Goal: Task Accomplishment & Management: Manage account settings

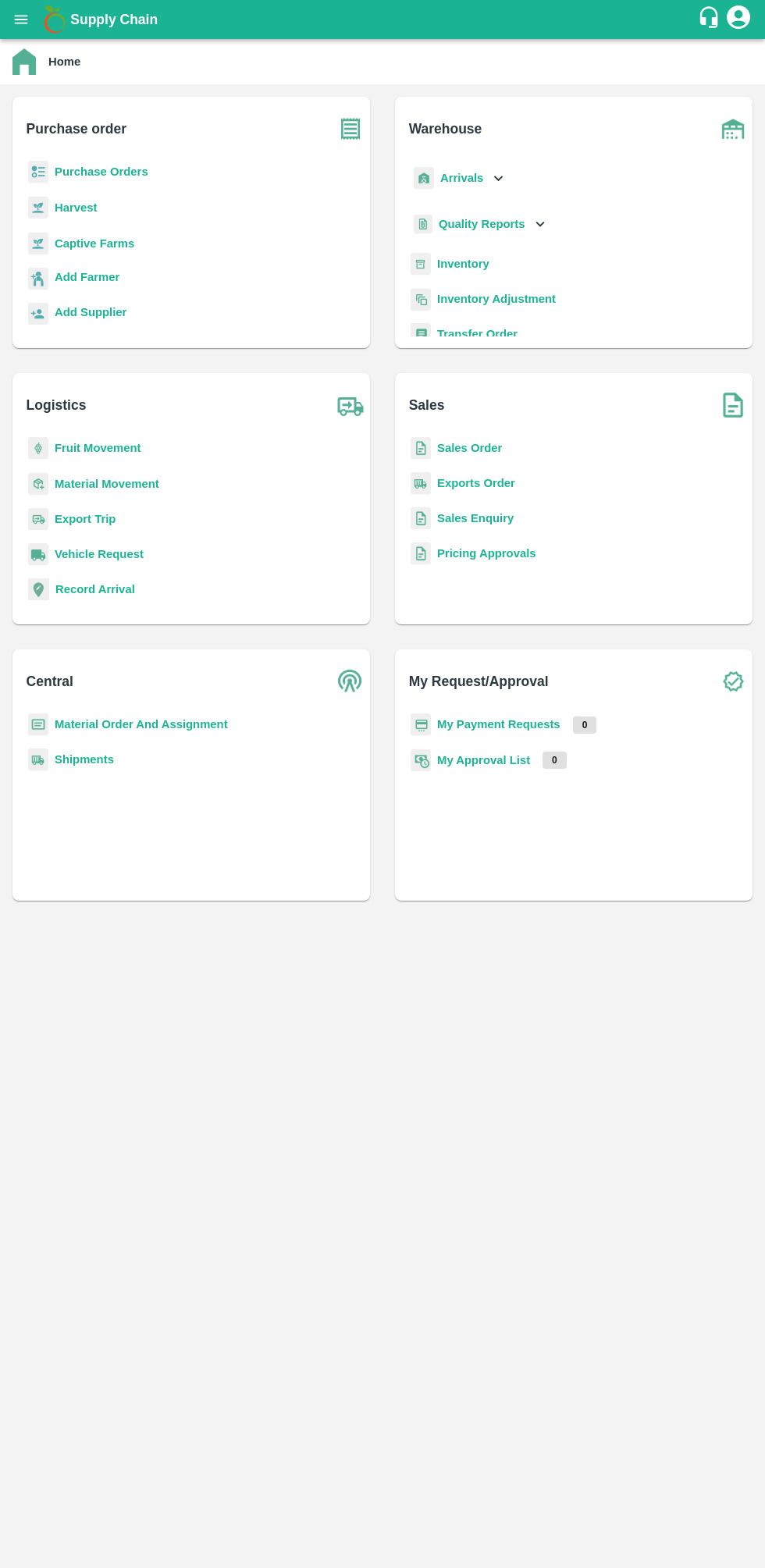
click at [497, 448] on b "Sales Order" at bounding box center [469, 448] width 65 height 13
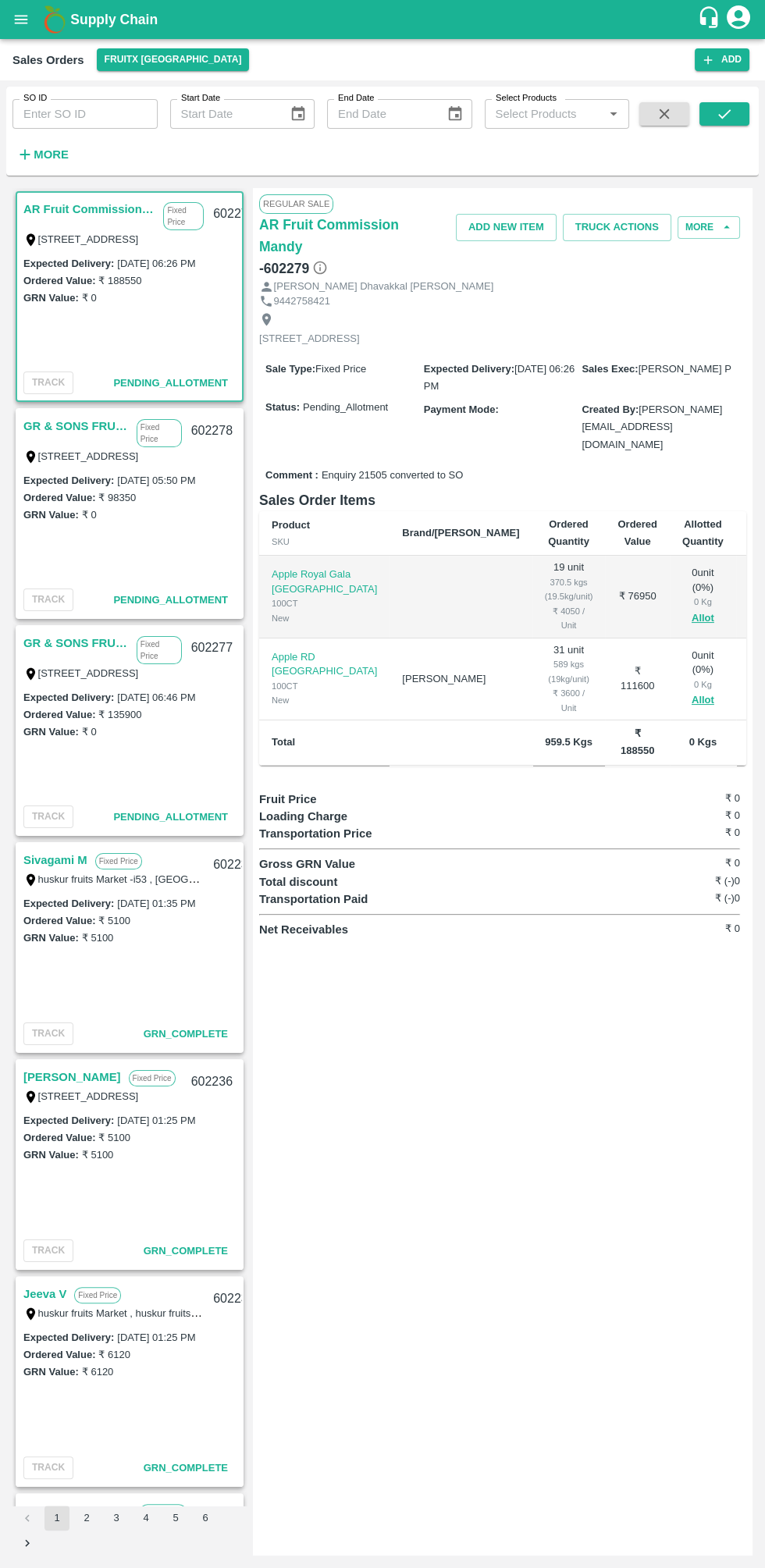
click at [95, 634] on link "GR & SONS FRUITS" at bounding box center [77, 643] width 106 height 20
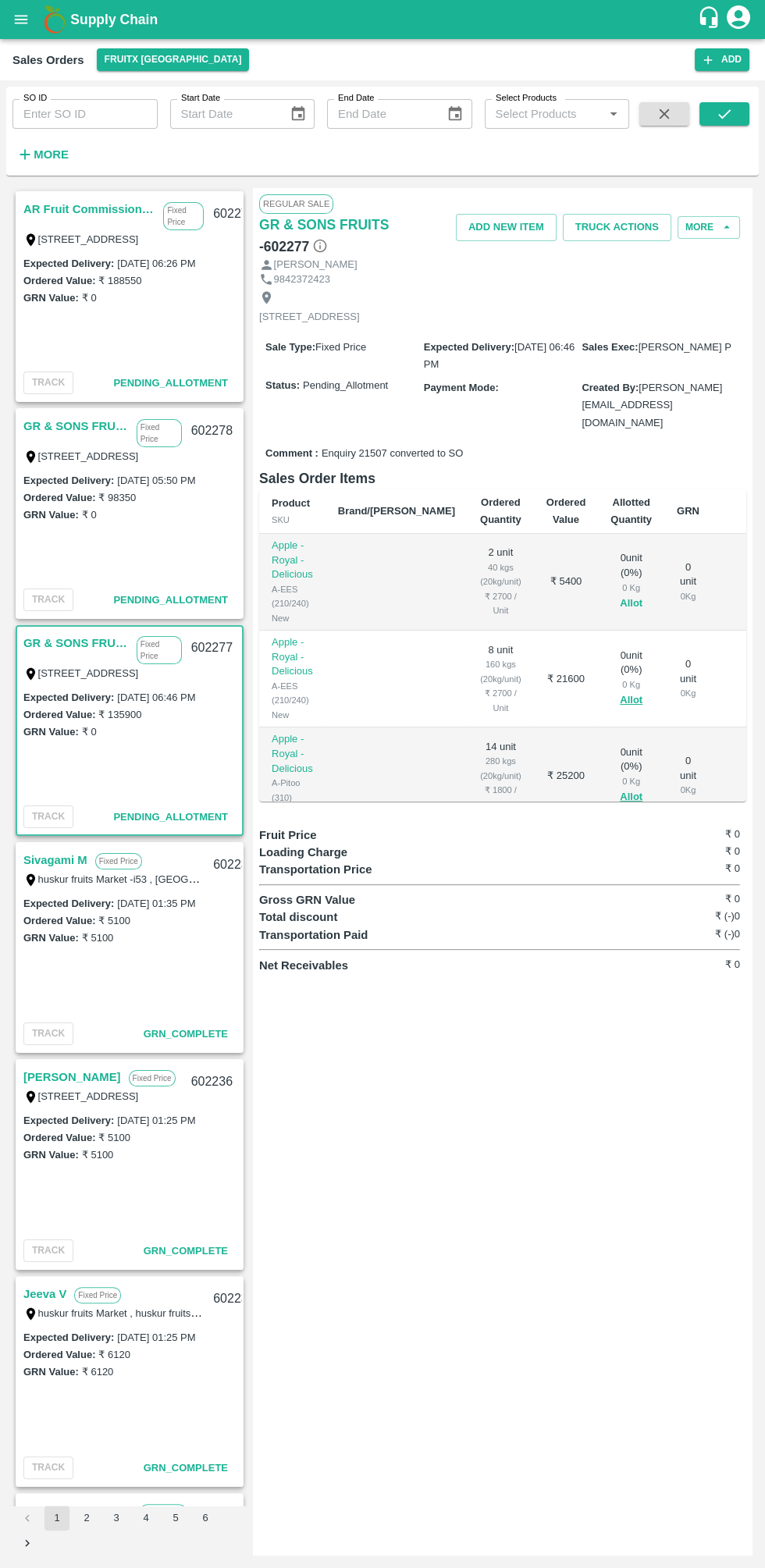
click at [620, 594] on button "Allot" at bounding box center [631, 603] width 23 height 18
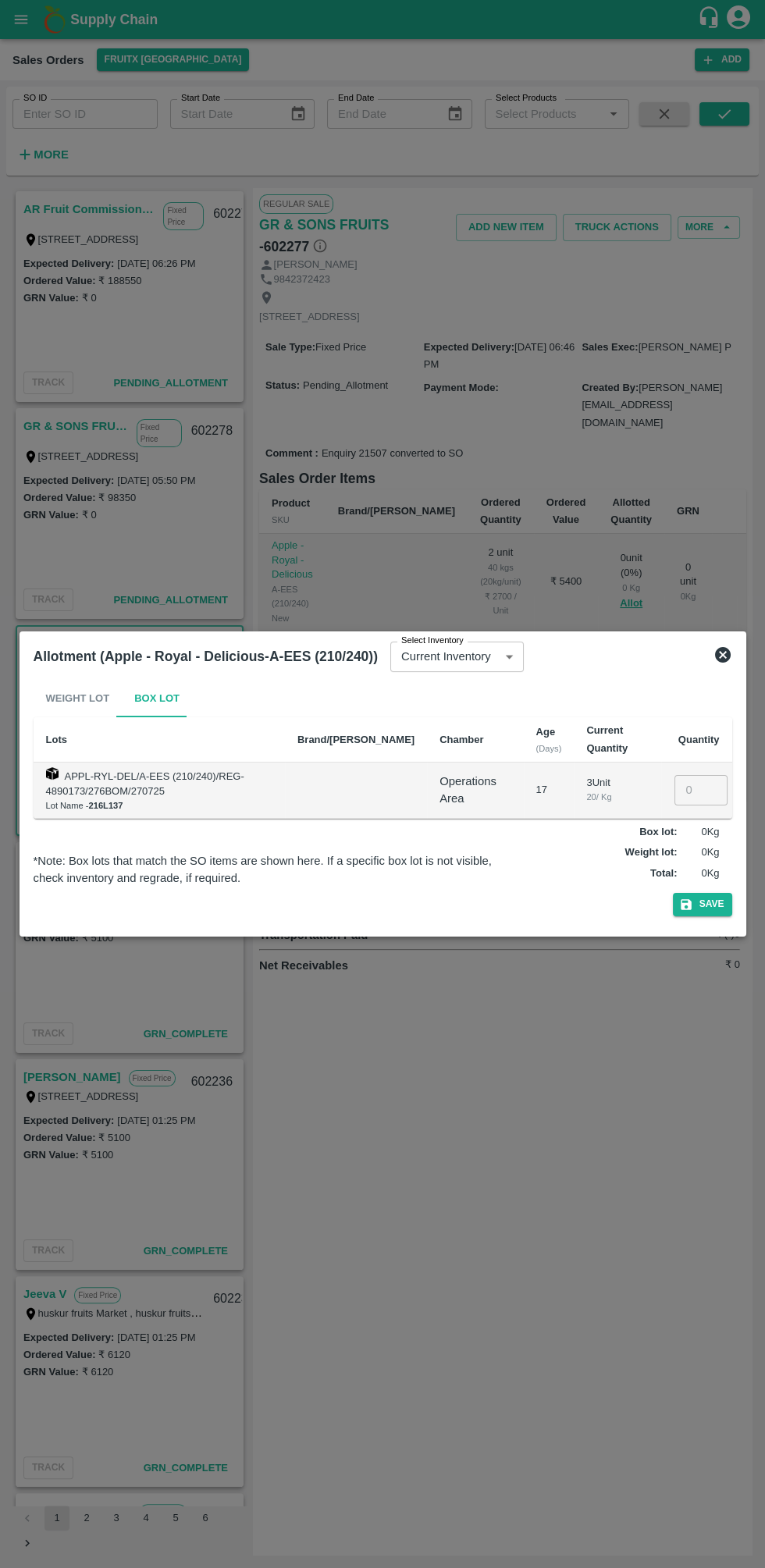
click at [695, 789] on input "number" at bounding box center [700, 789] width 53 height 30
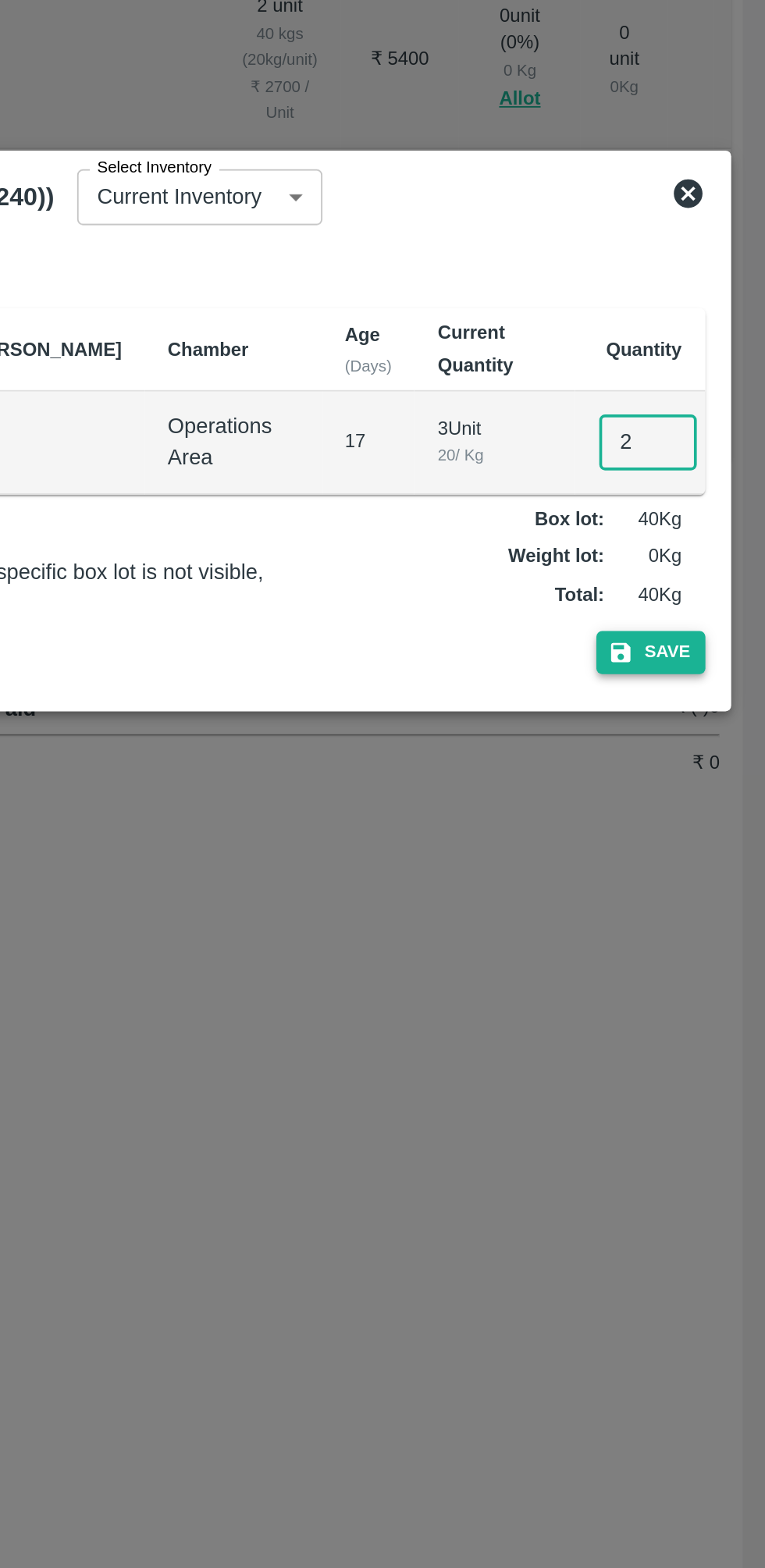
type input "2"
click at [702, 908] on button "Save" at bounding box center [703, 904] width 60 height 23
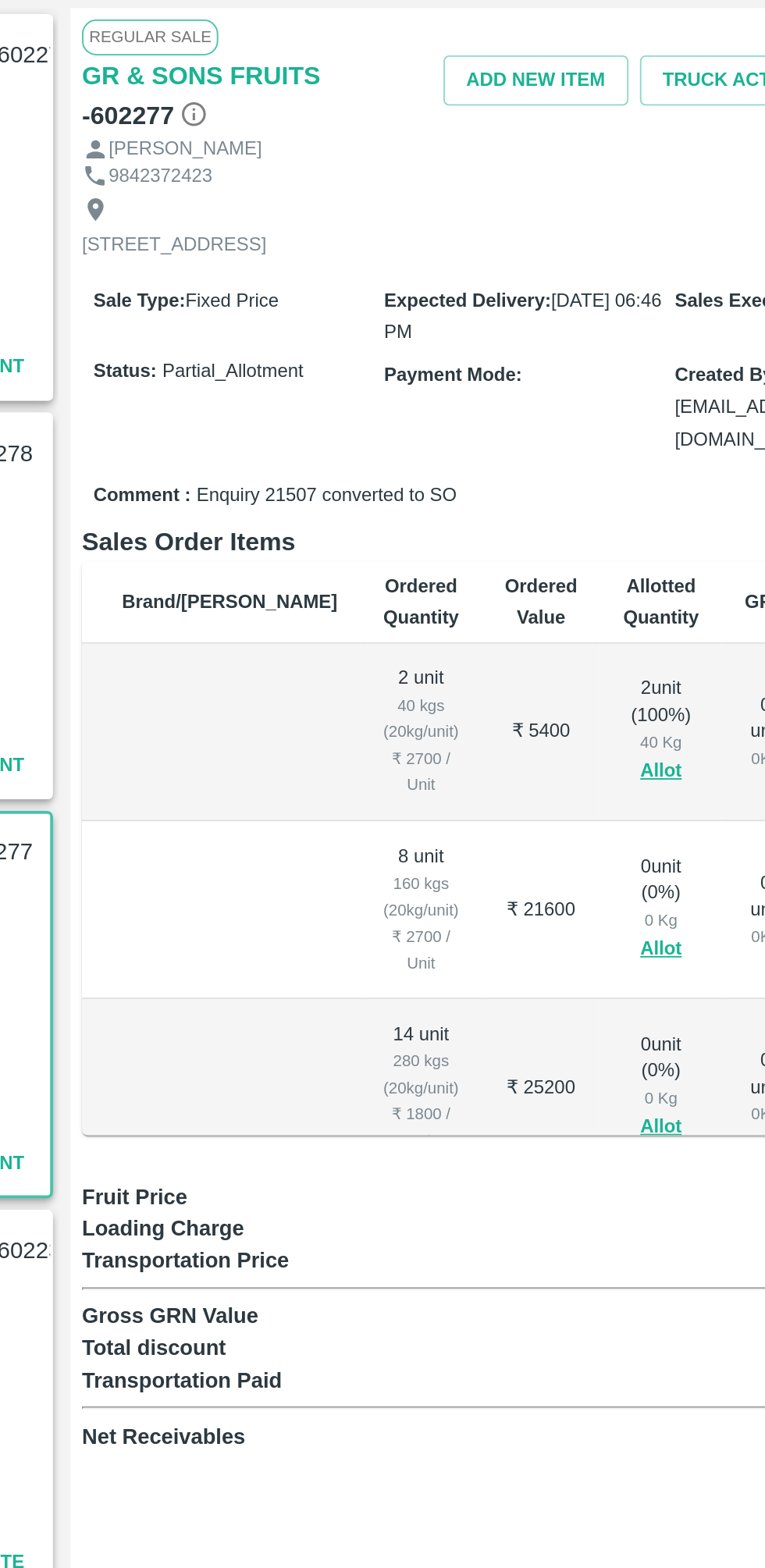
scroll to position [0, 79]
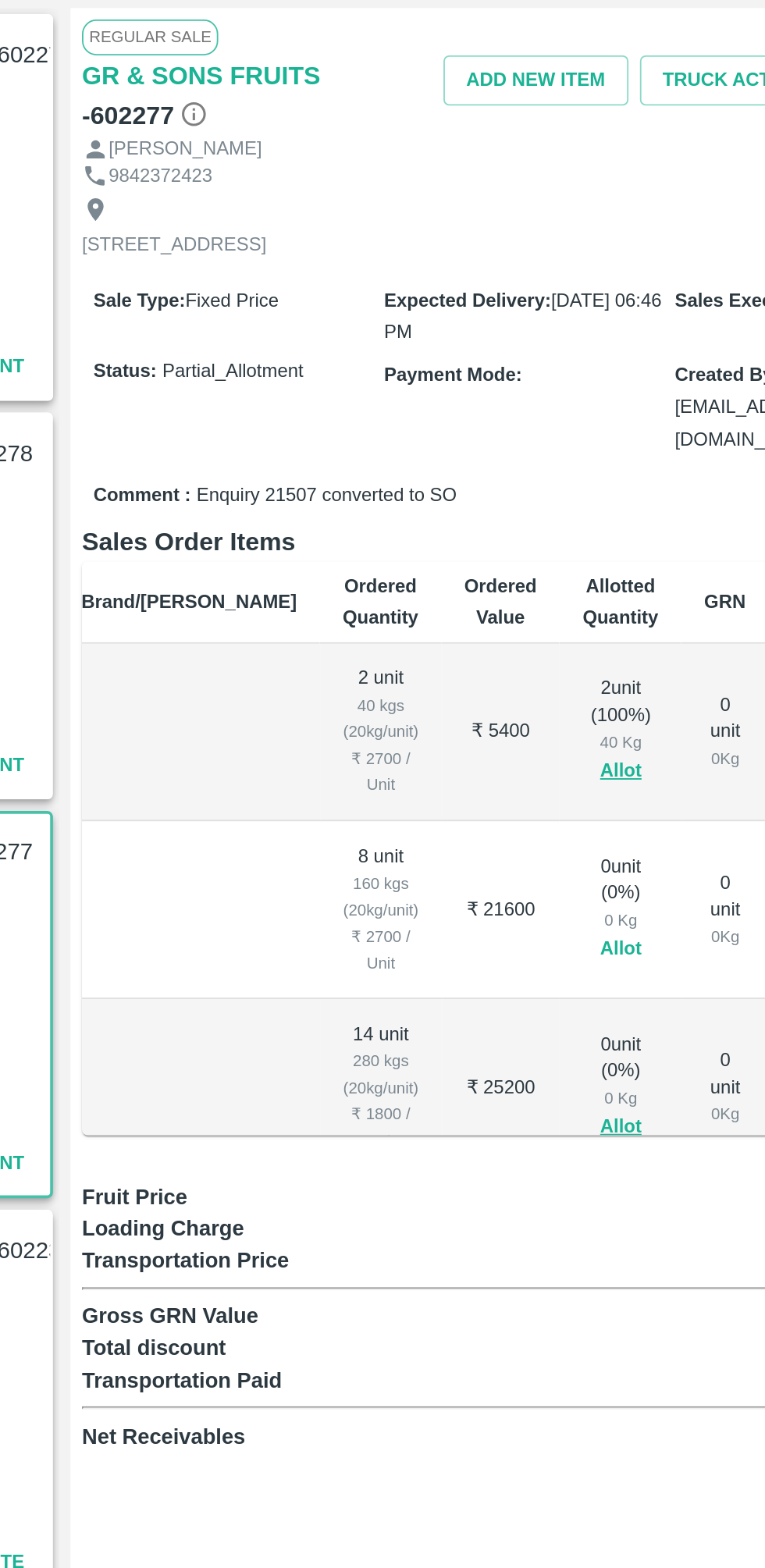
click at [541, 692] on button "Allot" at bounding box center [552, 701] width 23 height 18
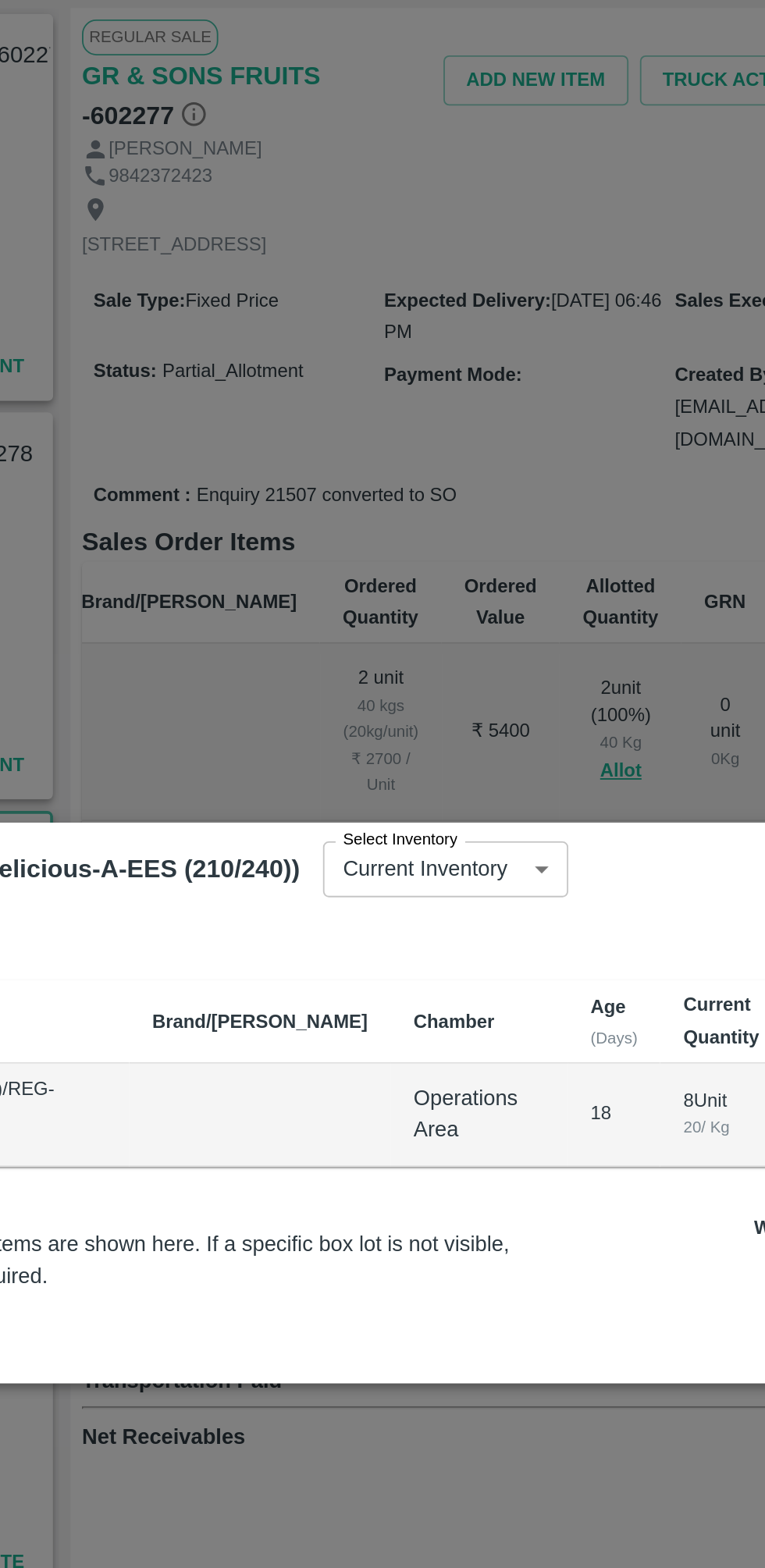
scroll to position [0, 0]
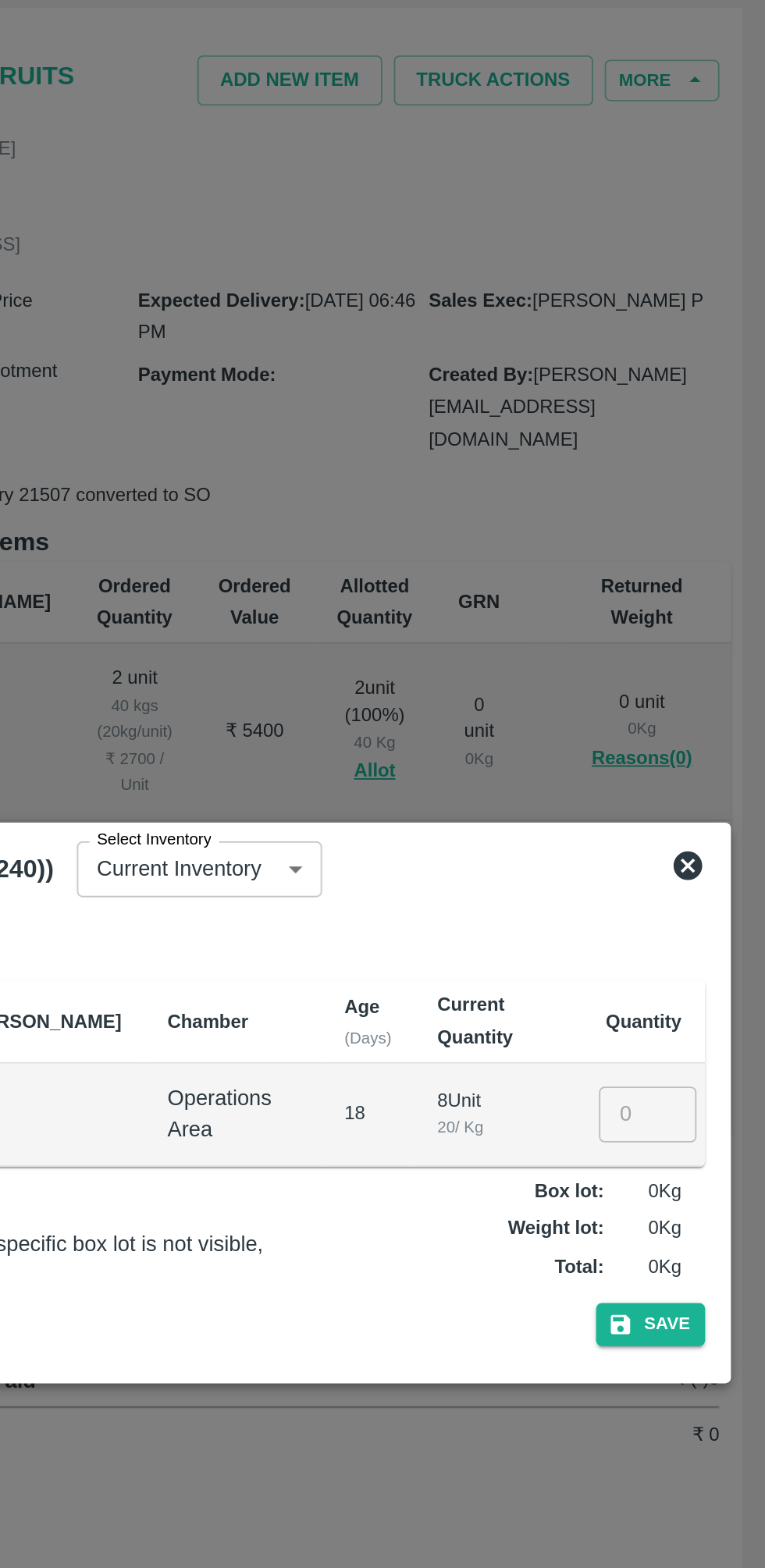
click at [694, 793] on input "number" at bounding box center [700, 789] width 53 height 30
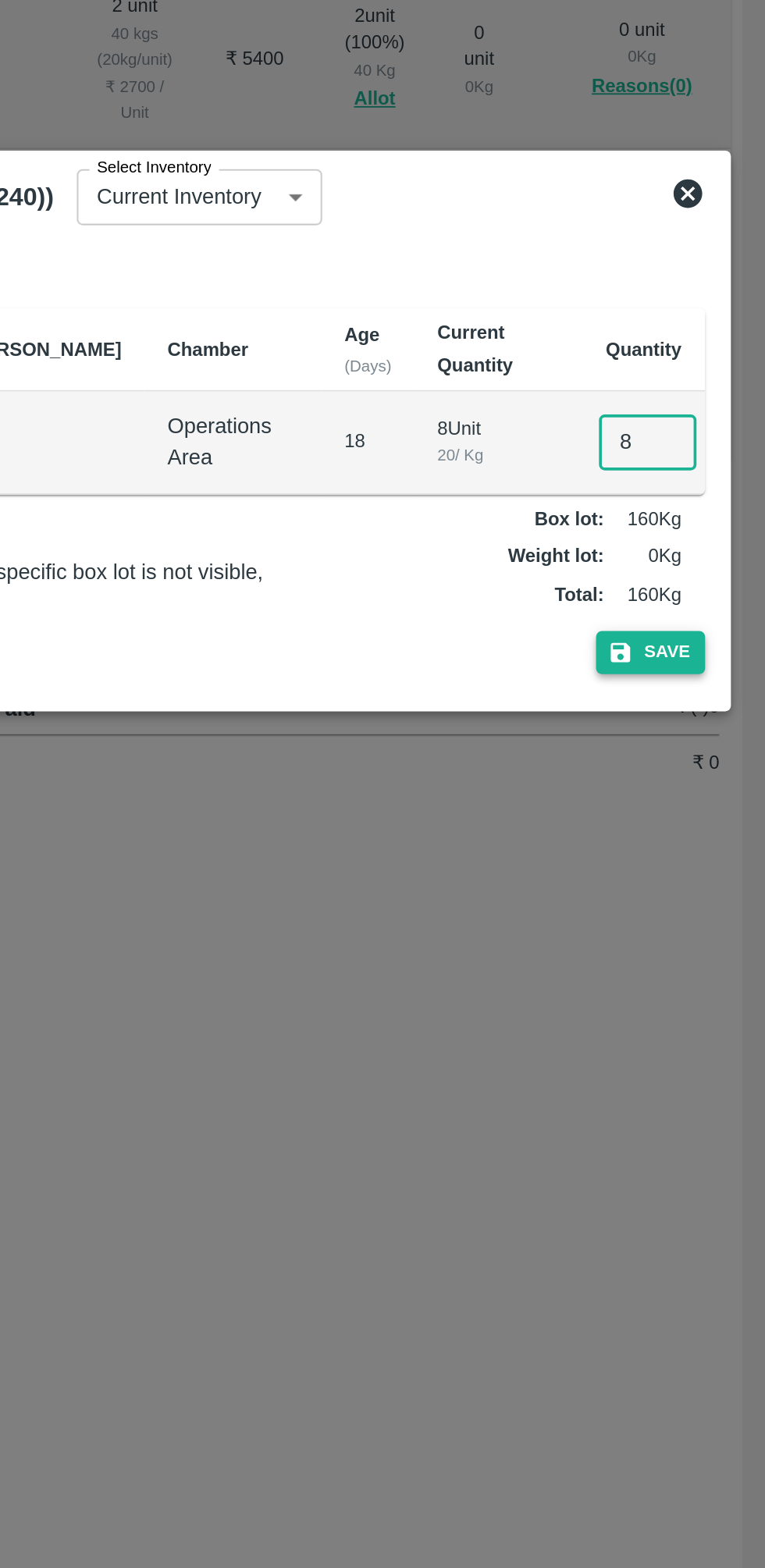
type input "8"
click at [712, 905] on button "Save" at bounding box center [703, 904] width 60 height 23
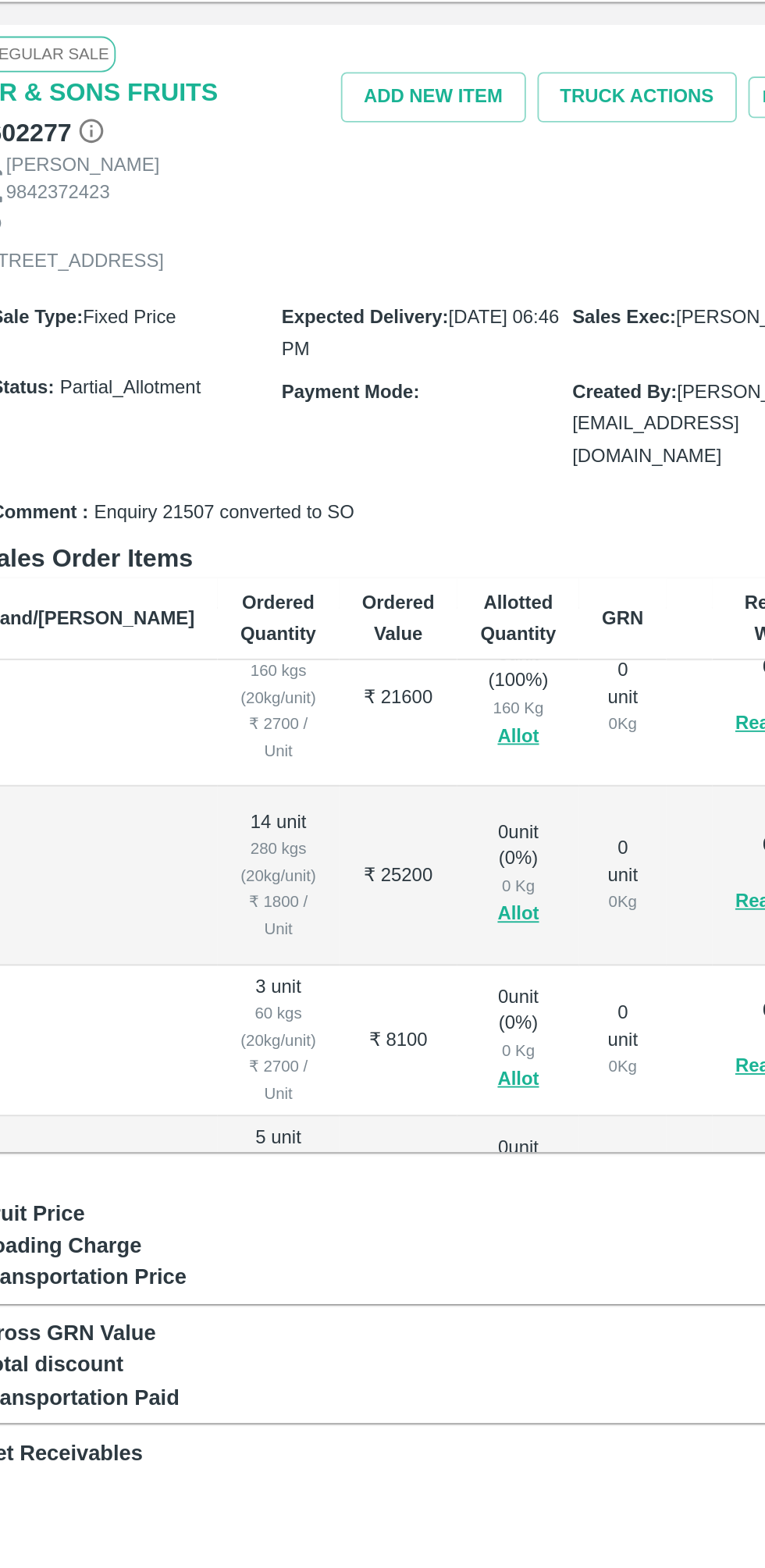
scroll to position [125, 79]
click at [541, 663] on button "Allot" at bounding box center [552, 672] width 23 height 18
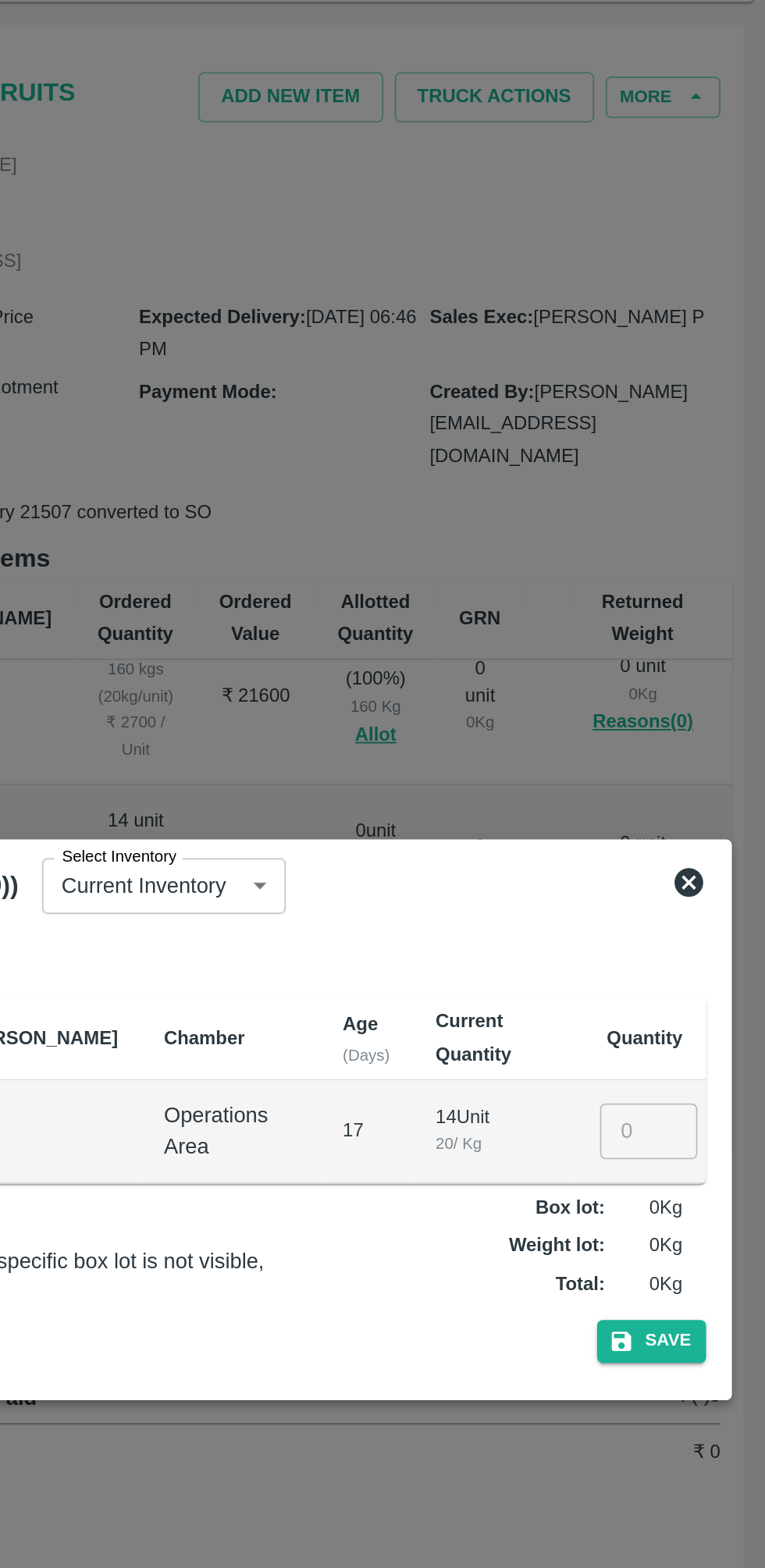
scroll to position [0, 0]
click at [695, 783] on input "number" at bounding box center [700, 789] width 53 height 30
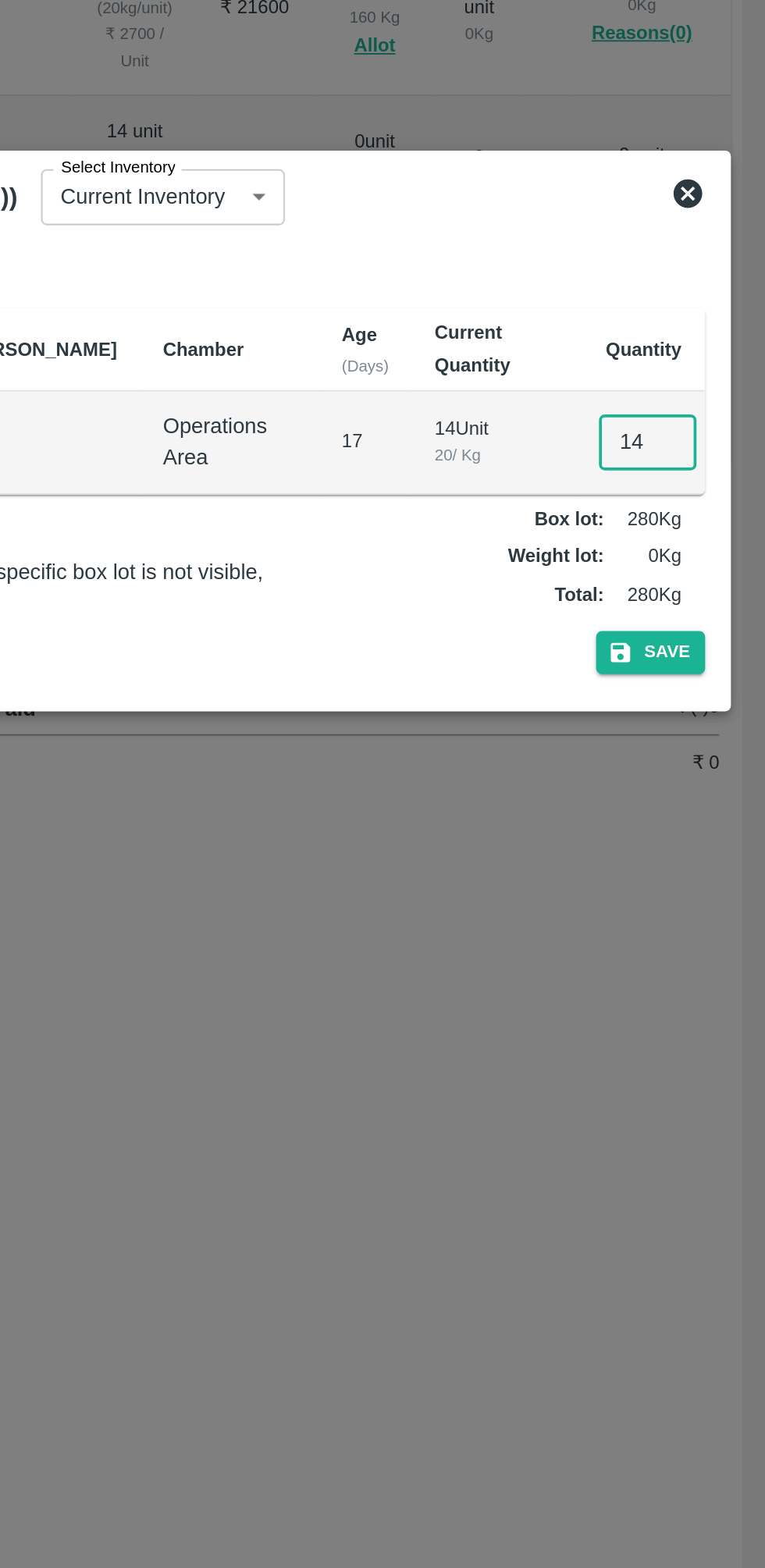
type input "14"
click at [709, 926] on div "Weight Lot Box Lot Lots Brand/Marka Chamber Age (Days) Current Quantity Quantit…" at bounding box center [382, 800] width 711 height 255
click at [715, 897] on button "Save" at bounding box center [703, 904] width 60 height 23
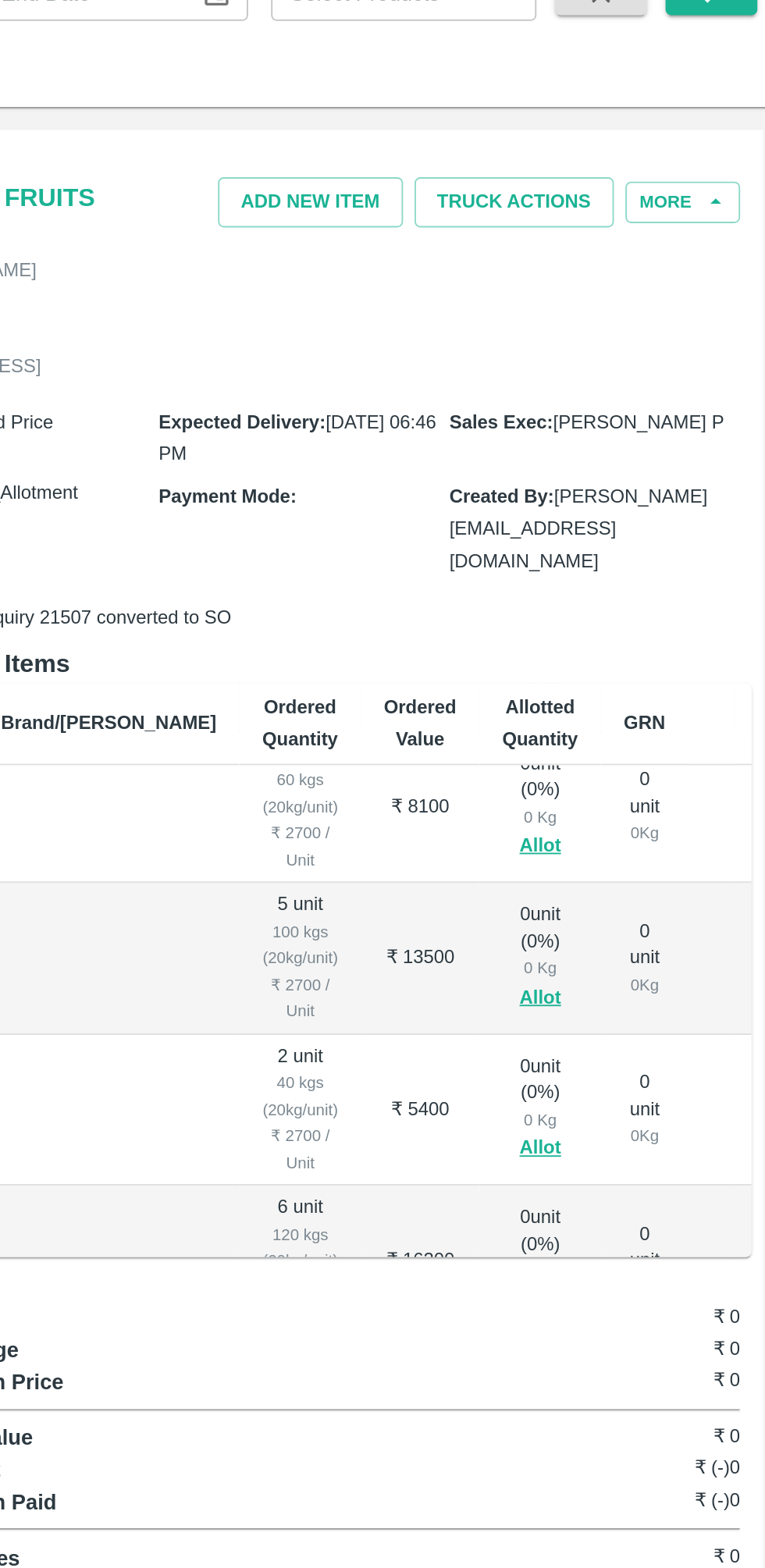
scroll to position [309, 0]
click at [620, 568] on button "Allot" at bounding box center [631, 577] width 23 height 18
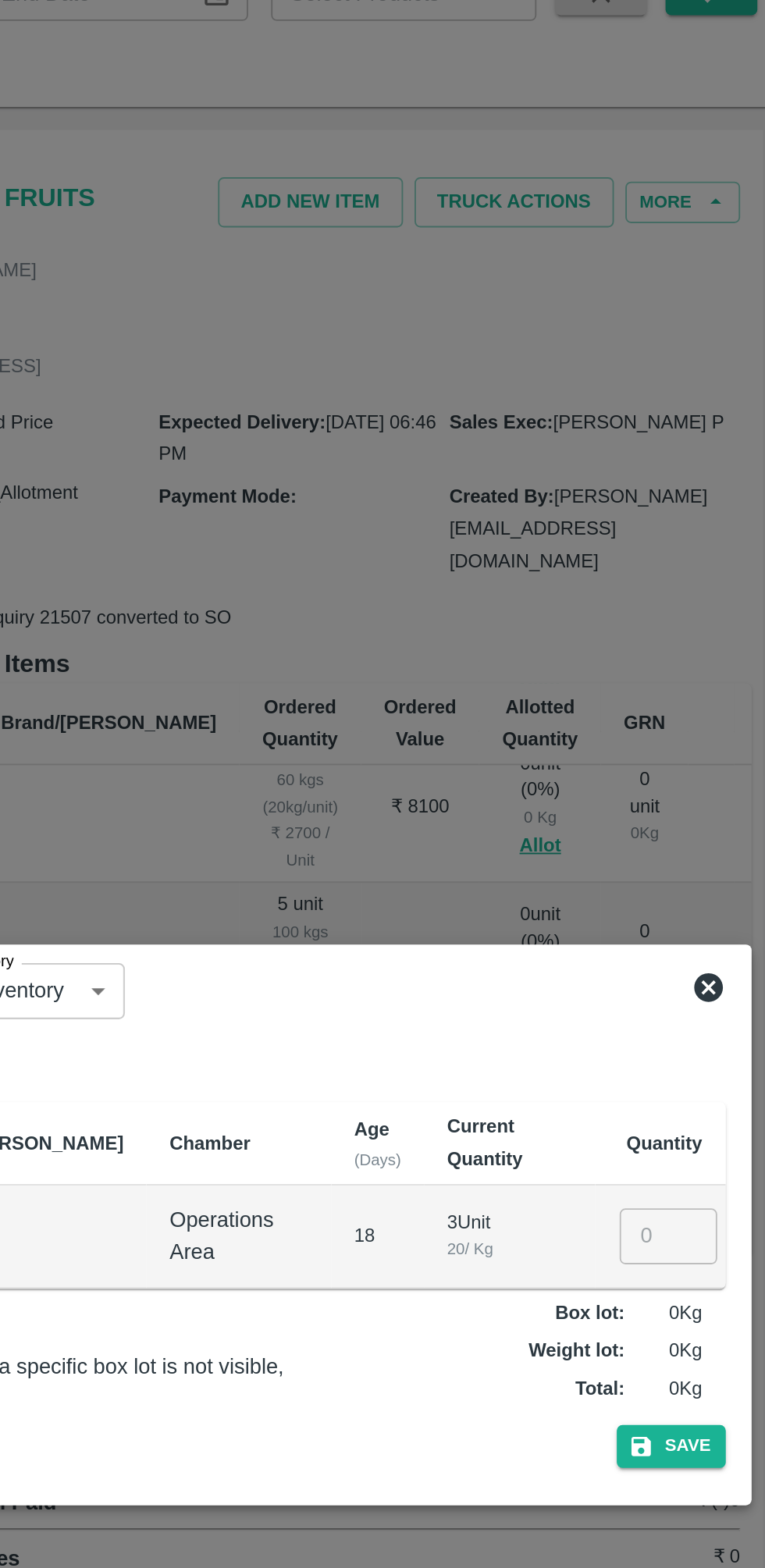
click at [688, 782] on input "number" at bounding box center [700, 789] width 53 height 30
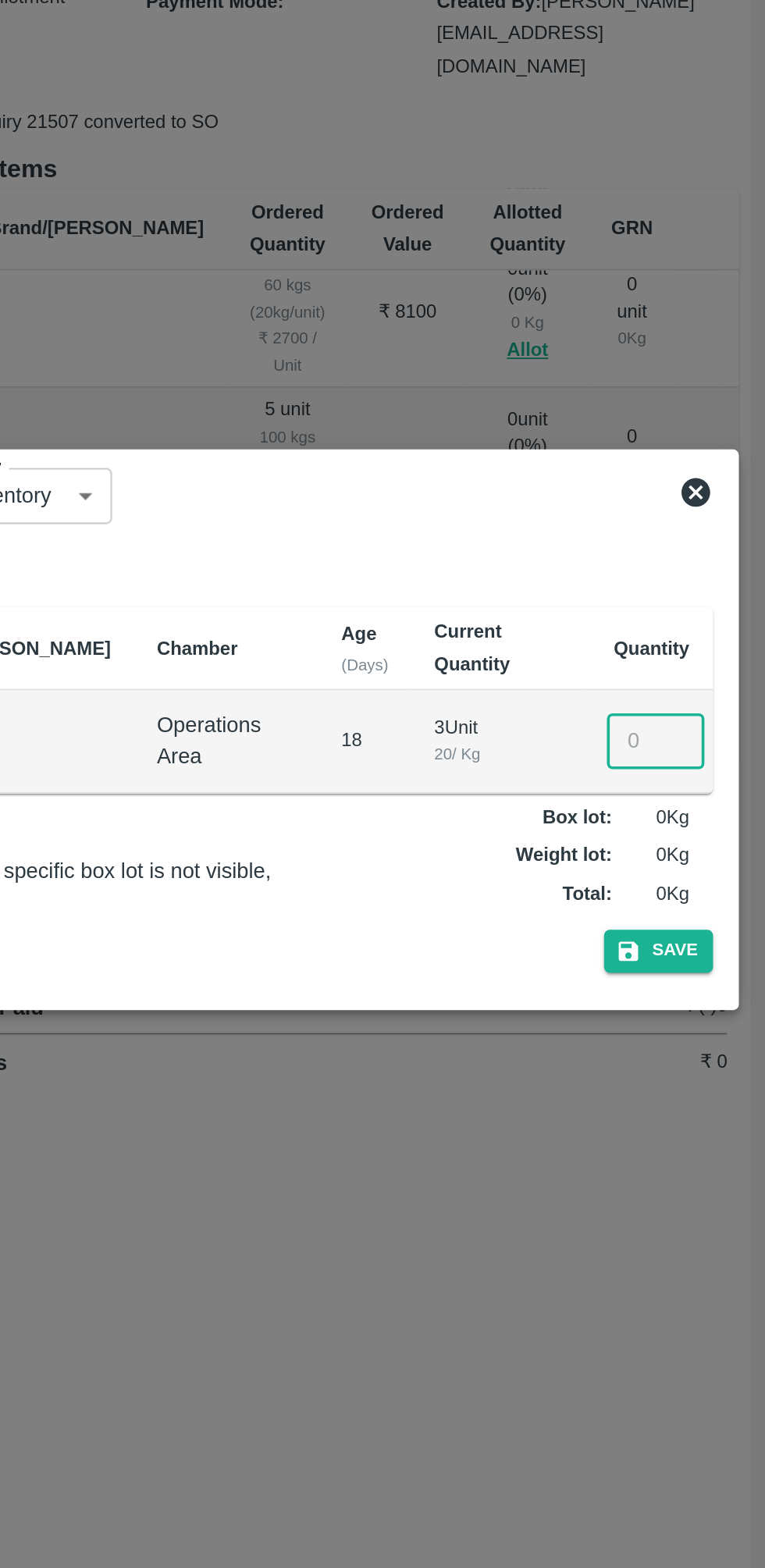
scroll to position [0, 0]
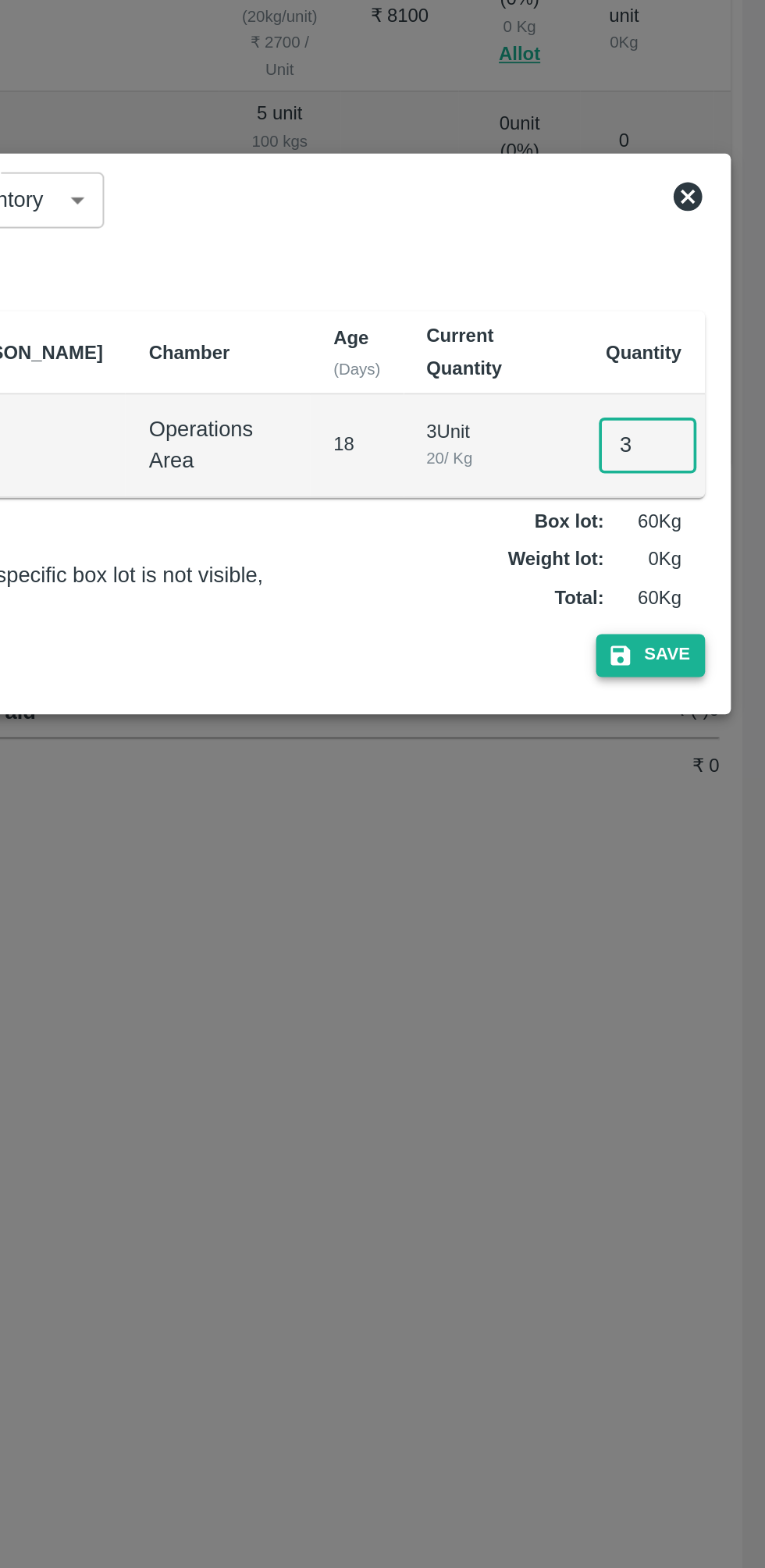
type input "3"
click at [722, 893] on button "Save" at bounding box center [703, 904] width 60 height 23
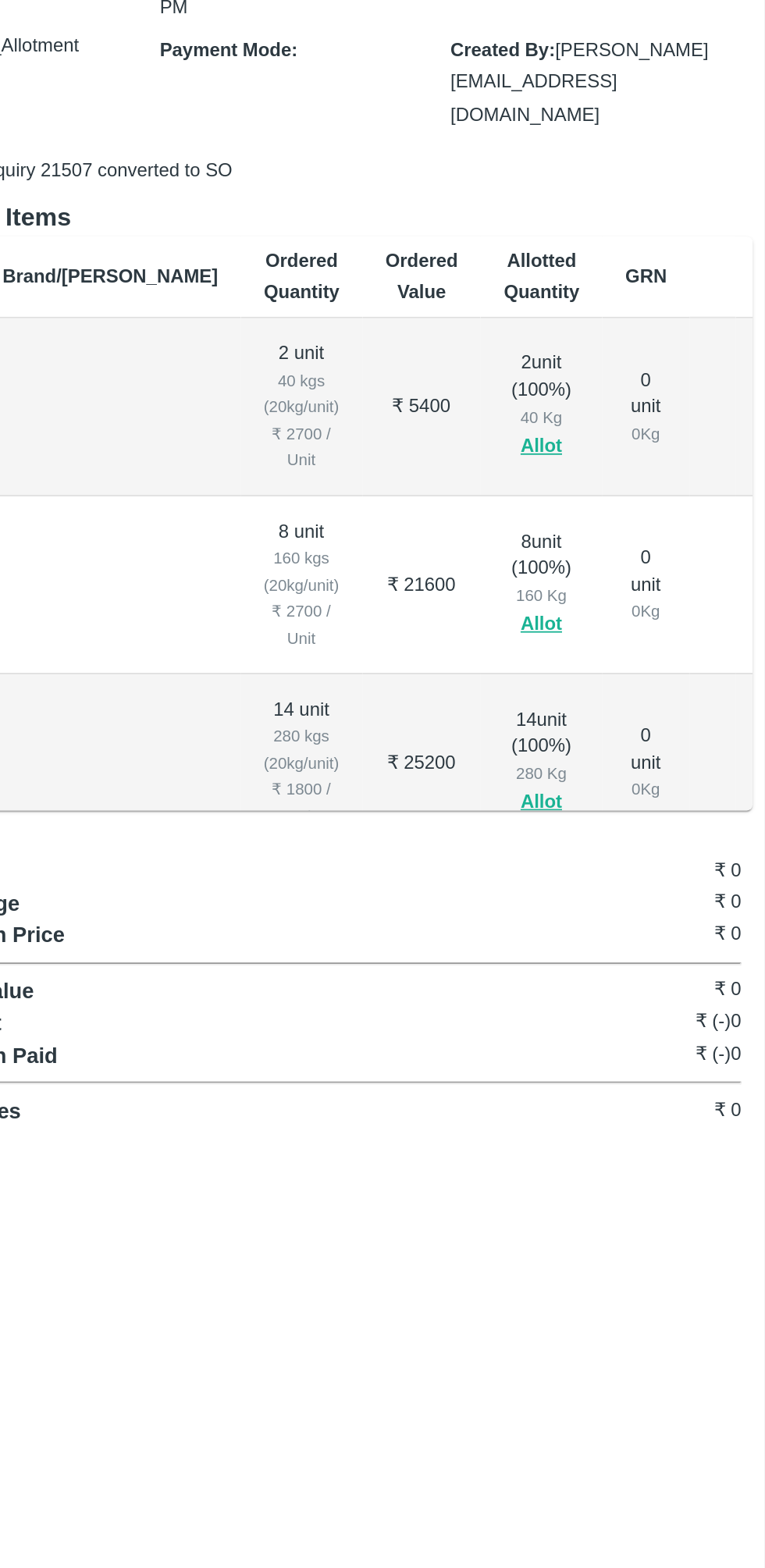
click at [677, 686] on div "0 Kg" at bounding box center [688, 693] width 23 height 14
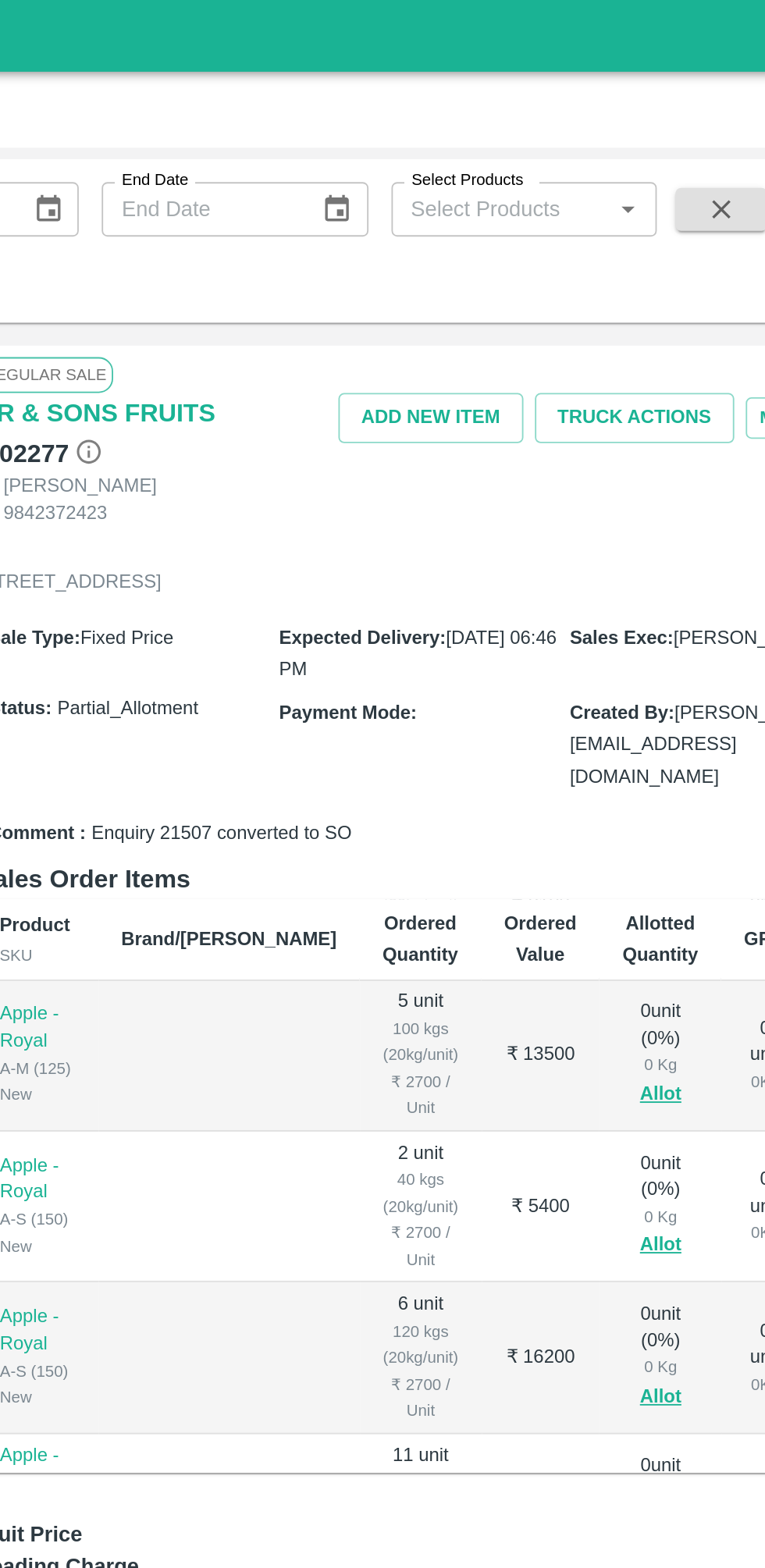
scroll to position [374, 0]
click at [620, 586] on button "Allot" at bounding box center [631, 595] width 23 height 18
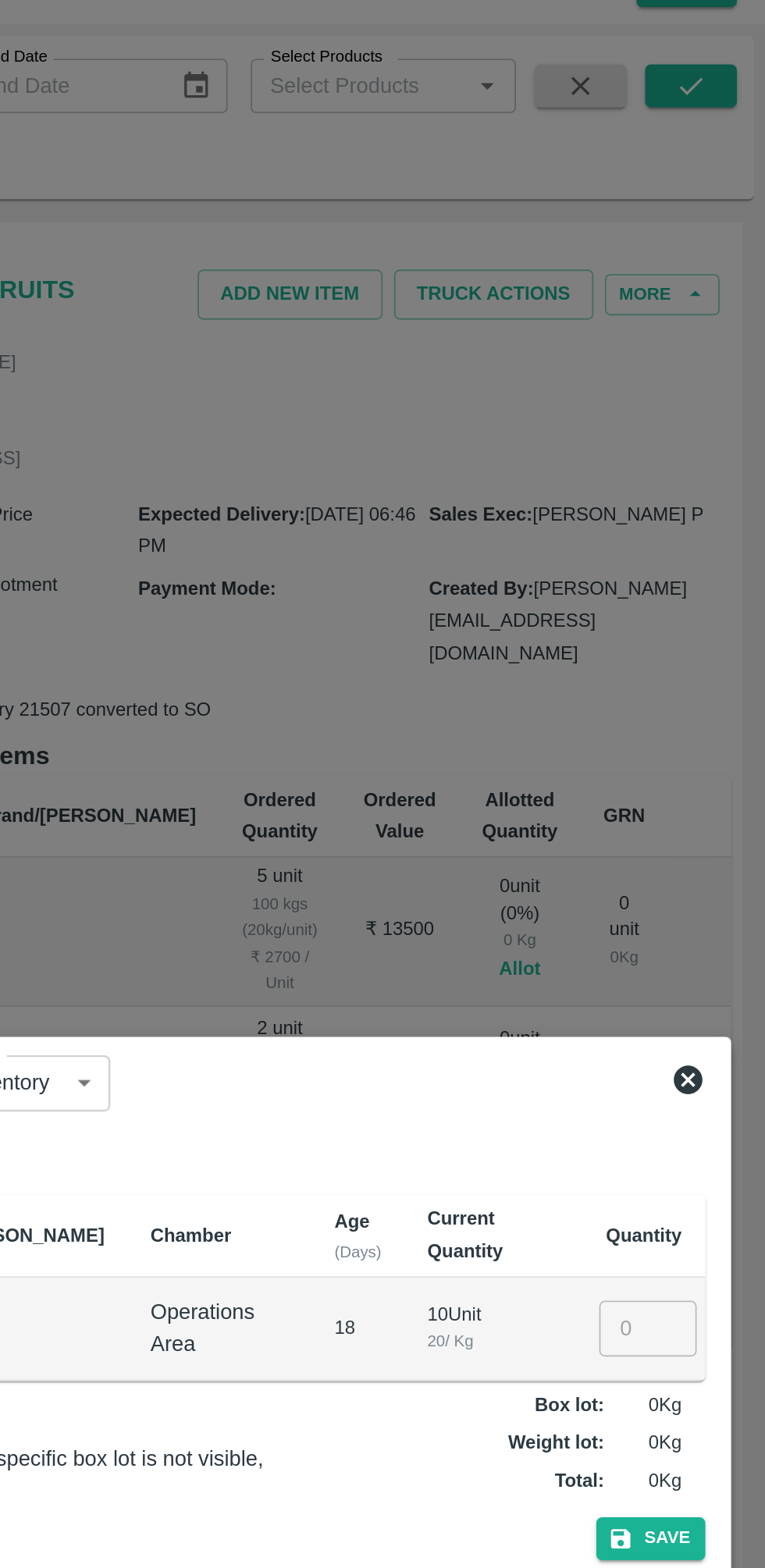
scroll to position [0, 0]
click at [697, 791] on input "number" at bounding box center [700, 789] width 53 height 30
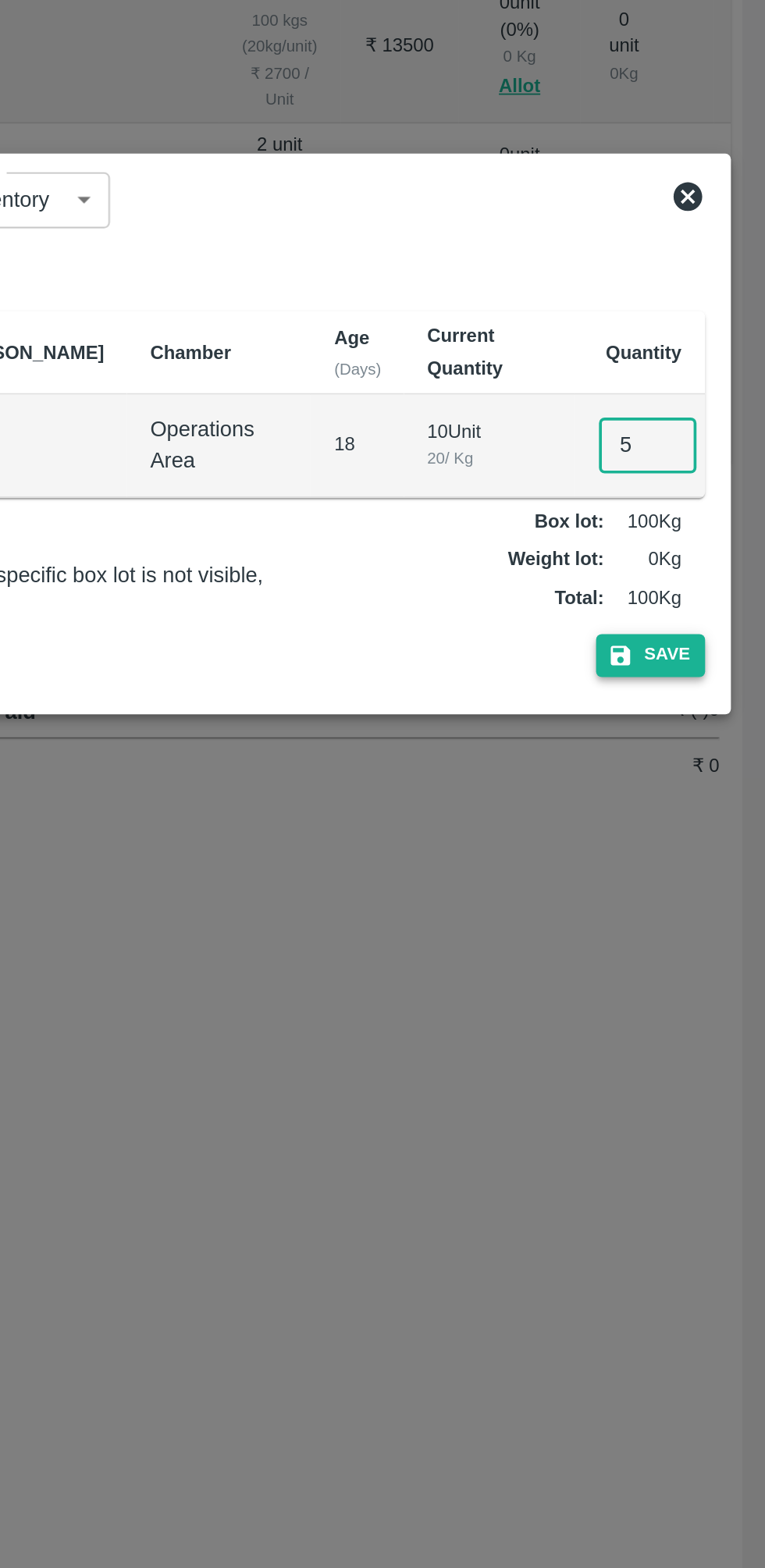
type input "5"
click at [706, 896] on button "Save" at bounding box center [703, 904] width 60 height 23
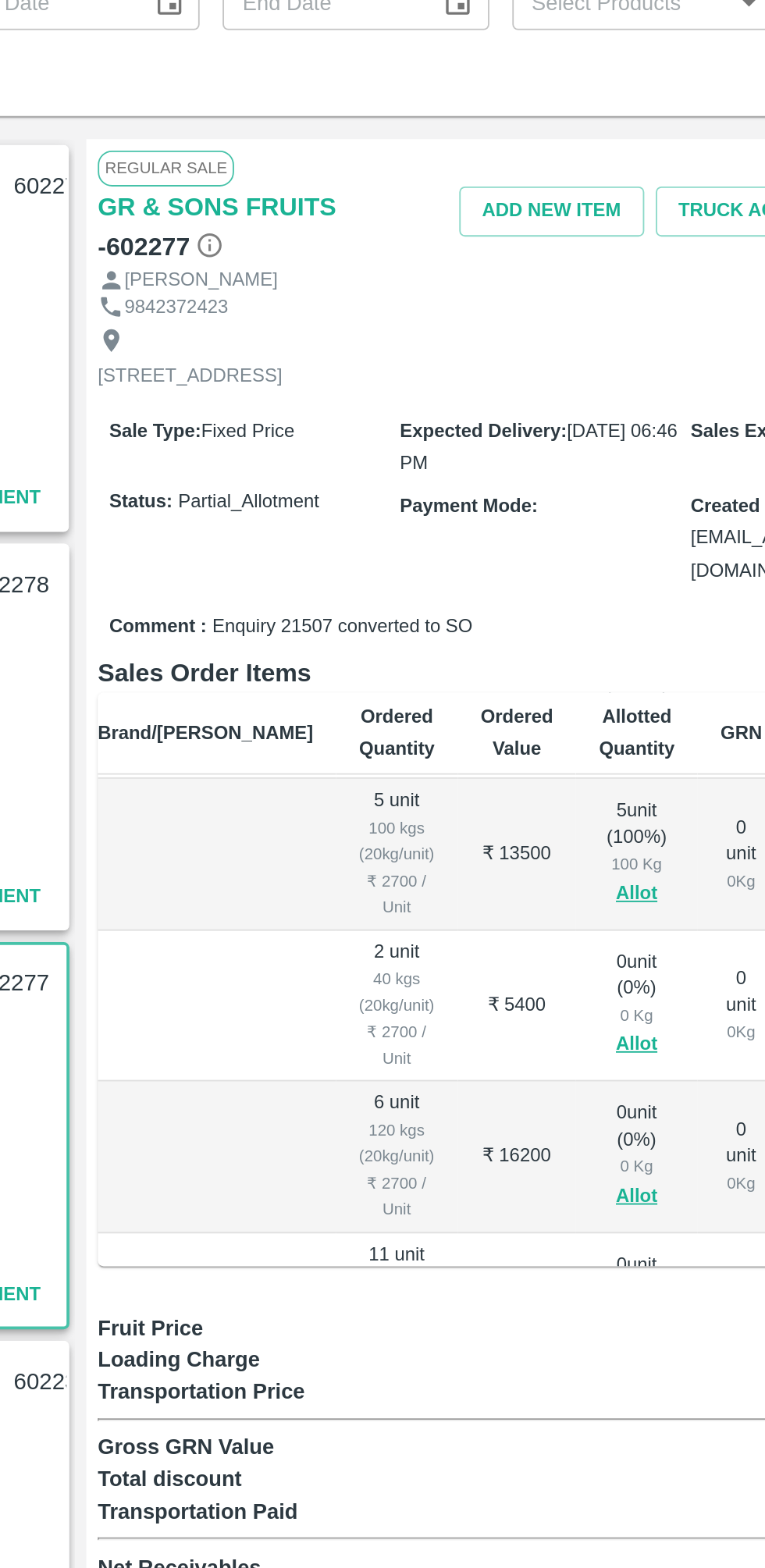
scroll to position [369, 79]
click at [541, 673] on button "Allot" at bounding box center [552, 682] width 23 height 18
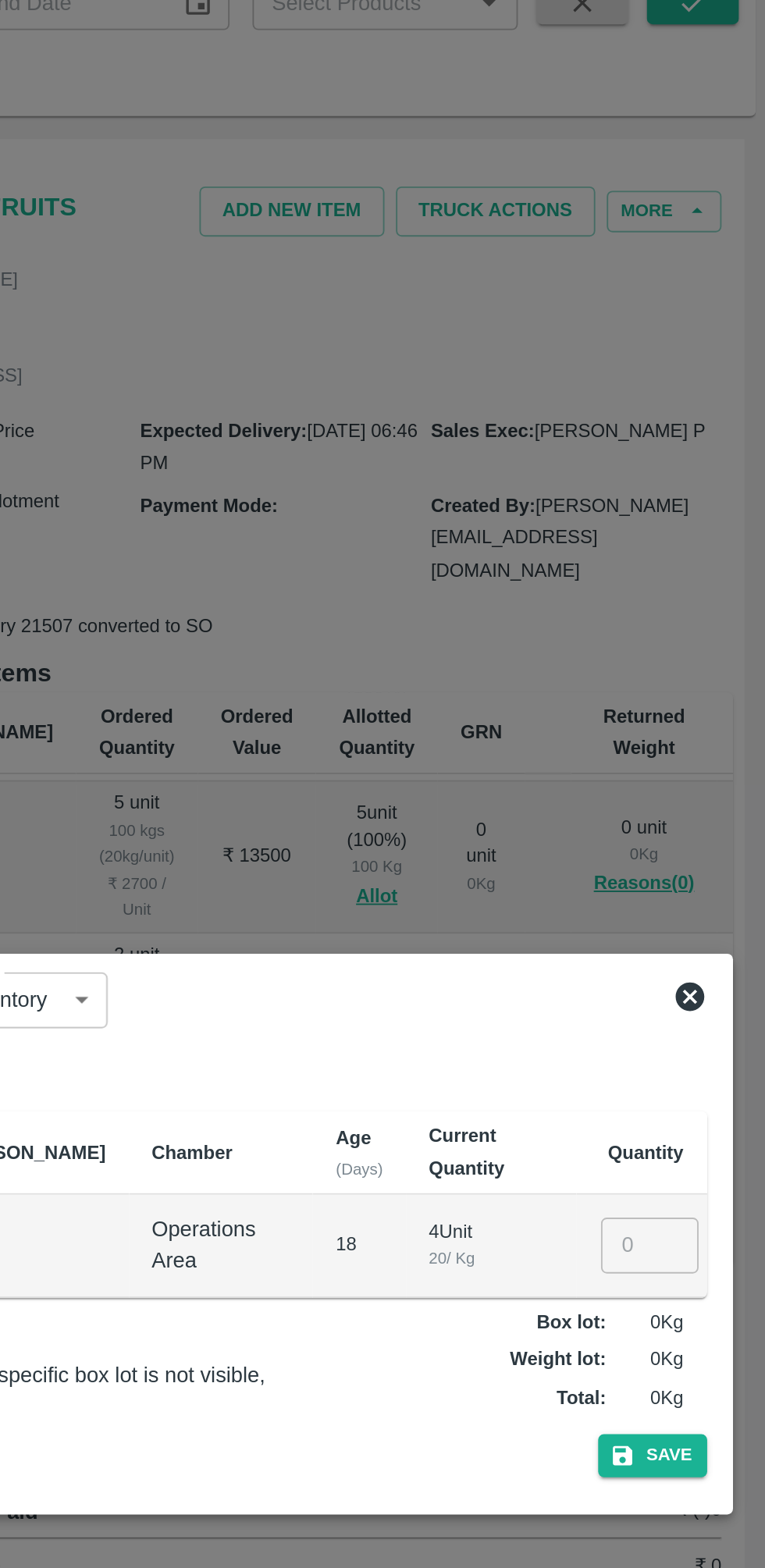
scroll to position [0, 0]
click at [695, 790] on input "number" at bounding box center [700, 789] width 53 height 30
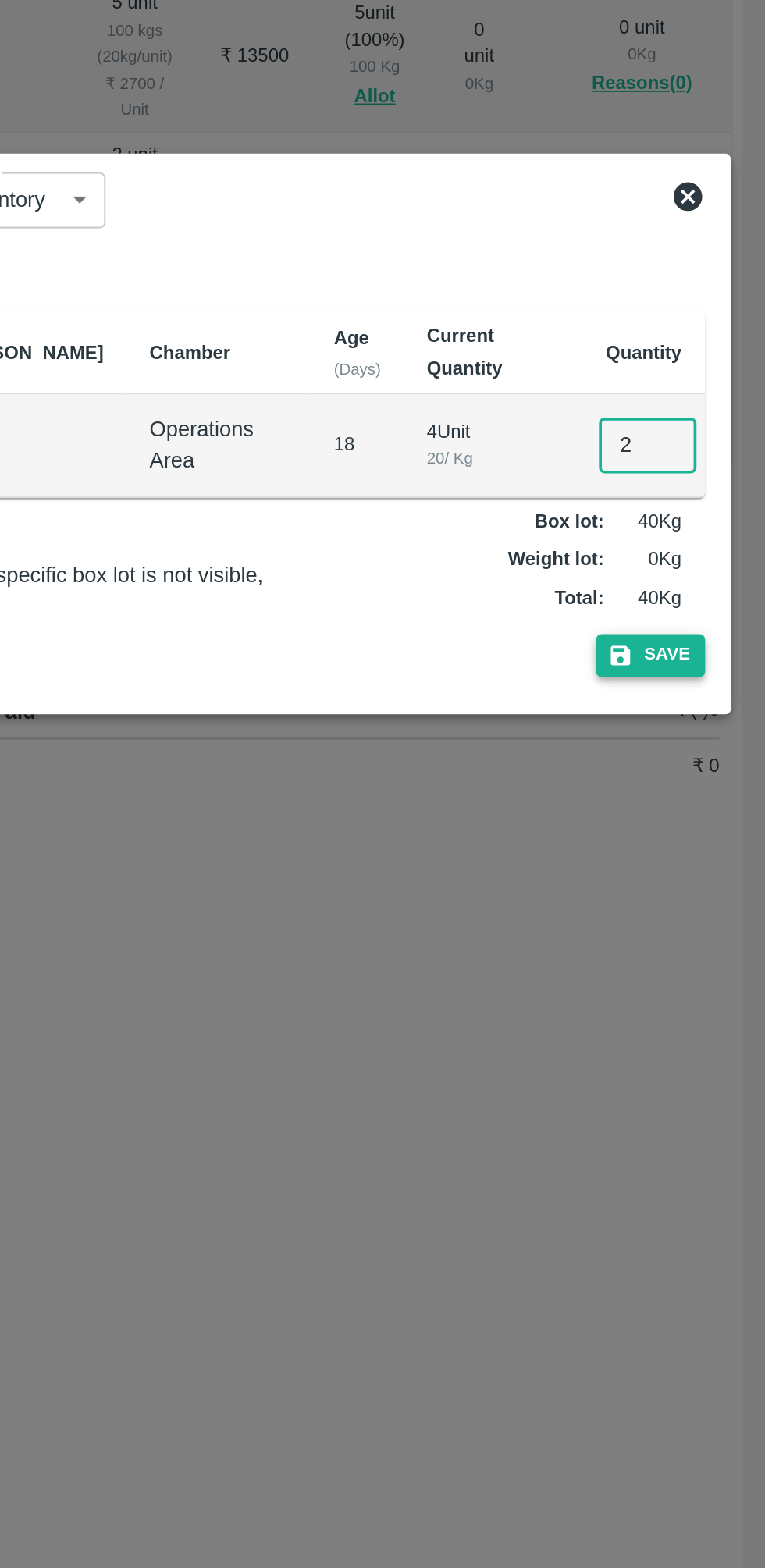
type input "2"
click at [716, 897] on button "Save" at bounding box center [703, 904] width 60 height 23
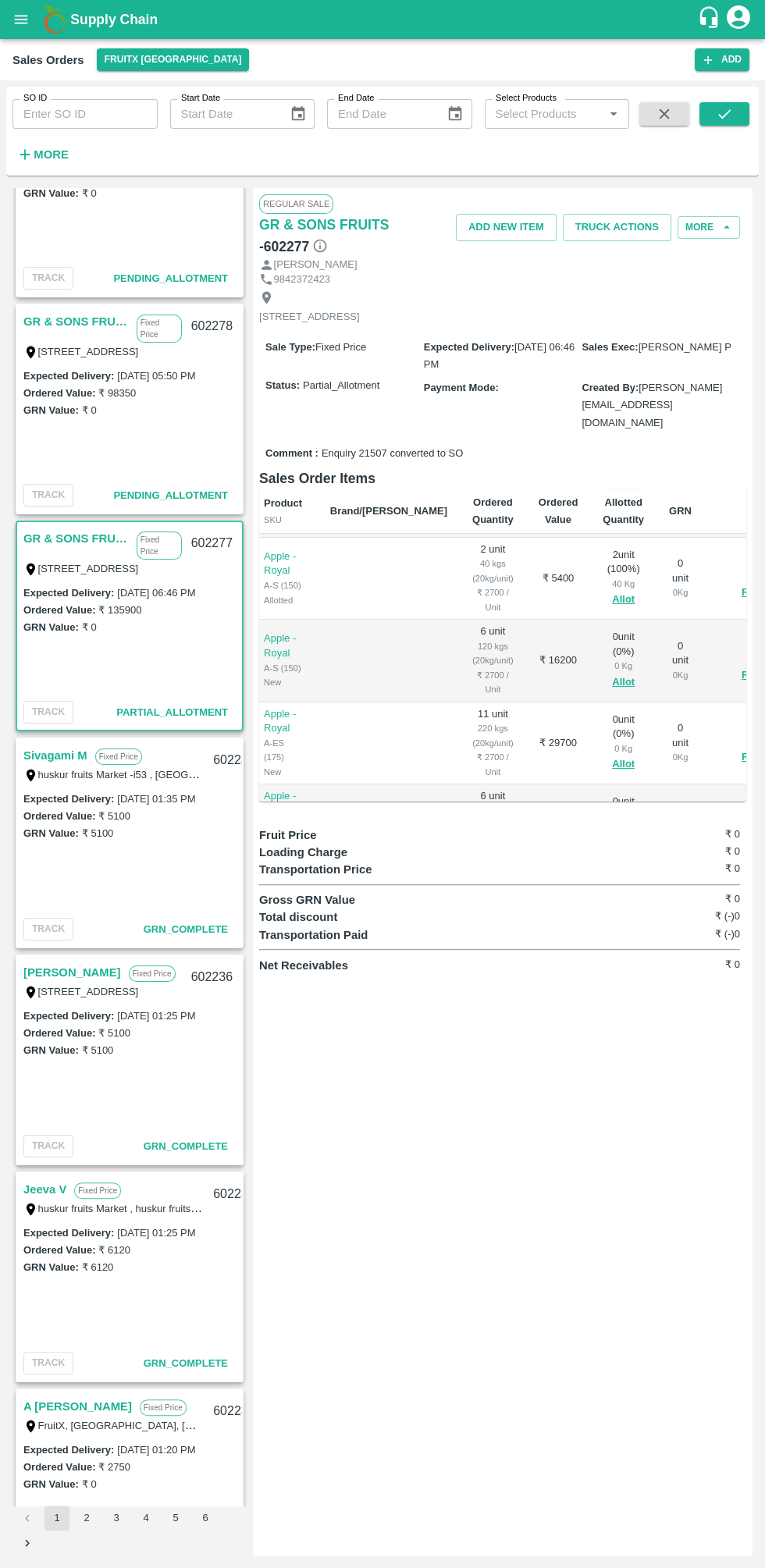
scroll to position [460, 8]
click at [613, 665] on button "Allot" at bounding box center [624, 674] width 23 height 18
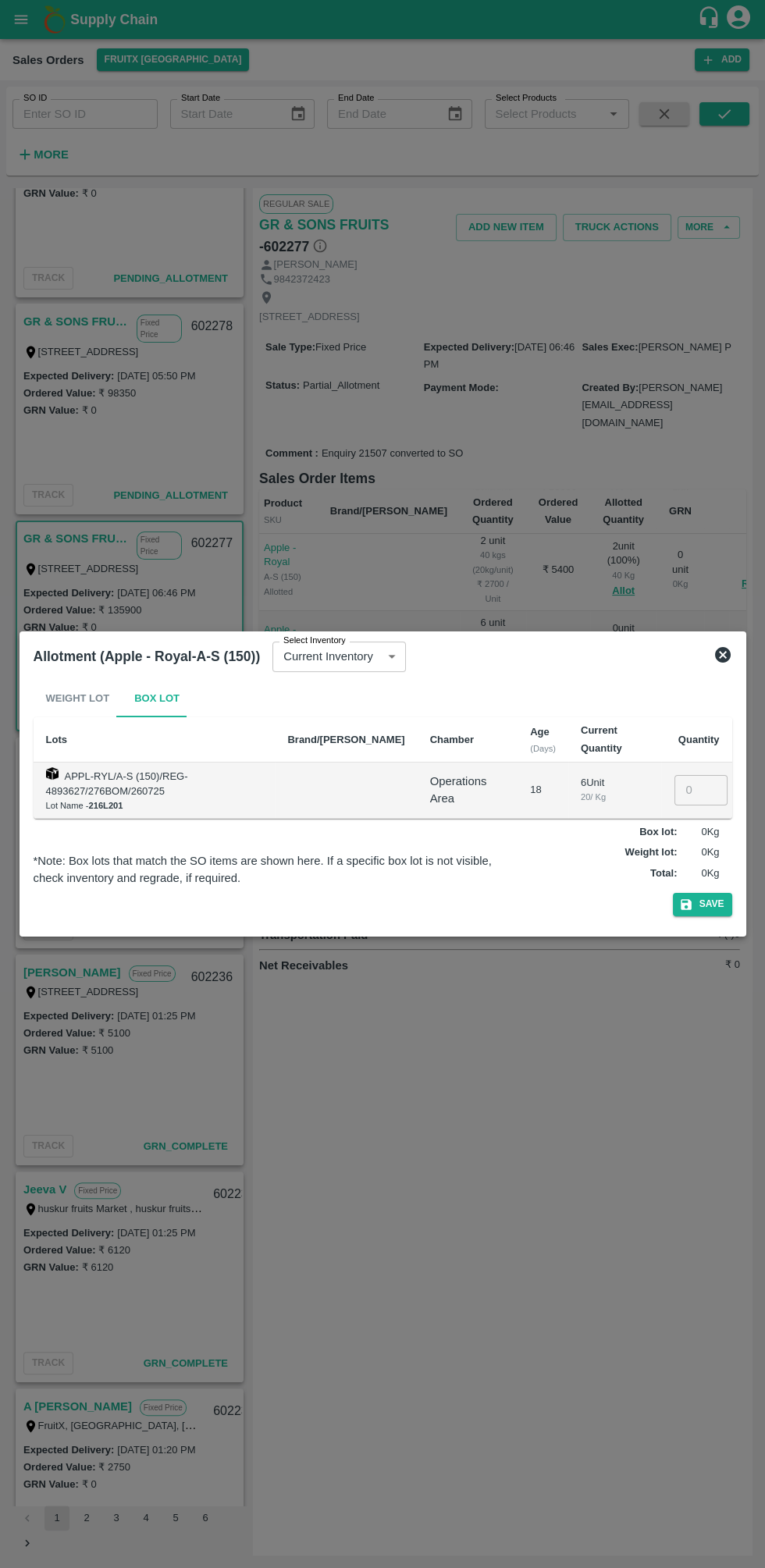
click at [689, 782] on input "number" at bounding box center [700, 789] width 53 height 30
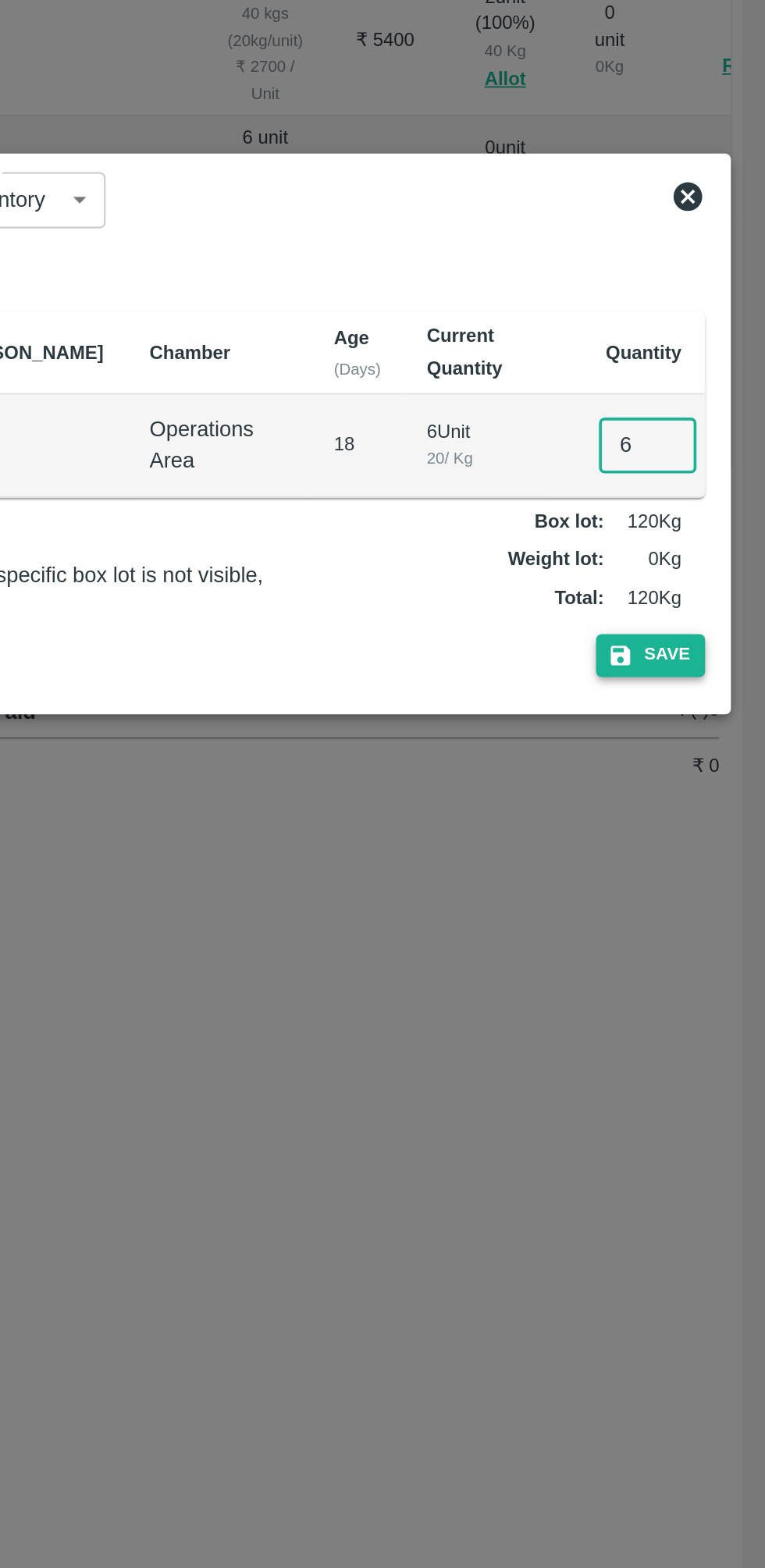
type input "6"
click at [713, 895] on button "Save" at bounding box center [703, 904] width 60 height 23
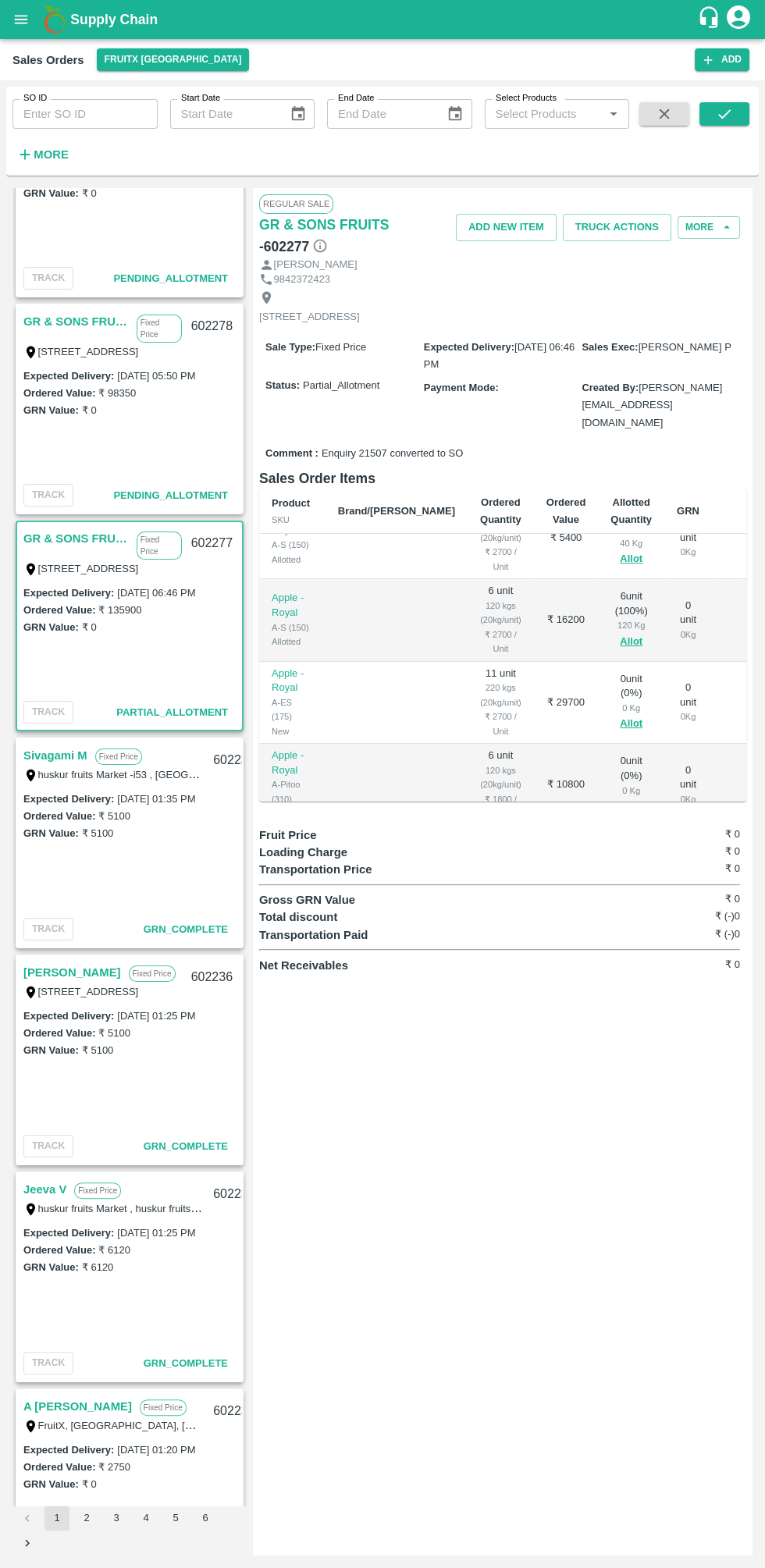
scroll to position [493, 0]
click at [620, 714] on button "Allot" at bounding box center [631, 723] width 23 height 18
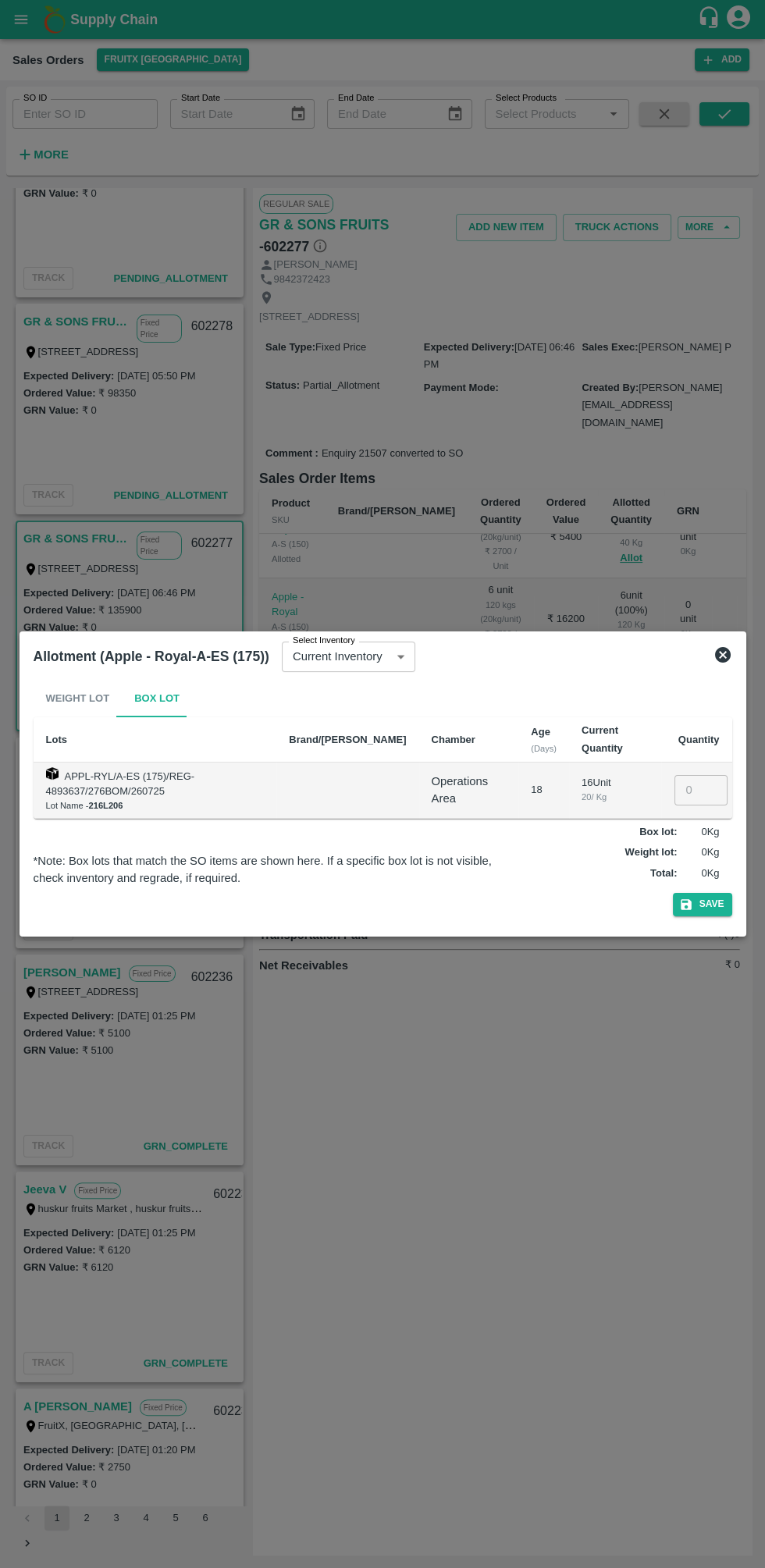
click at [694, 788] on input "number" at bounding box center [700, 789] width 53 height 30
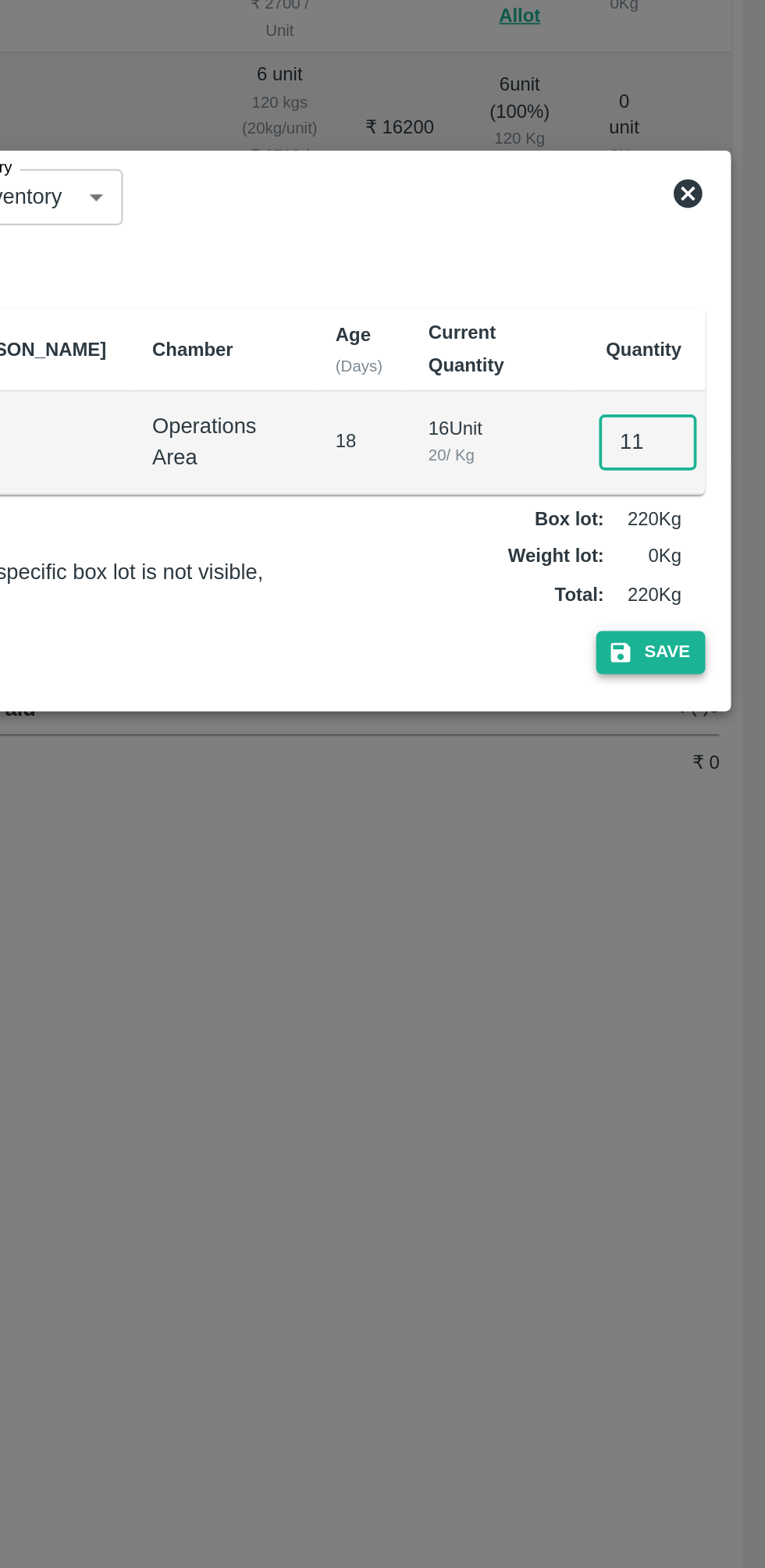
type input "11"
click at [717, 914] on button "Save" at bounding box center [703, 904] width 60 height 23
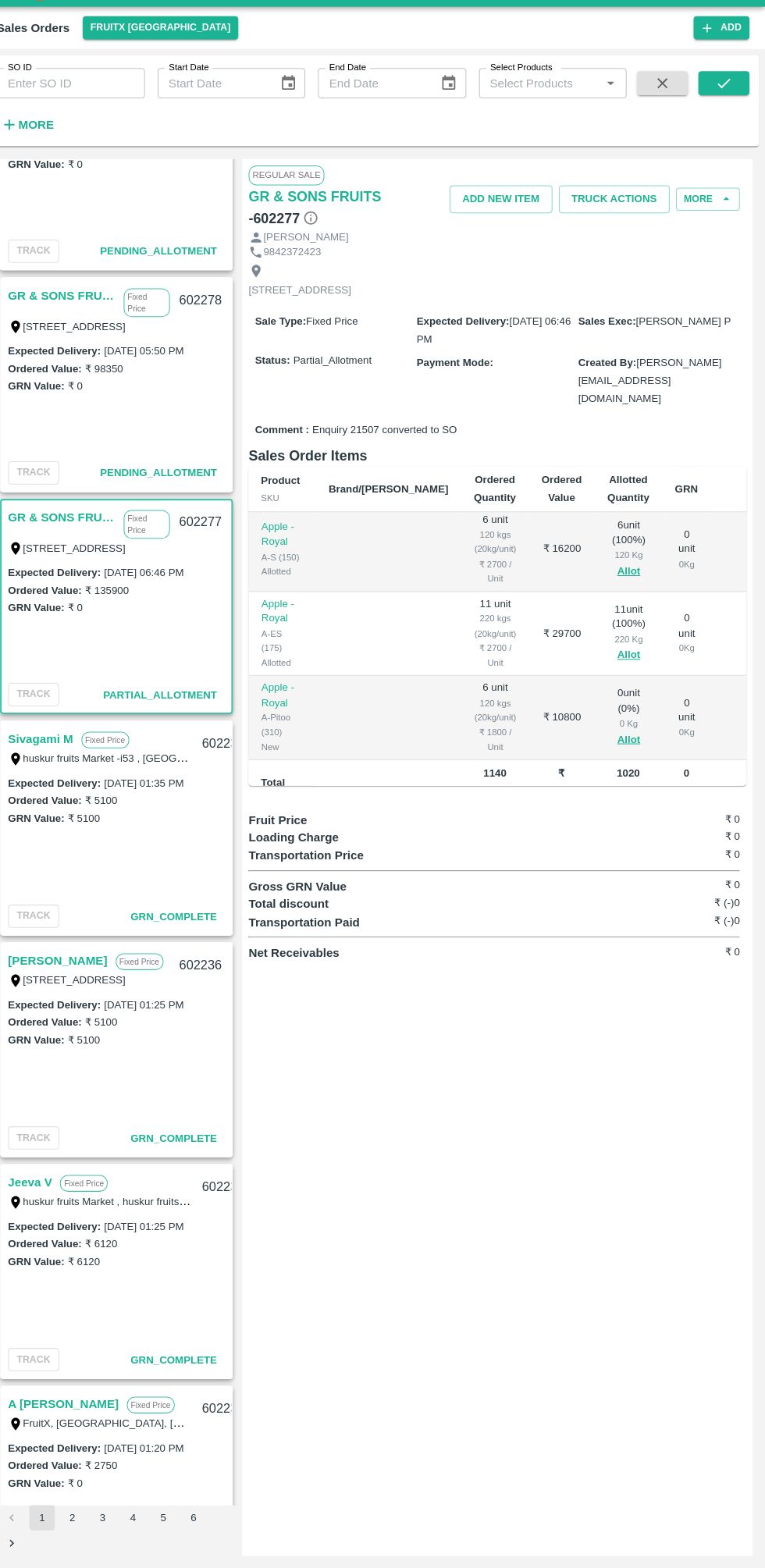
scroll to position [566, 0]
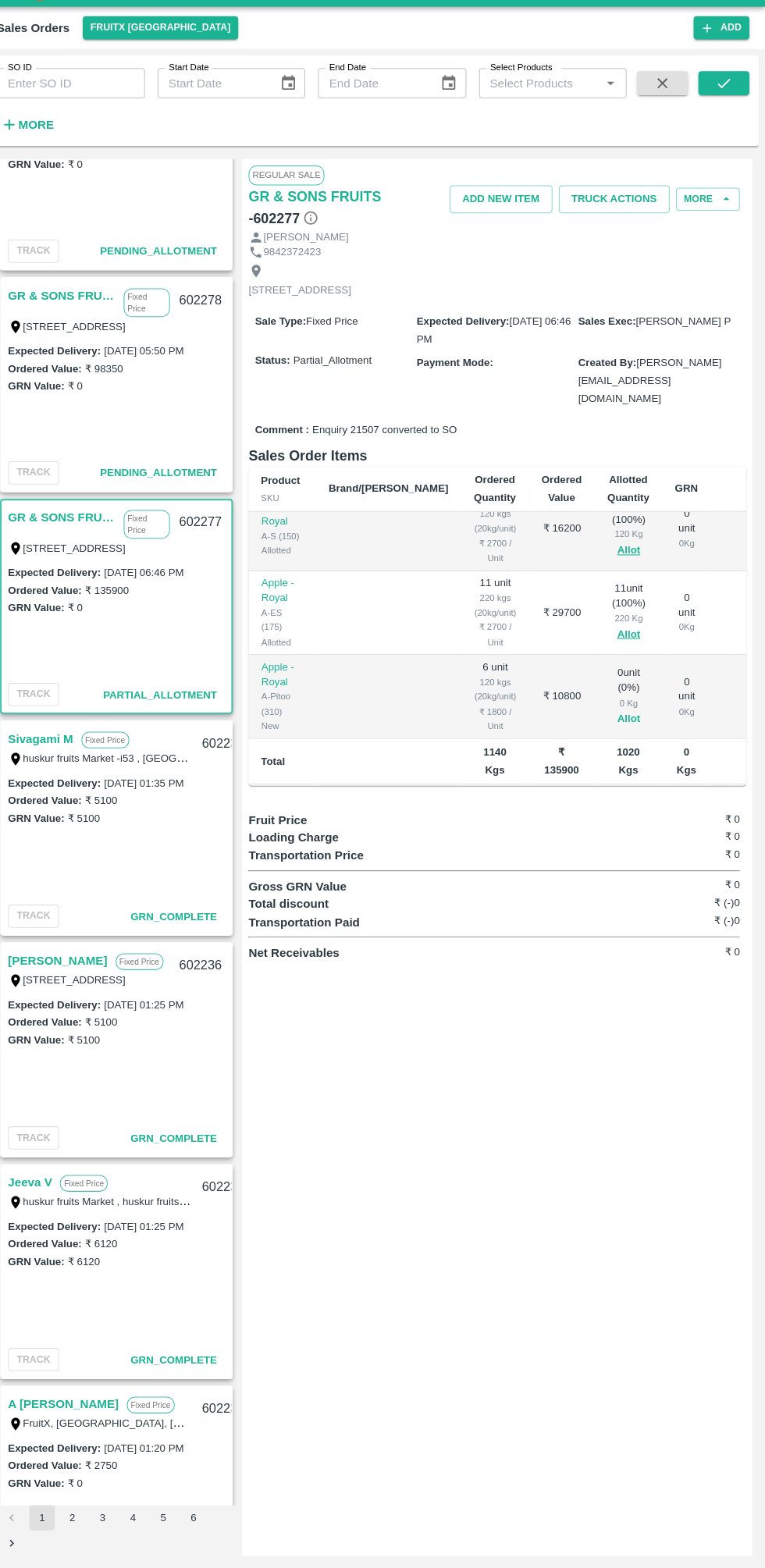
click at [620, 728] on button "Allot" at bounding box center [631, 737] width 23 height 18
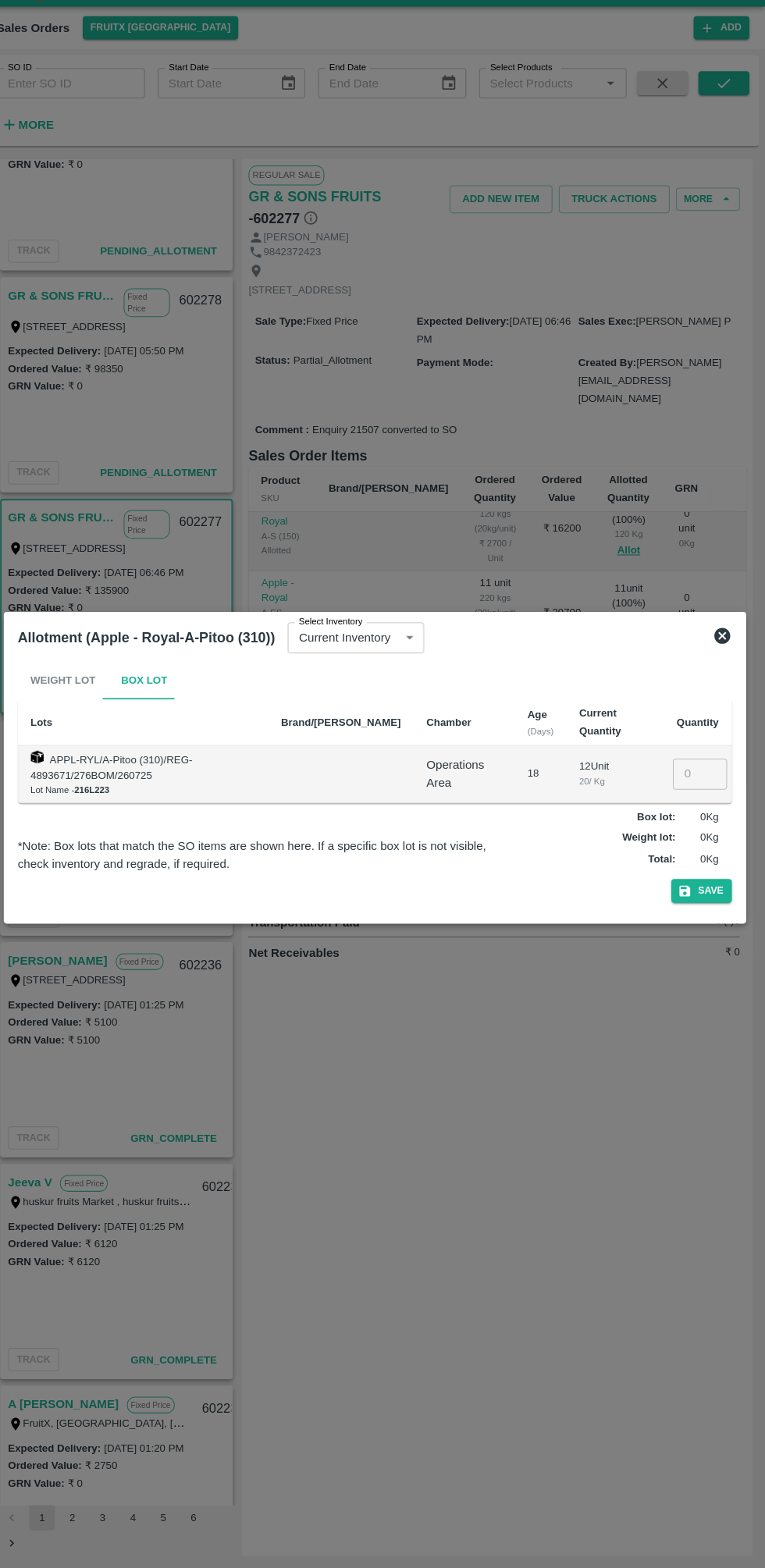
click at [701, 789] on input "number" at bounding box center [700, 789] width 53 height 30
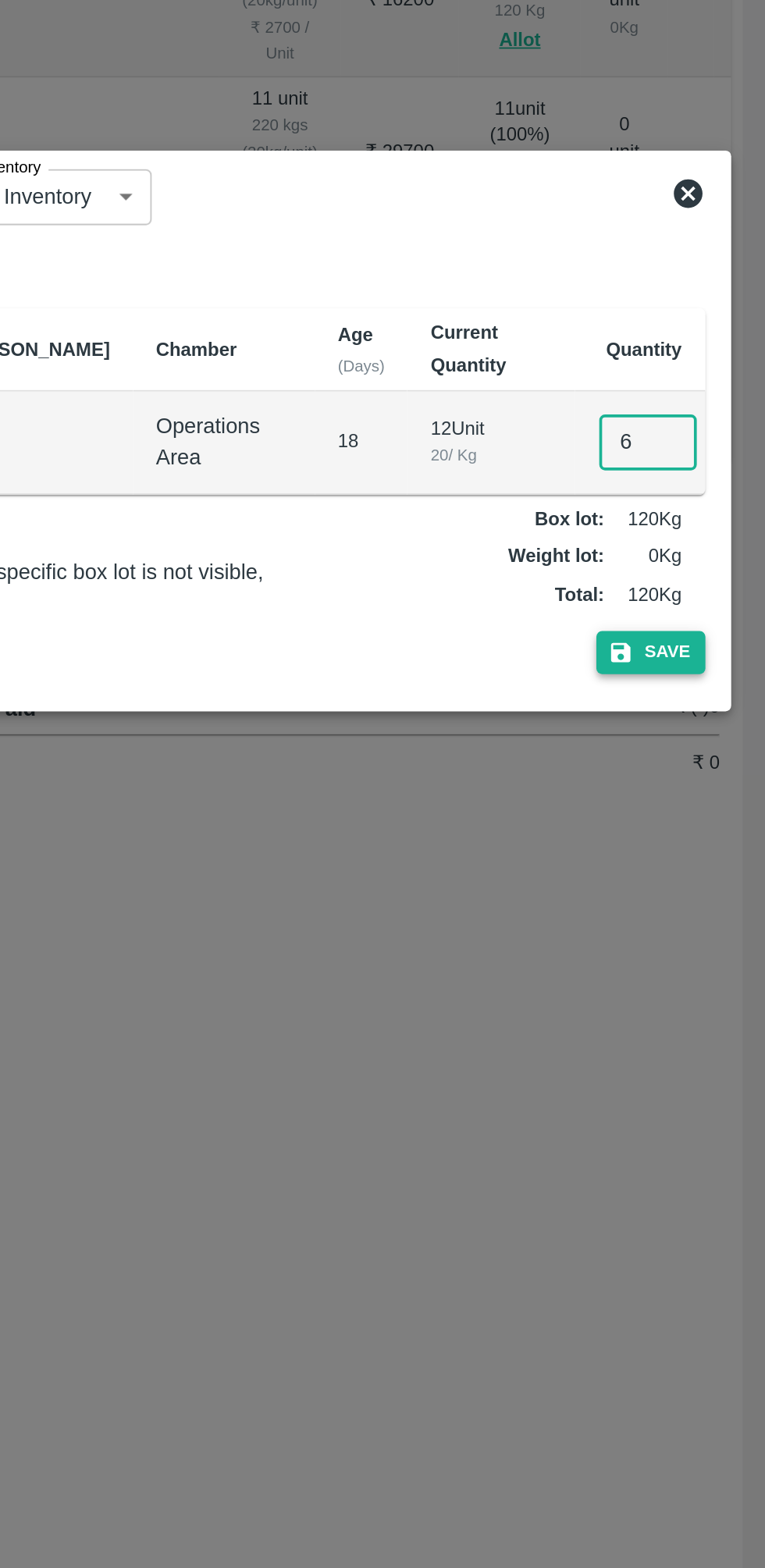
type input "6"
click at [710, 905] on button "Save" at bounding box center [703, 904] width 60 height 23
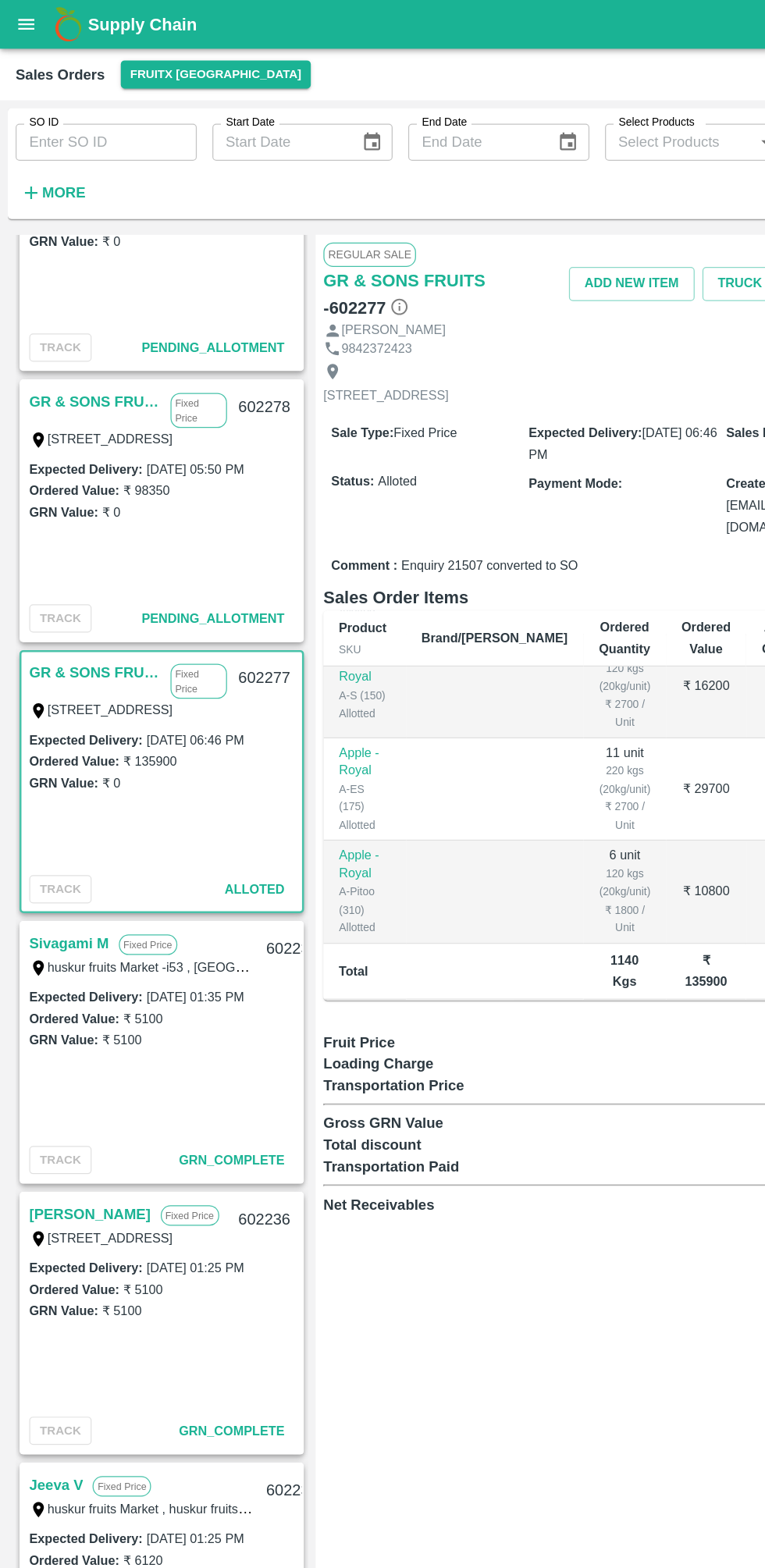
click at [160, 619] on div "GRN Value: ₹ 0" at bounding box center [129, 626] width 212 height 17
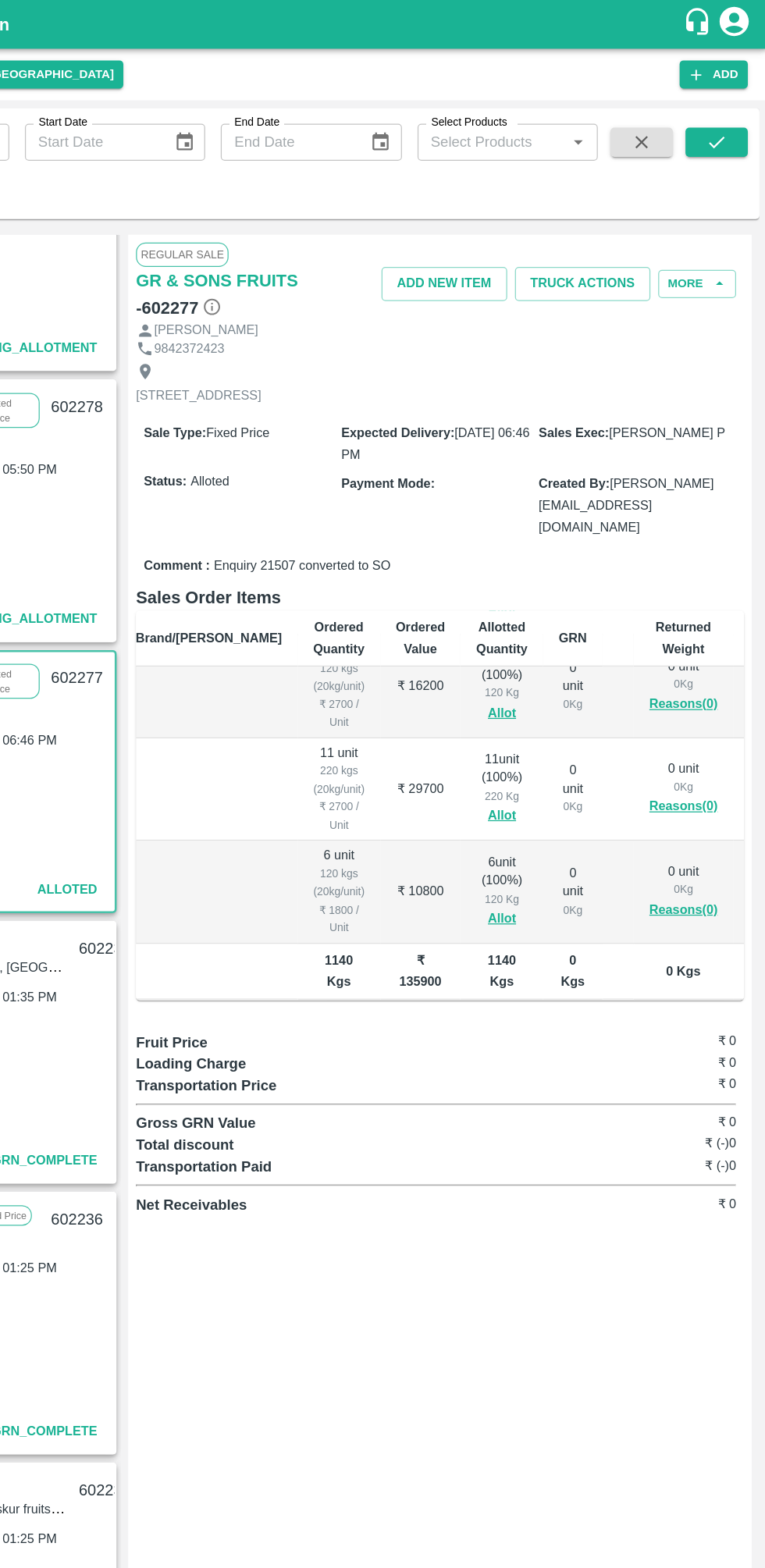
scroll to position [0, 0]
click at [640, 226] on button "Truck Actions" at bounding box center [617, 227] width 109 height 27
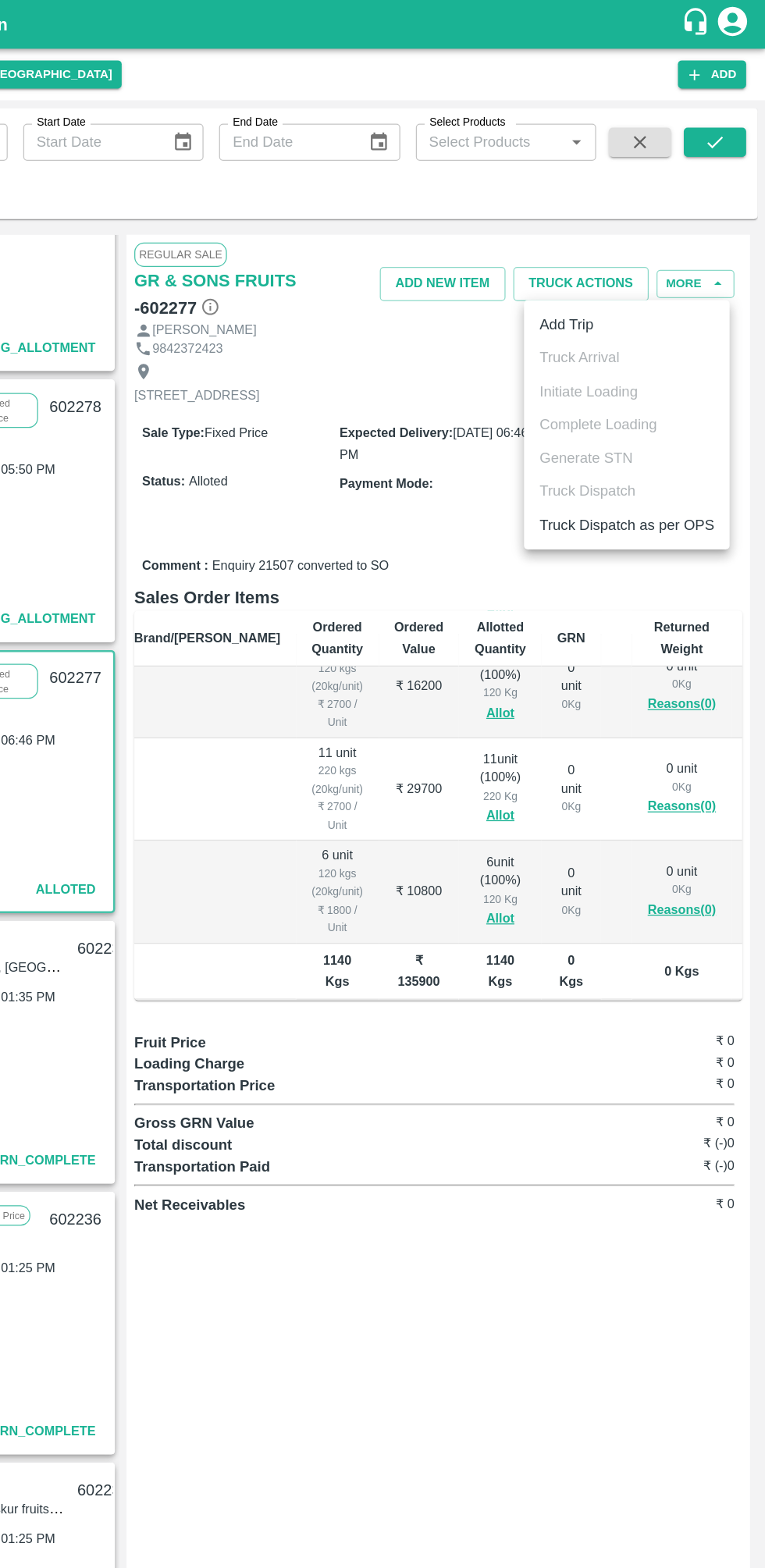
click at [637, 267] on li "Add Trip" at bounding box center [653, 260] width 164 height 27
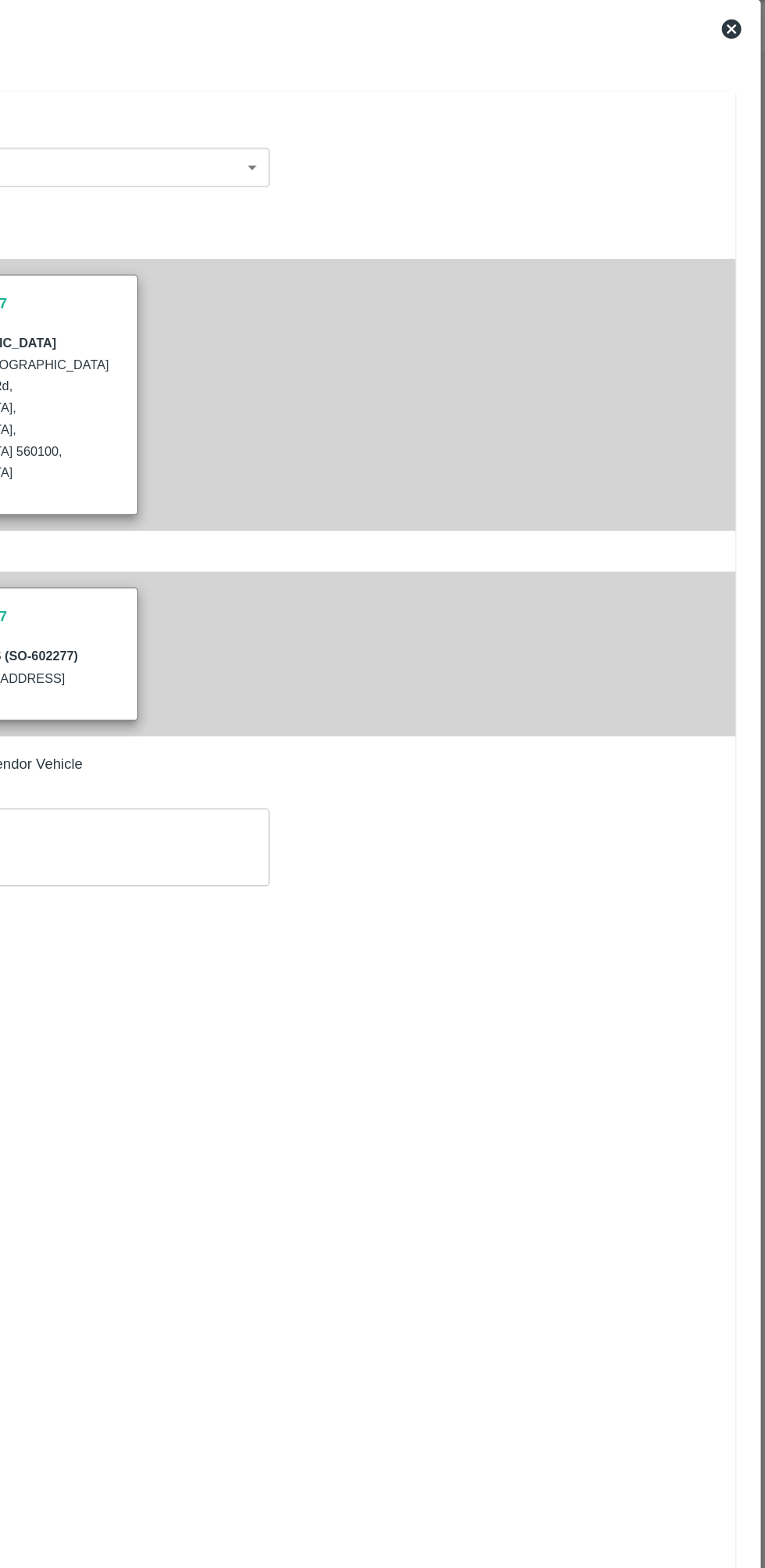
radio input "true"
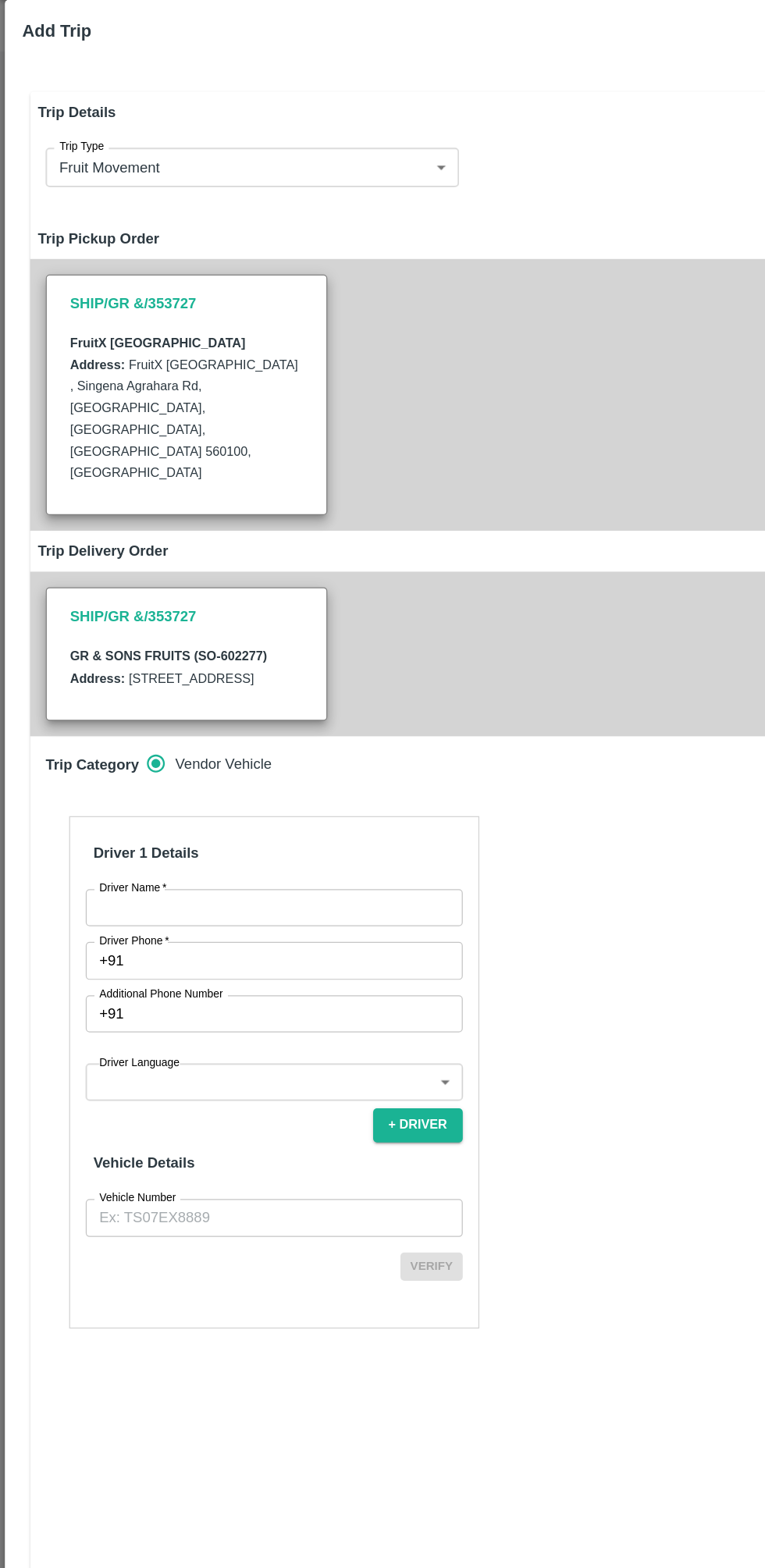
click at [341, 796] on input "Driver Phone   *" at bounding box center [238, 808] width 266 height 30
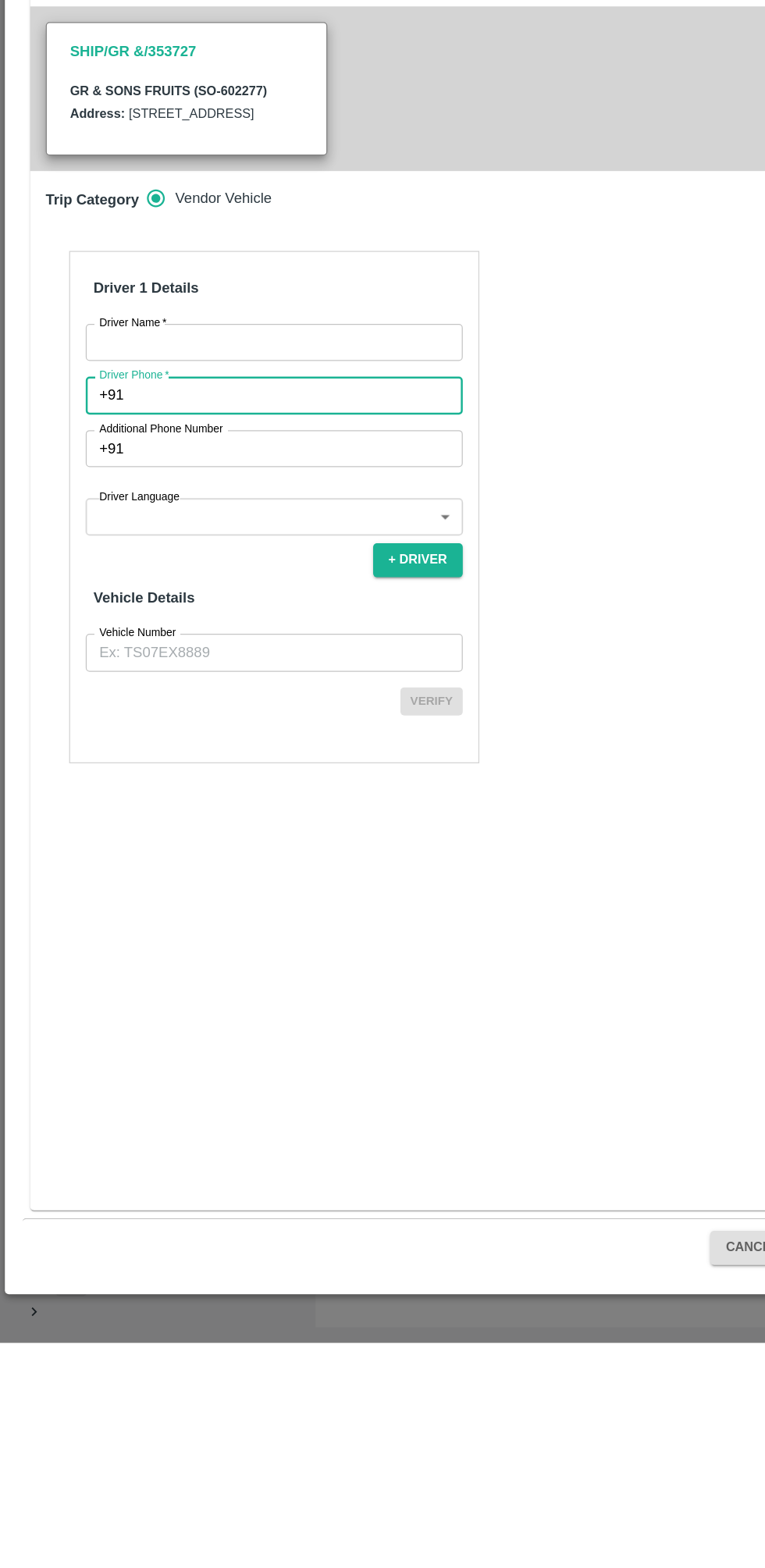
click at [289, 807] on input "Driver Phone   *" at bounding box center [238, 808] width 266 height 30
click at [265, 763] on input "Driver Name   *" at bounding box center [219, 767] width 302 height 30
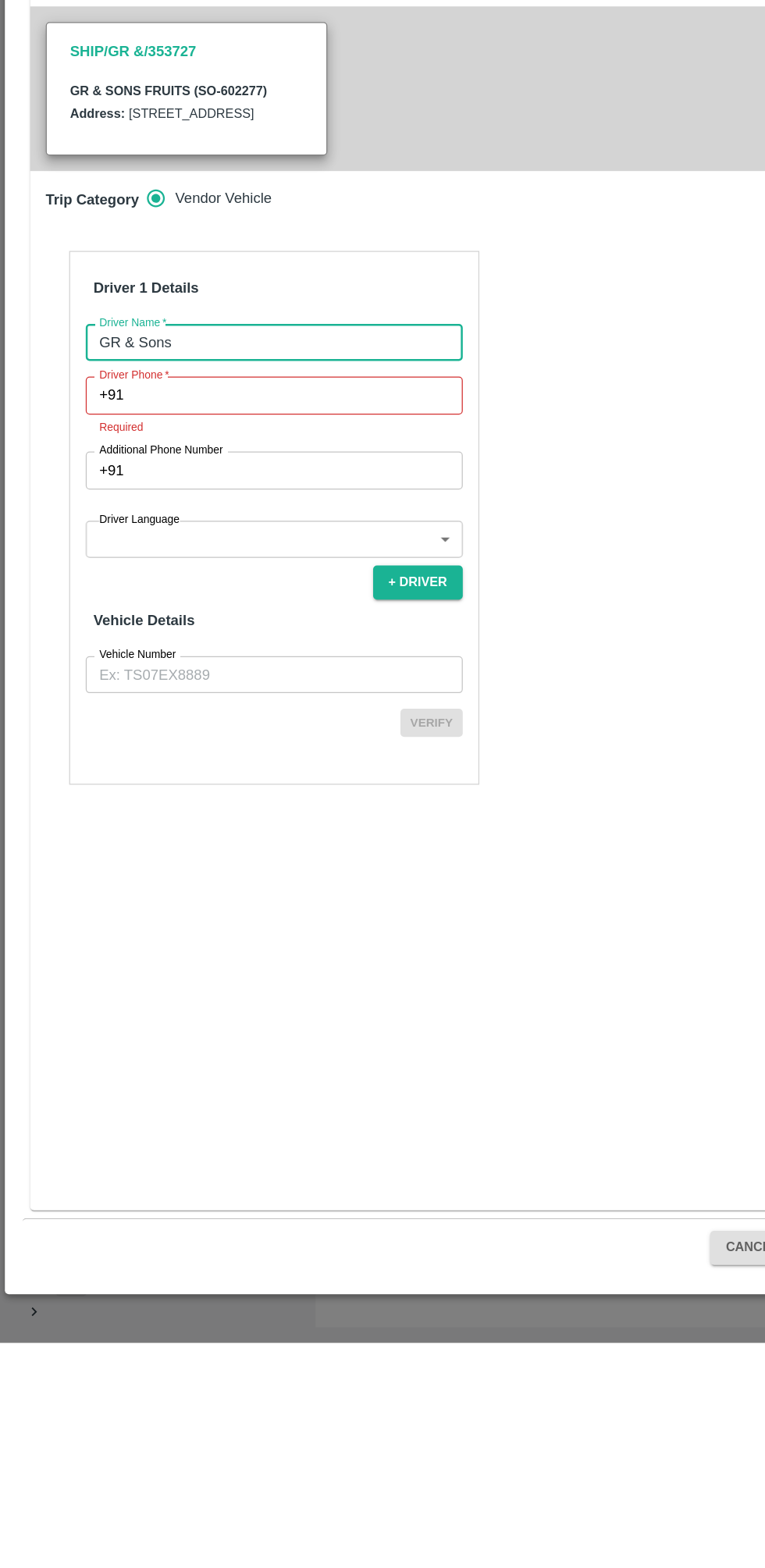
type input "GR & Sons"
click at [298, 803] on input "Driver Phone   *" at bounding box center [238, 808] width 266 height 30
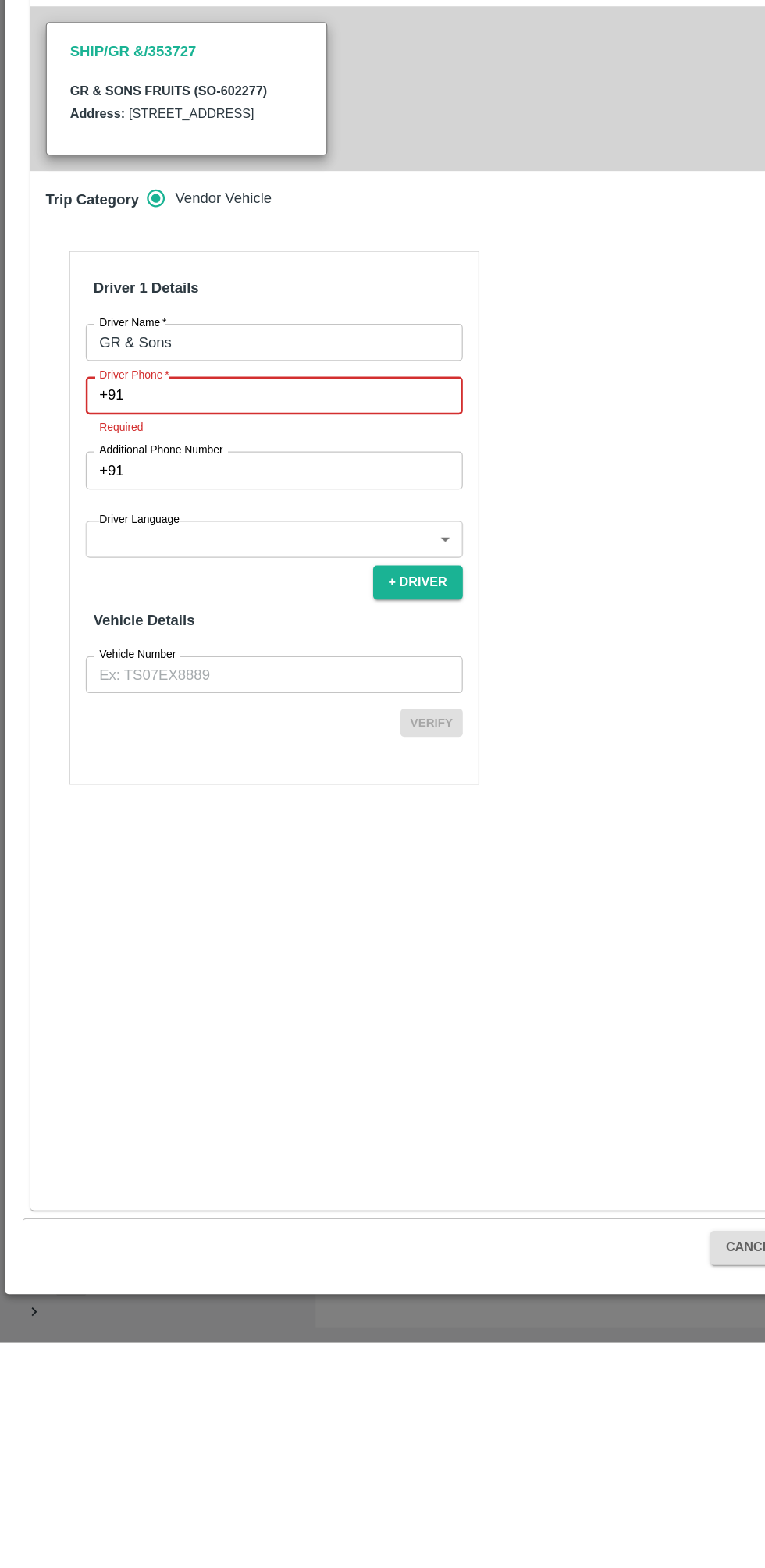
type input "7587943780"
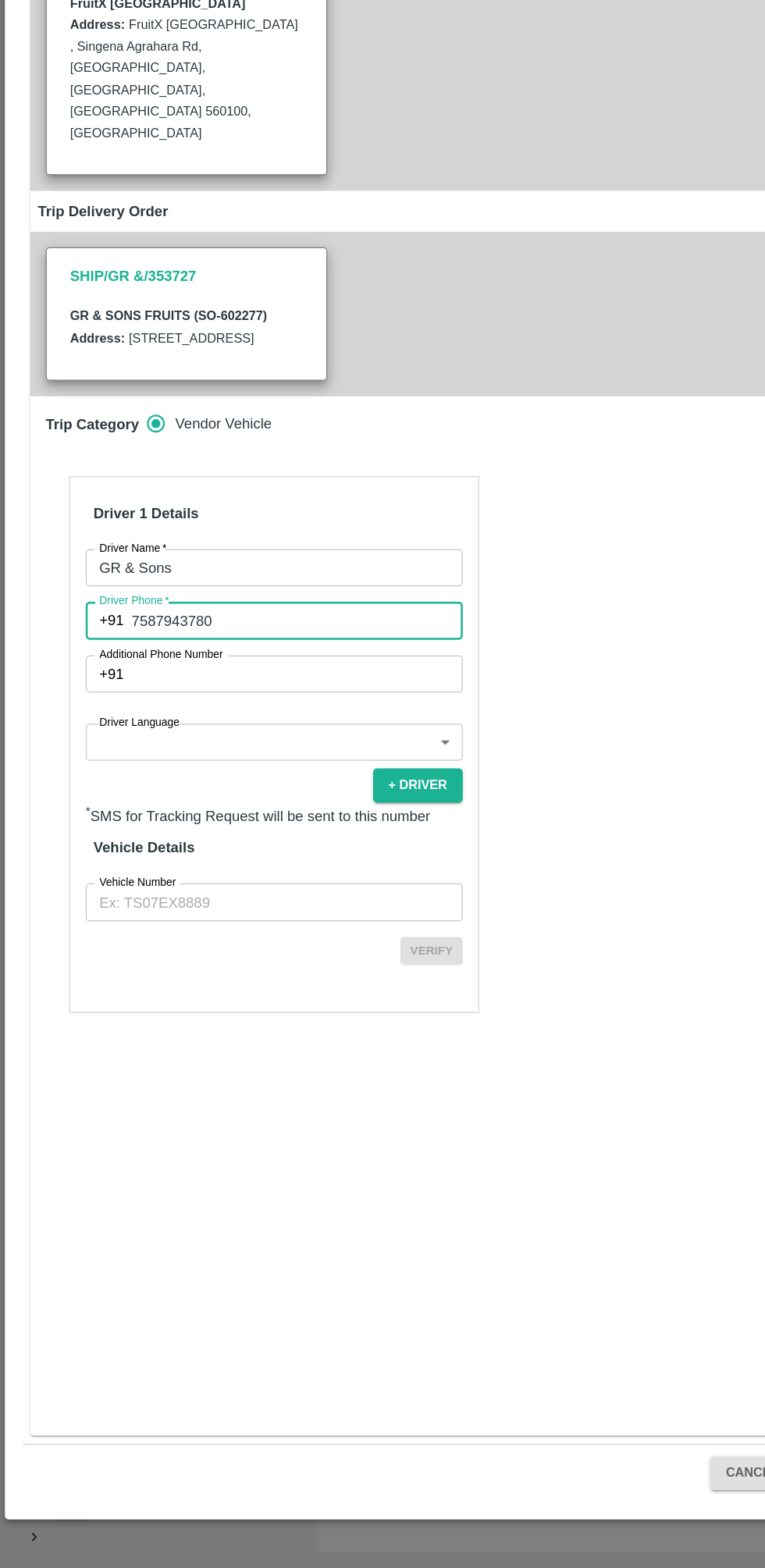
click at [224, 908] on body "Supply Chain Sales Orders FruitX [GEOGRAPHIC_DATA] Add SO ID SO ID Start Date S…" at bounding box center [382, 784] width 765 height 1568
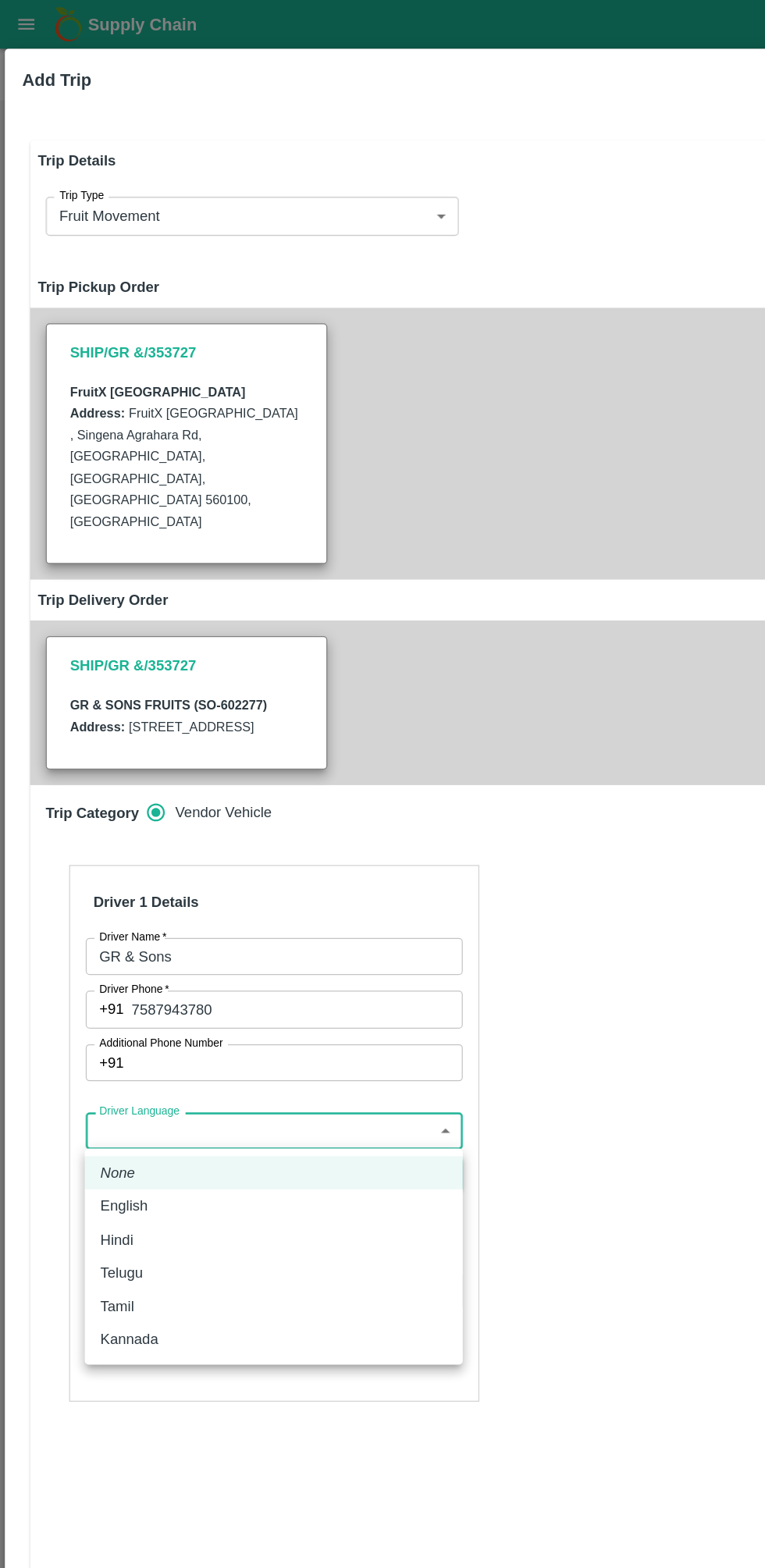
click at [160, 1045] on div "Tamil" at bounding box center [219, 1046] width 278 height 17
type input "ta"
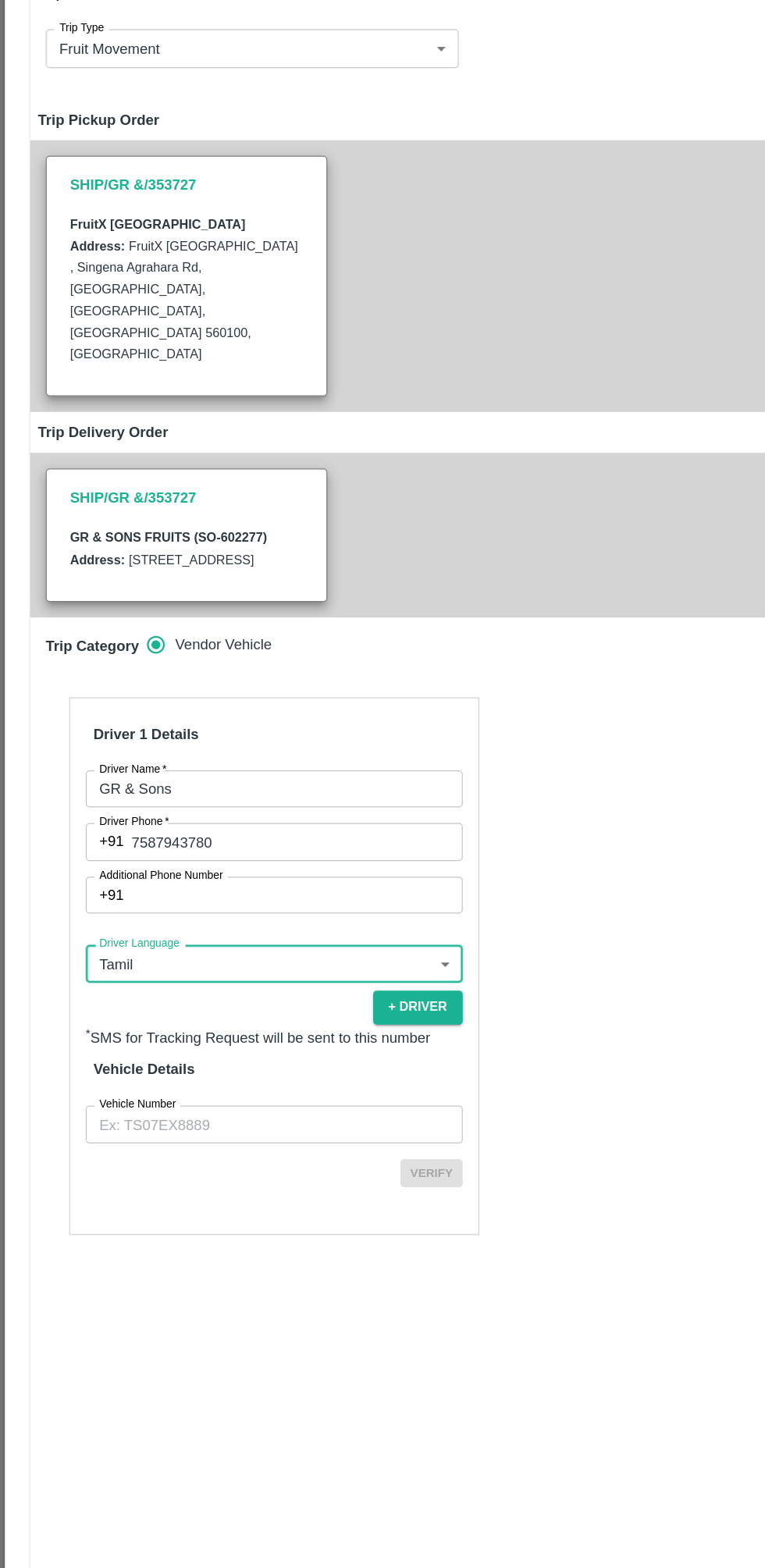
click at [273, 1038] on input "Vehicle Number" at bounding box center [219, 1035] width 302 height 30
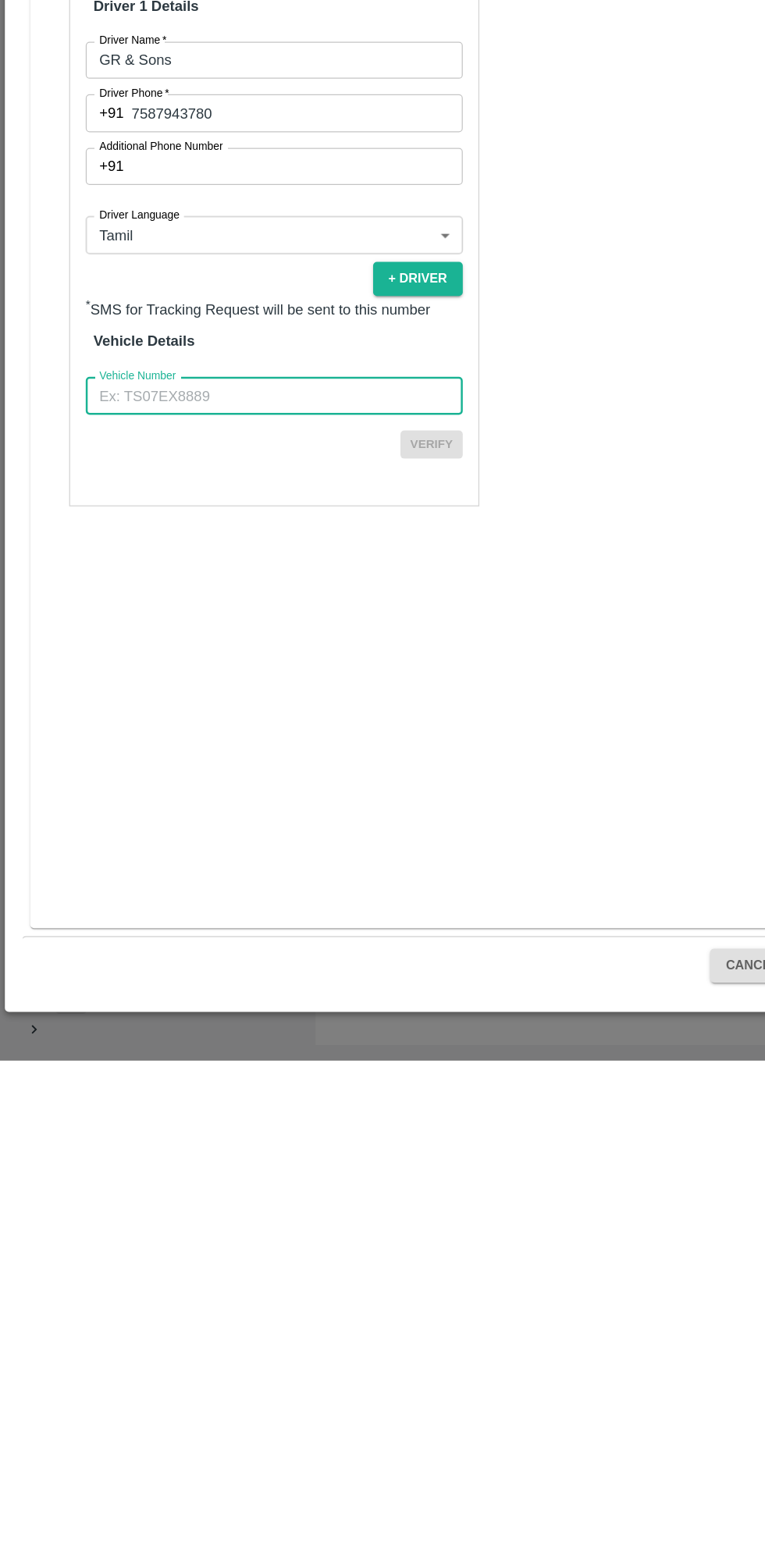
type input "TN06EY4587"
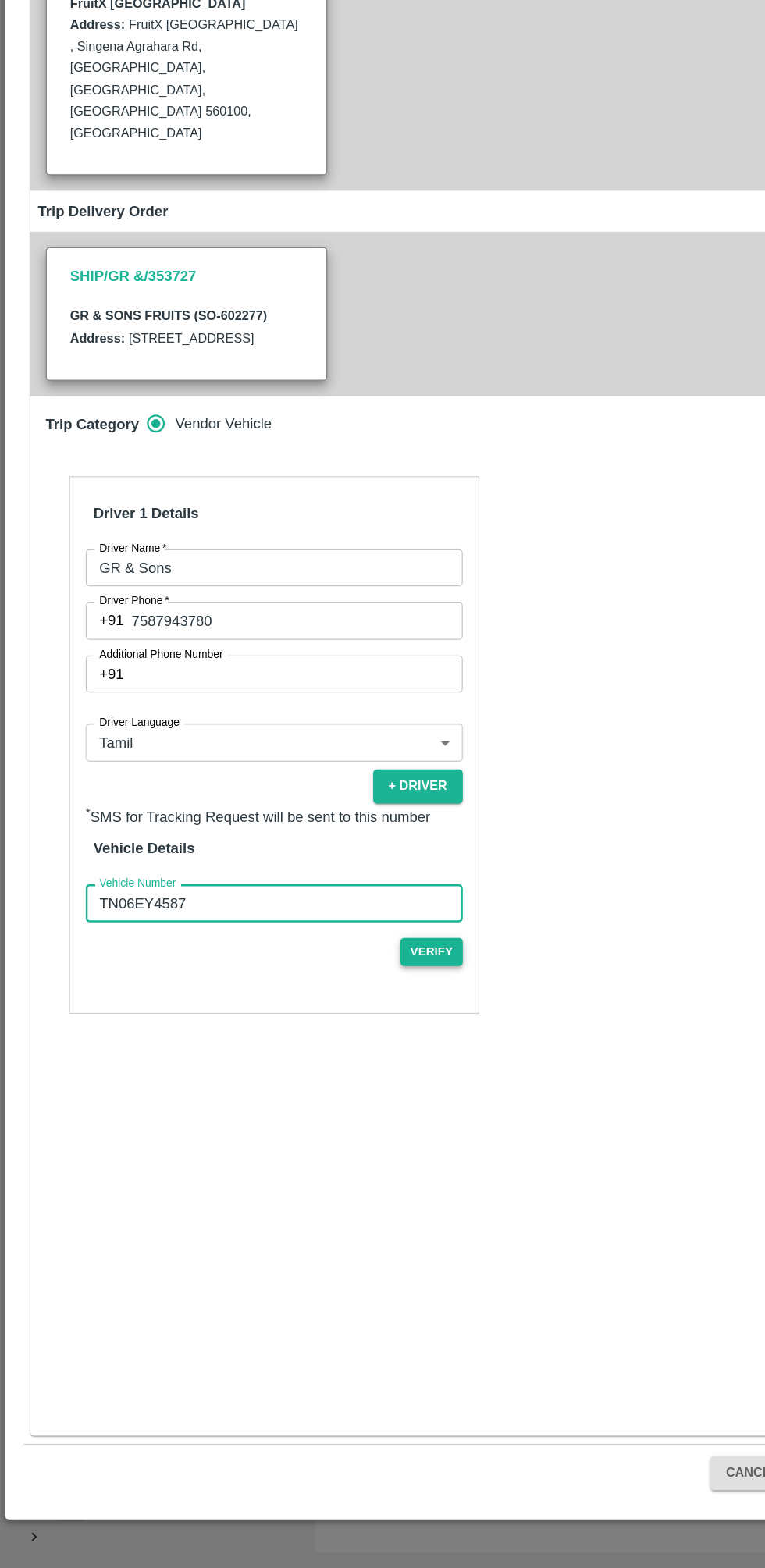
click at [345, 1072] on button "Verify" at bounding box center [346, 1074] width 50 height 23
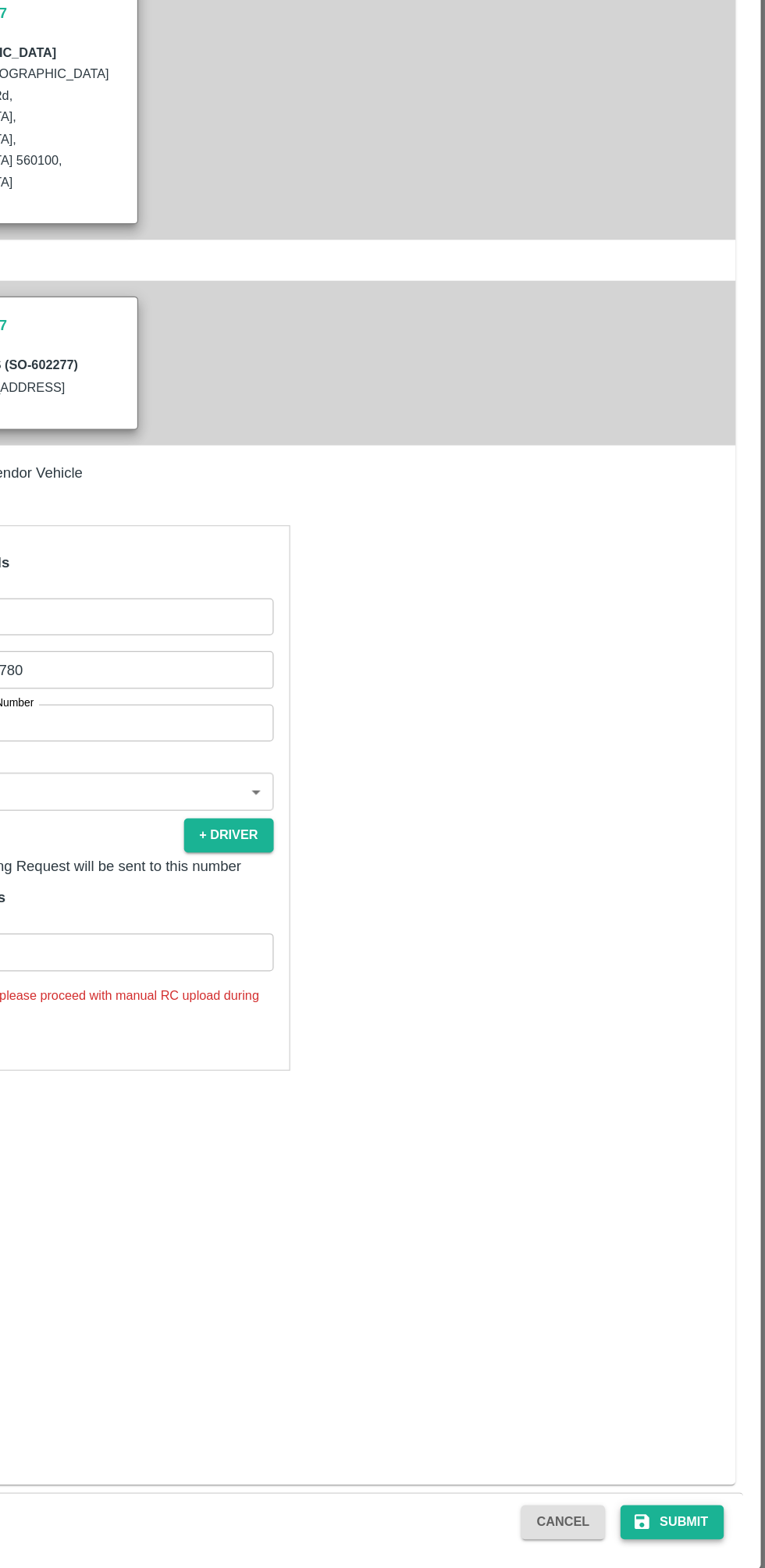
click at [695, 1485] on button "Submit" at bounding box center [689, 1491] width 83 height 27
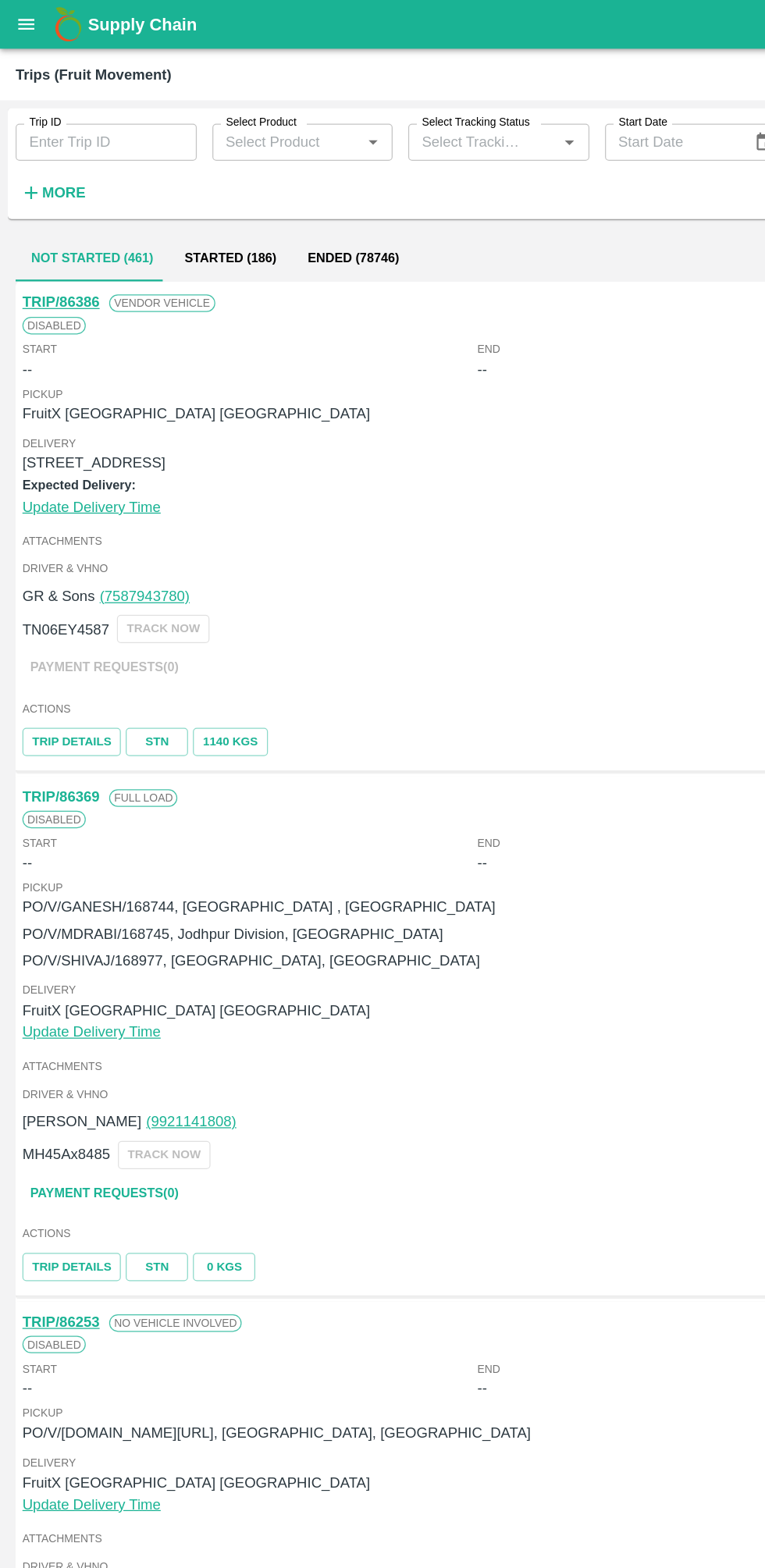
click at [38, 17] on button "open drawer" at bounding box center [21, 20] width 36 height 36
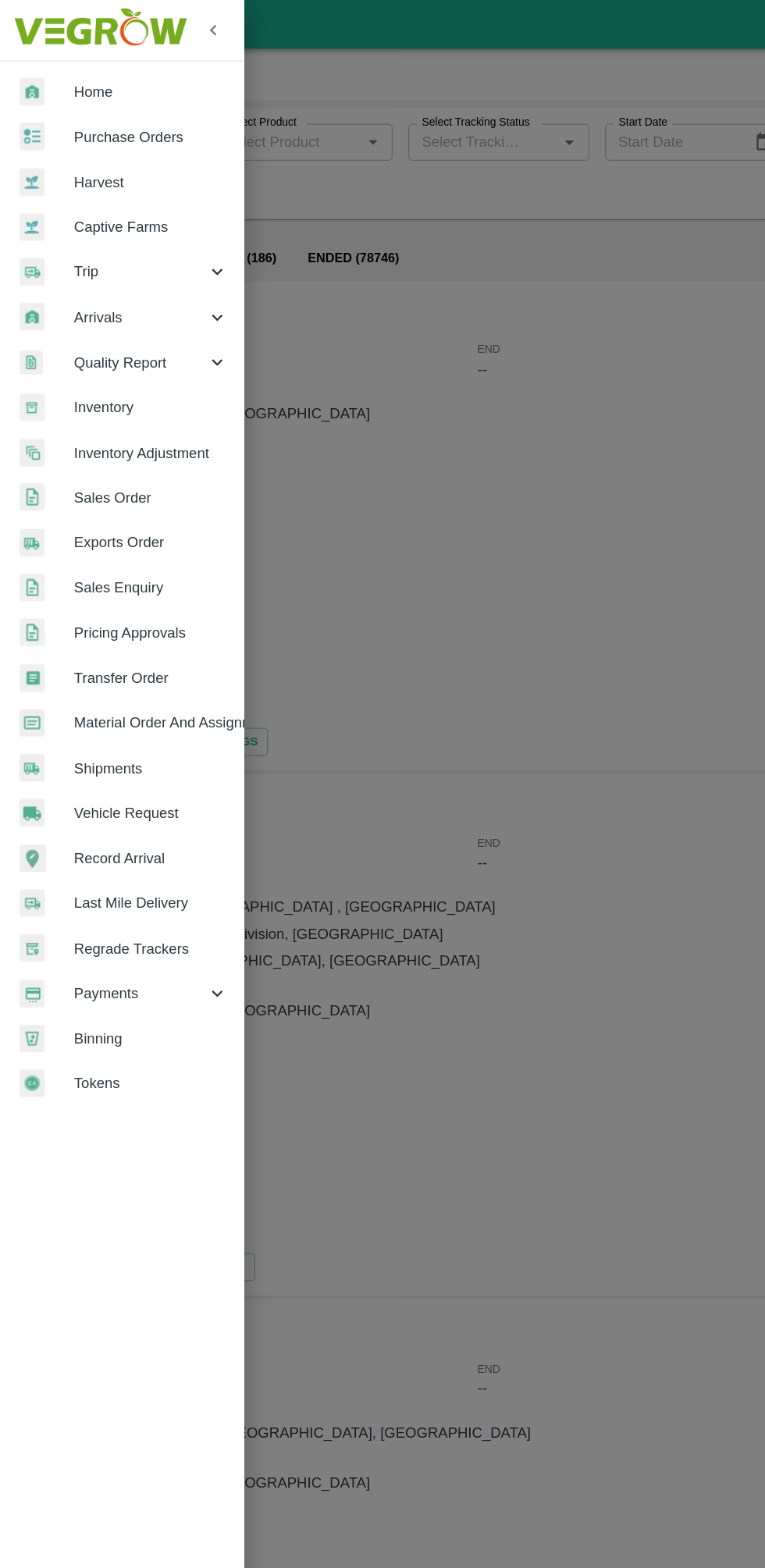
click at [132, 396] on span "Sales Order" at bounding box center [122, 398] width 124 height 17
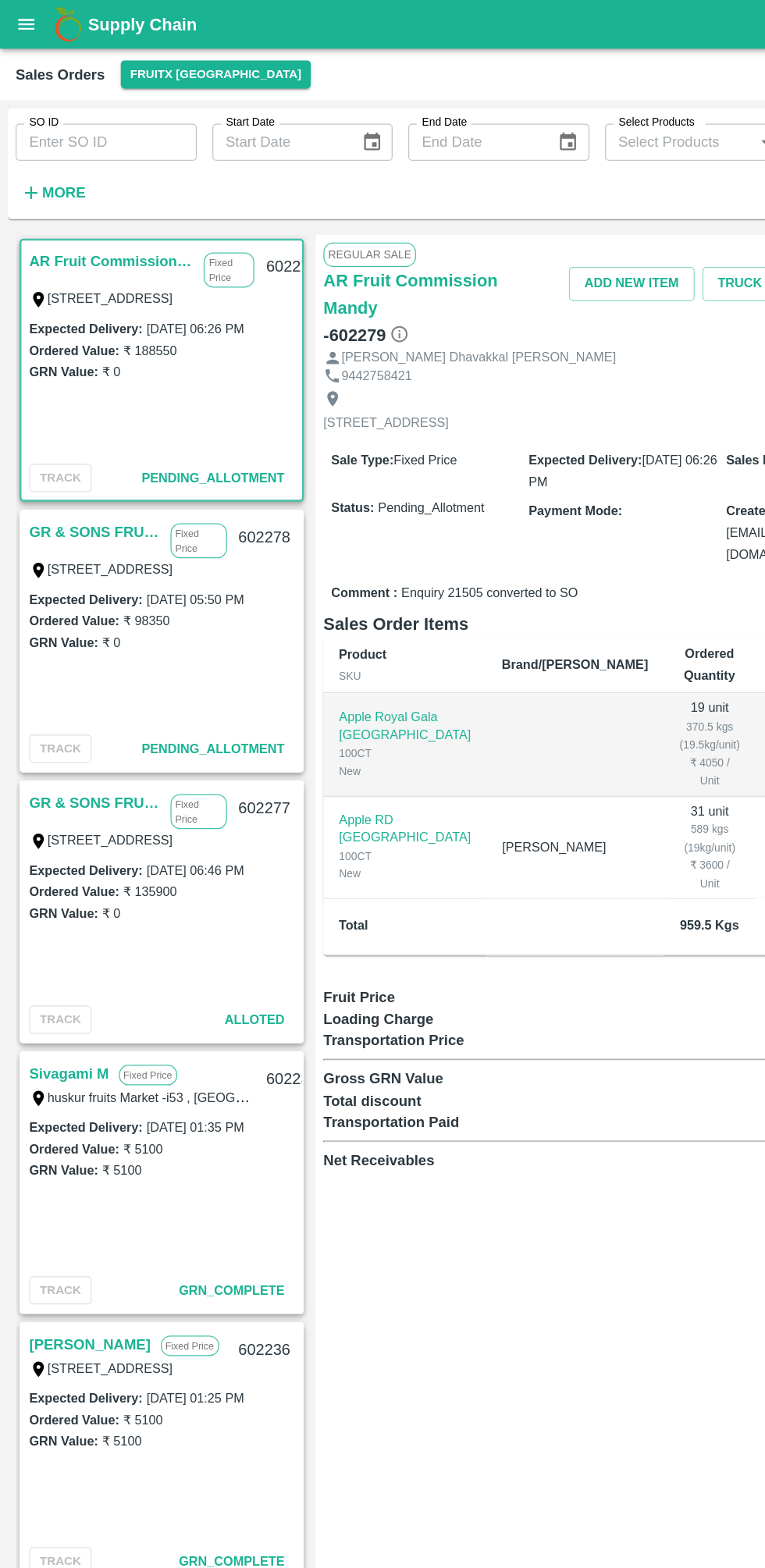
click at [85, 641] on link "GR & SONS FRUITS" at bounding box center [77, 643] width 106 height 20
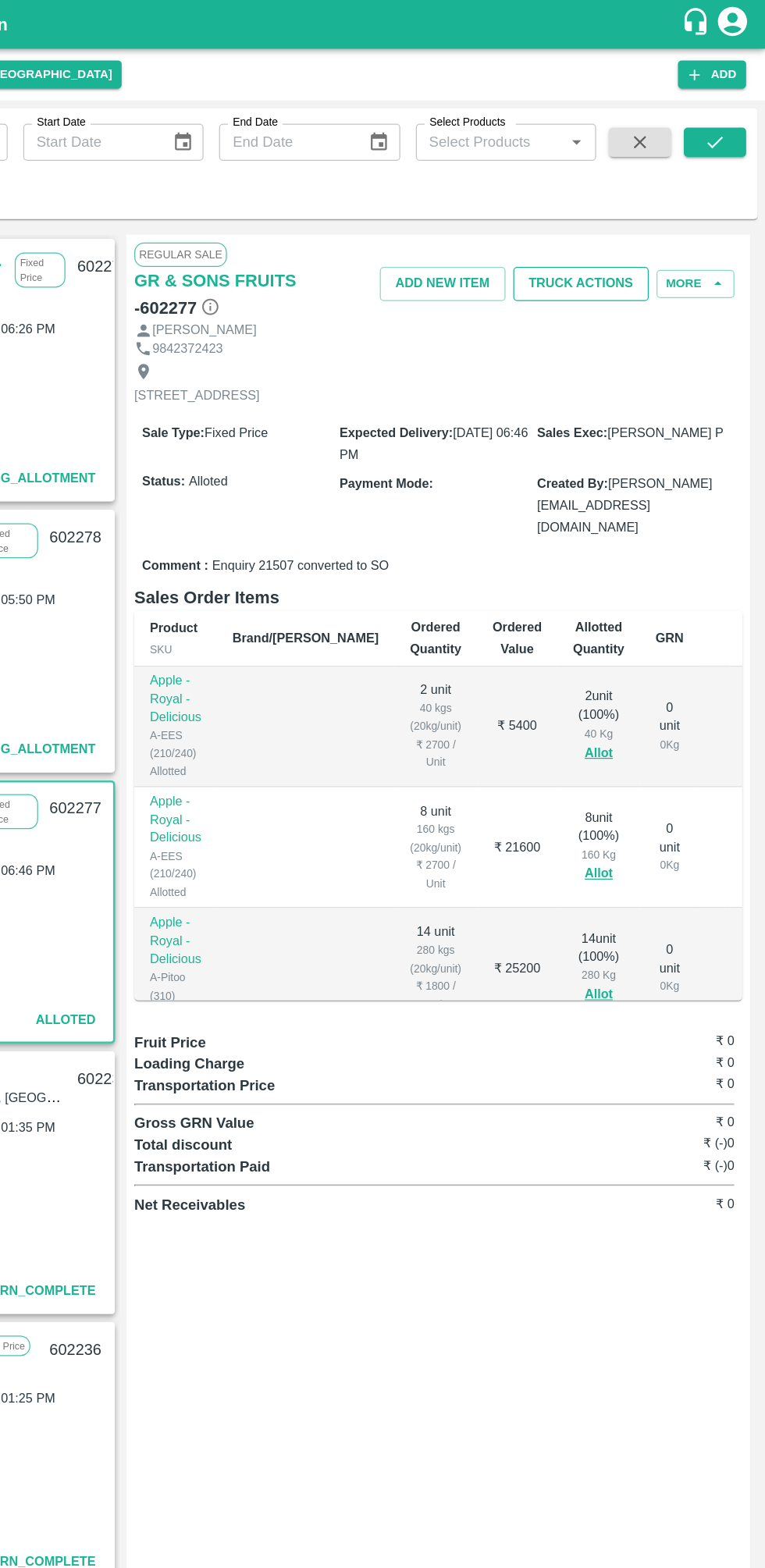
click at [616, 226] on button "Truck Actions" at bounding box center [617, 227] width 109 height 27
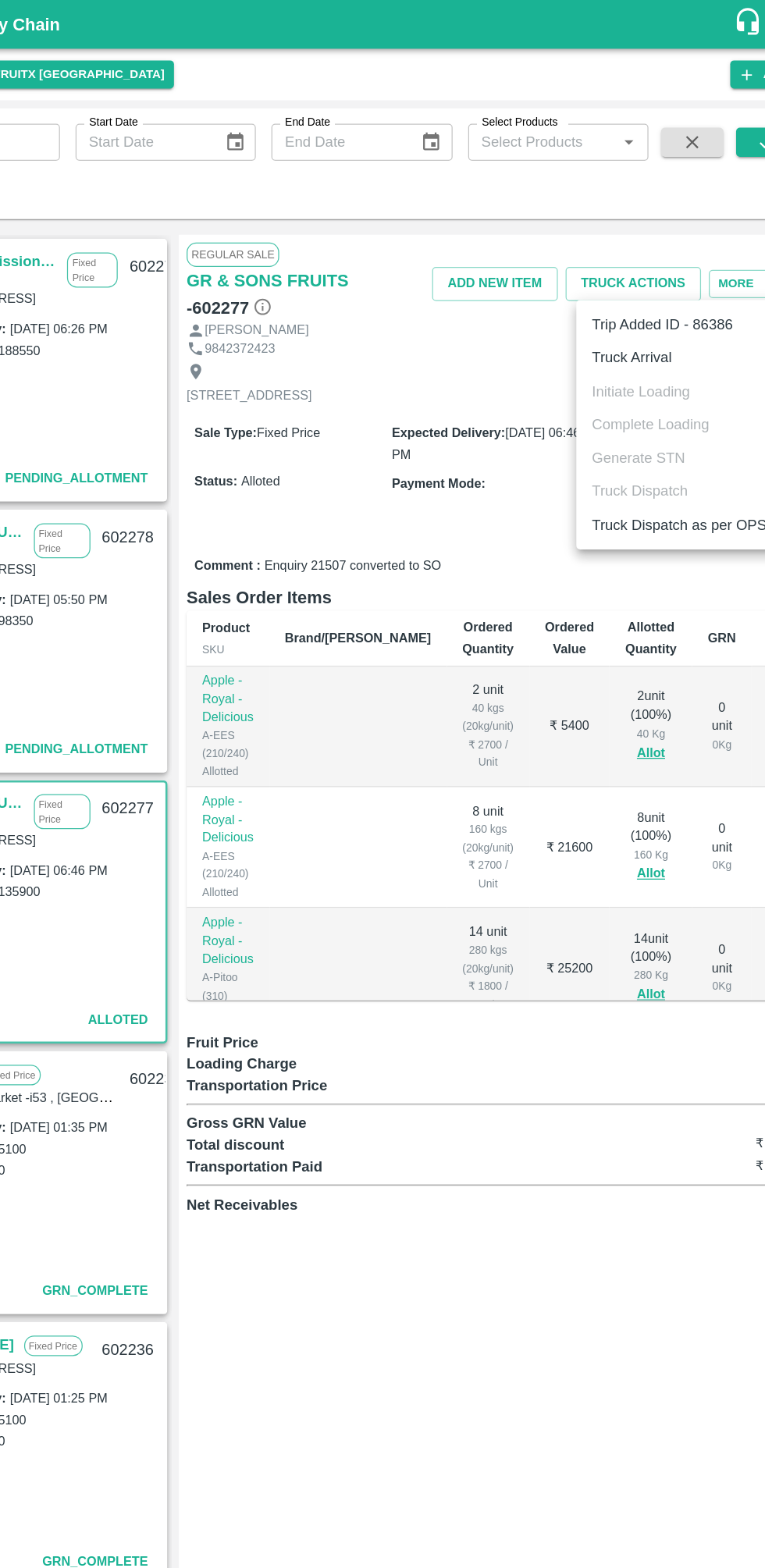
click at [619, 287] on li "Truck Arrival" at bounding box center [653, 286] width 164 height 27
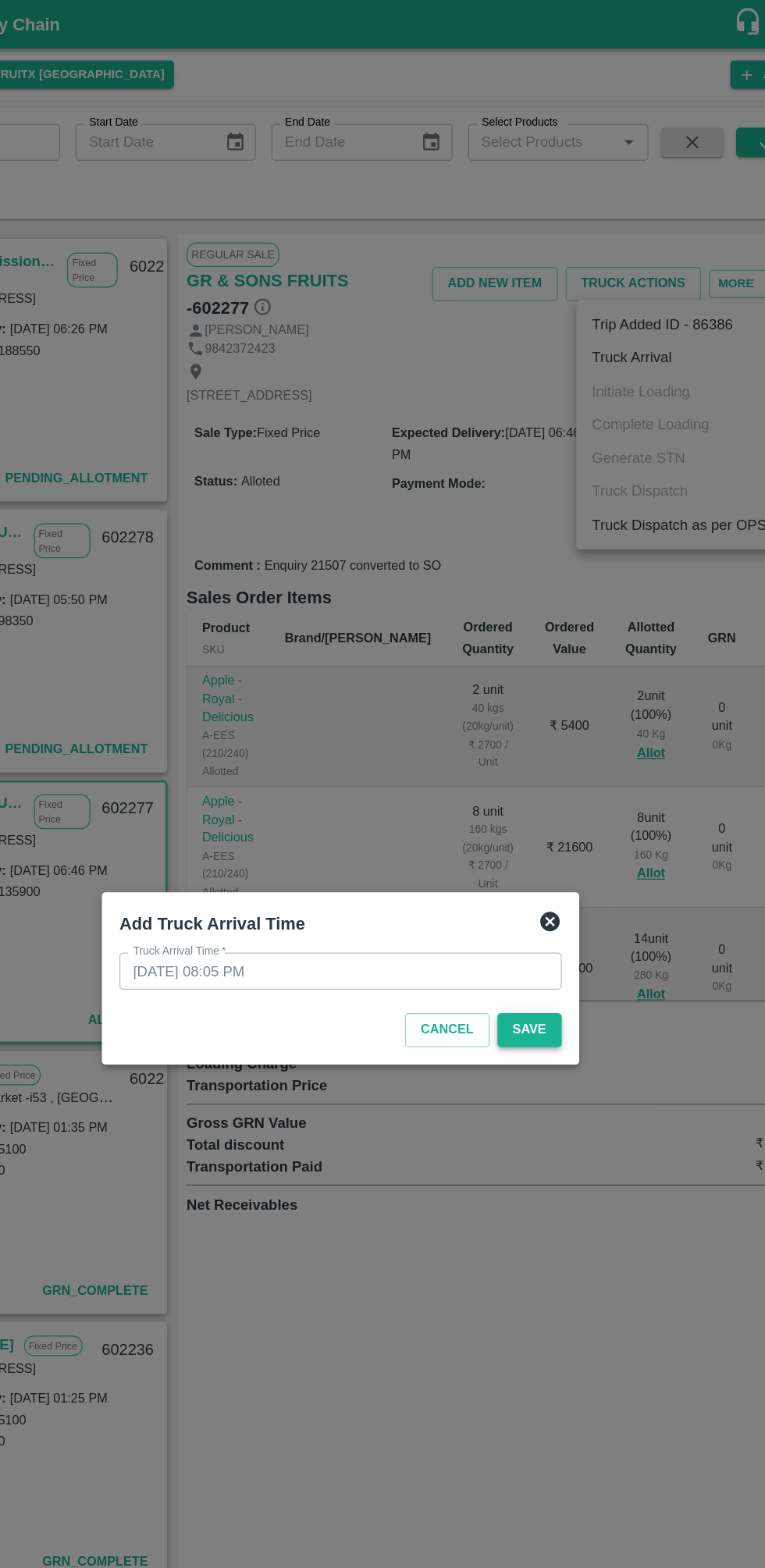
click at [524, 834] on button "Save" at bounding box center [534, 824] width 52 height 27
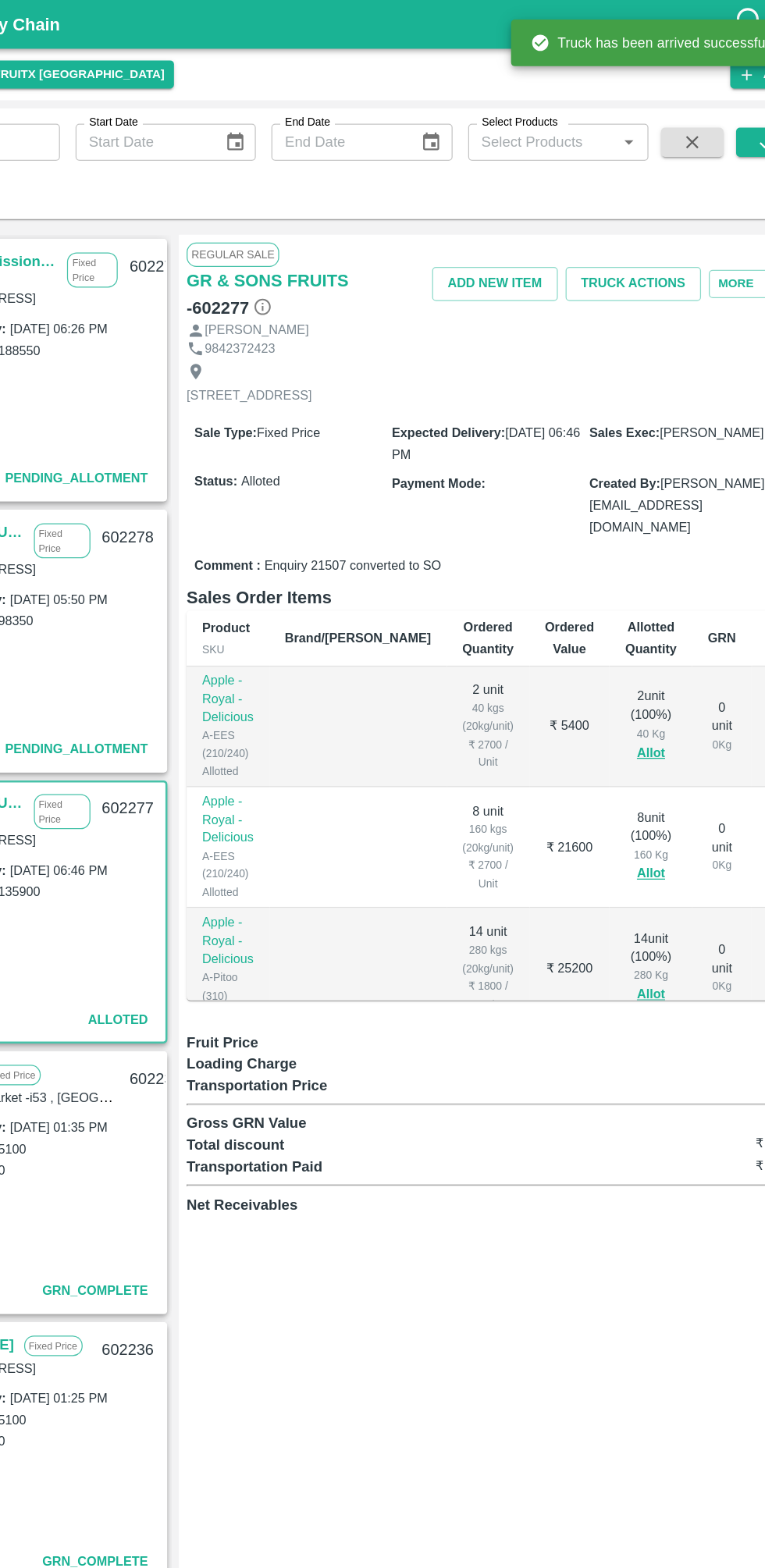
scroll to position [0, 79]
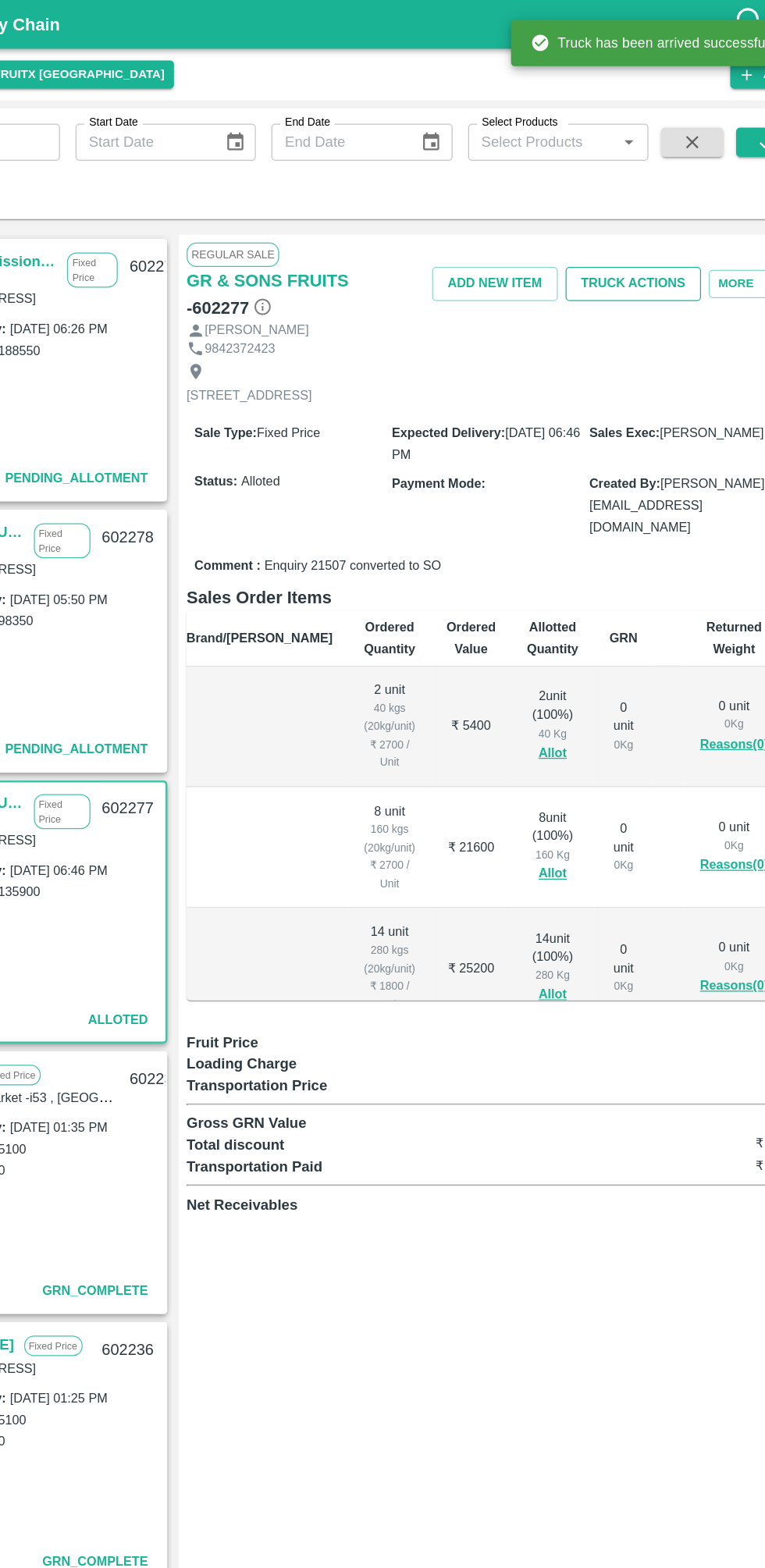
click at [624, 222] on button "Truck Actions" at bounding box center [617, 227] width 109 height 27
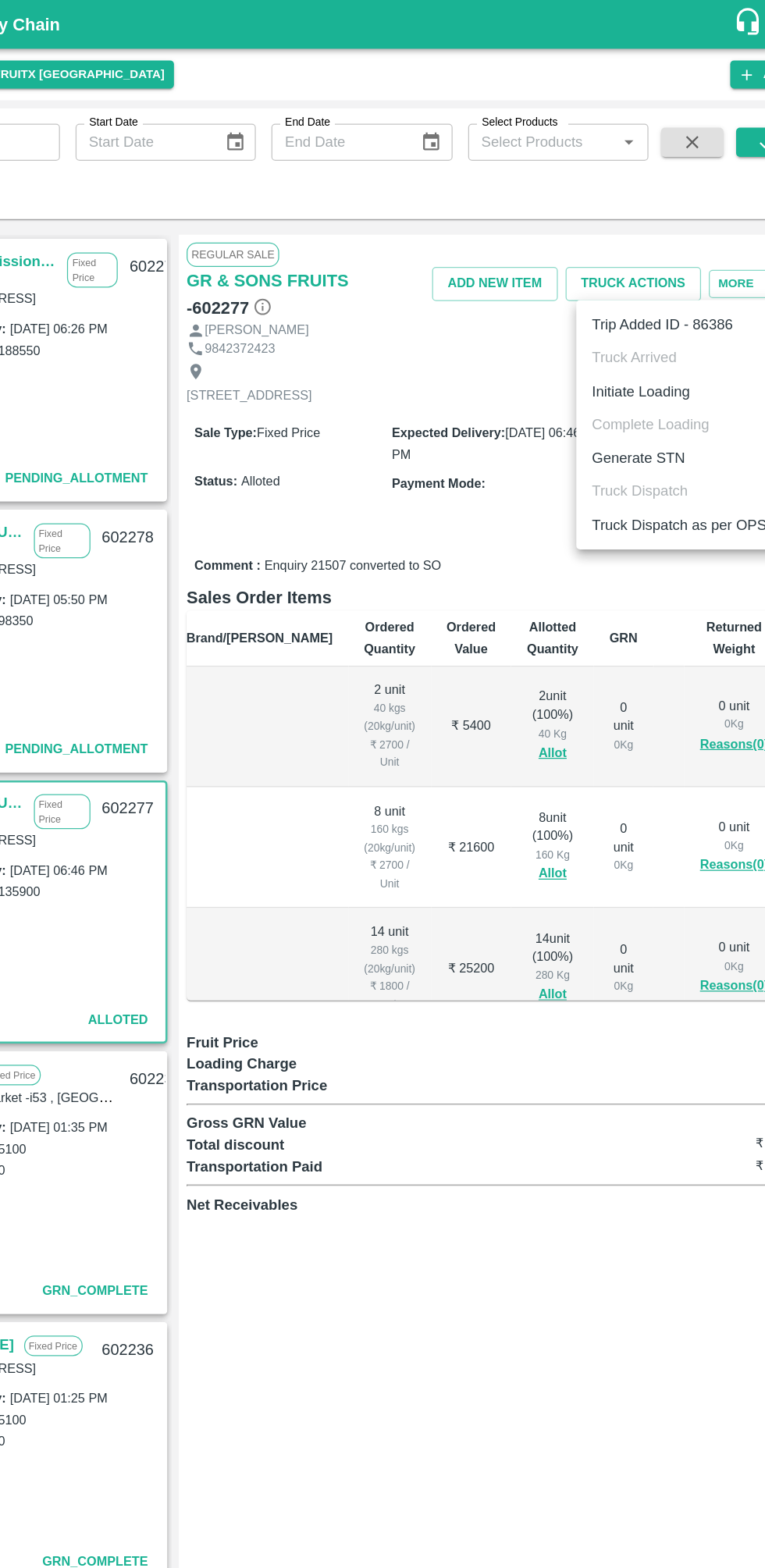
click at [648, 320] on li "Initiate Loading" at bounding box center [653, 314] width 164 height 27
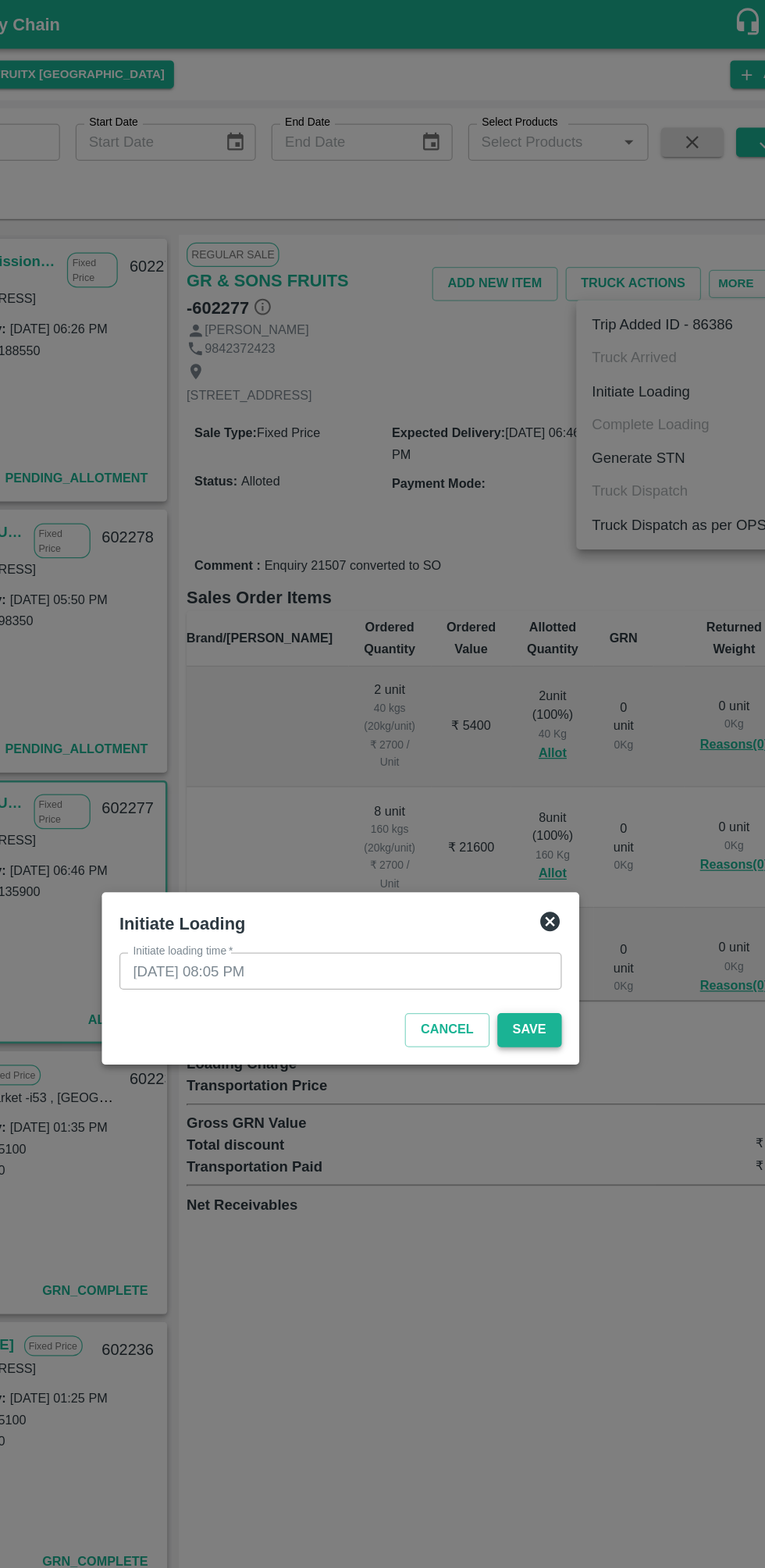
click at [537, 822] on button "Save" at bounding box center [534, 824] width 52 height 27
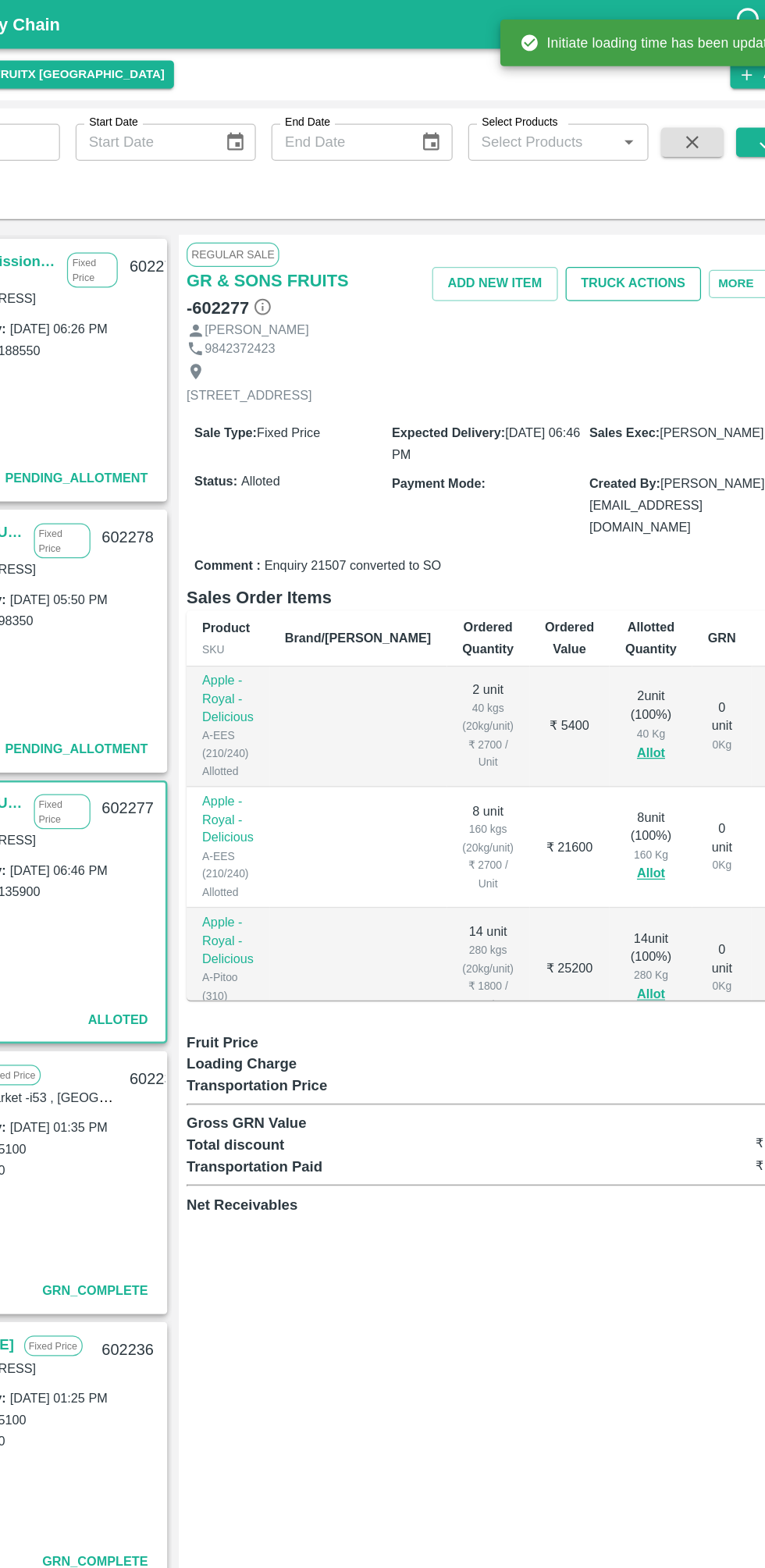
click at [627, 226] on button "Truck Actions" at bounding box center [617, 227] width 109 height 27
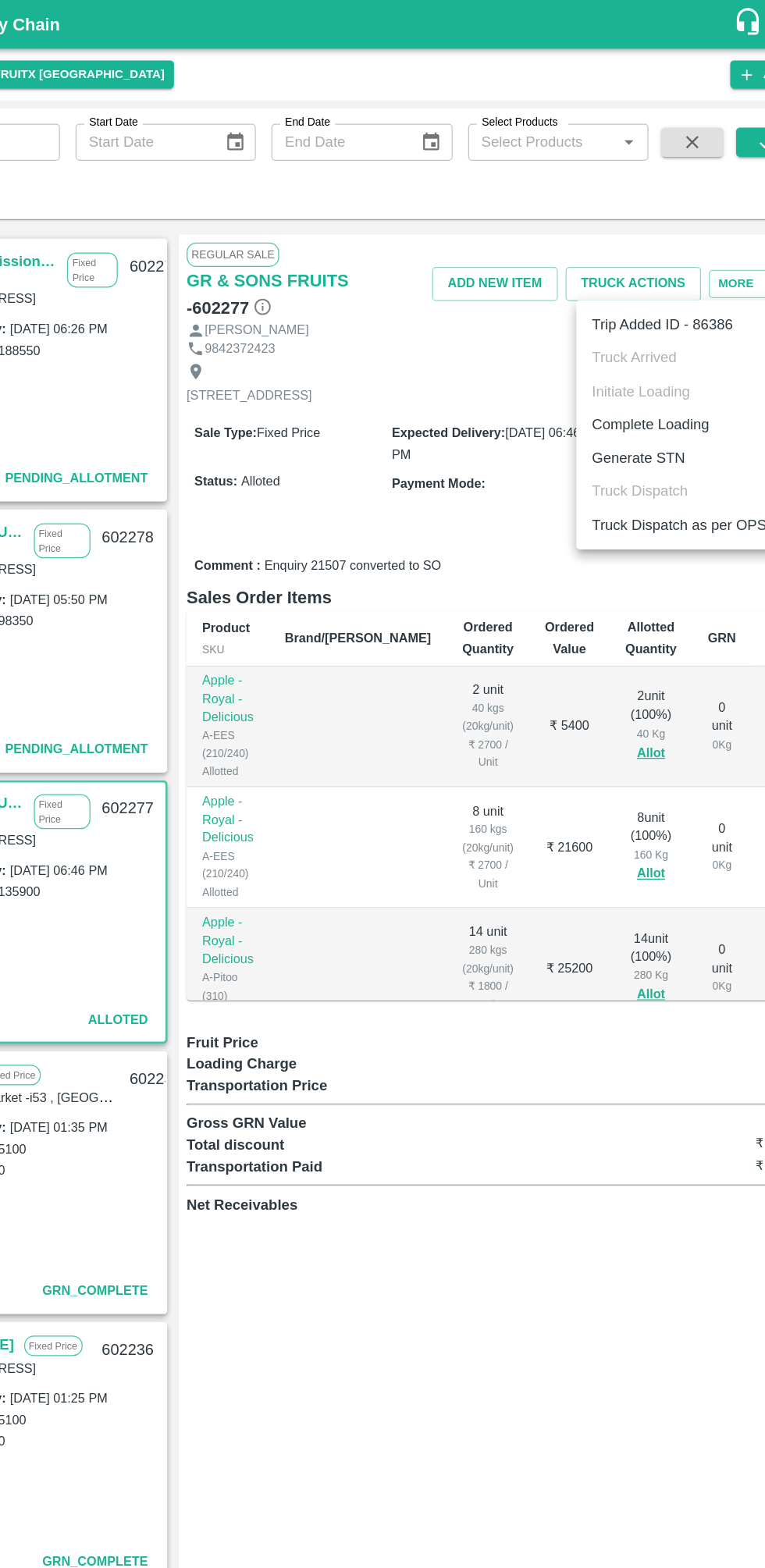
click at [655, 338] on li "Complete Loading" at bounding box center [653, 339] width 164 height 27
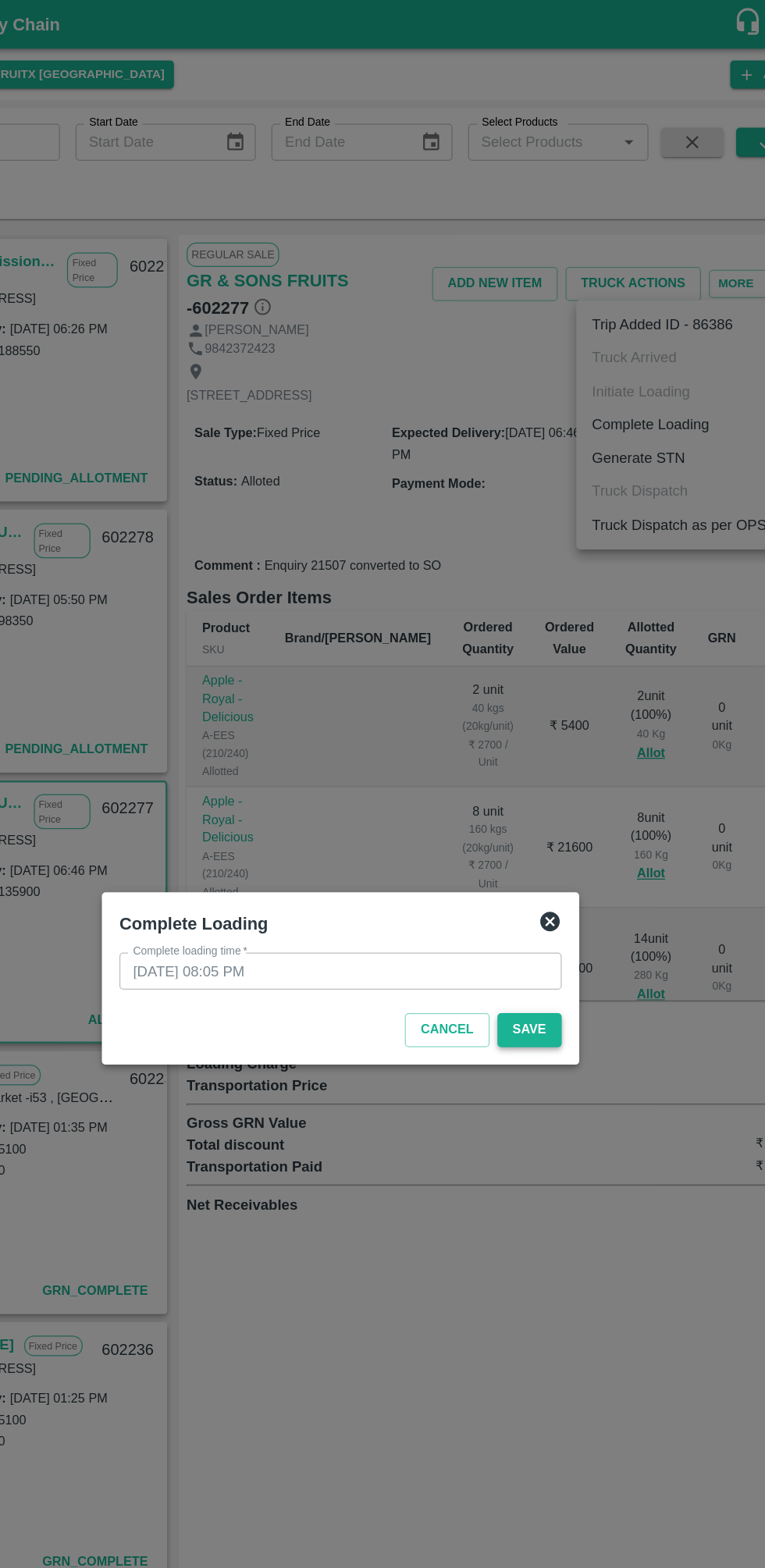
click at [544, 827] on button "Save" at bounding box center [534, 824] width 52 height 27
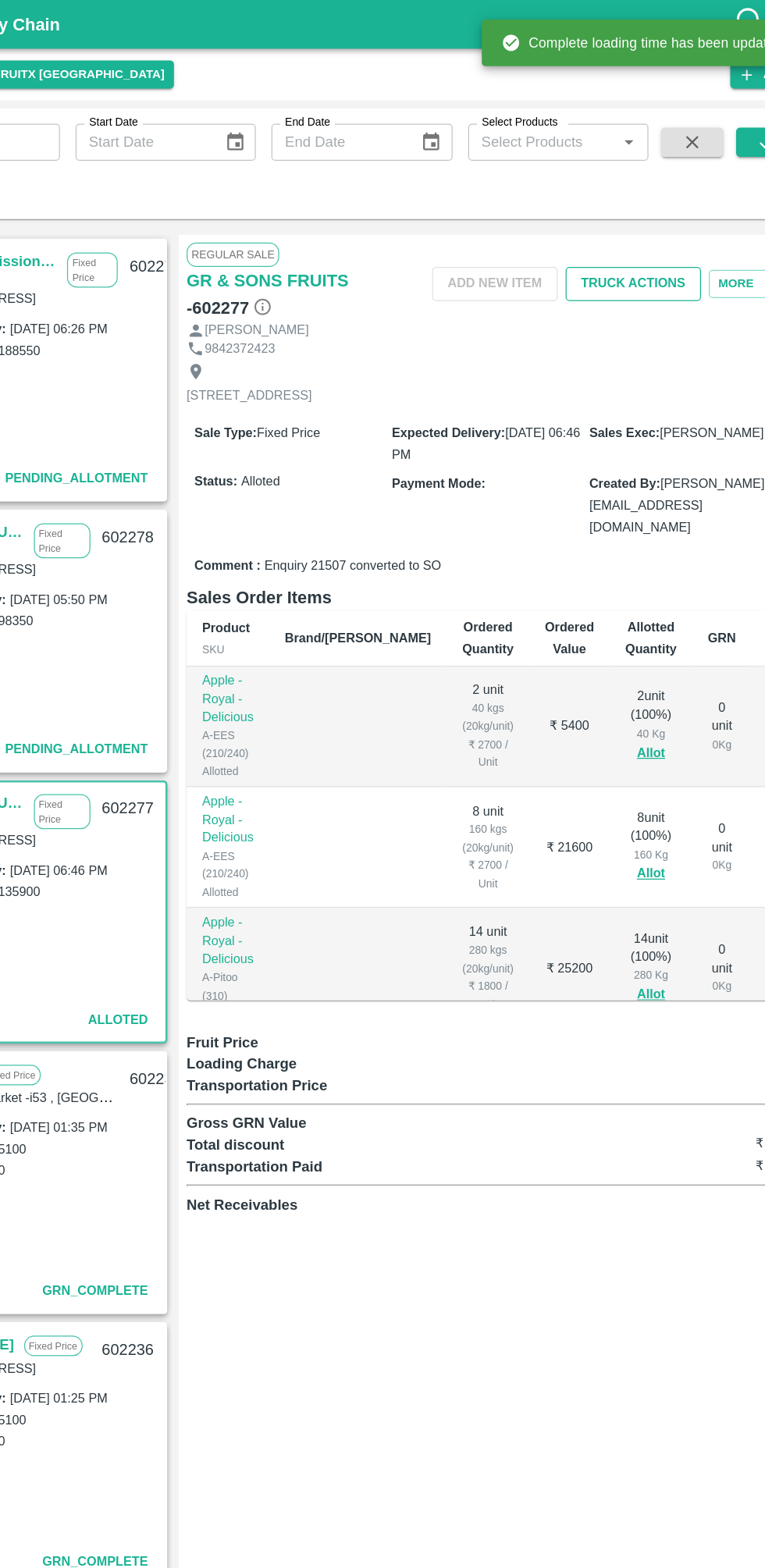
click at [636, 225] on button "Truck Actions" at bounding box center [617, 227] width 109 height 27
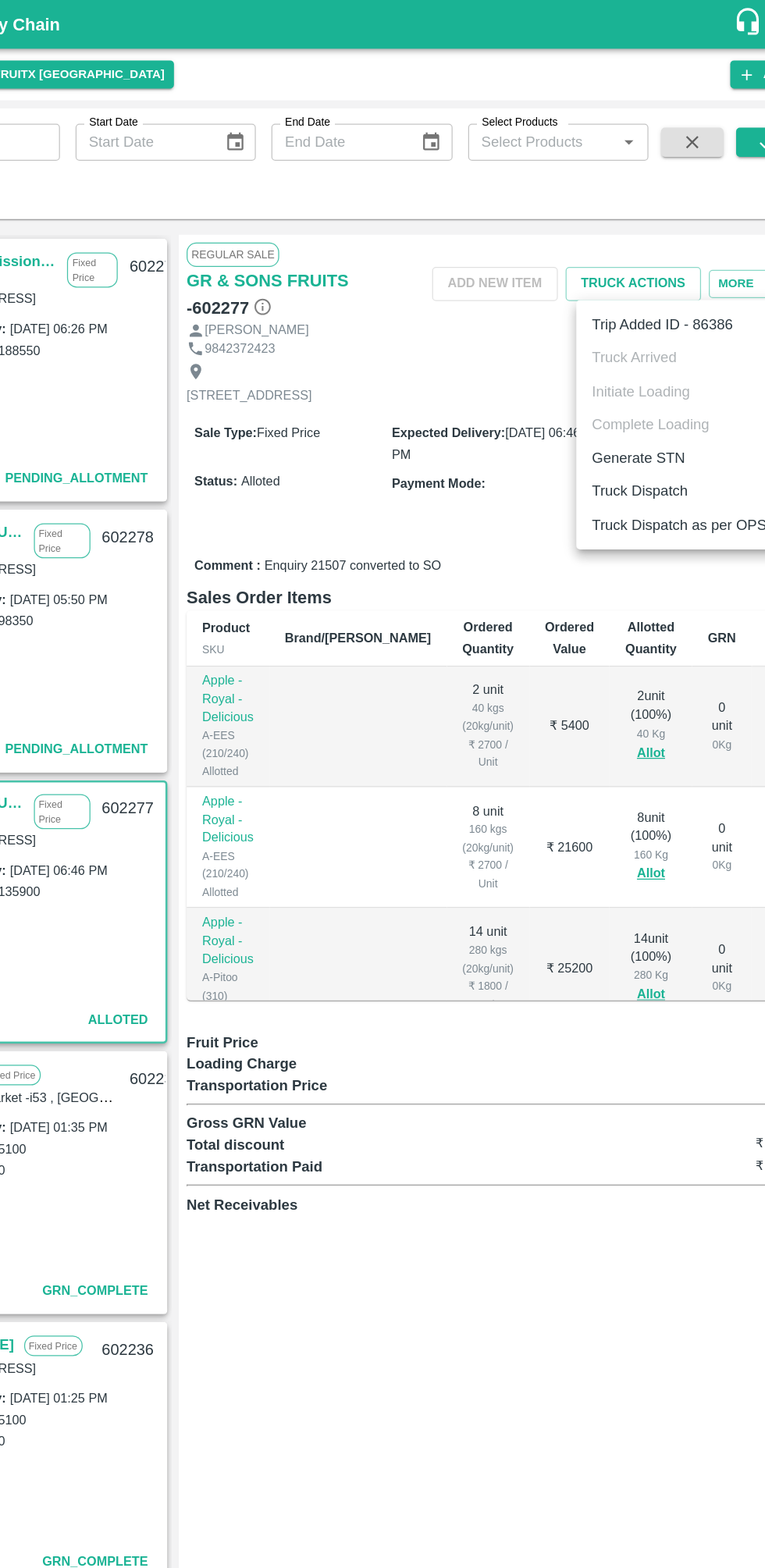
click at [649, 394] on li "Truck Dispatch" at bounding box center [653, 393] width 164 height 27
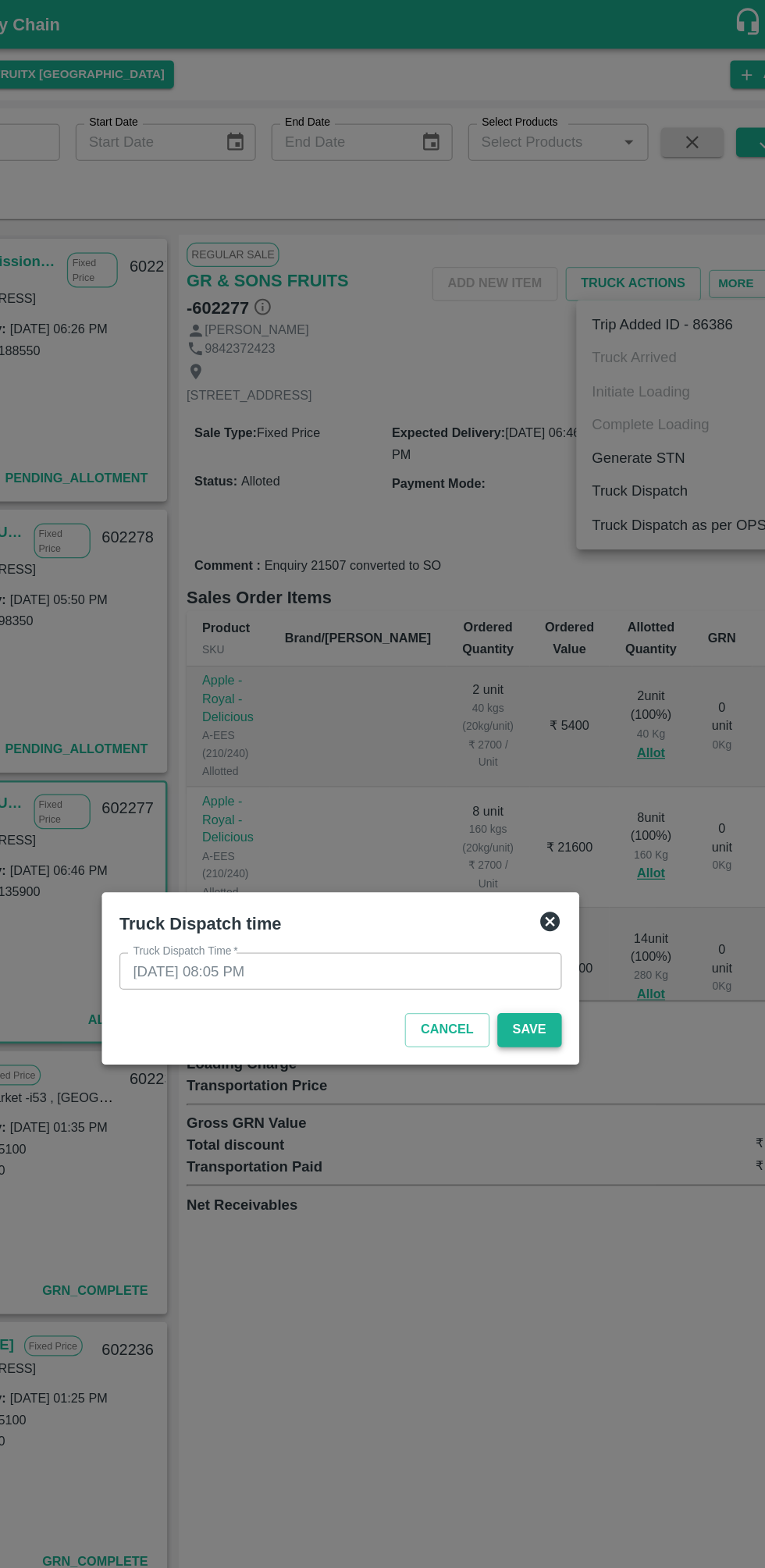
click at [534, 821] on button "Save" at bounding box center [534, 824] width 52 height 27
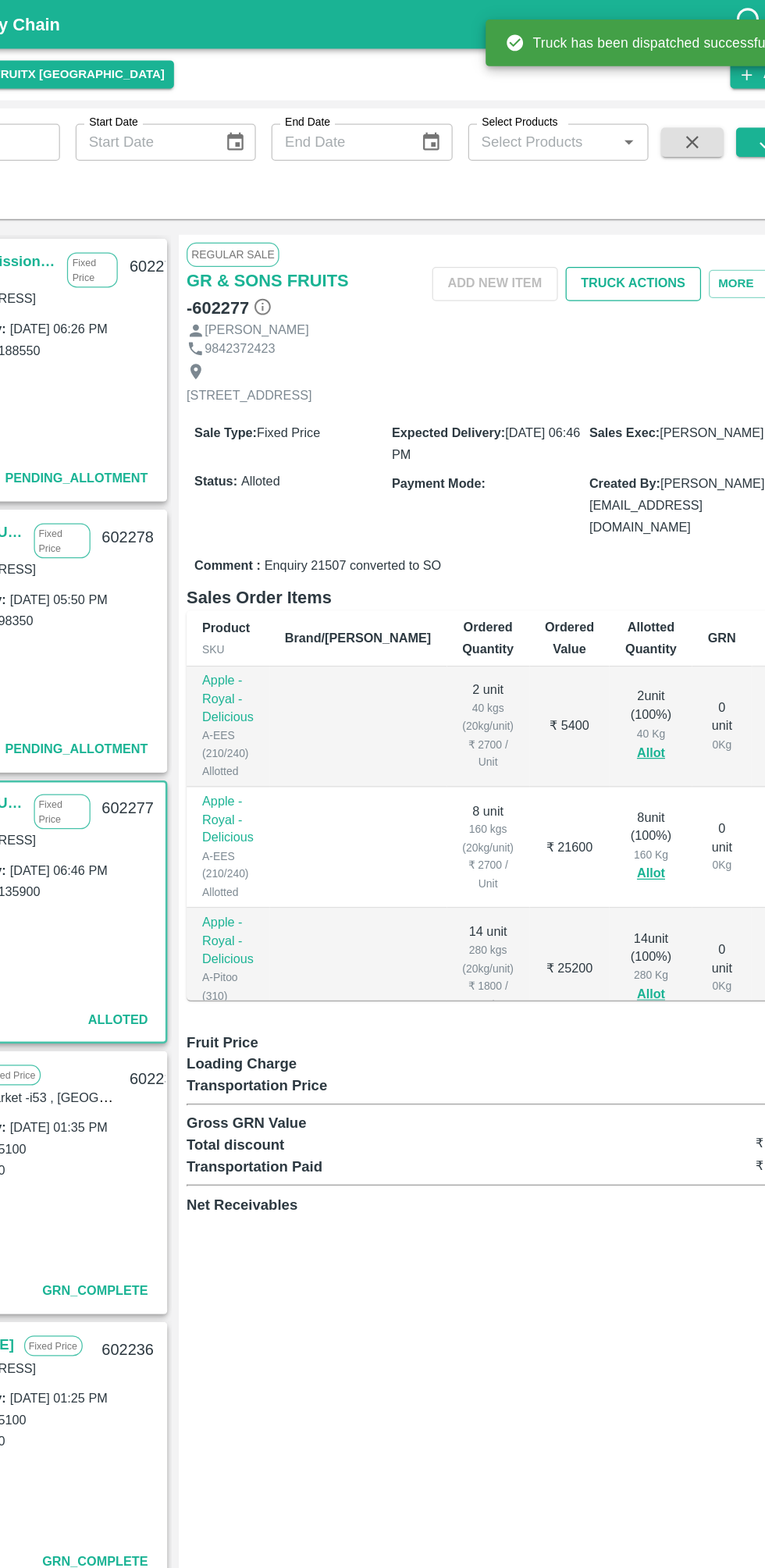
click at [624, 225] on button "Truck Actions" at bounding box center [617, 227] width 109 height 27
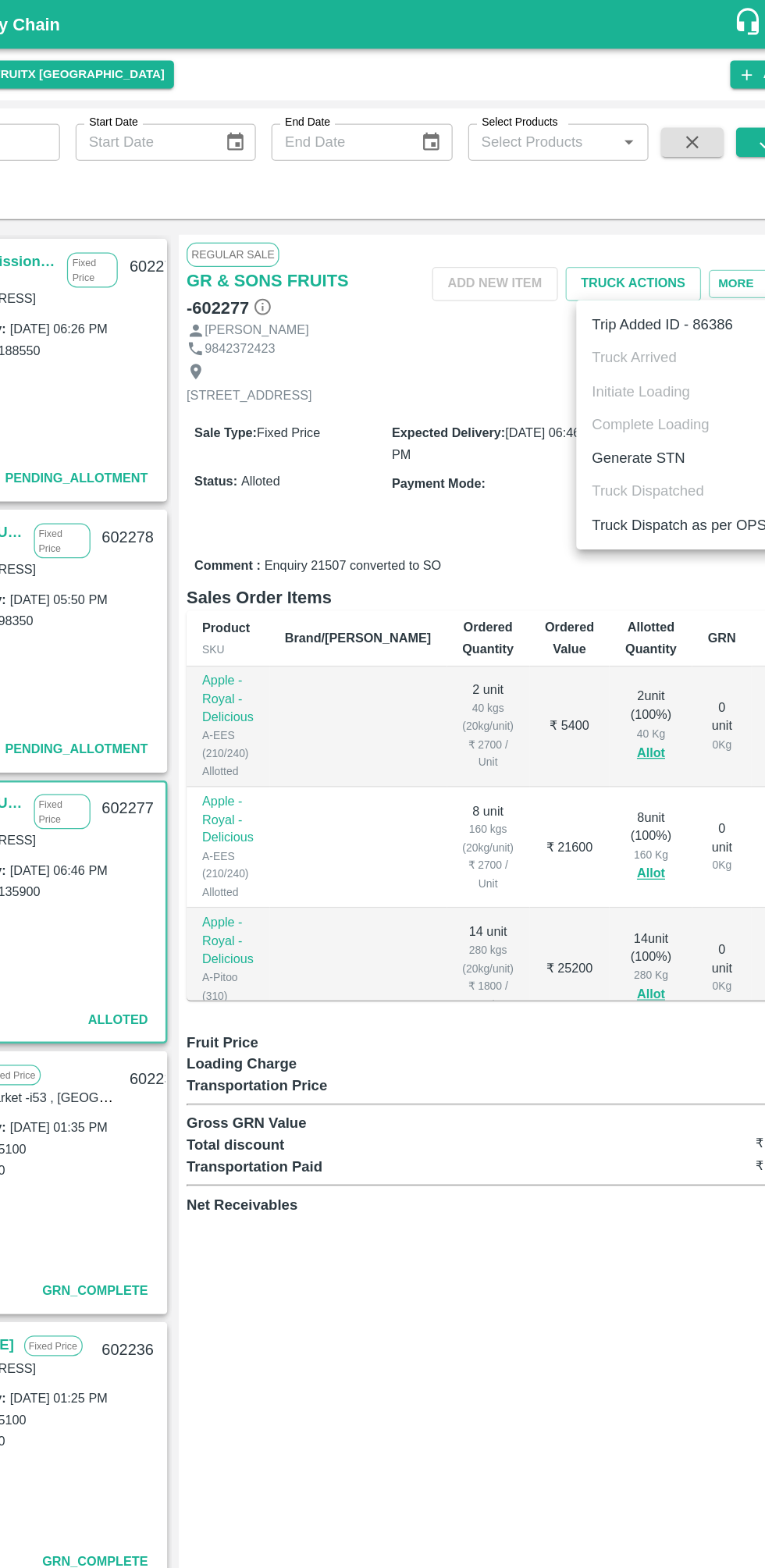
click at [649, 424] on li "Truck Dispatch as per OPS" at bounding box center [653, 420] width 164 height 27
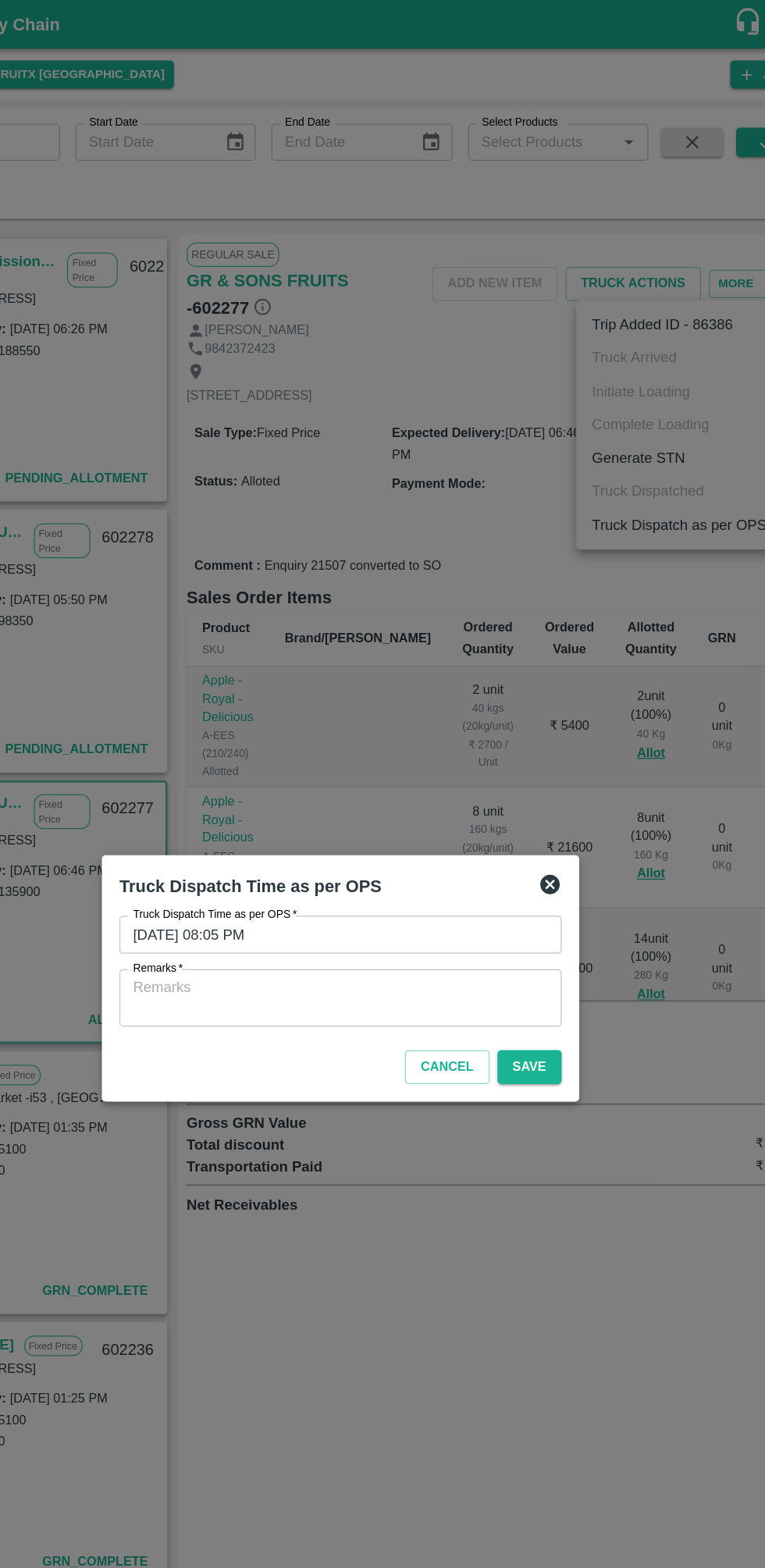
click at [453, 793] on textarea "Remarks   *" at bounding box center [382, 798] width 333 height 33
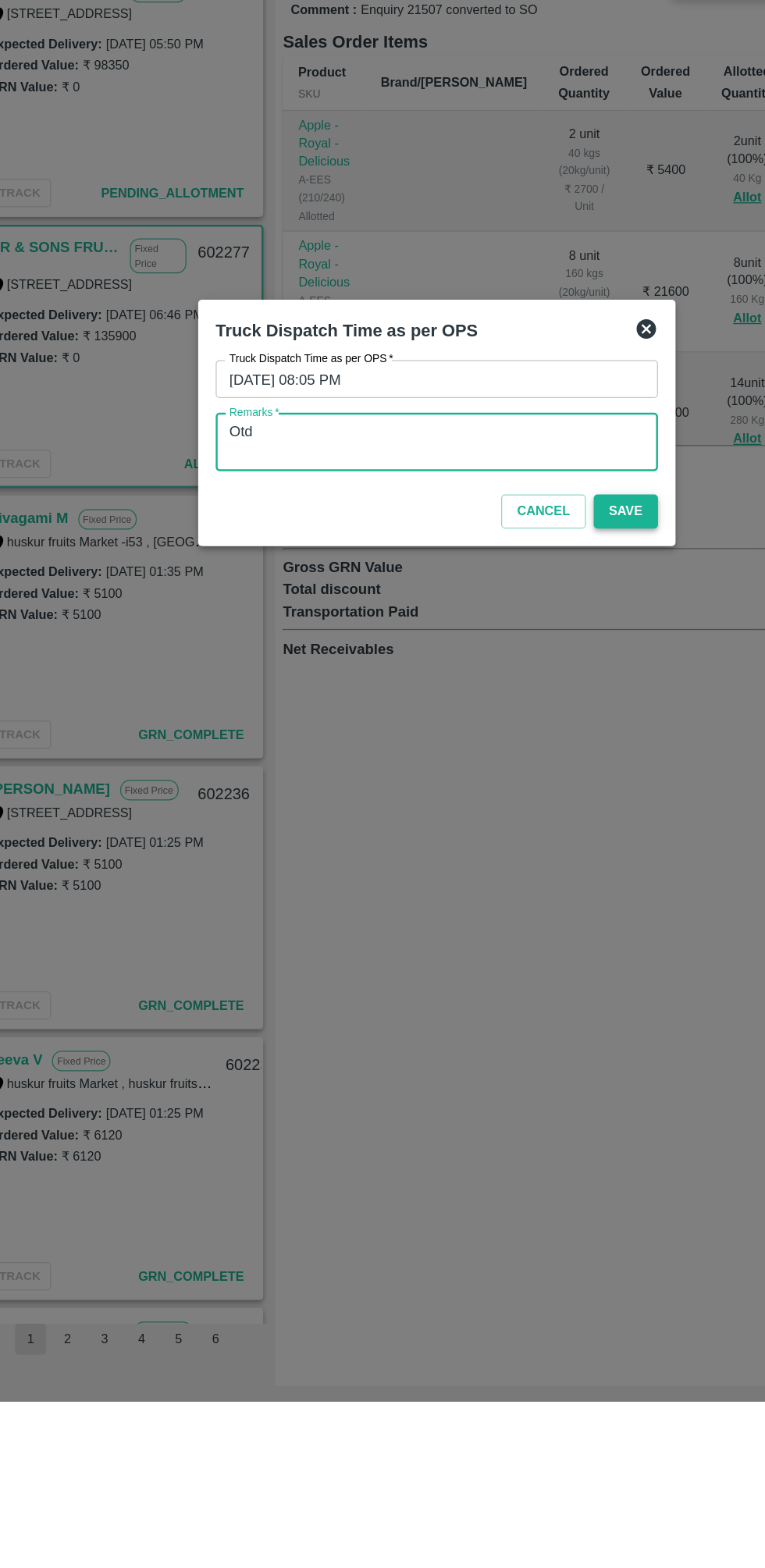
type textarea "Otd"
click at [536, 854] on button "Save" at bounding box center [534, 854] width 52 height 27
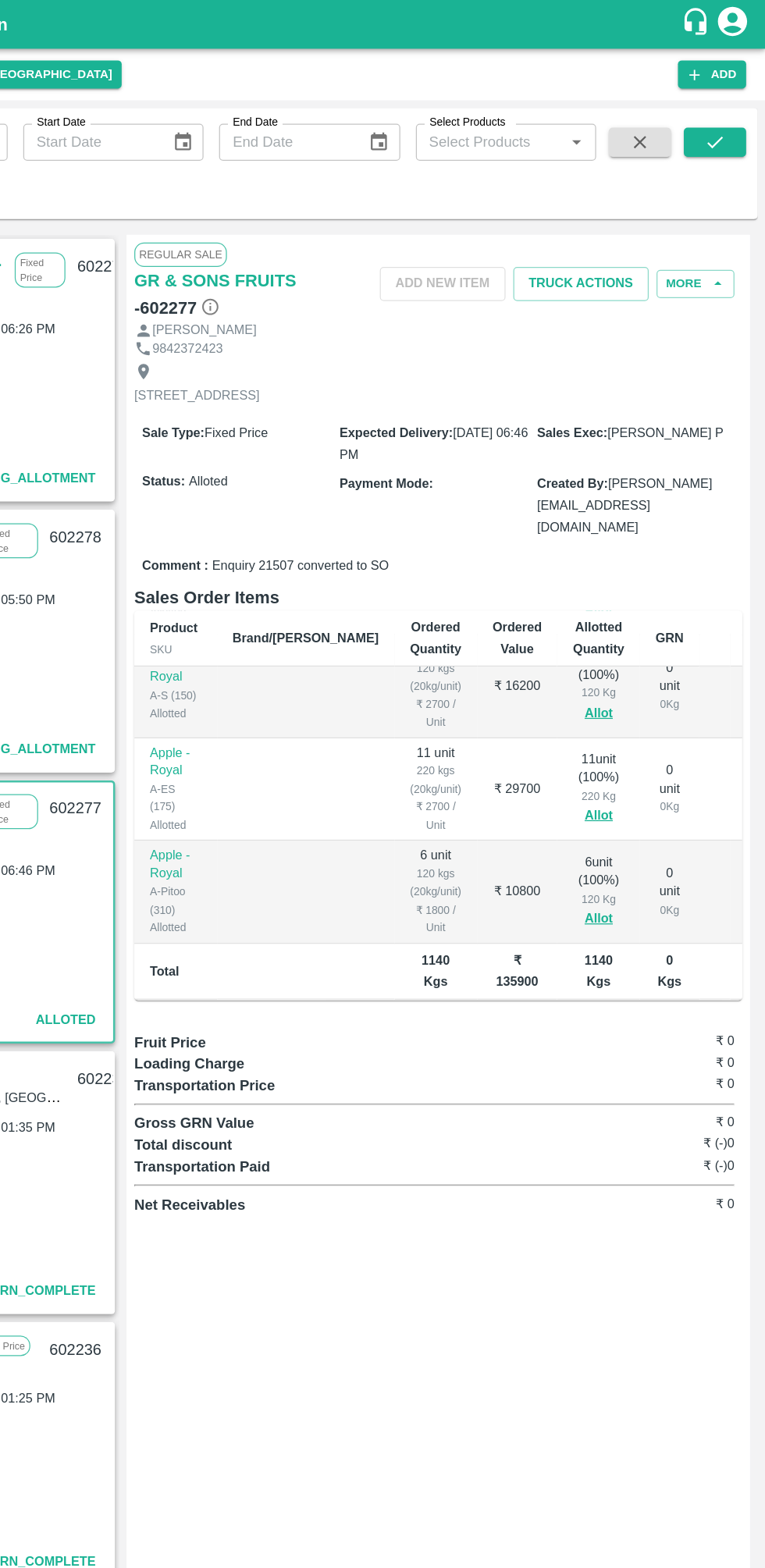
scroll to position [0, 0]
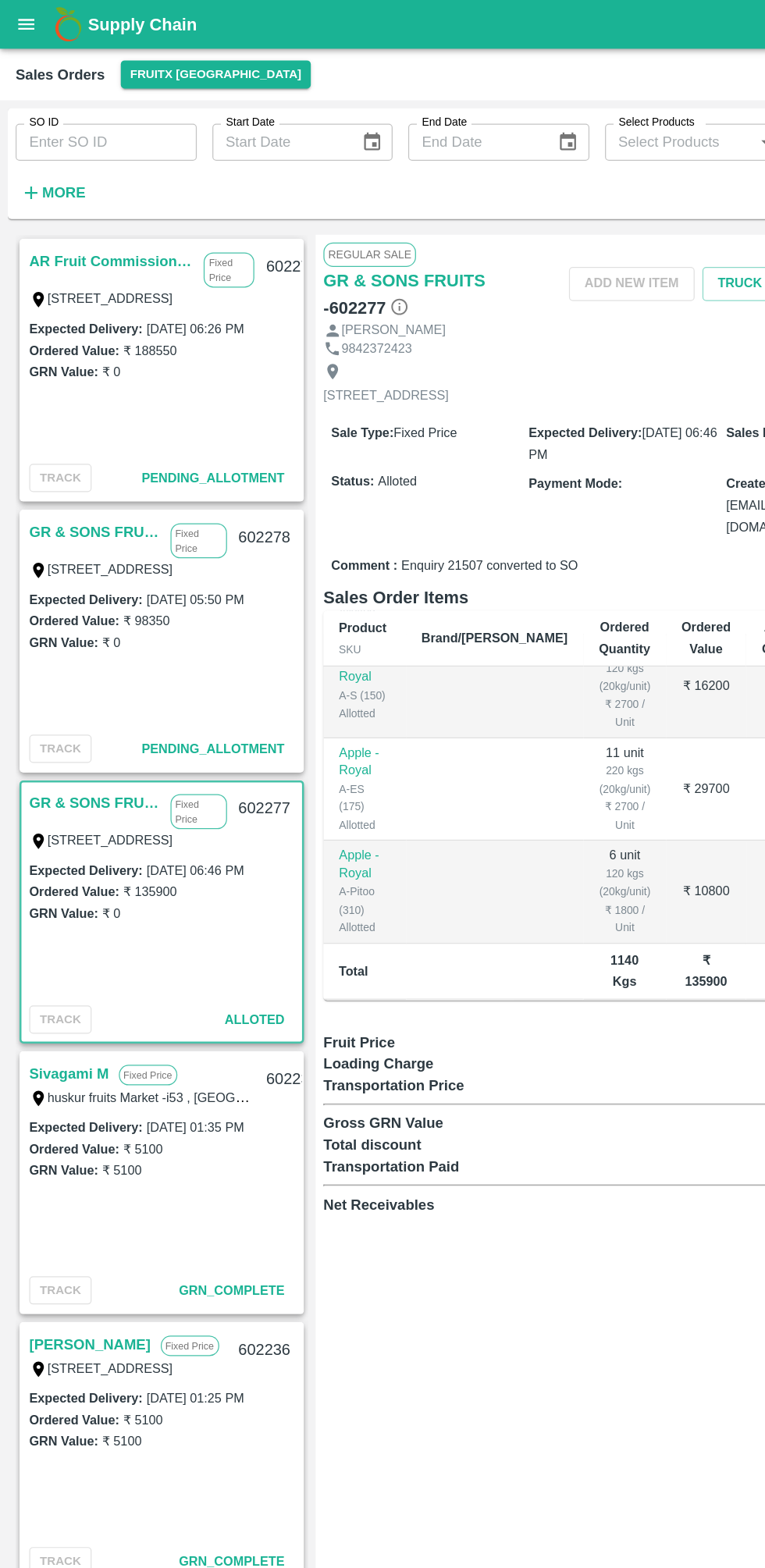
click at [83, 425] on link "GR & SONS FRUITS" at bounding box center [77, 426] width 106 height 20
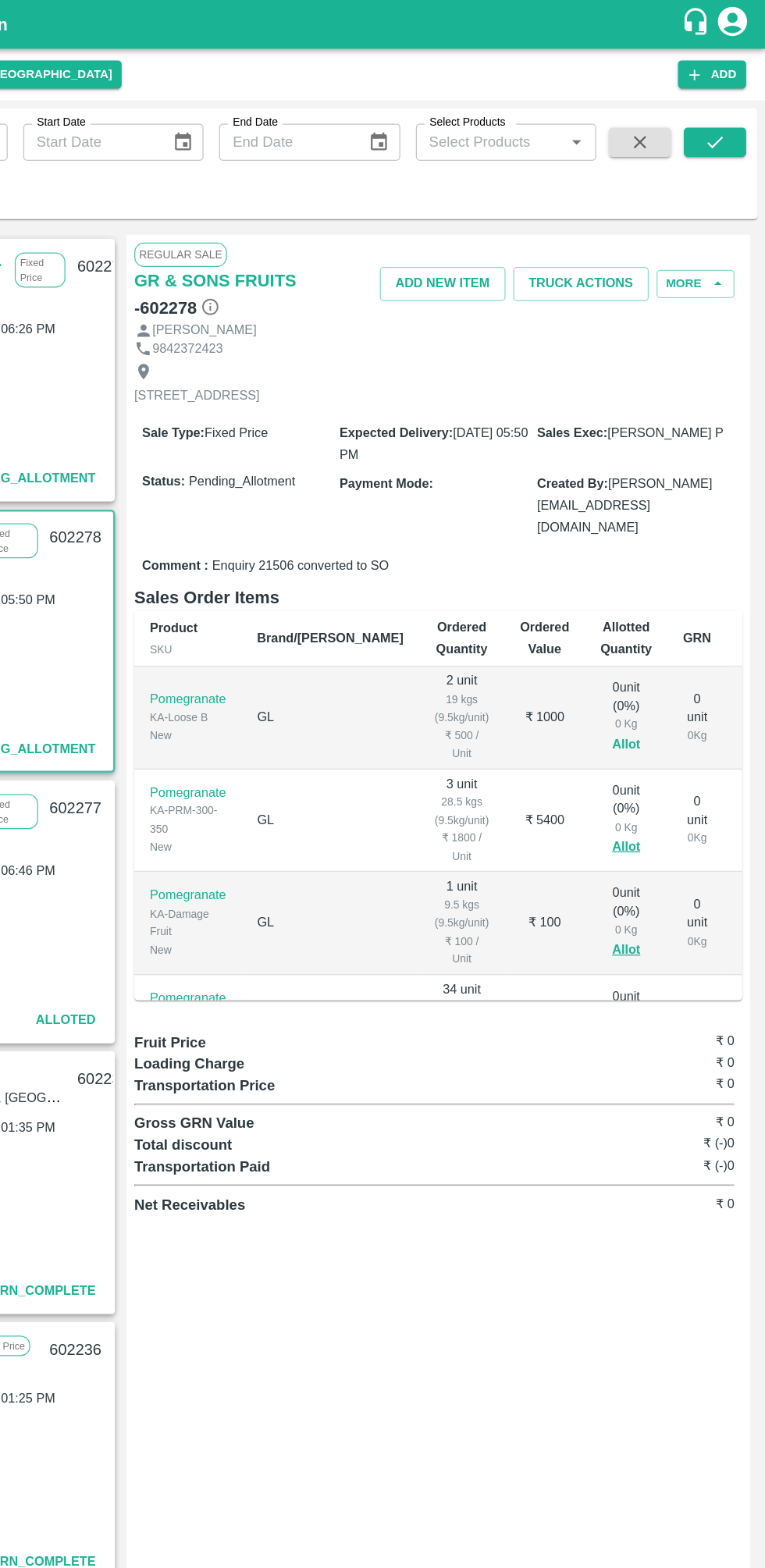
click at [641, 587] on button "Allot" at bounding box center [652, 596] width 23 height 18
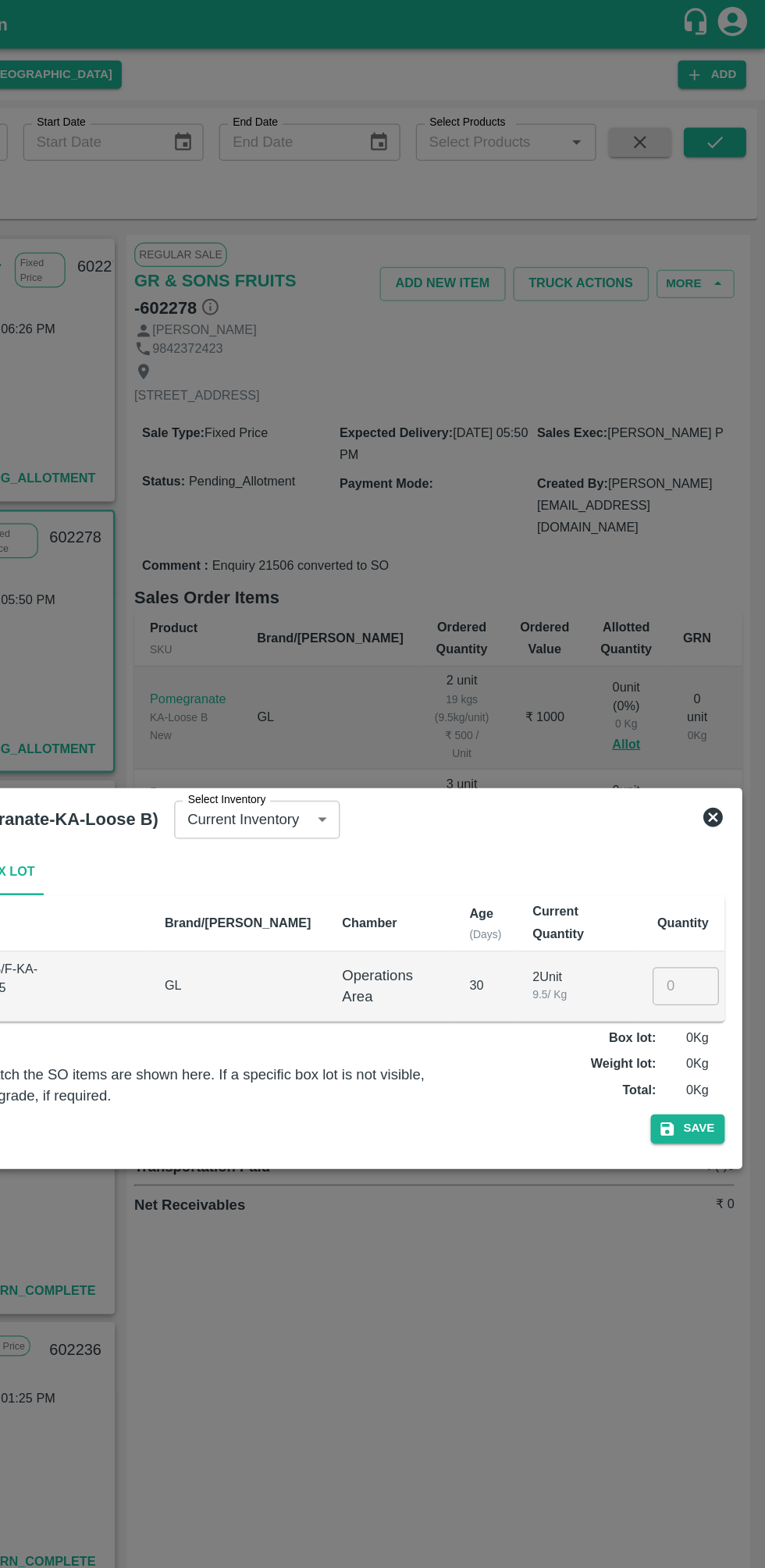
click at [699, 784] on input "number" at bounding box center [700, 789] width 53 height 30
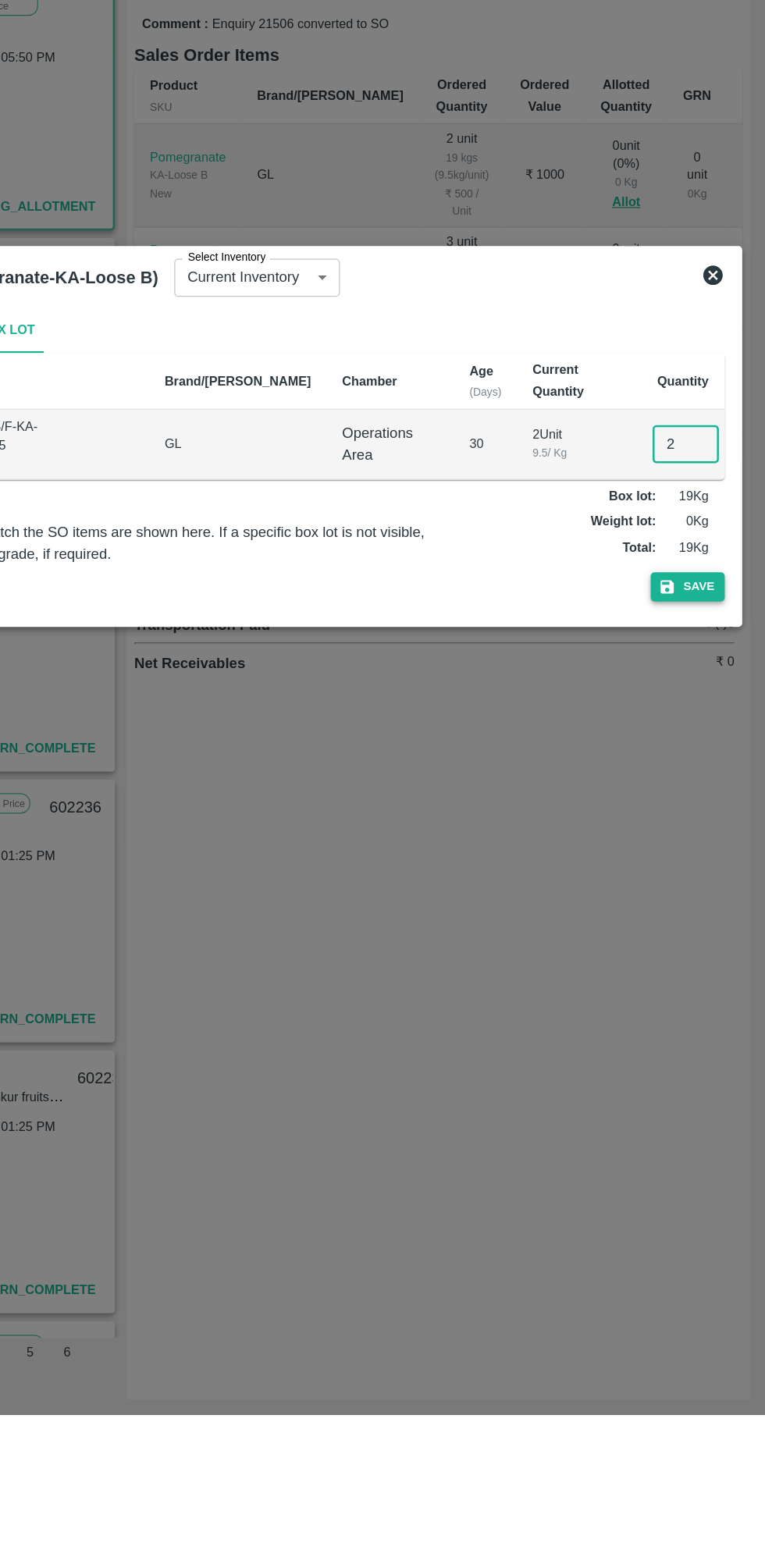
type input "2"
click at [706, 900] on button "Save" at bounding box center [703, 904] width 60 height 23
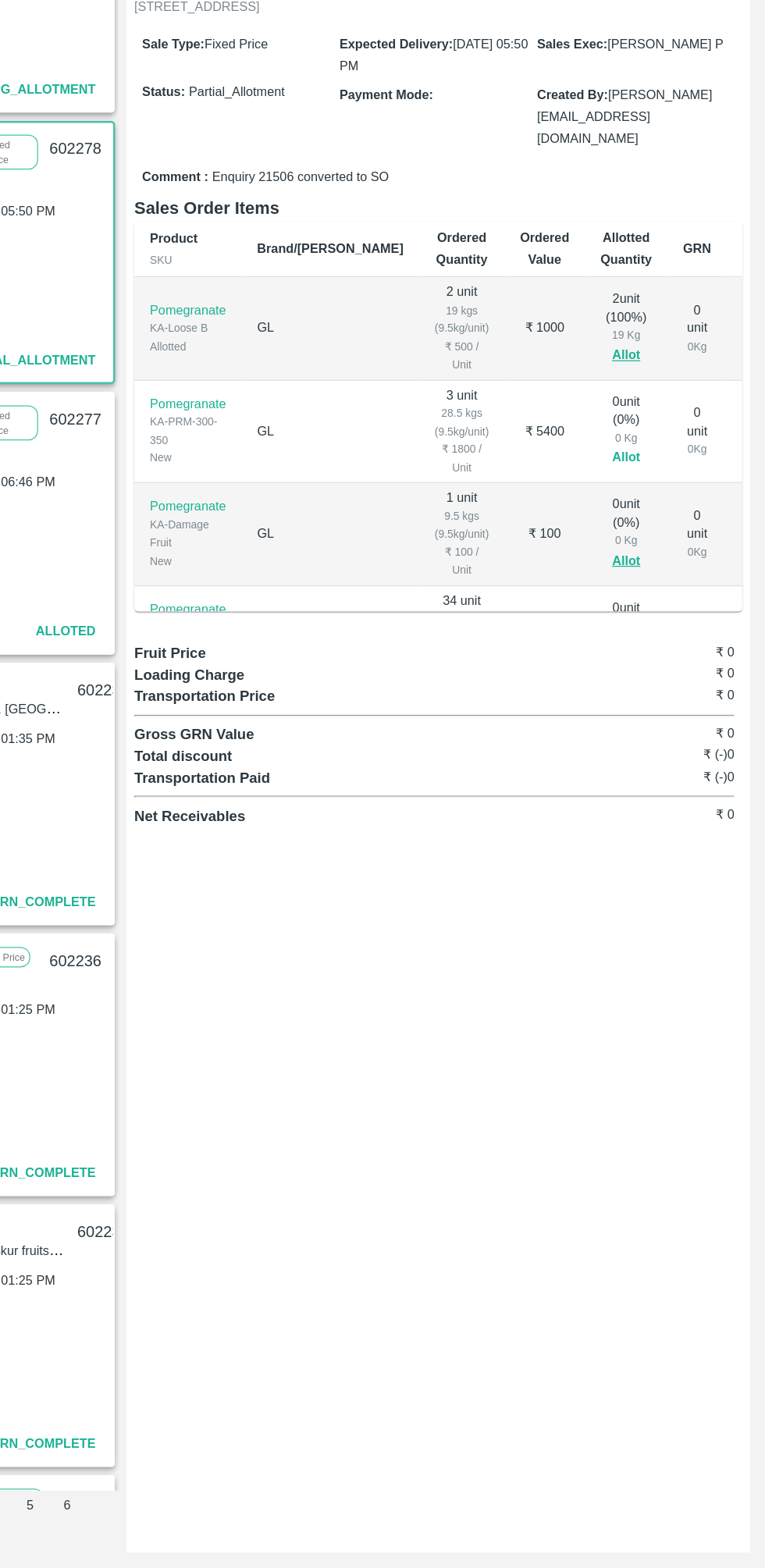
click at [641, 670] on button "Allot" at bounding box center [652, 679] width 23 height 18
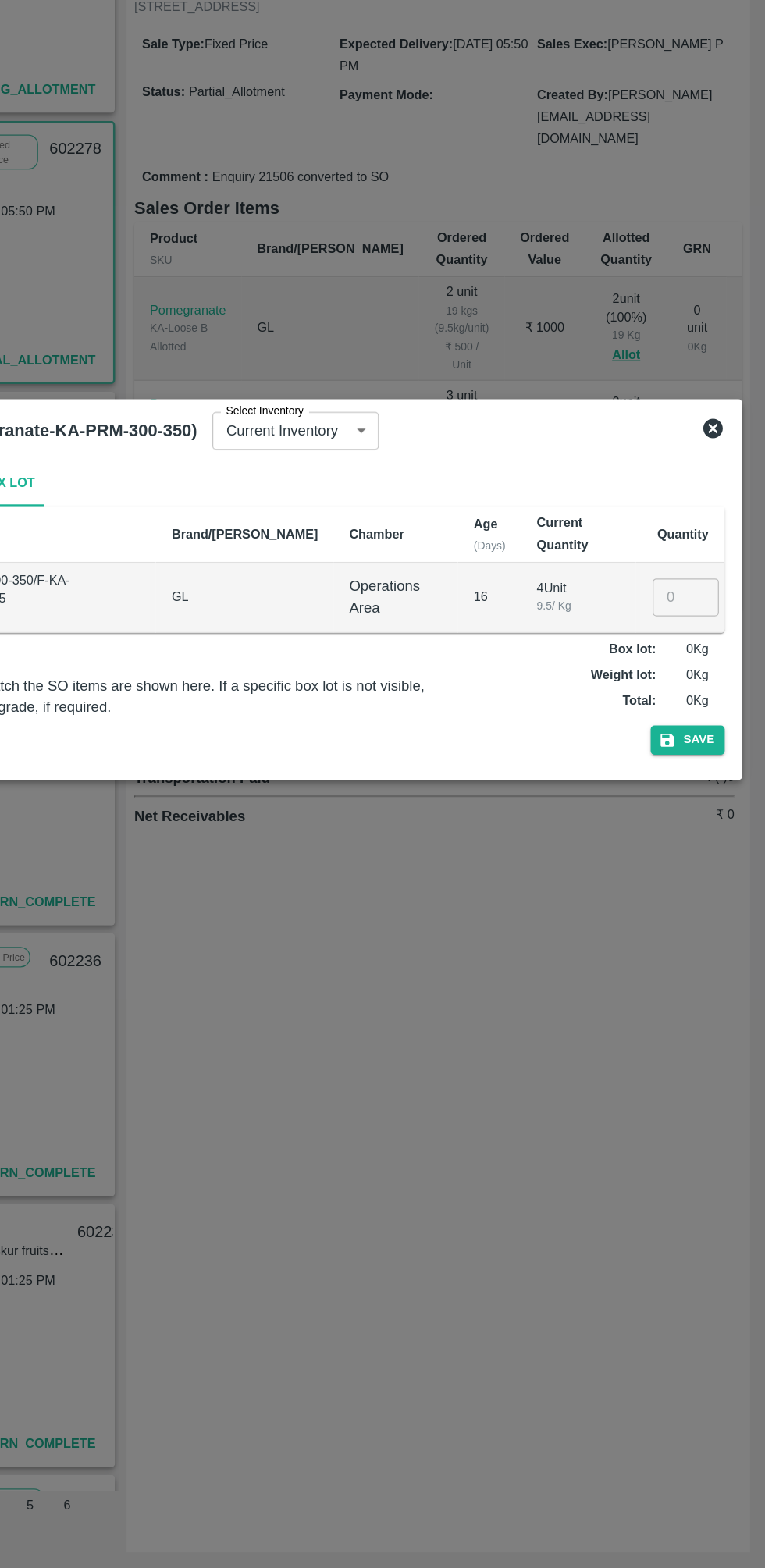
click at [699, 788] on input "number" at bounding box center [700, 789] width 53 height 30
type input "3"
click at [709, 898] on button "Save" at bounding box center [703, 904] width 60 height 23
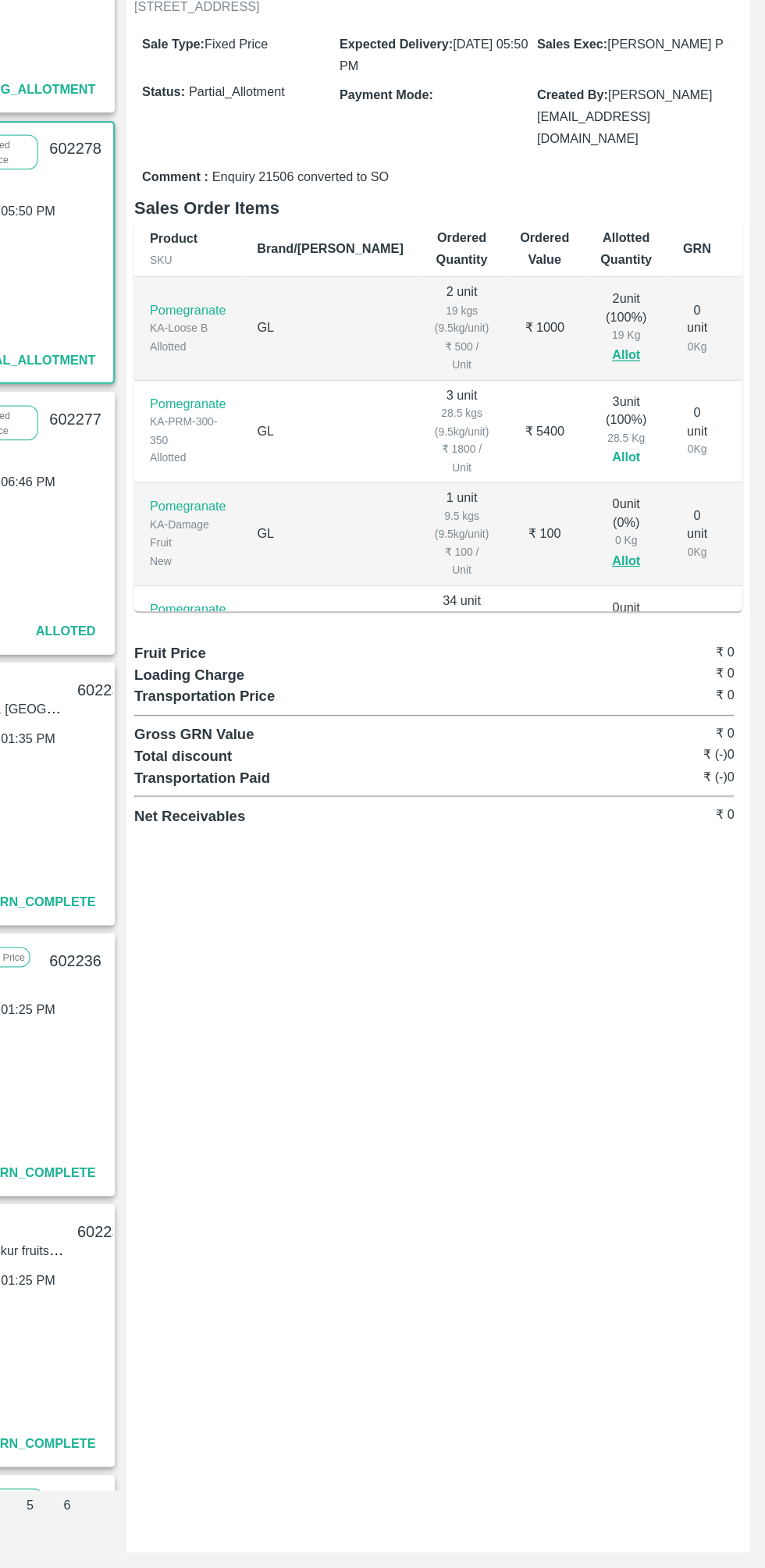
click at [641, 670] on button "Allot" at bounding box center [652, 679] width 23 height 18
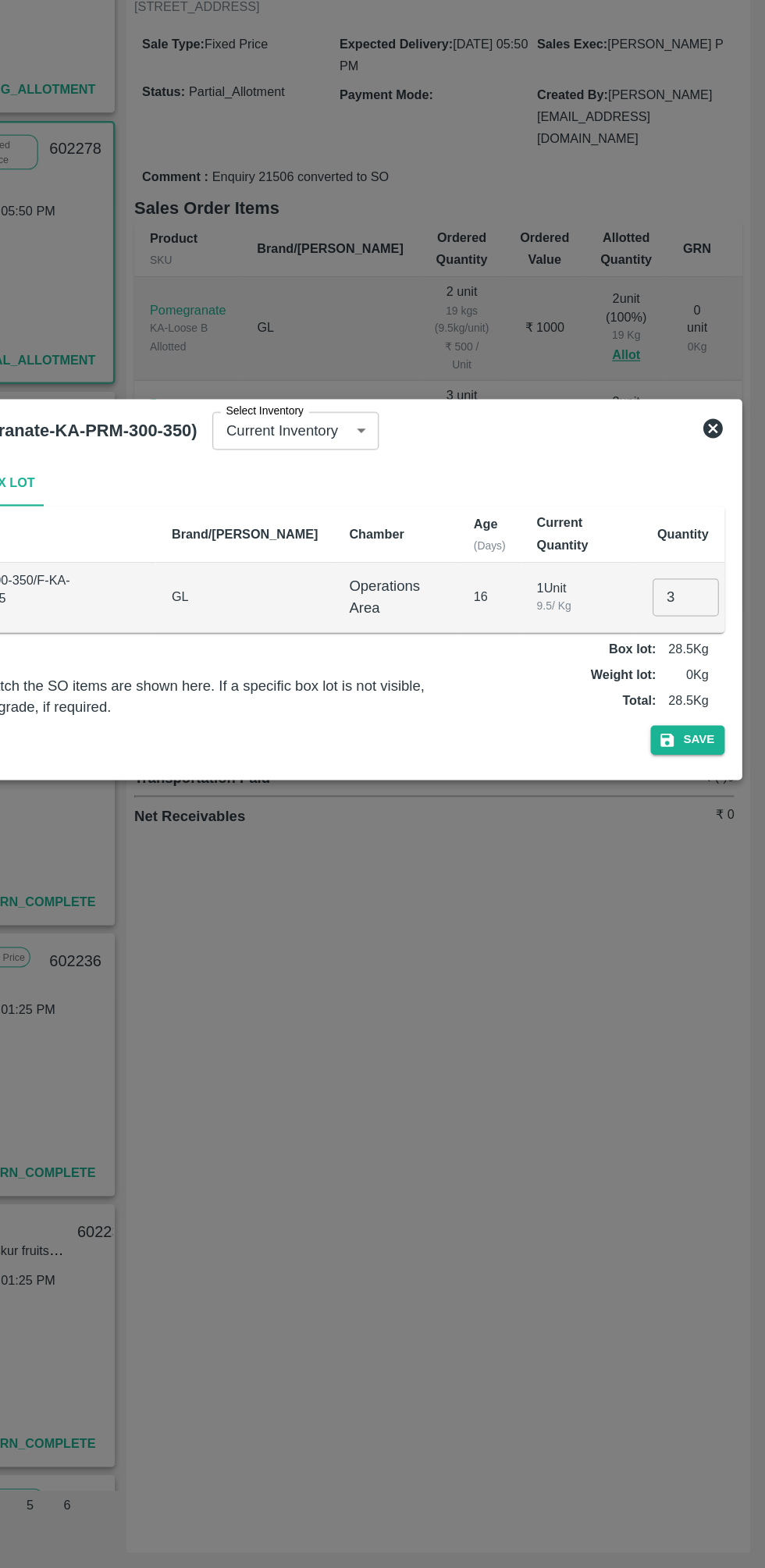
click at [593, 569] on div at bounding box center [382, 784] width 765 height 1568
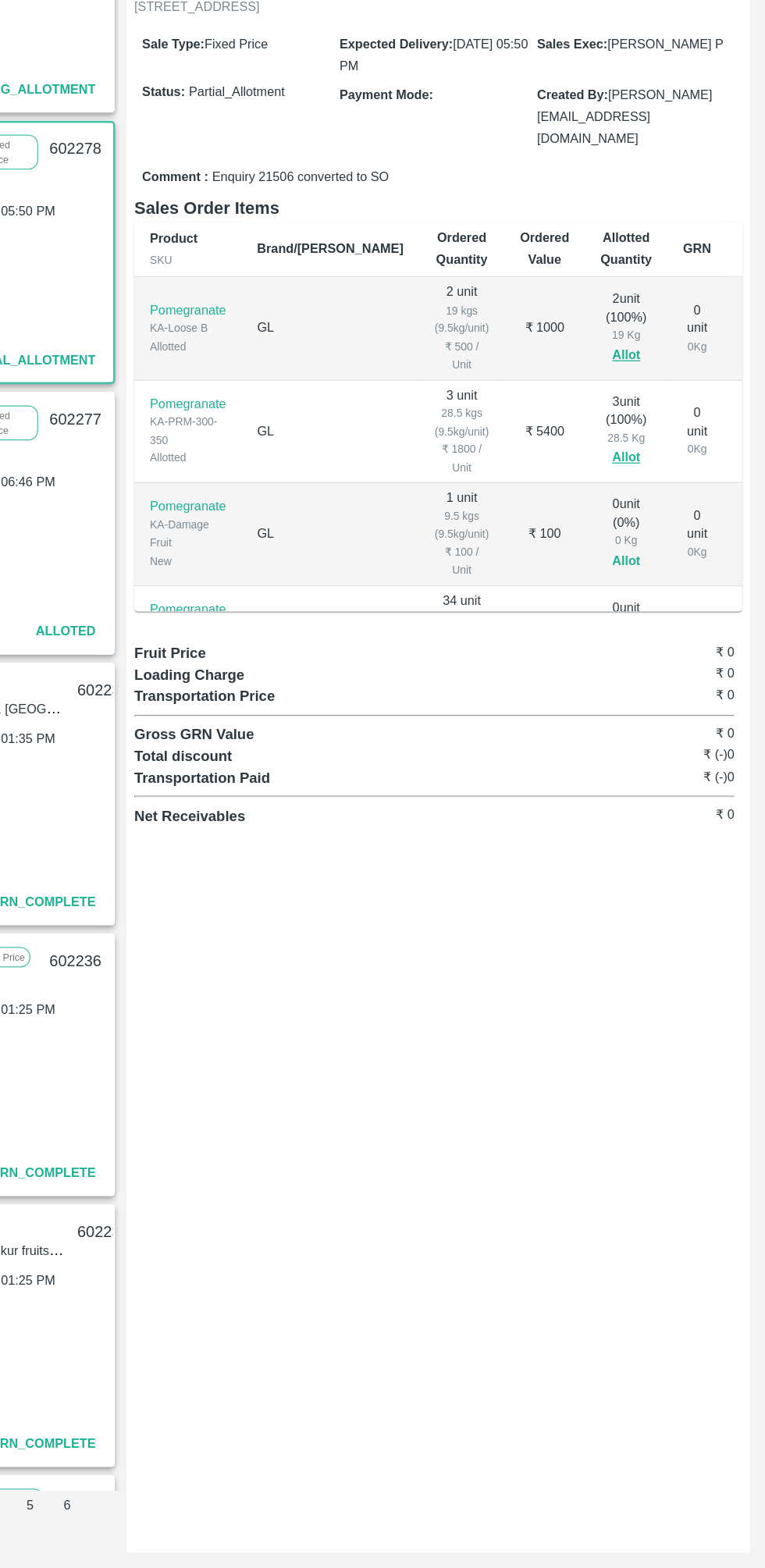
click at [641, 753] on button "Allot" at bounding box center [652, 762] width 23 height 18
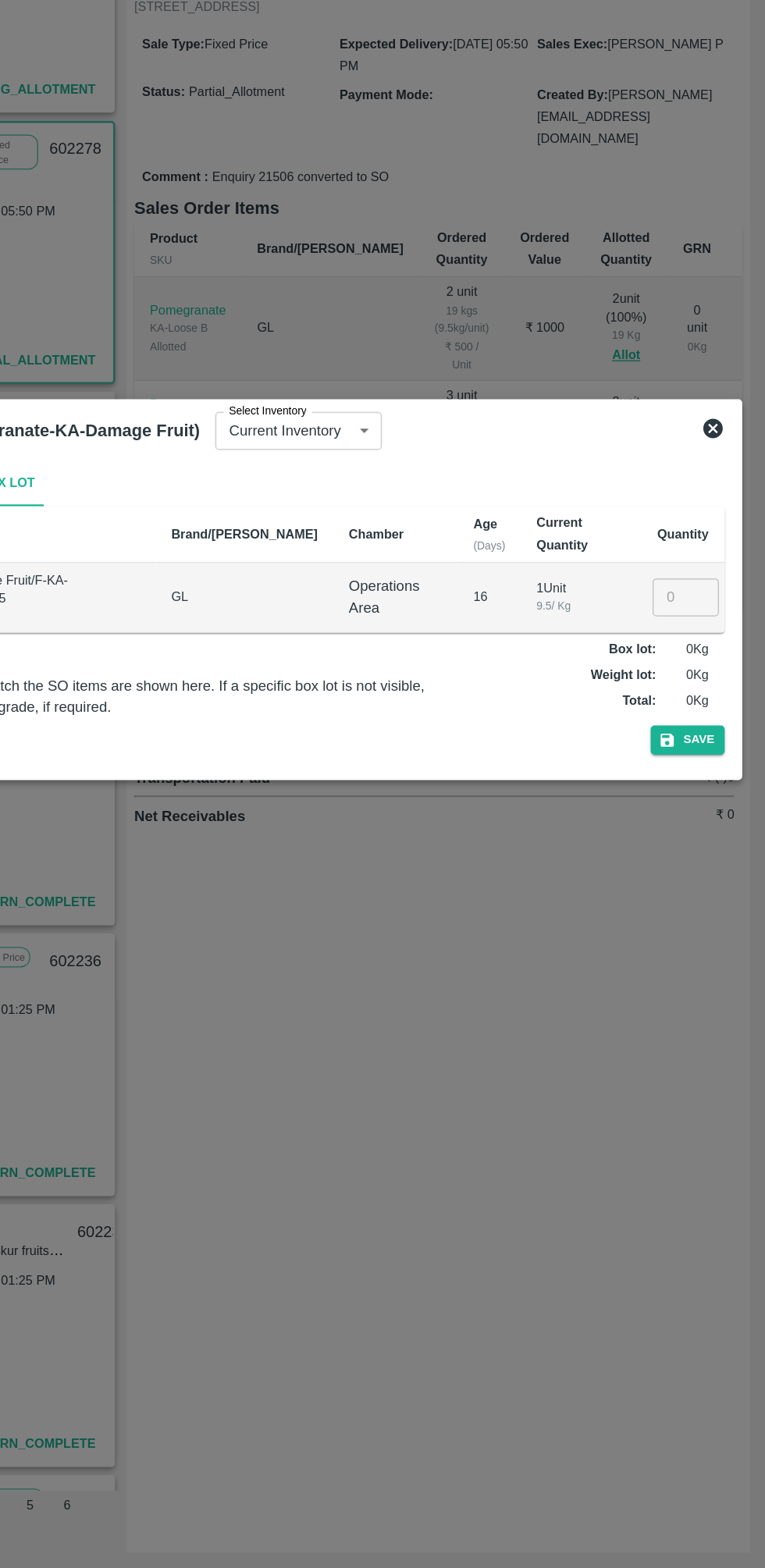
click at [696, 792] on input "number" at bounding box center [700, 789] width 53 height 30
type input "1"
click at [703, 897] on button "Save" at bounding box center [703, 904] width 60 height 23
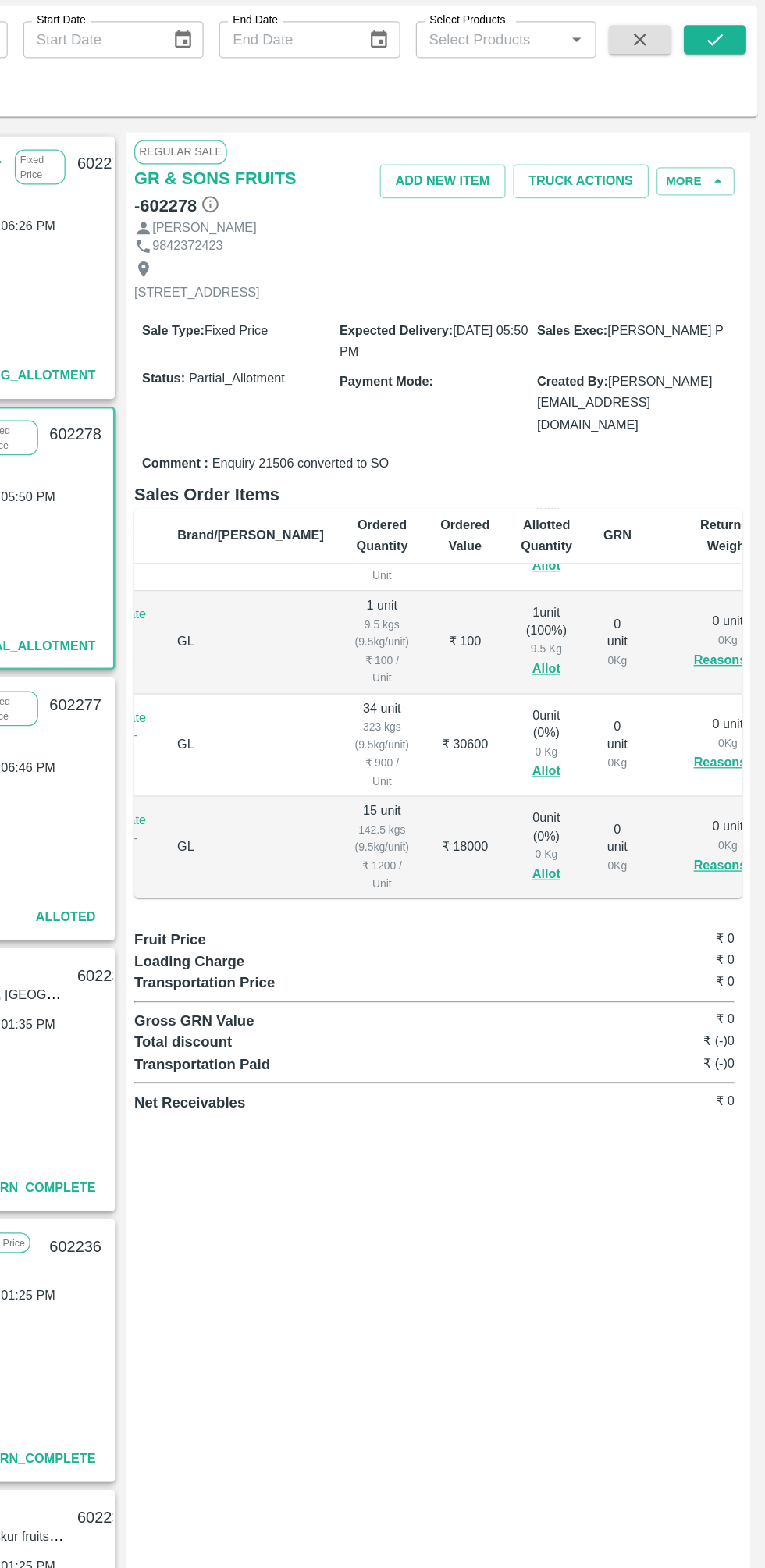
scroll to position [140, 63]
click at [579, 694] on button "Allot" at bounding box center [590, 703] width 23 height 18
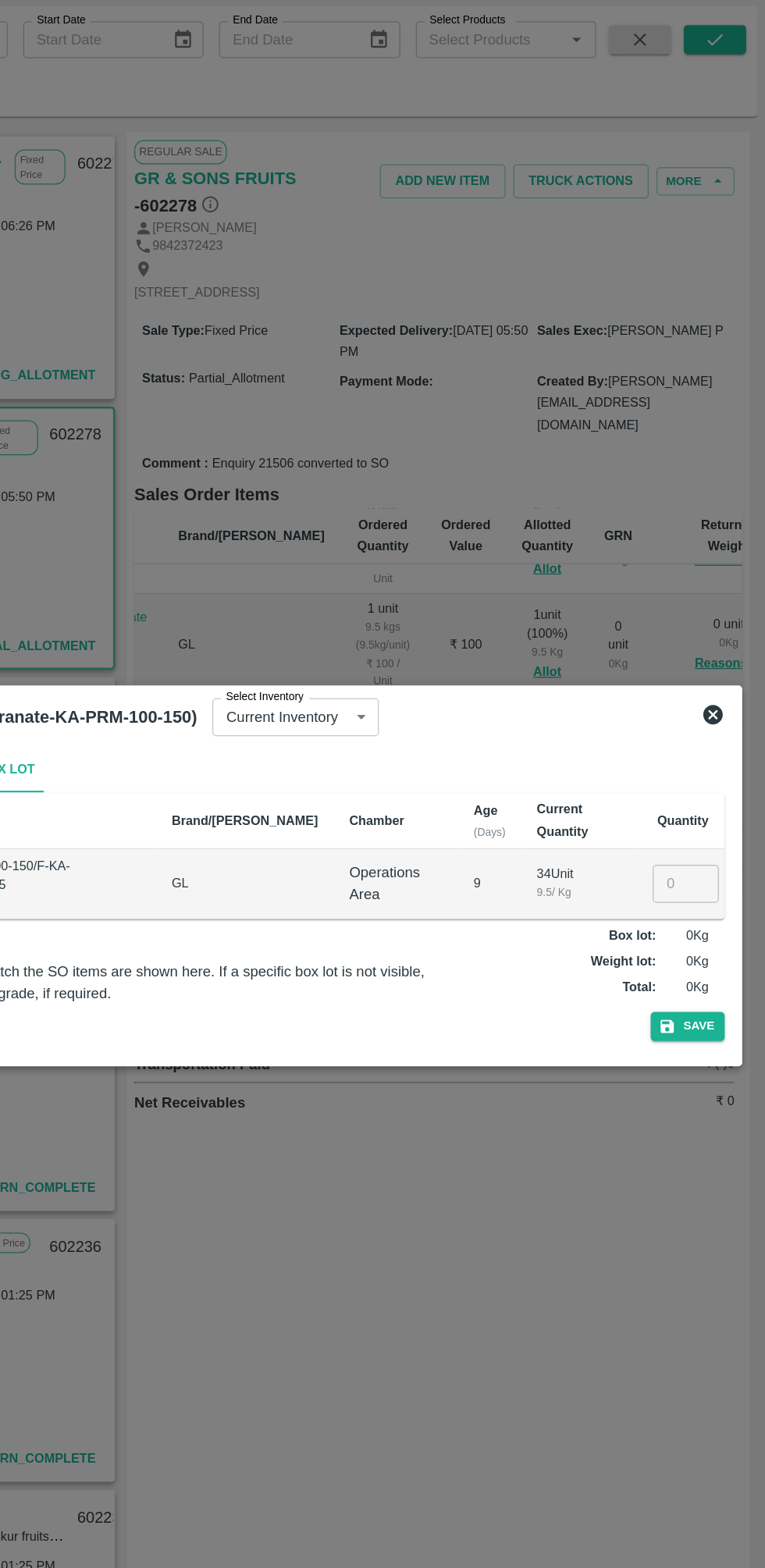
click at [696, 784] on input "number" at bounding box center [700, 789] width 53 height 30
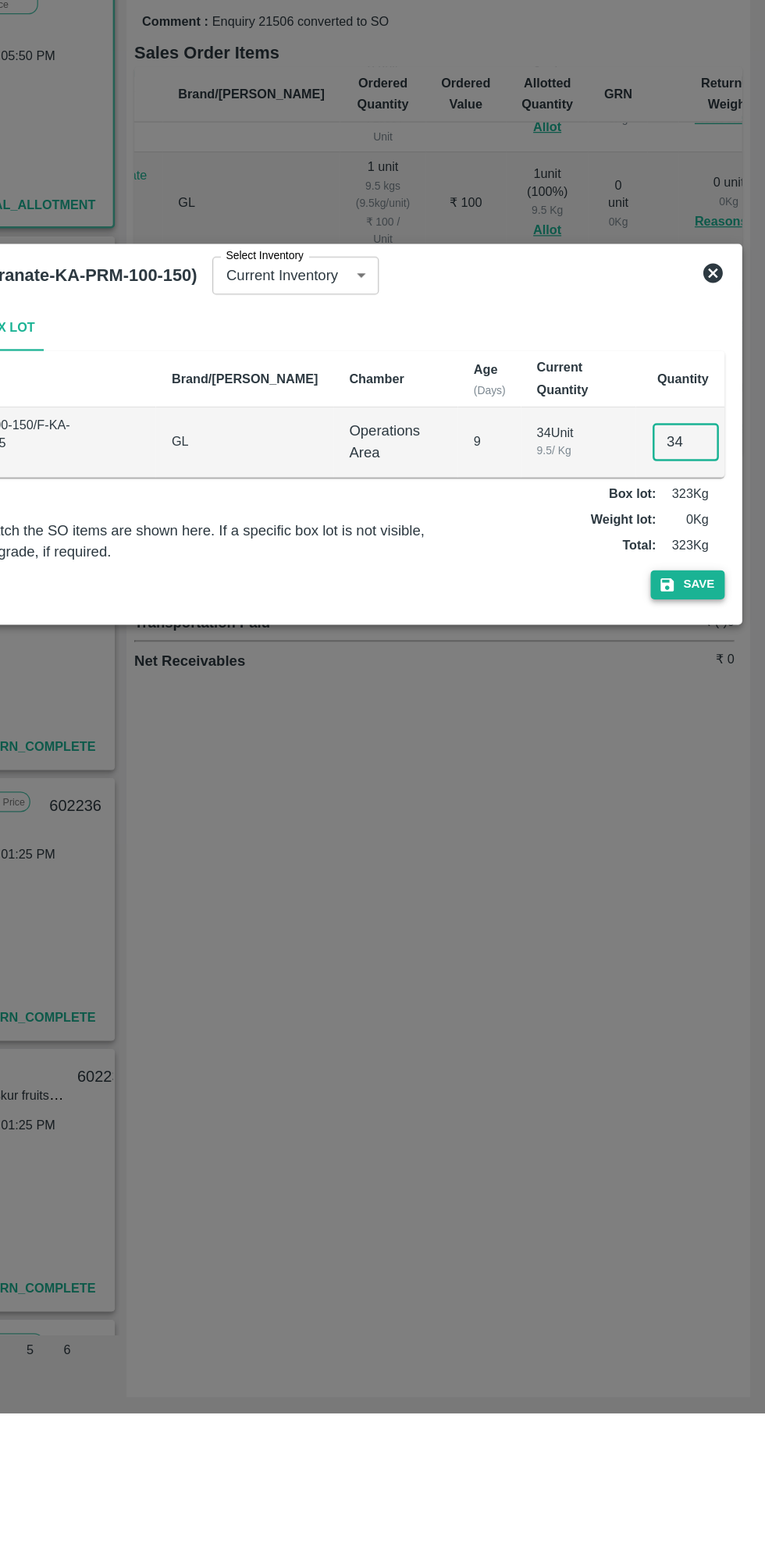
type input "34"
click at [712, 909] on button "Save" at bounding box center [703, 904] width 60 height 23
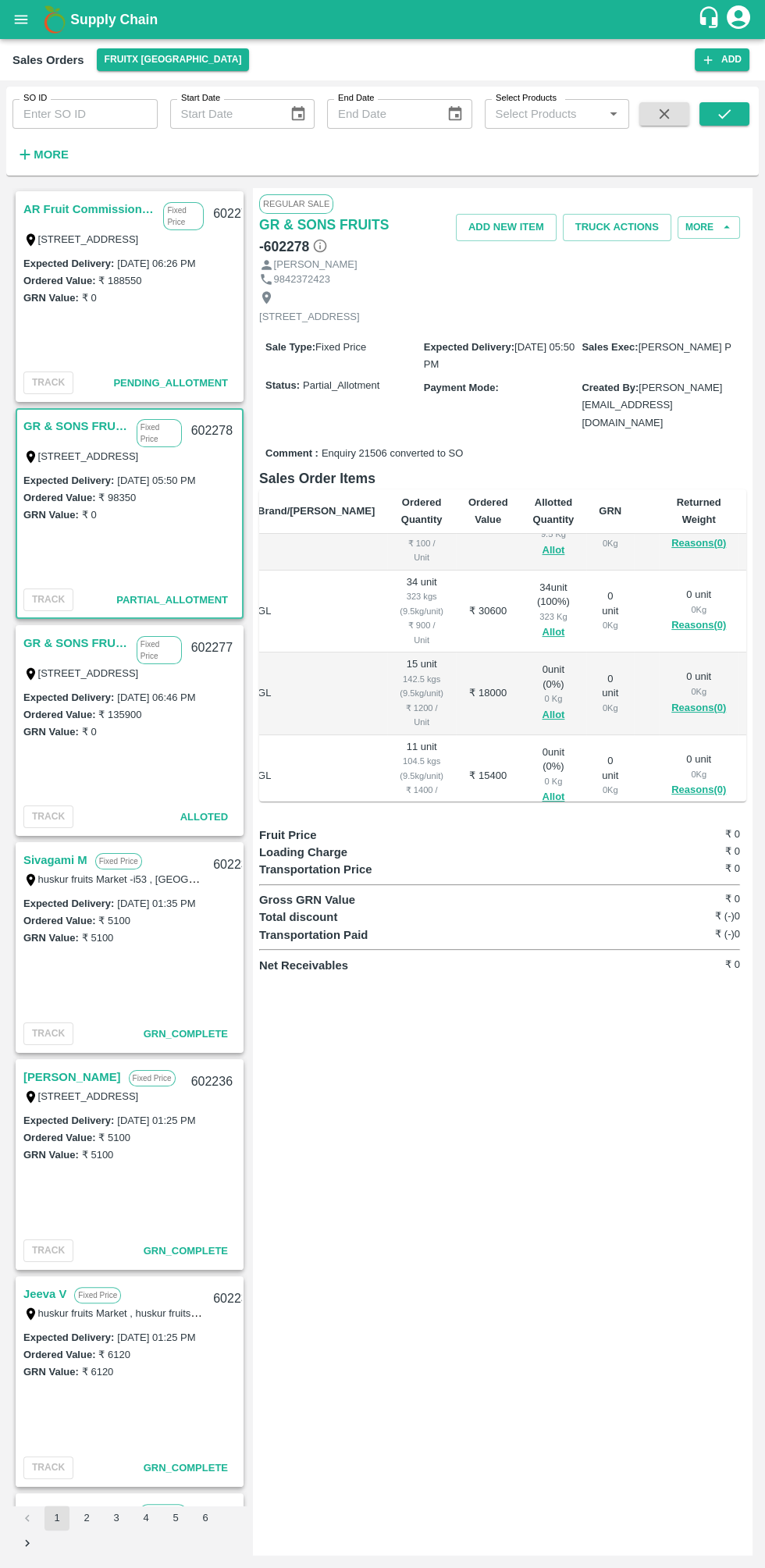
scroll to position [246, 100]
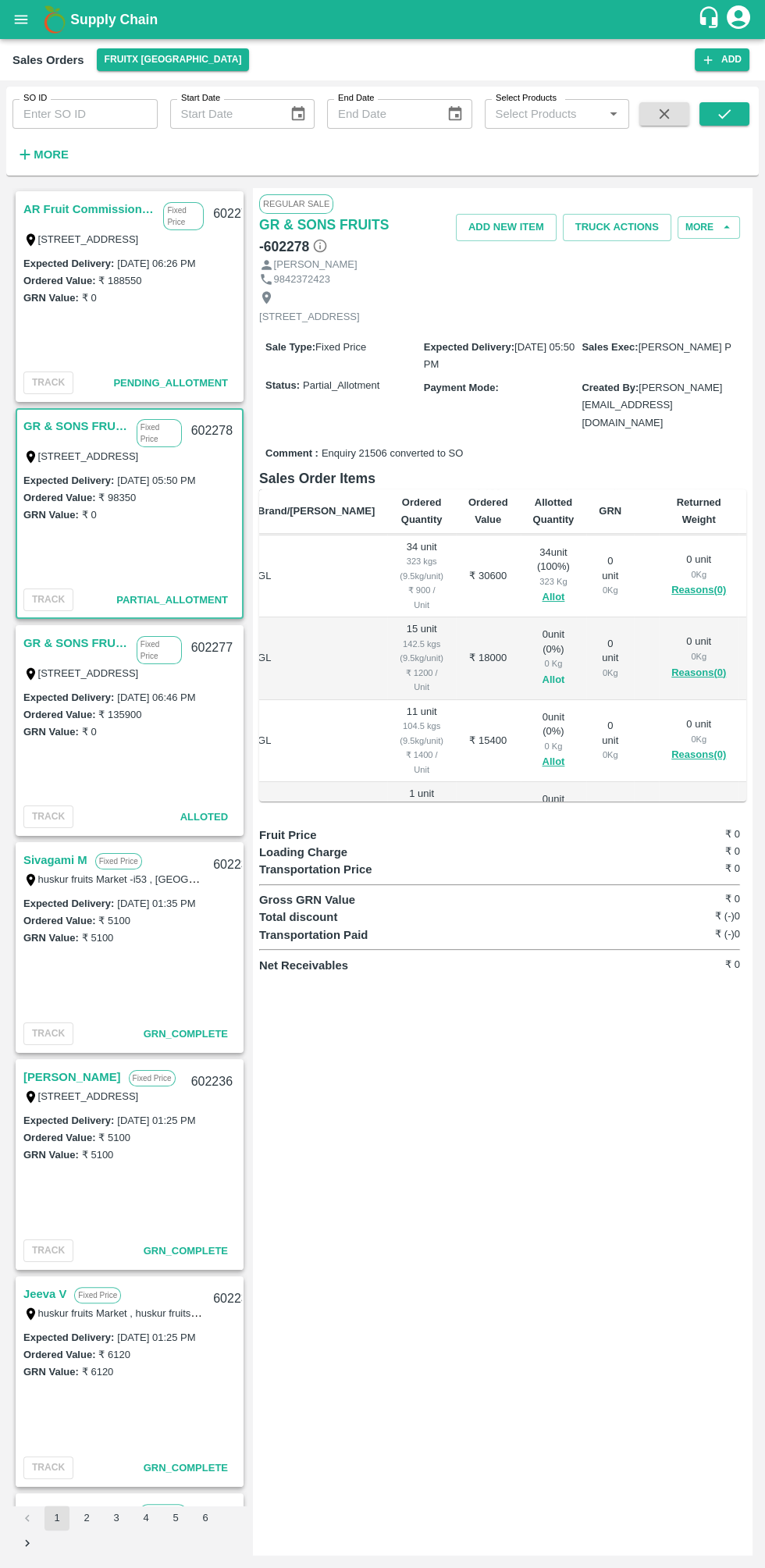
click at [542, 671] on button "Allot" at bounding box center [553, 680] width 23 height 18
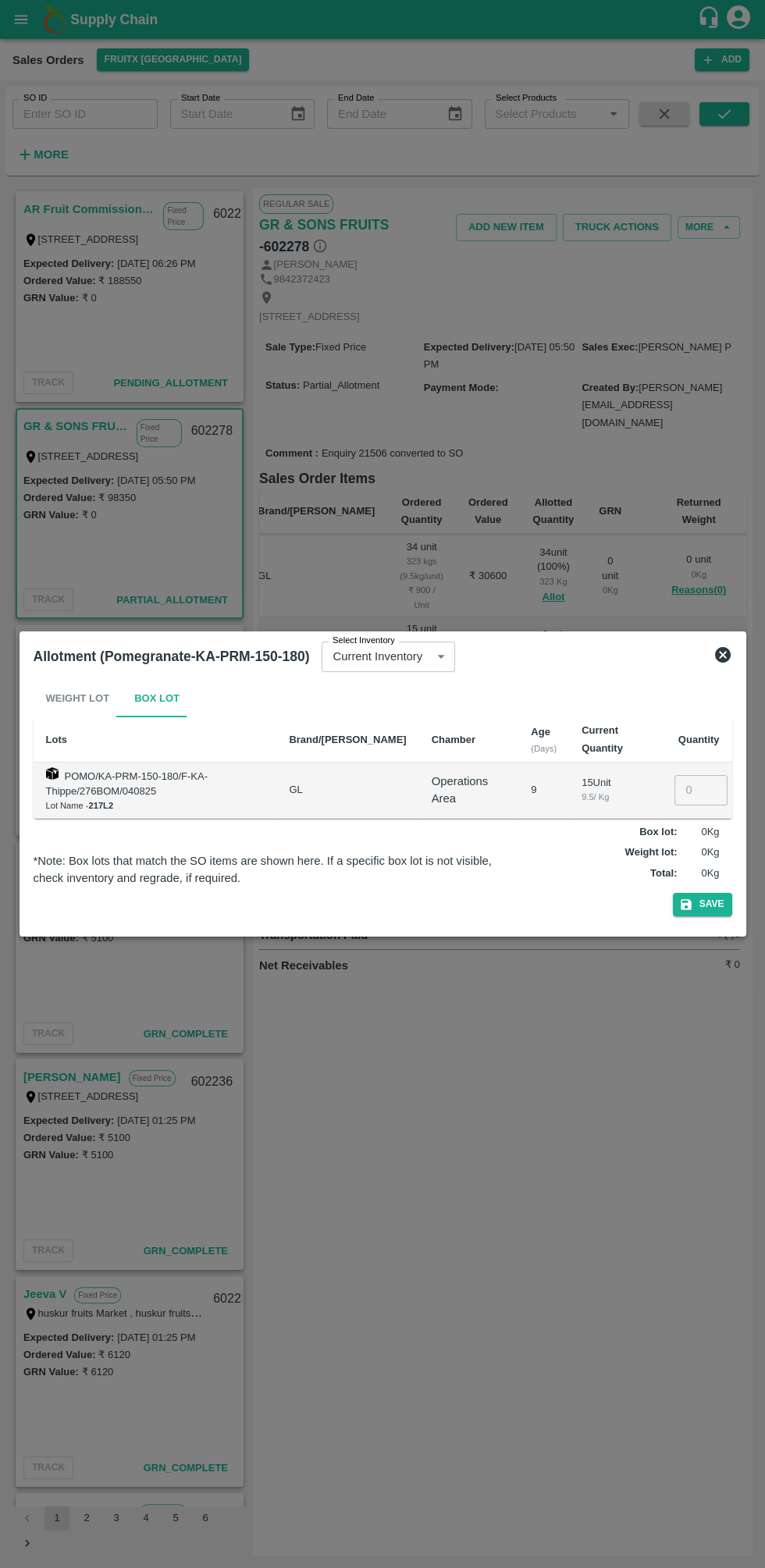
click at [697, 788] on input "number" at bounding box center [700, 789] width 53 height 30
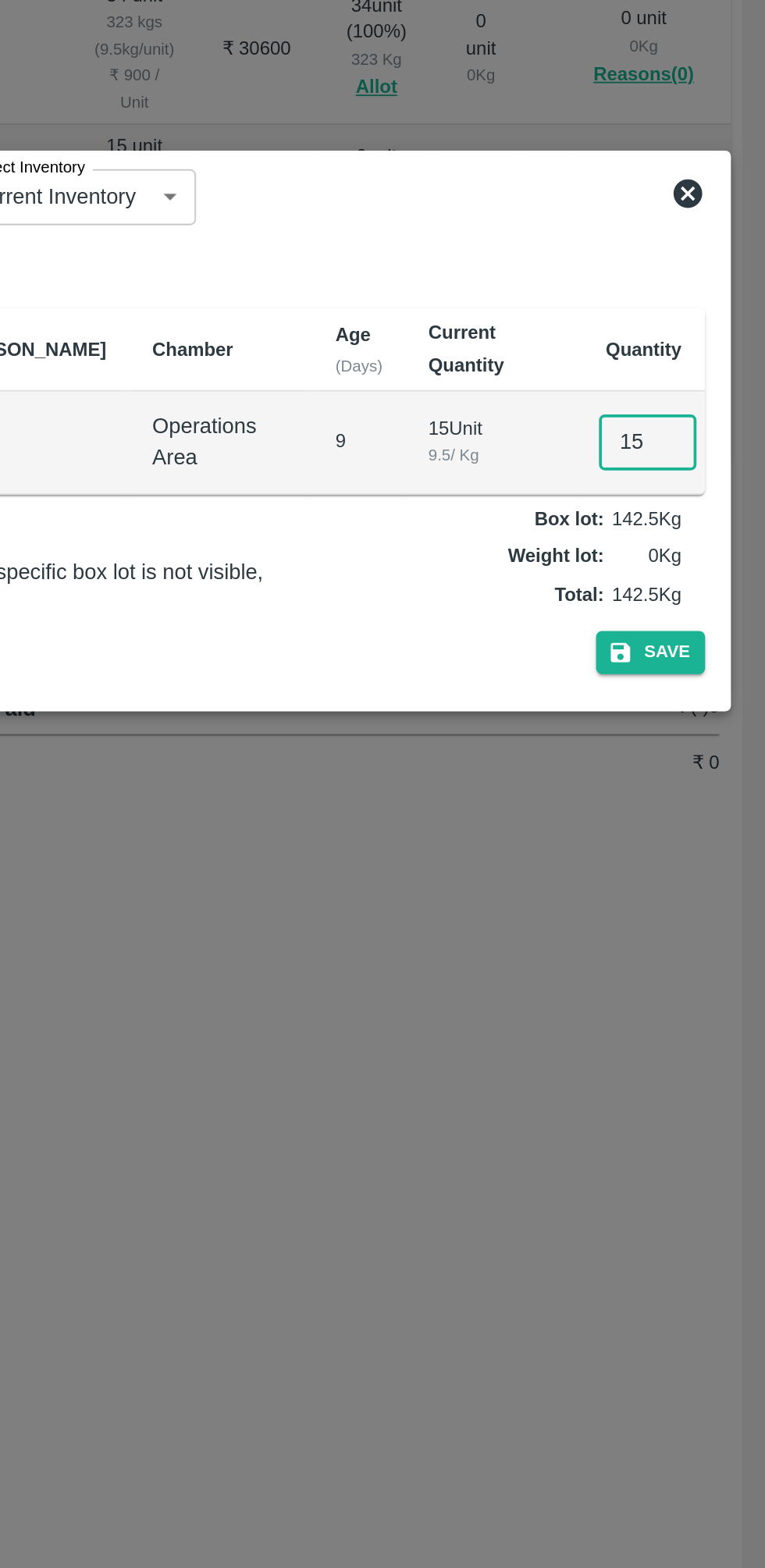
scroll to position [0, 0]
type input "15"
click at [699, 908] on button "Save" at bounding box center [703, 904] width 60 height 23
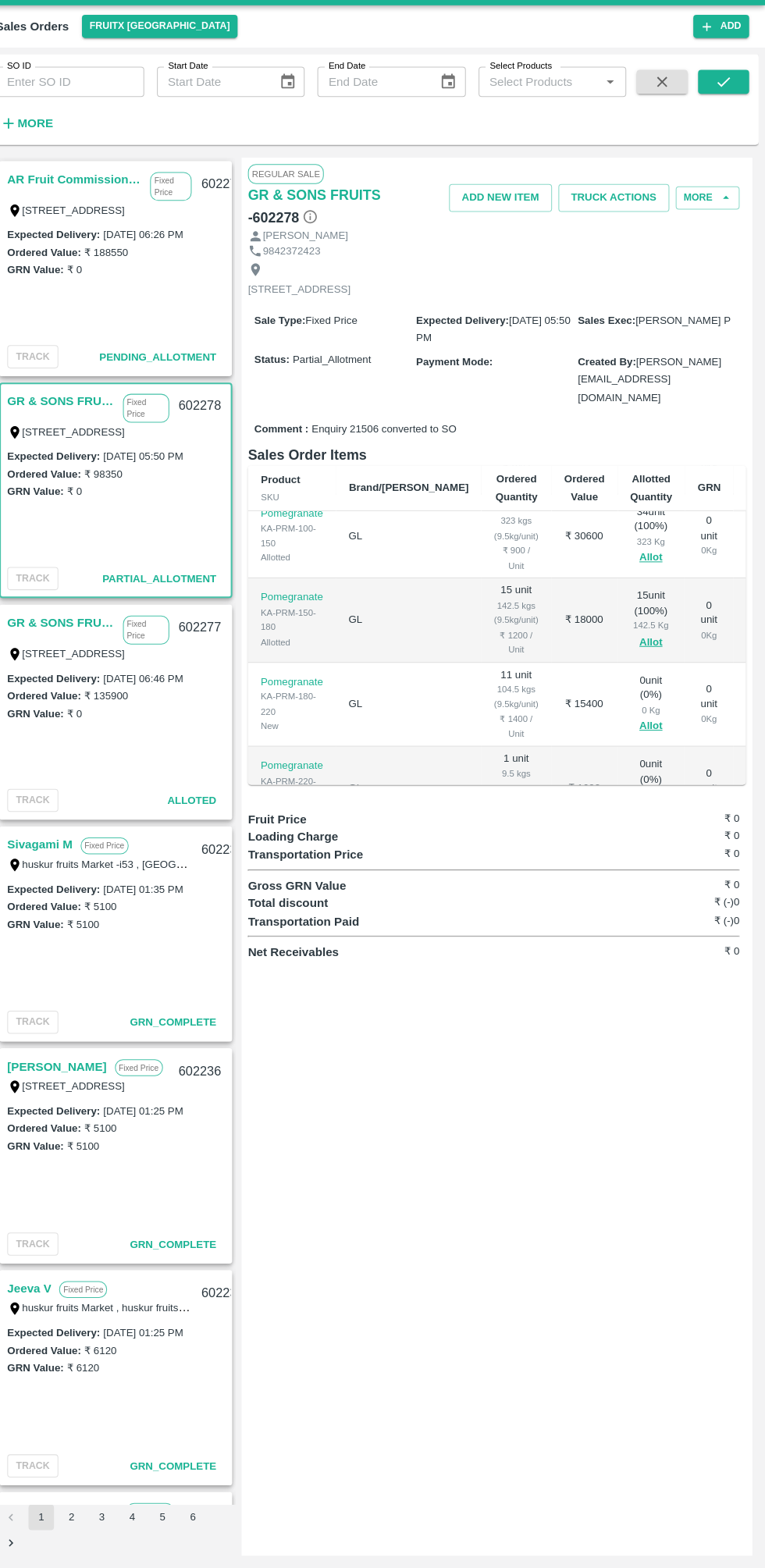
scroll to position [272, 0]
click at [641, 728] on button "Allot" at bounding box center [652, 737] width 23 height 18
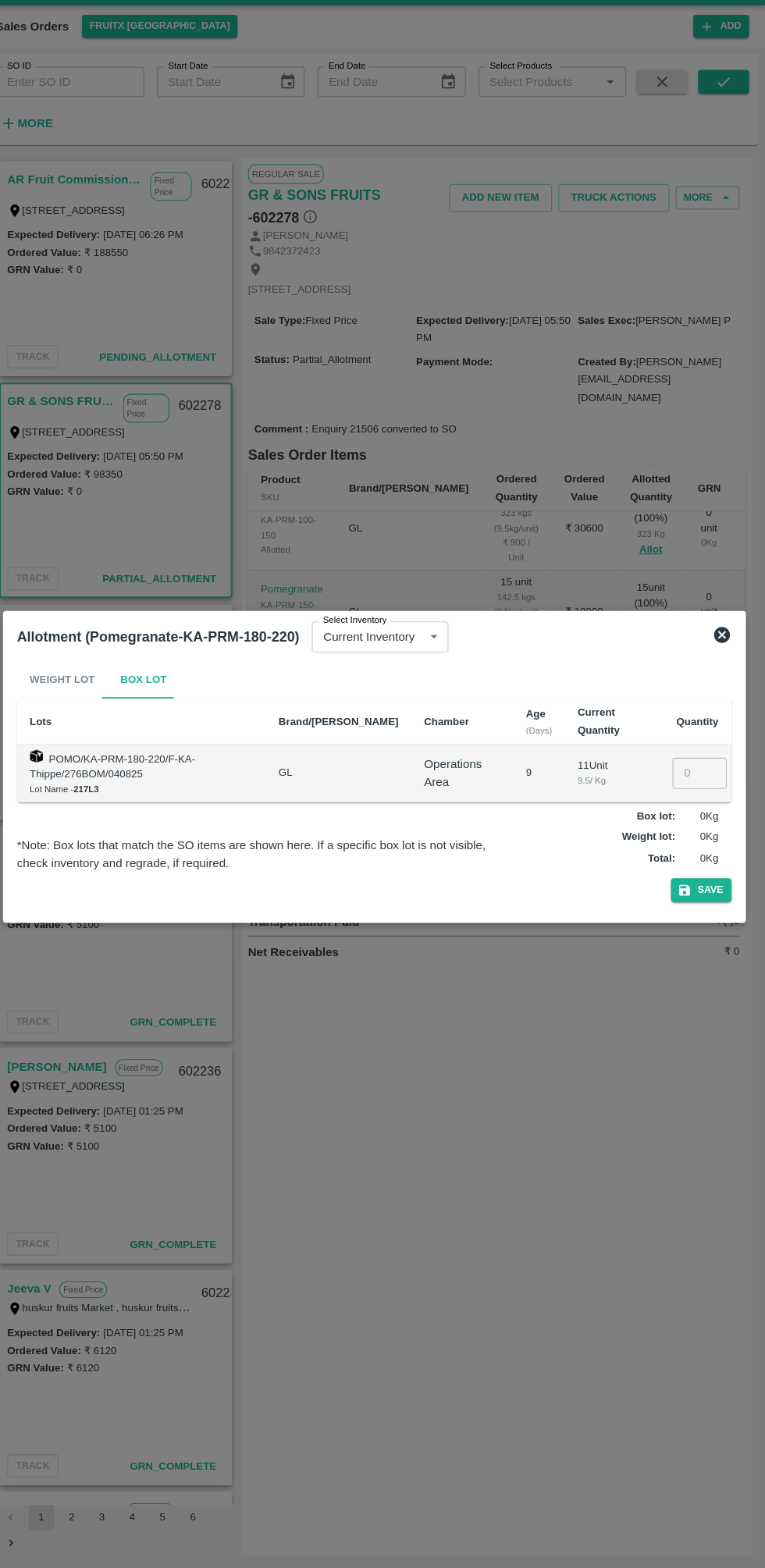
click at [694, 789] on input "number" at bounding box center [700, 789] width 53 height 30
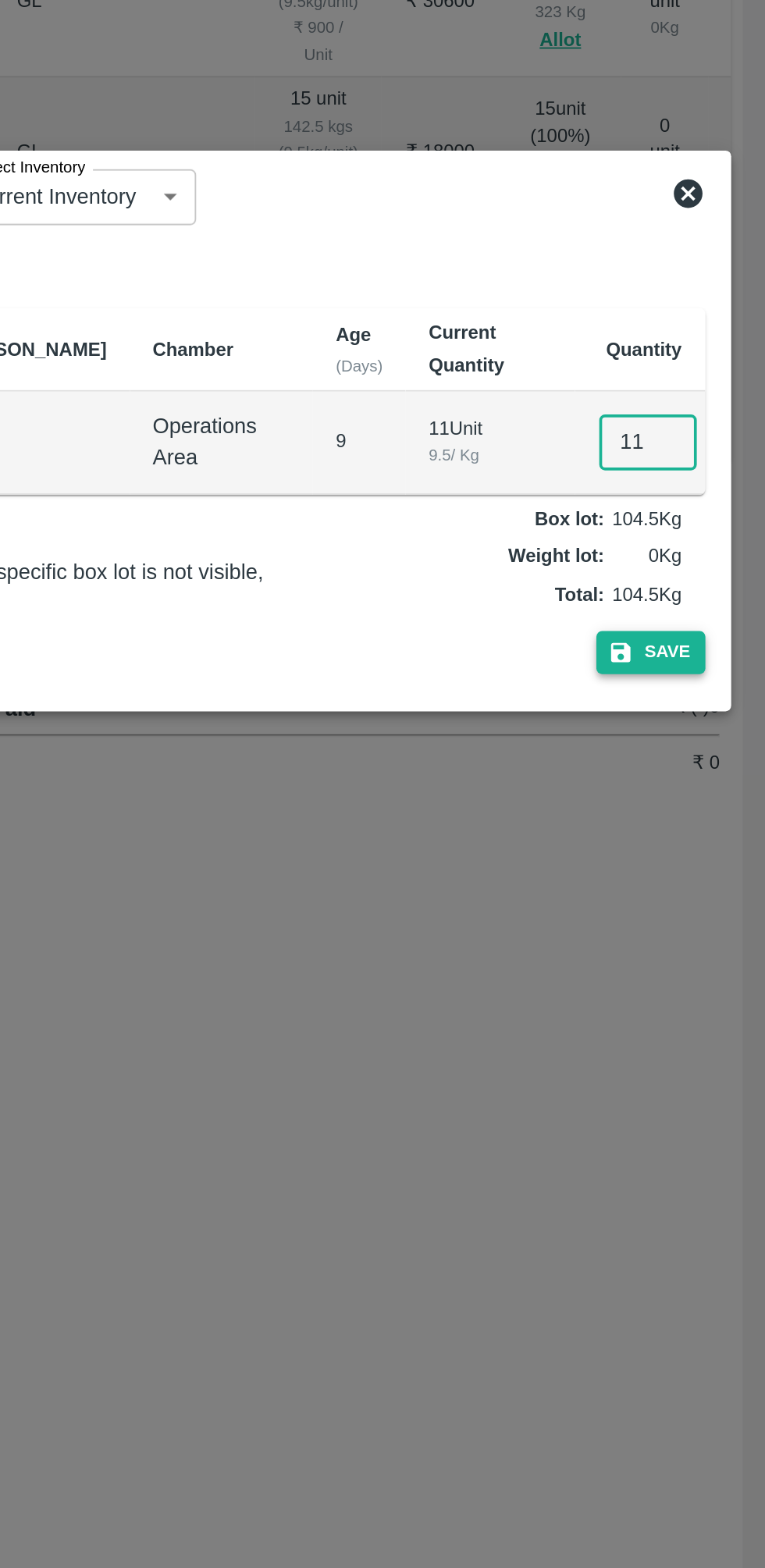
type input "11"
click at [717, 905] on button "Save" at bounding box center [703, 904] width 60 height 23
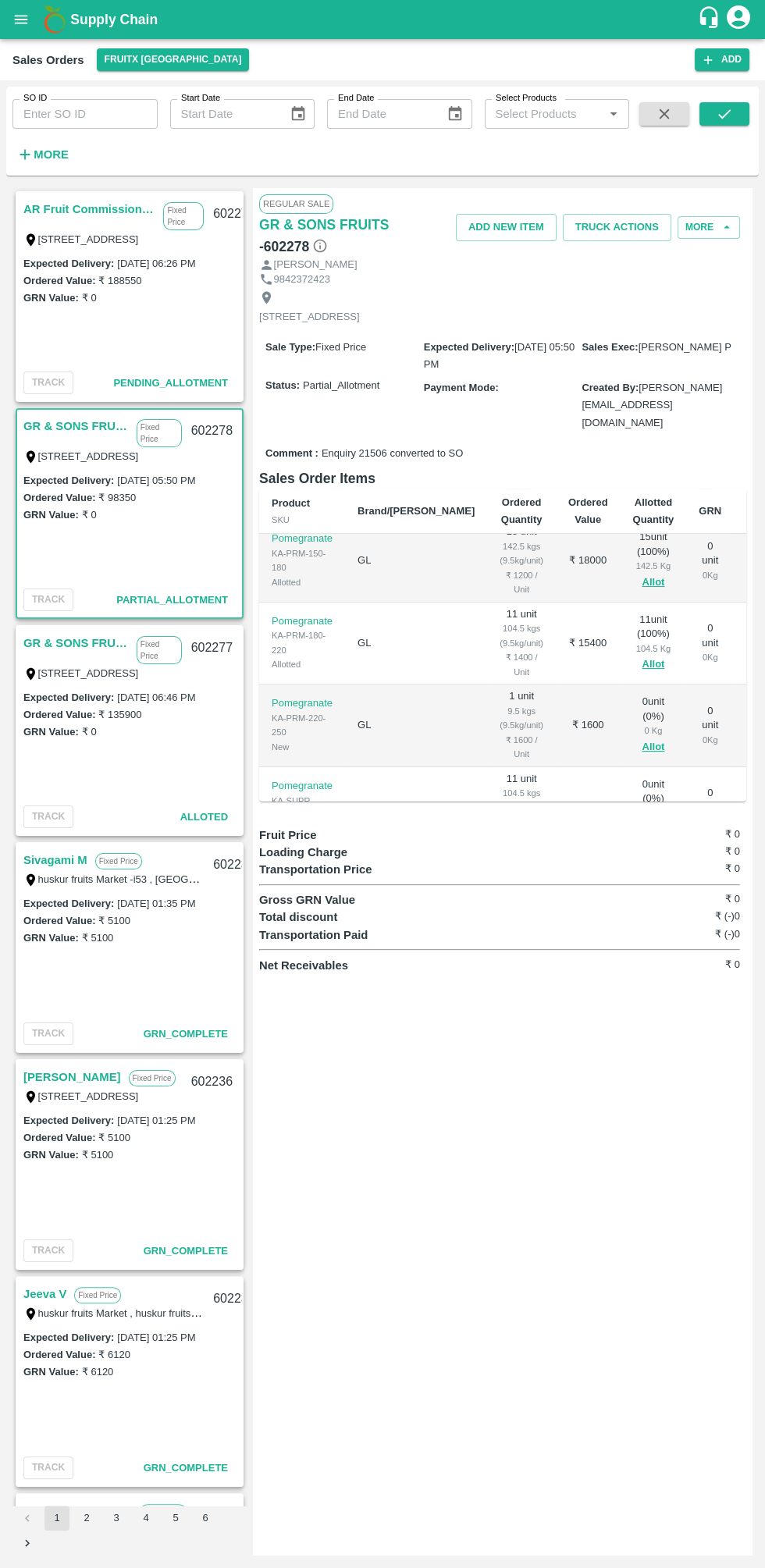
scroll to position [356, 0]
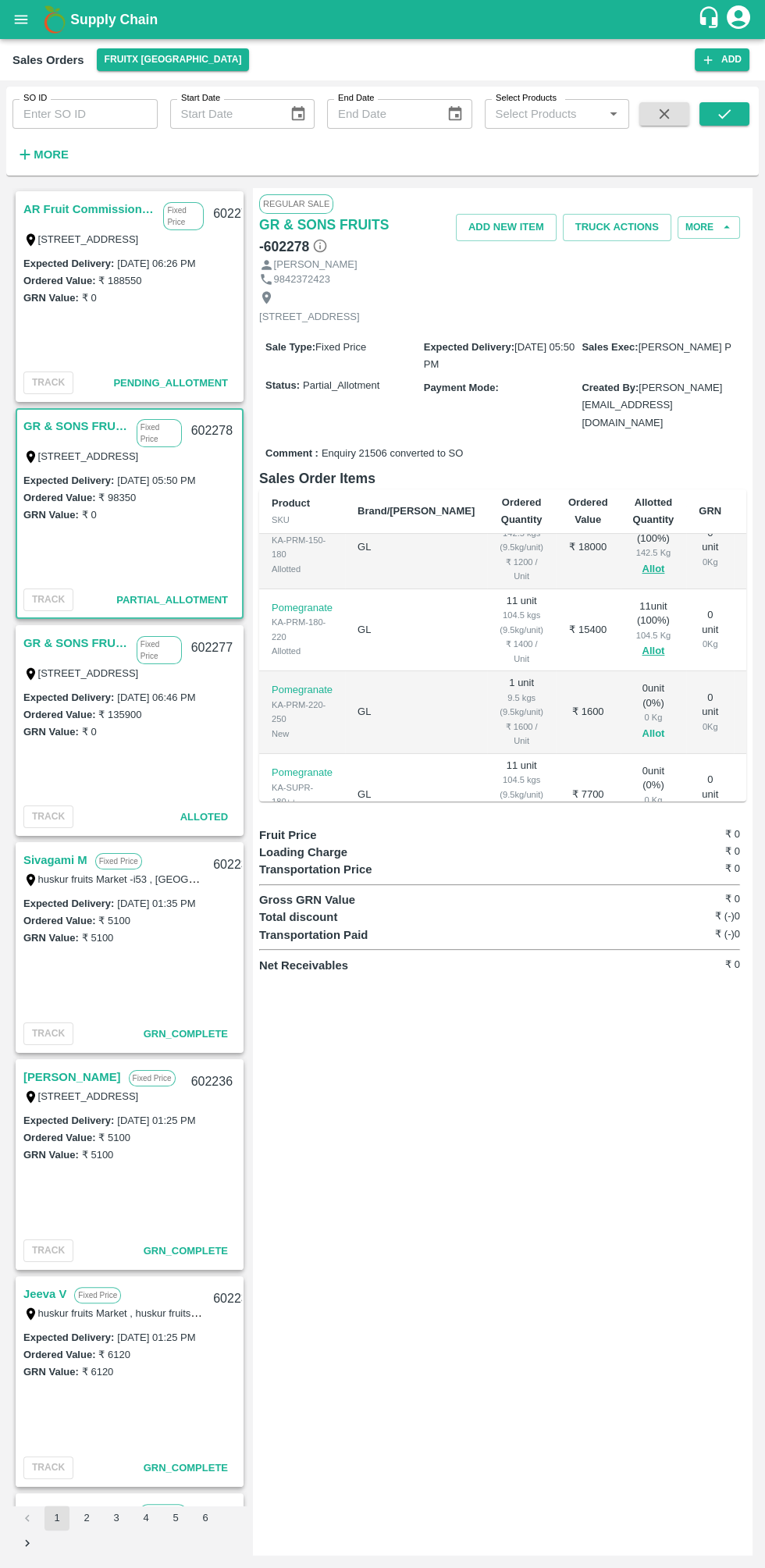
click at [641, 725] on button "Allot" at bounding box center [652, 734] width 23 height 18
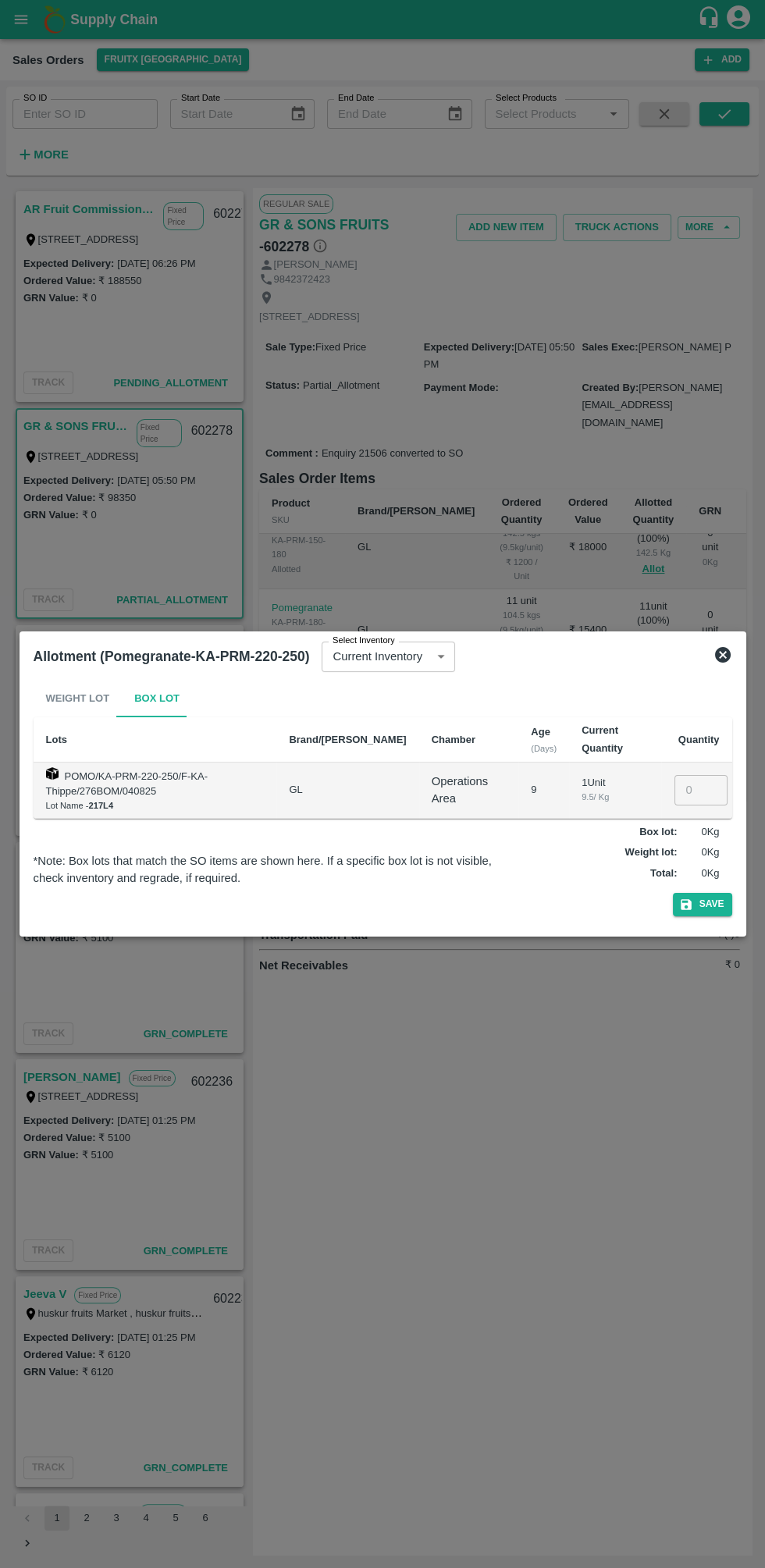
click at [701, 788] on input "number" at bounding box center [700, 789] width 53 height 30
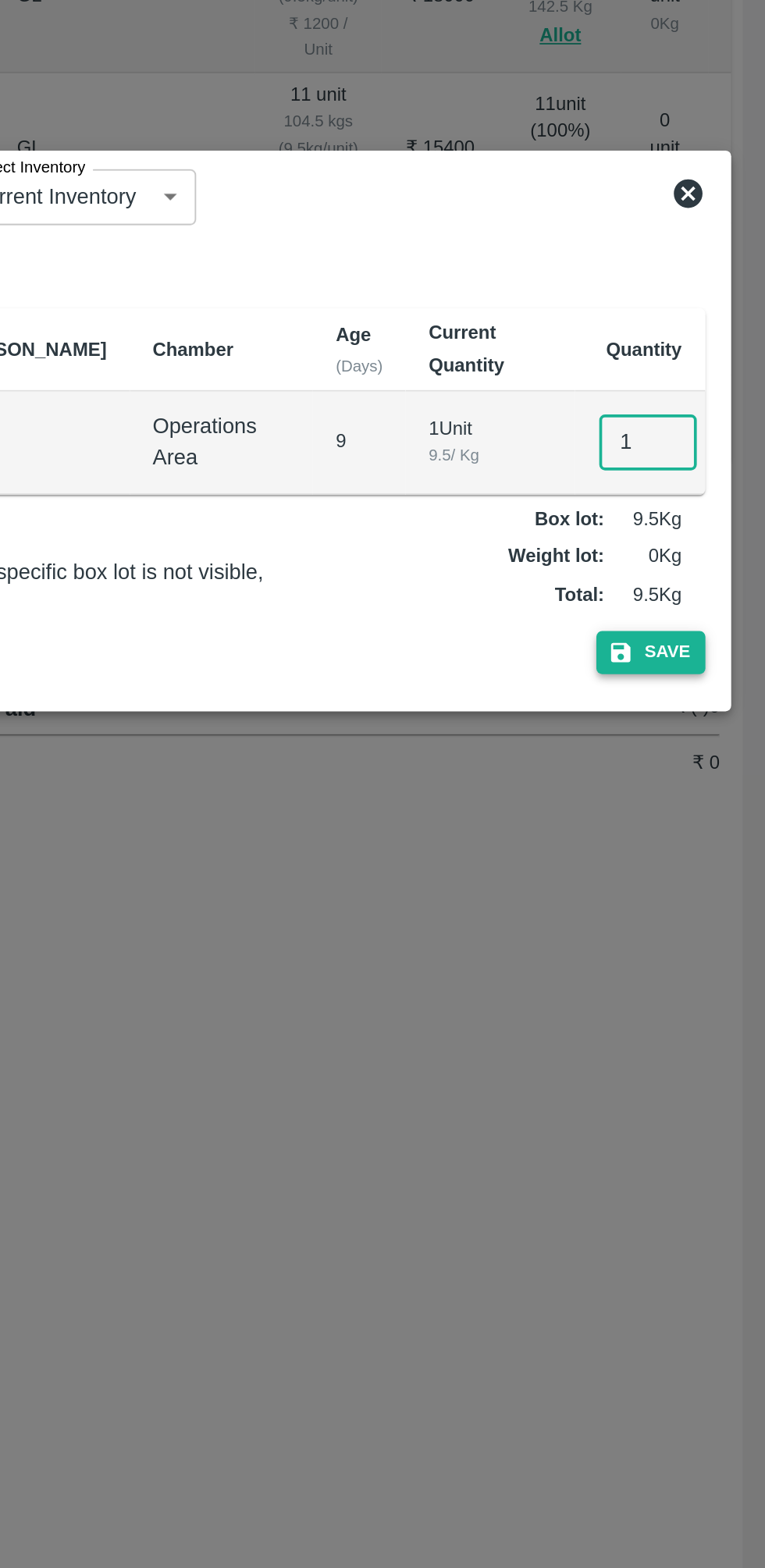
type input "1"
click at [717, 908] on button "Save" at bounding box center [703, 904] width 60 height 23
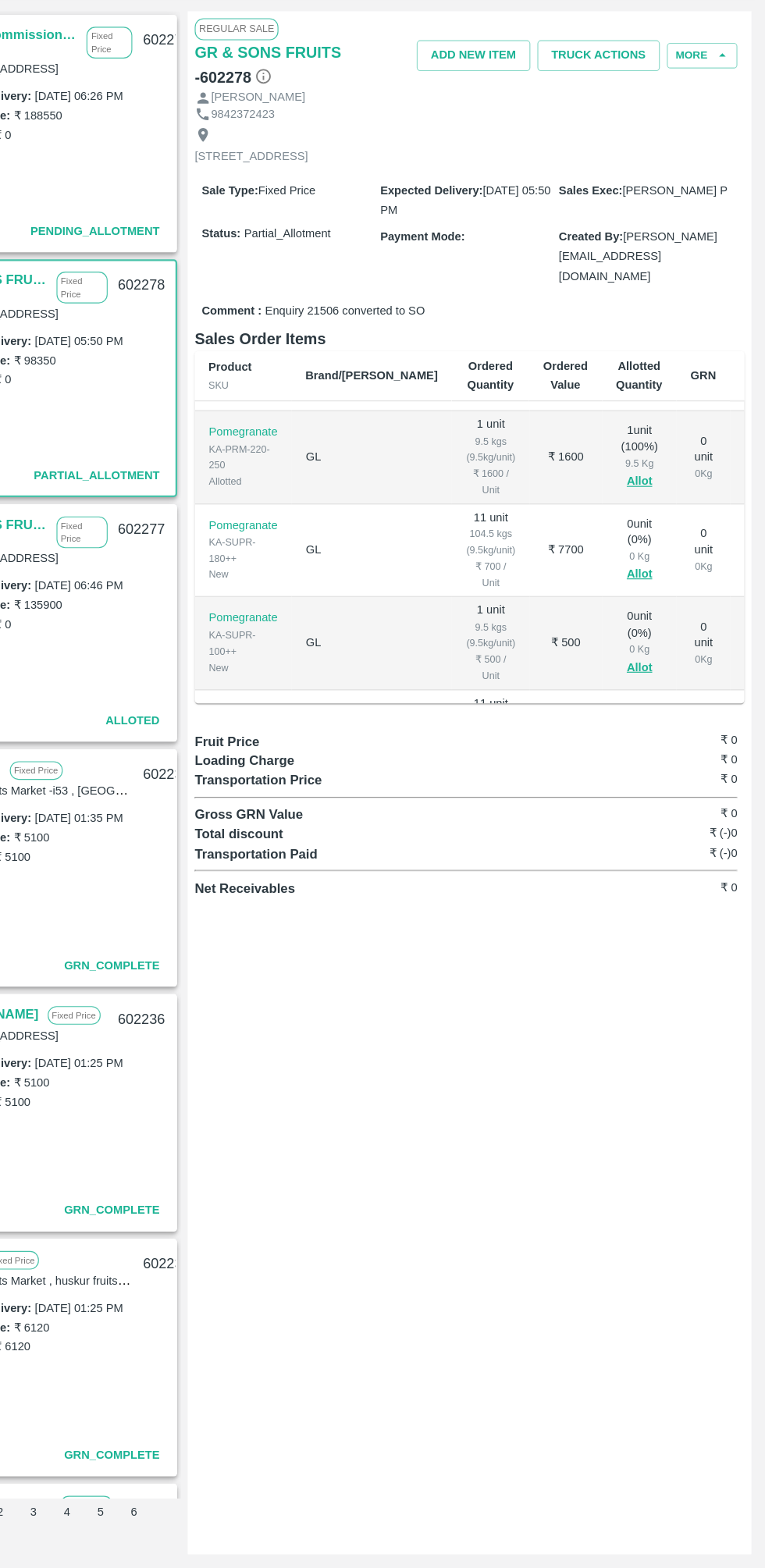
scroll to position [504, 0]
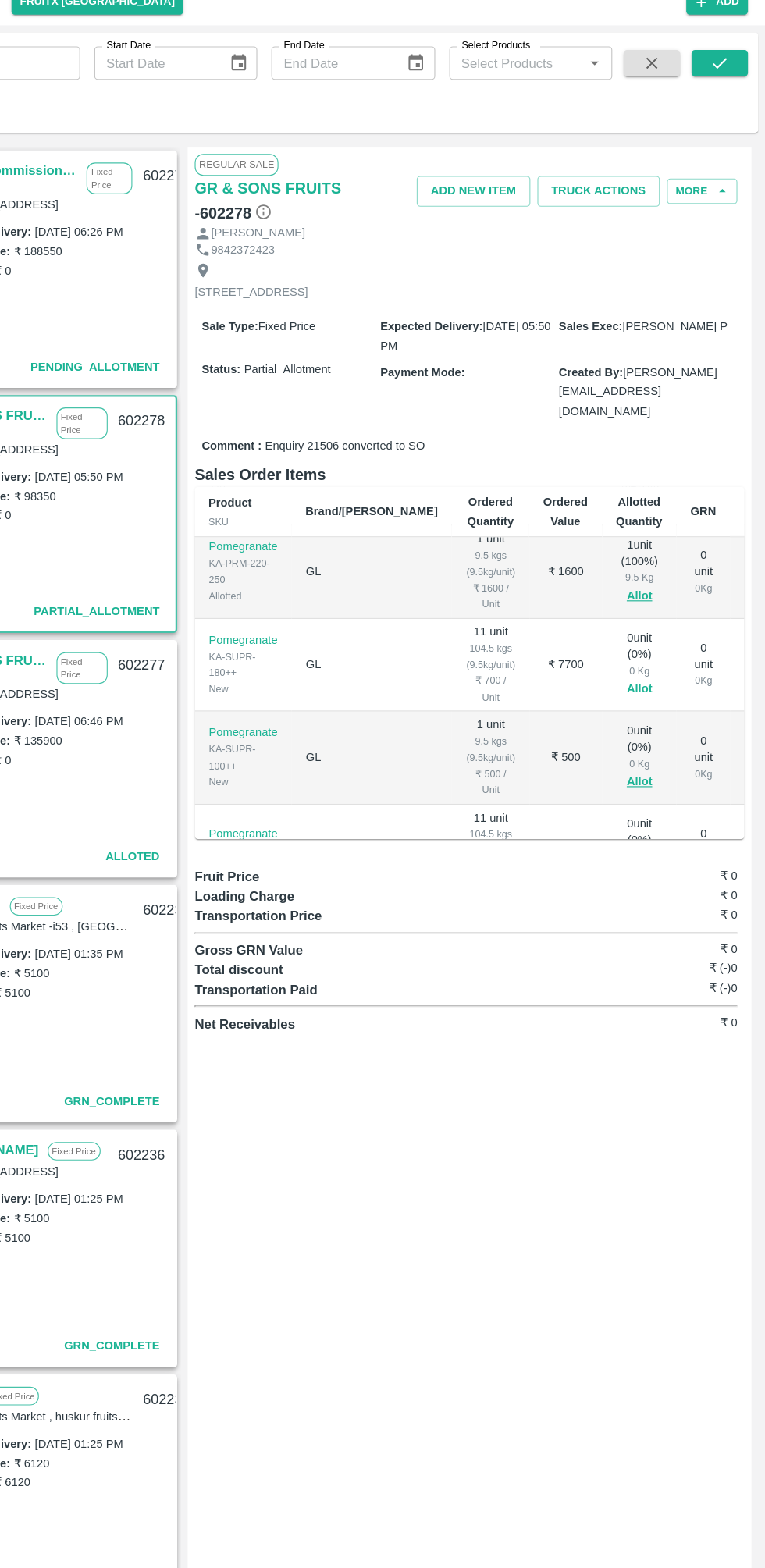
click at [641, 659] on button "Allot" at bounding box center [652, 668] width 23 height 18
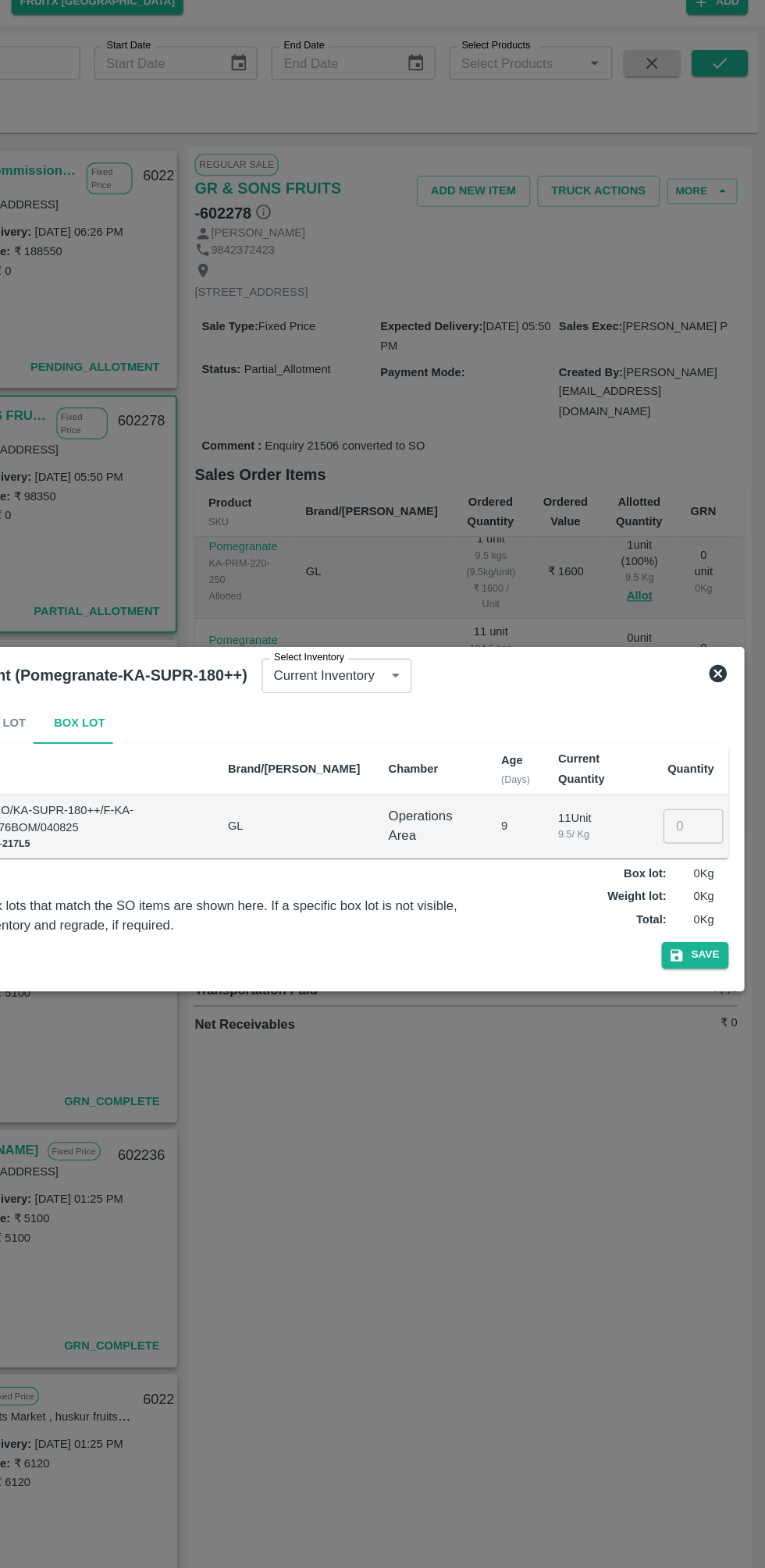
click at [688, 787] on input "number" at bounding box center [700, 789] width 53 height 30
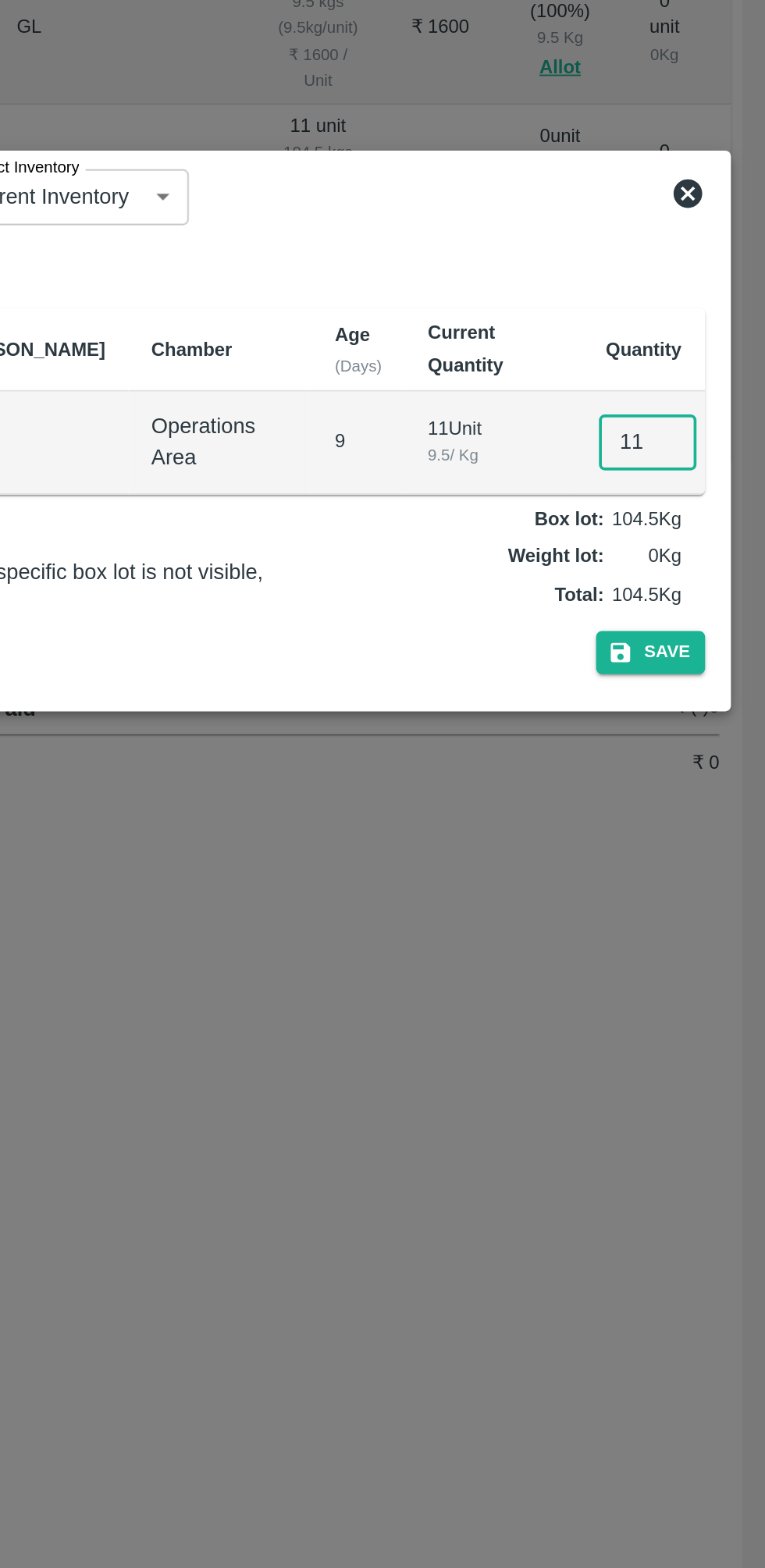
scroll to position [0, 0]
type input "11"
click at [713, 909] on button "Save" at bounding box center [703, 904] width 60 height 23
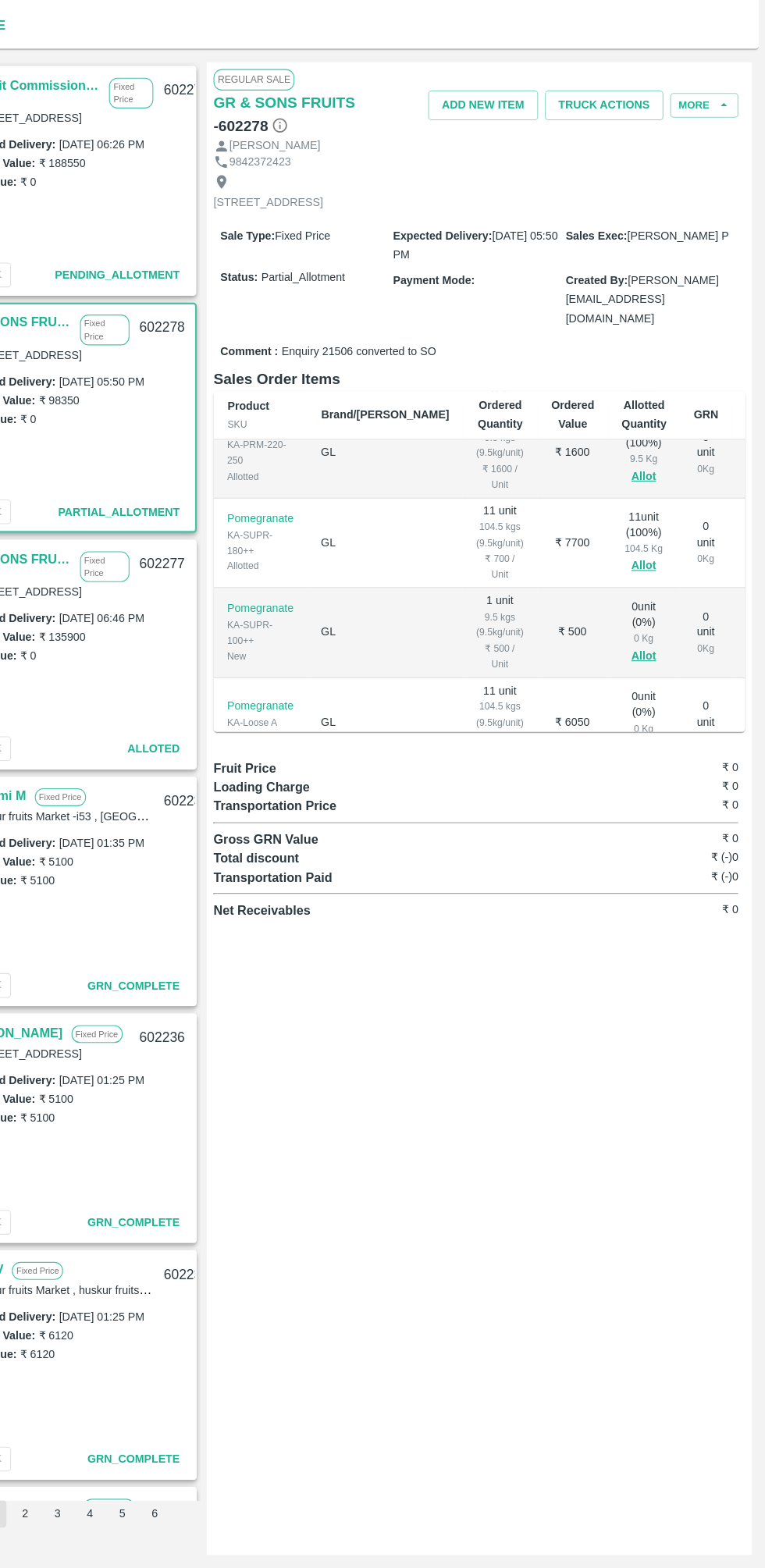
scroll to position [542, 0]
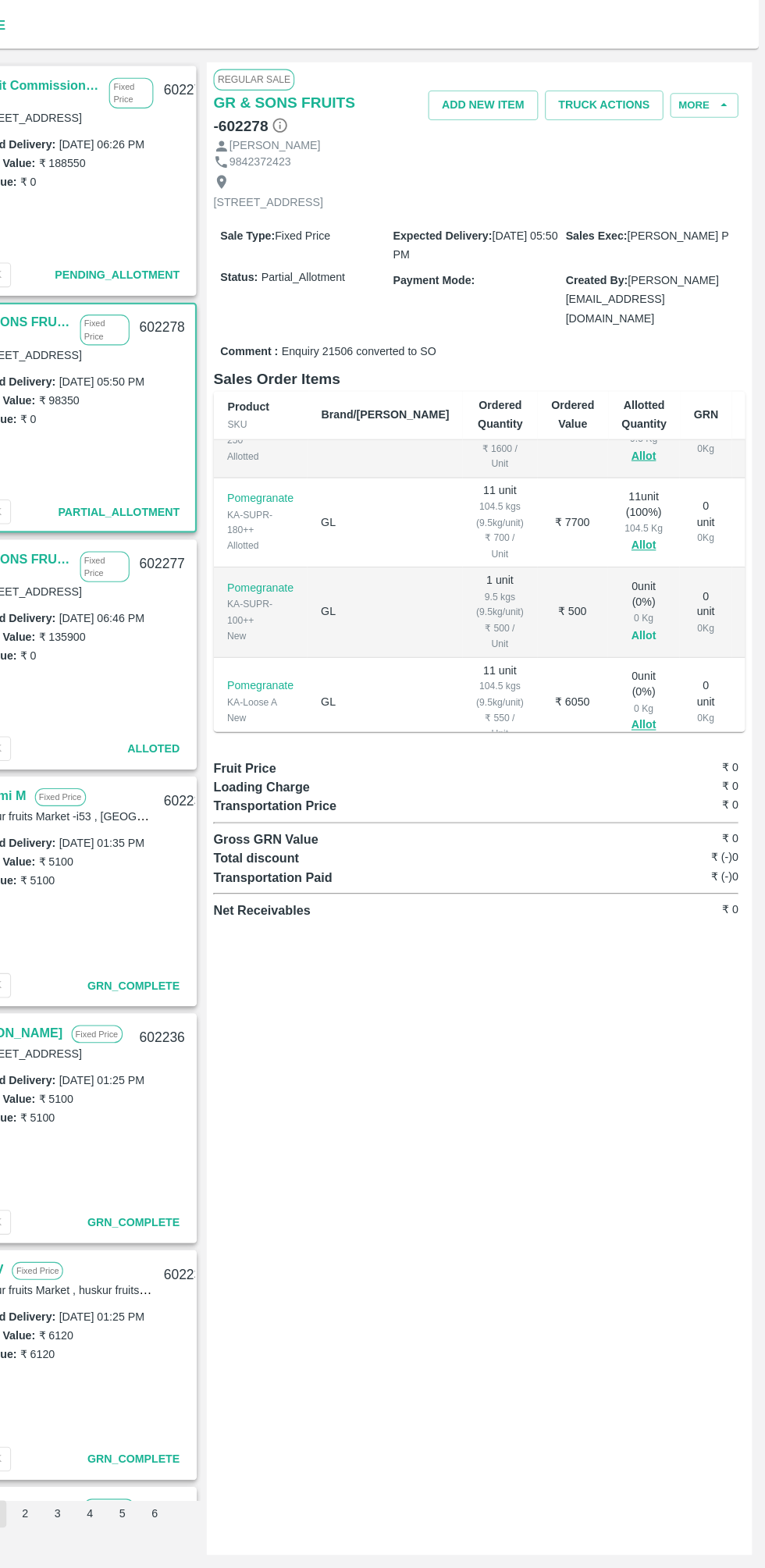
click at [641, 705] on button "Allot" at bounding box center [652, 714] width 23 height 18
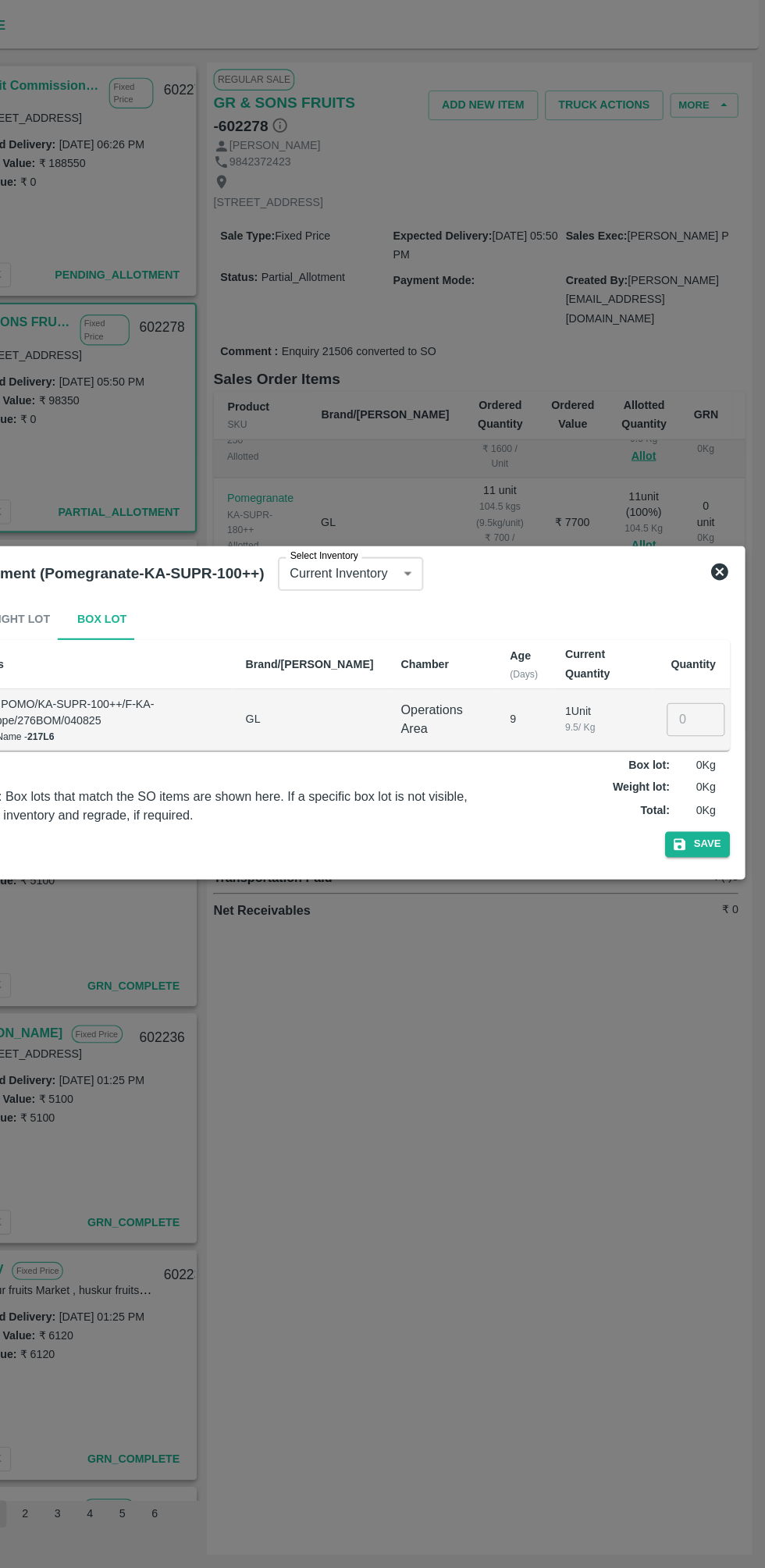
click at [693, 789] on input "number" at bounding box center [700, 789] width 53 height 30
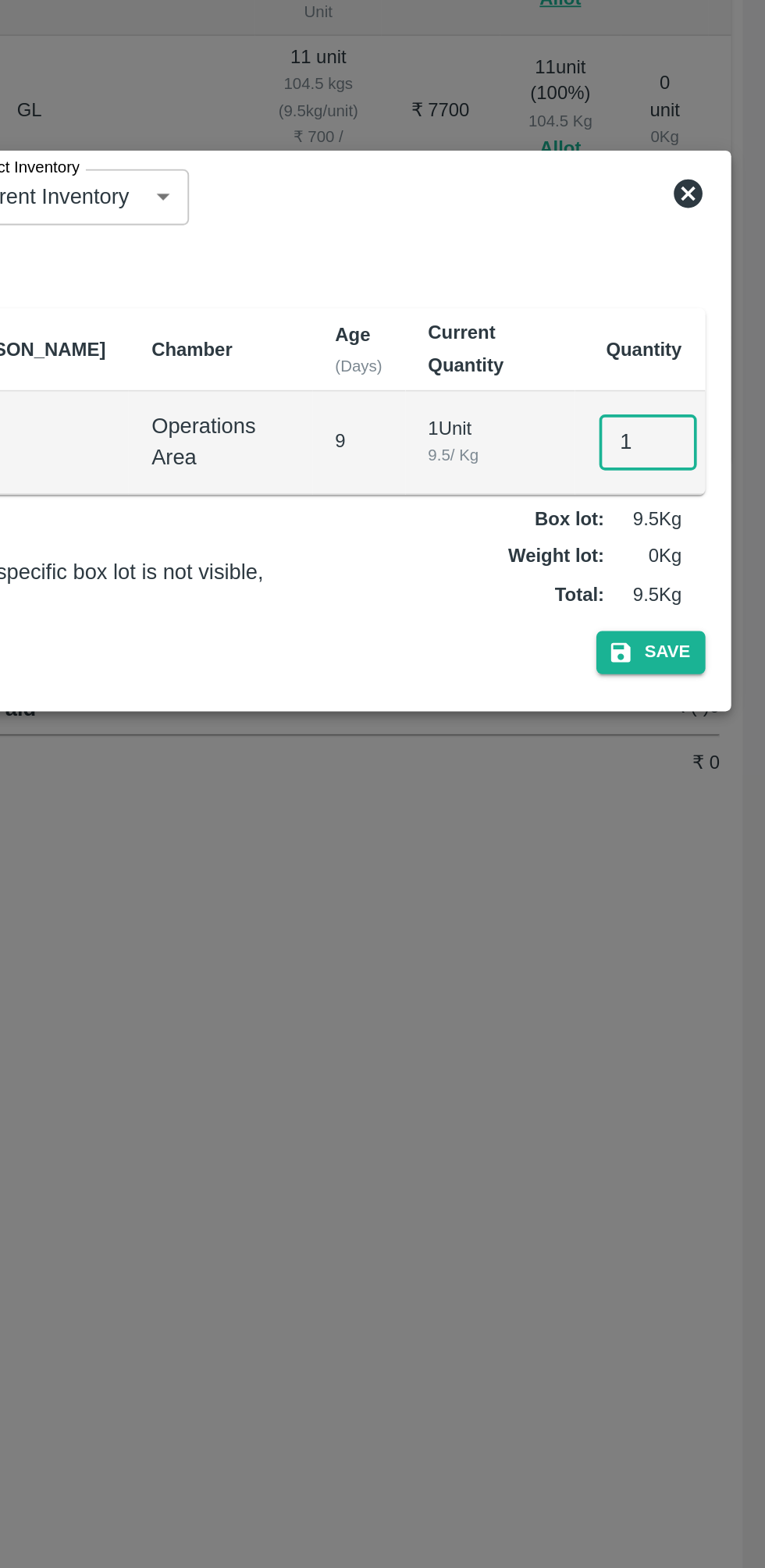
scroll to position [0, 0]
type input "1"
click at [713, 902] on button "Save" at bounding box center [703, 904] width 60 height 23
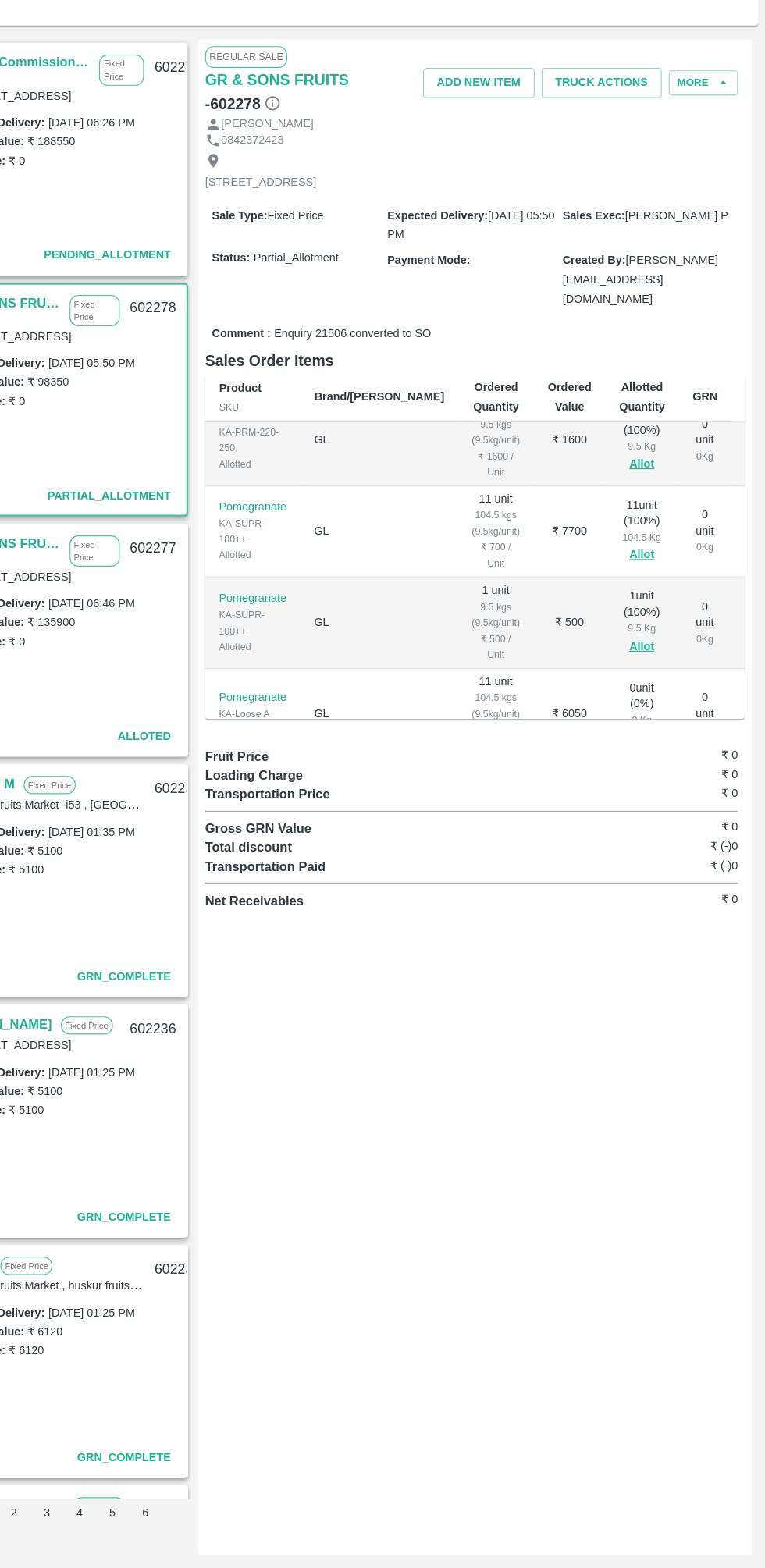
scroll to position [521, 0]
click at [641, 807] on button "Allot" at bounding box center [652, 816] width 23 height 18
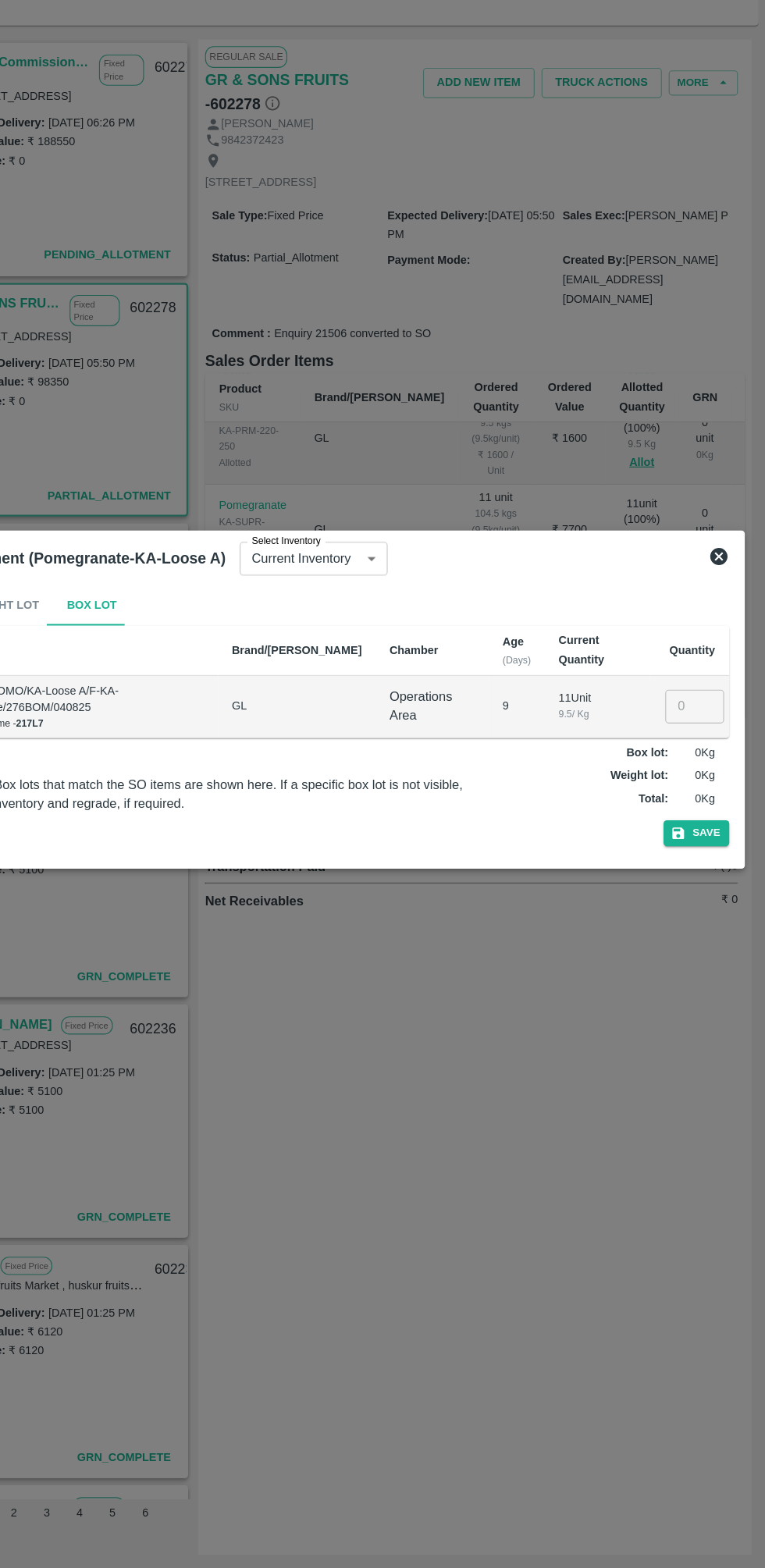
click at [695, 788] on input "number" at bounding box center [700, 789] width 53 height 30
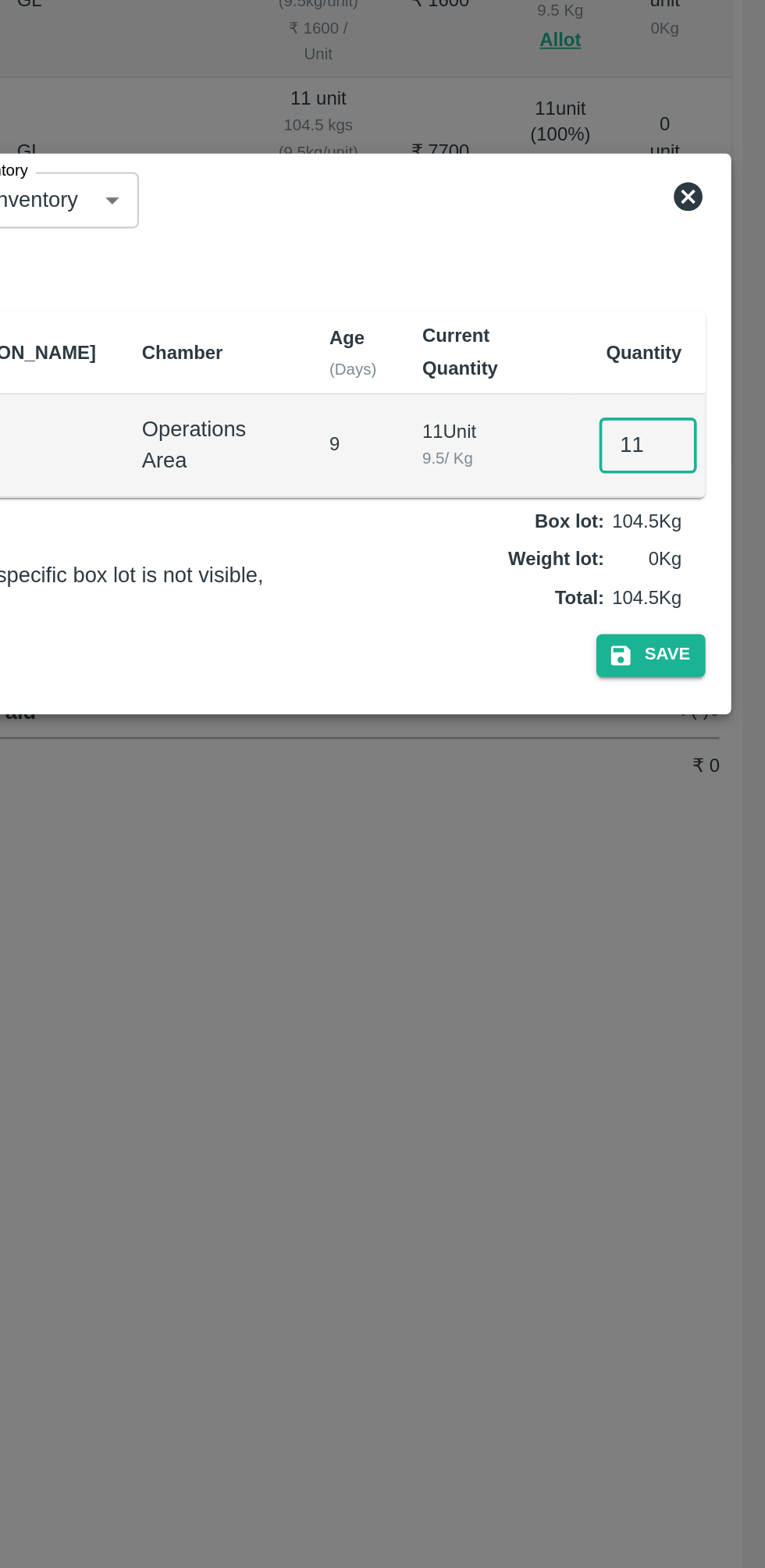
scroll to position [0, 0]
type input "11"
click at [711, 893] on button "Save" at bounding box center [703, 904] width 60 height 23
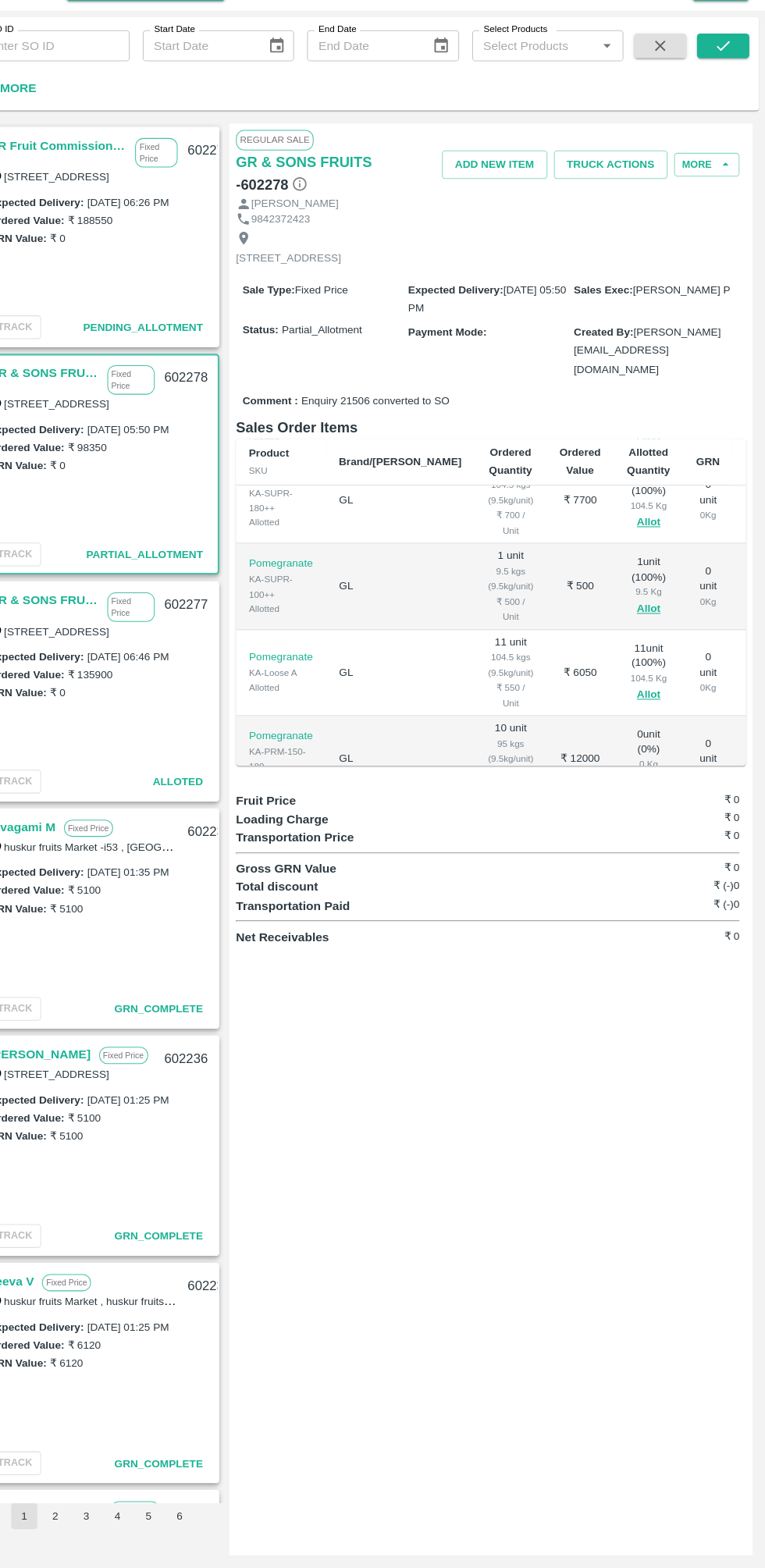
scroll to position [620, 0]
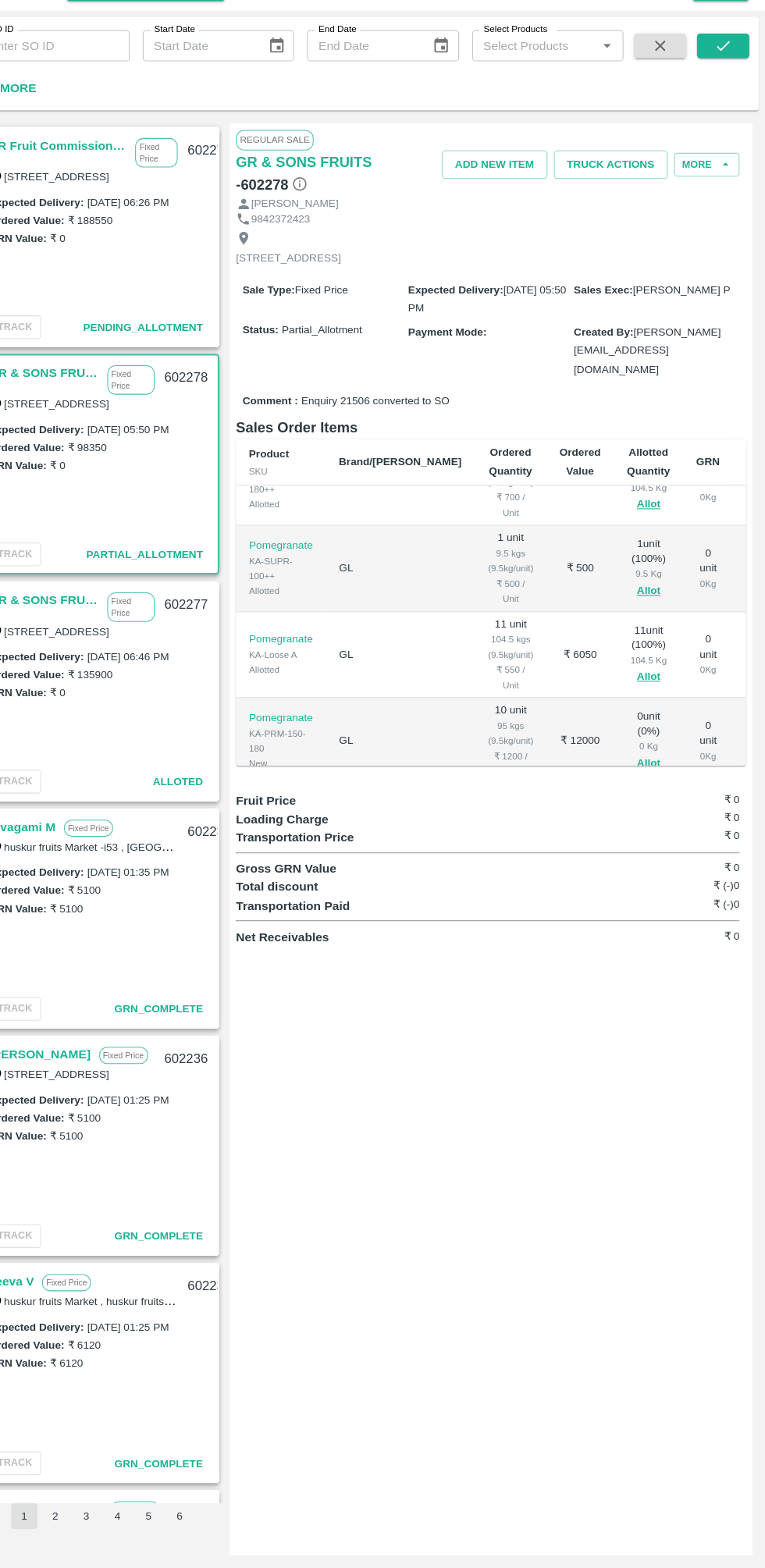
click at [641, 790] on button "Allot" at bounding box center [652, 799] width 23 height 18
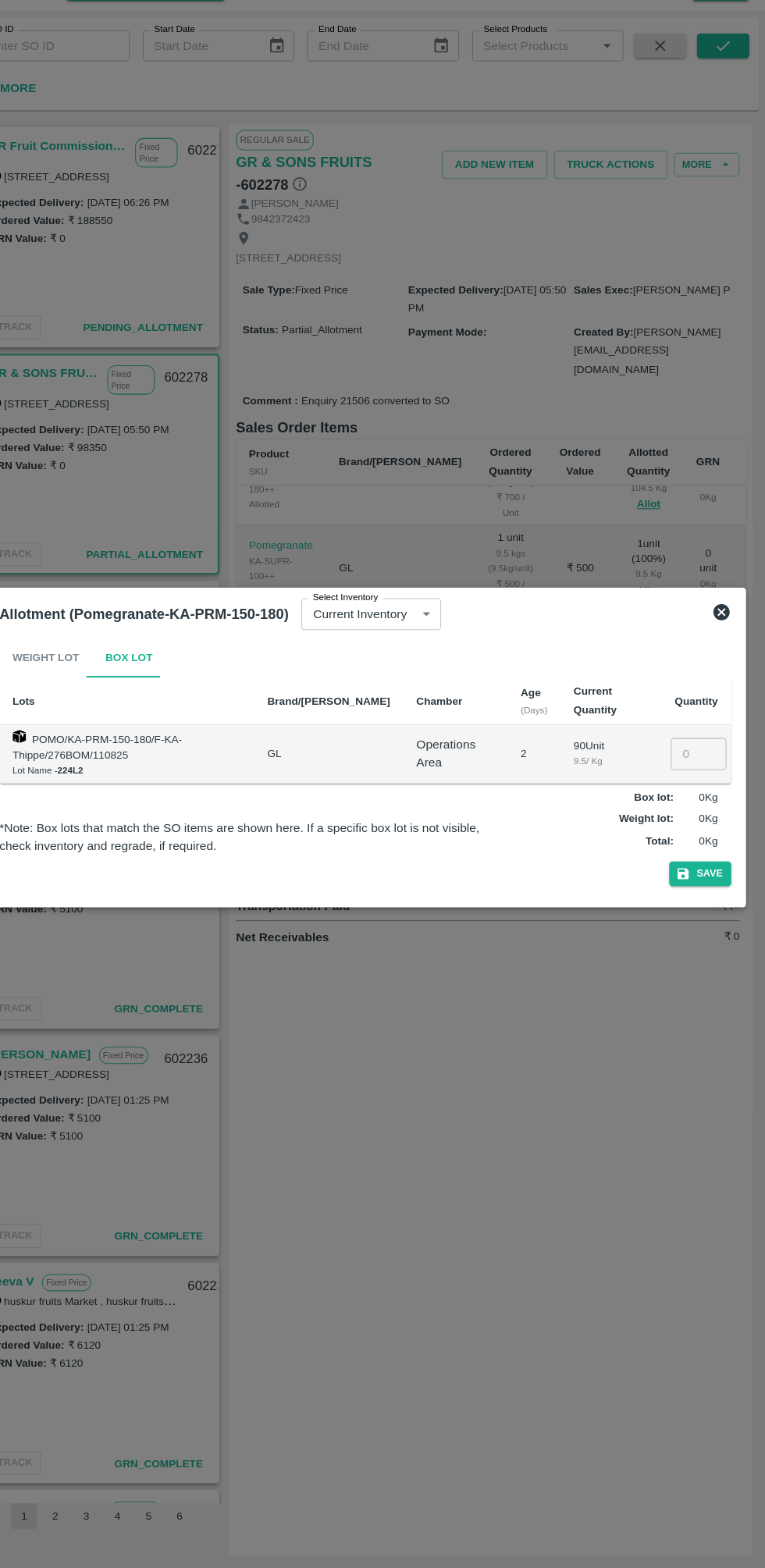
click at [687, 786] on input "number" at bounding box center [700, 789] width 53 height 30
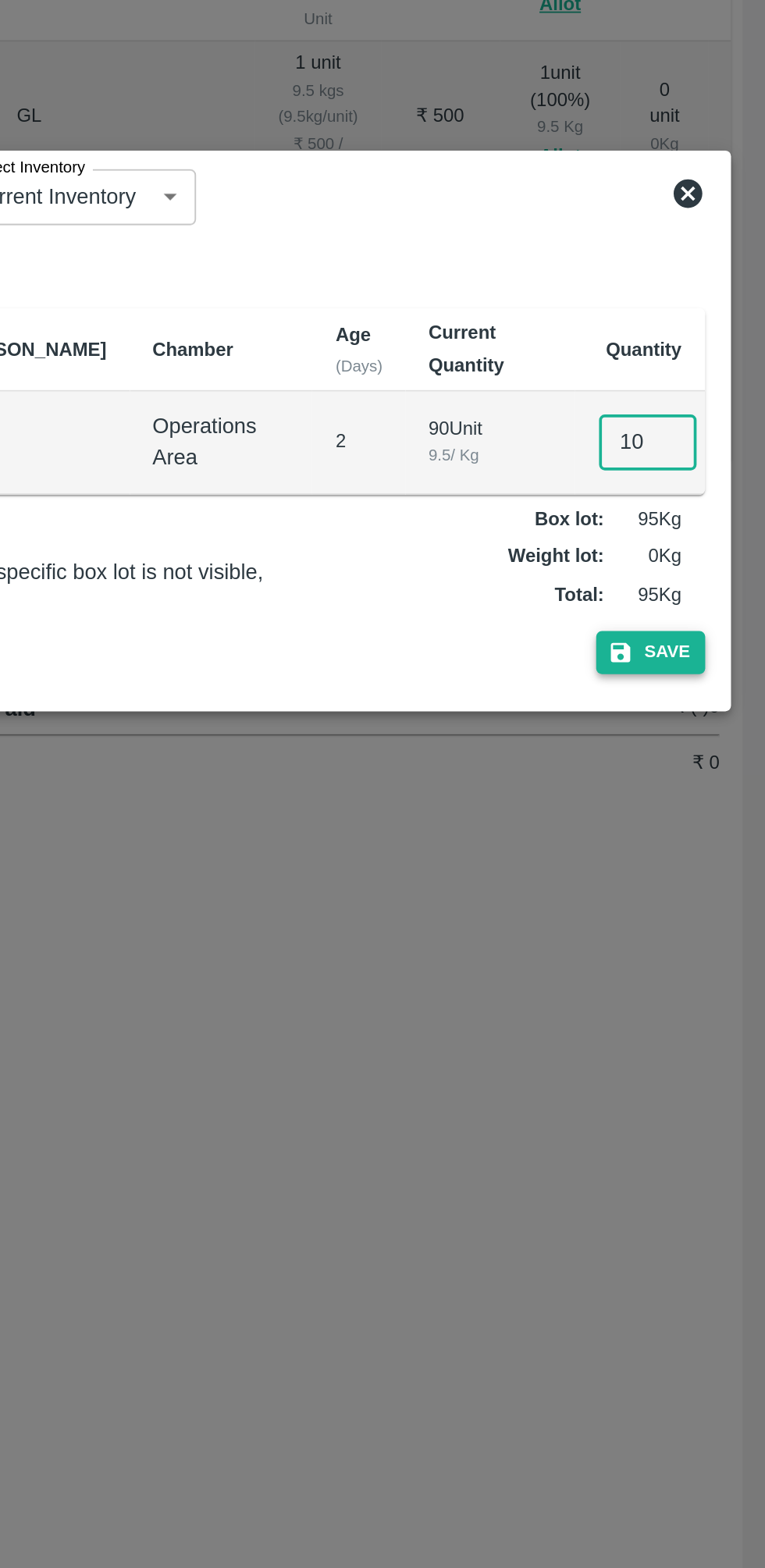
type input "10"
click at [720, 905] on button "Save" at bounding box center [703, 904] width 60 height 23
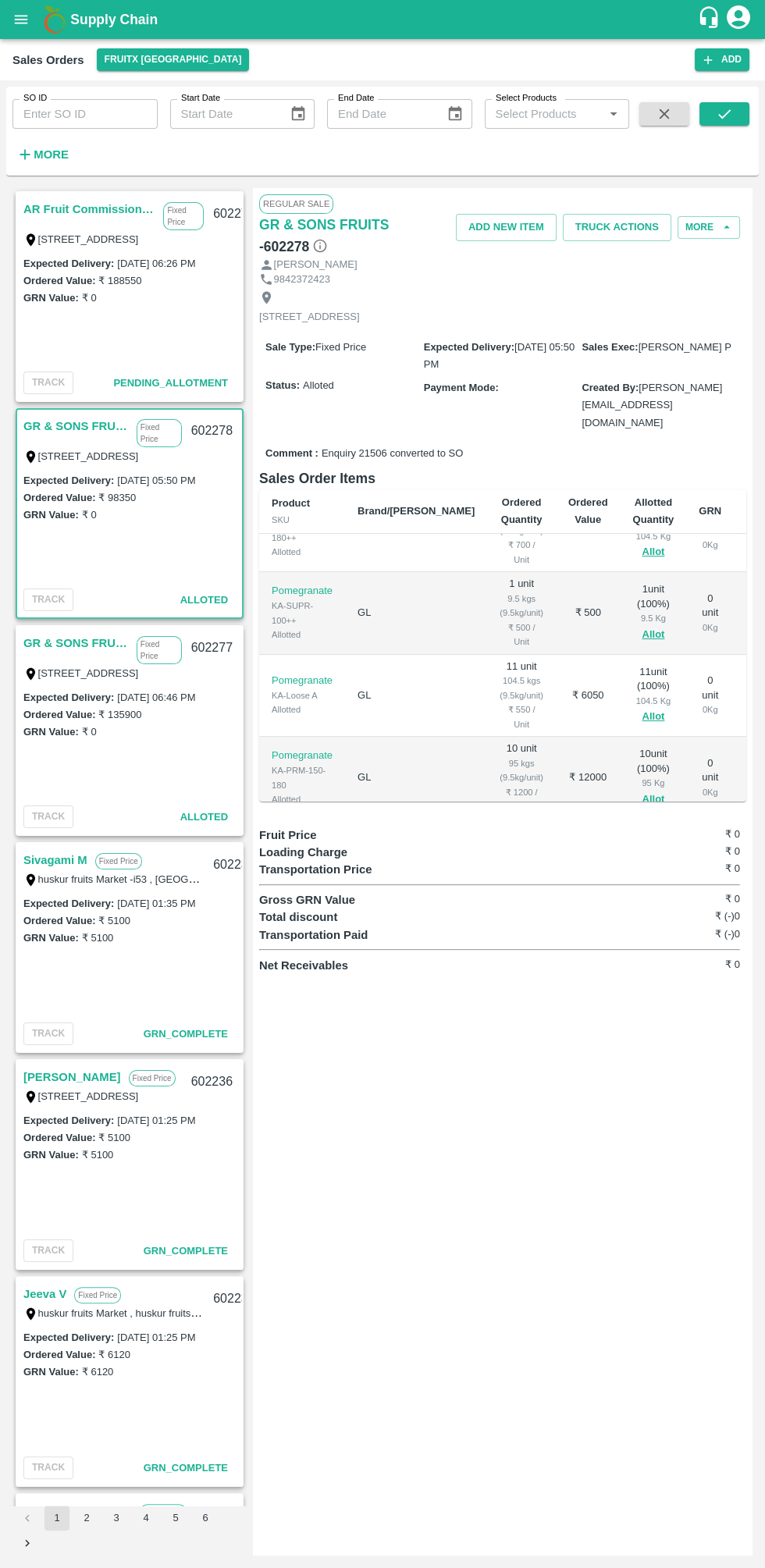
scroll to position [0, 0]
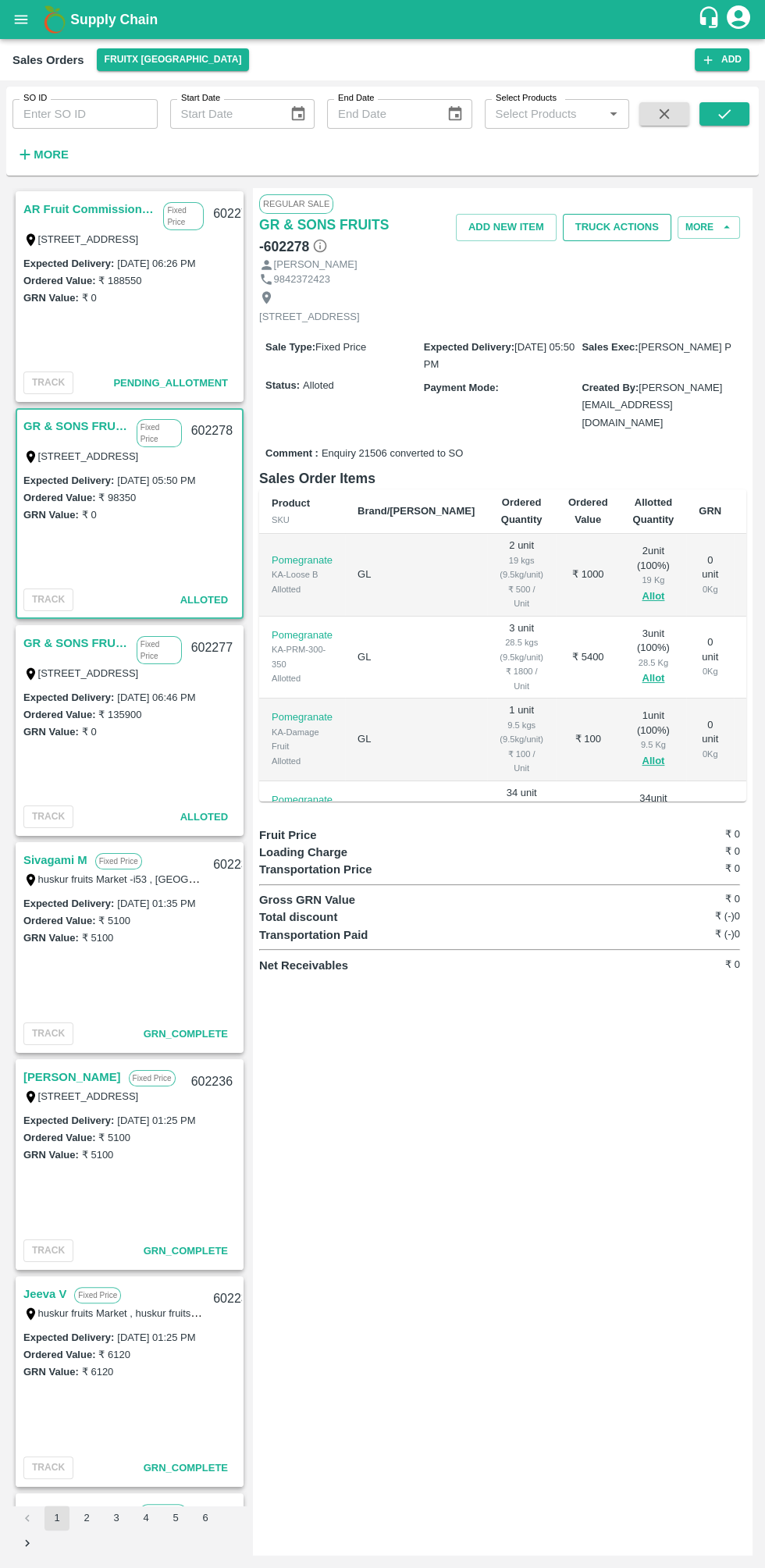
click at [631, 226] on button "Truck Actions" at bounding box center [617, 227] width 109 height 27
click at [659, 266] on li "Add Trip" at bounding box center [653, 260] width 164 height 27
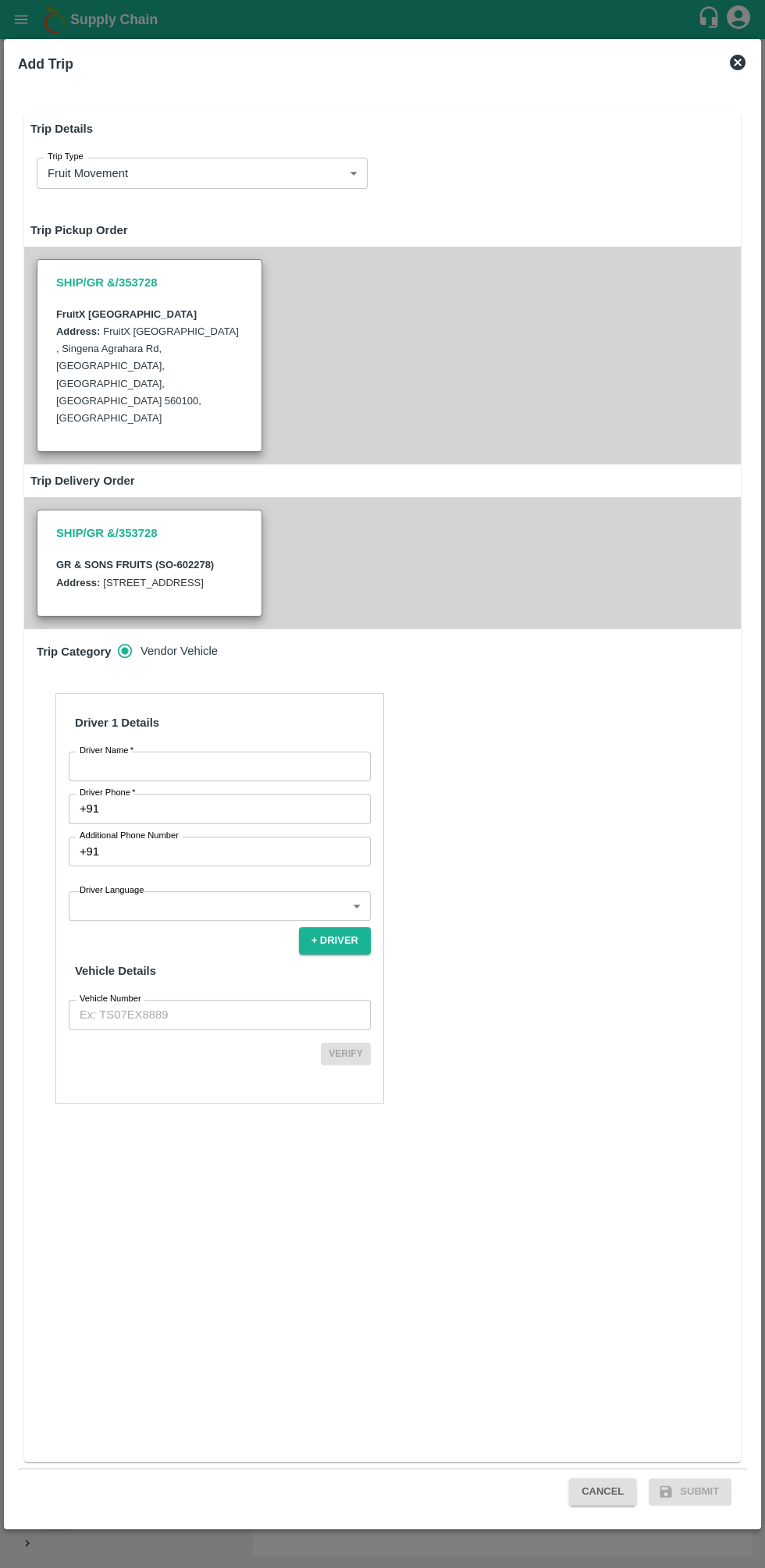
click at [291, 729] on h6 "Driver 1 Details" at bounding box center [219, 722] width 302 height 33
click at [280, 765] on input "Driver Name   *" at bounding box center [219, 767] width 302 height 30
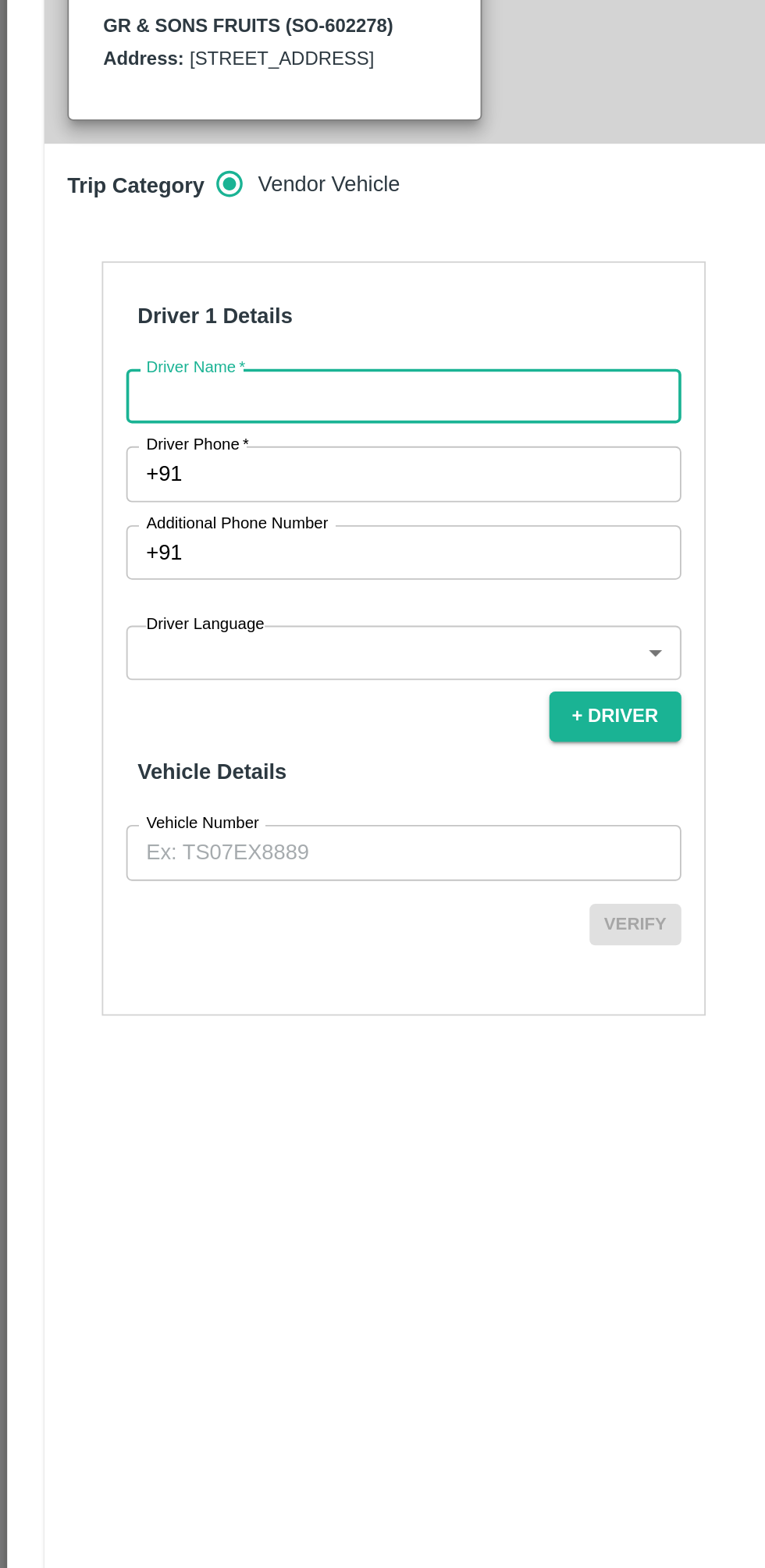
type input "GR & Sons"
click at [238, 803] on input "Driver Phone   *" at bounding box center [238, 808] width 266 height 30
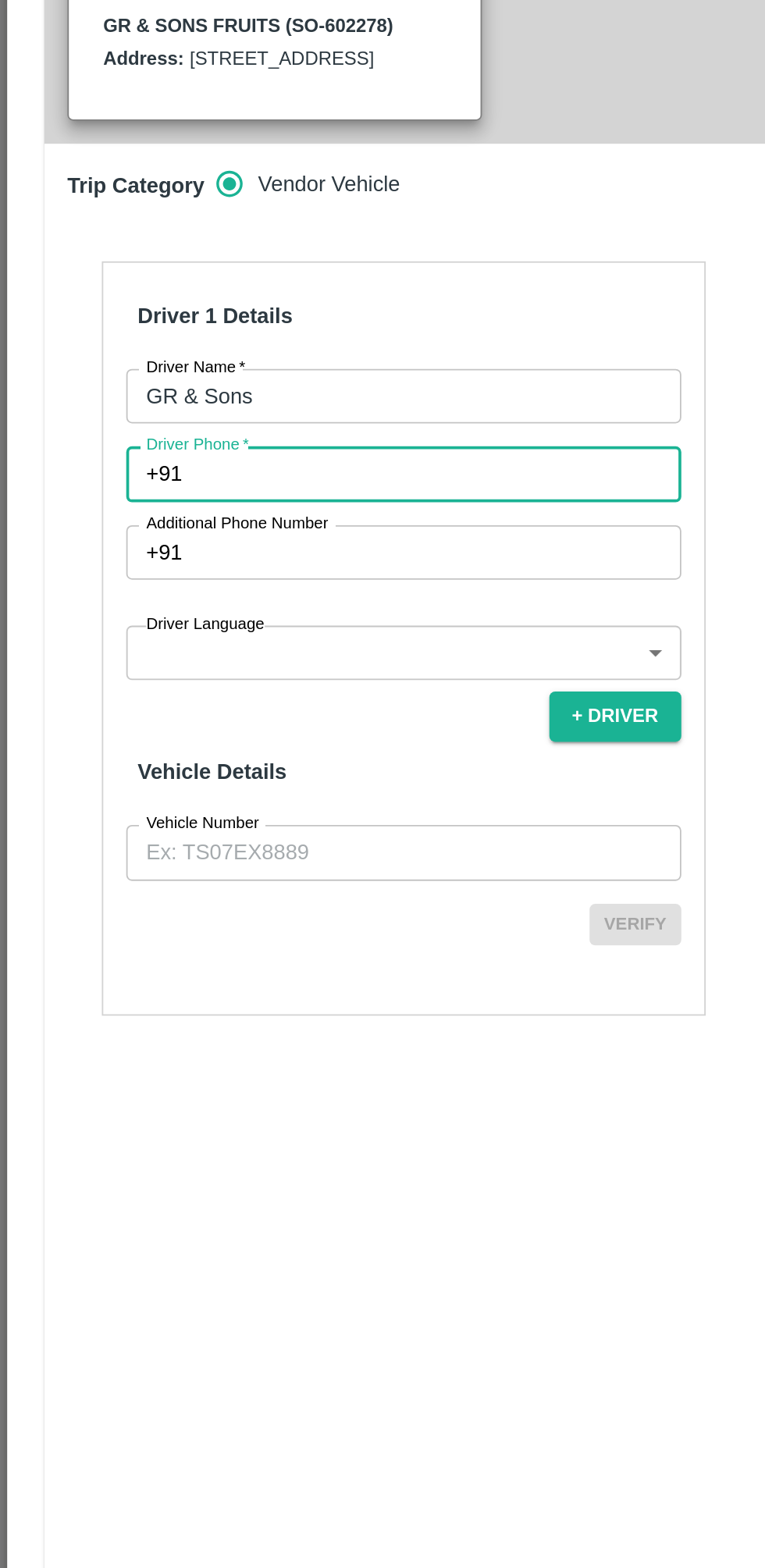
type input "6578934562"
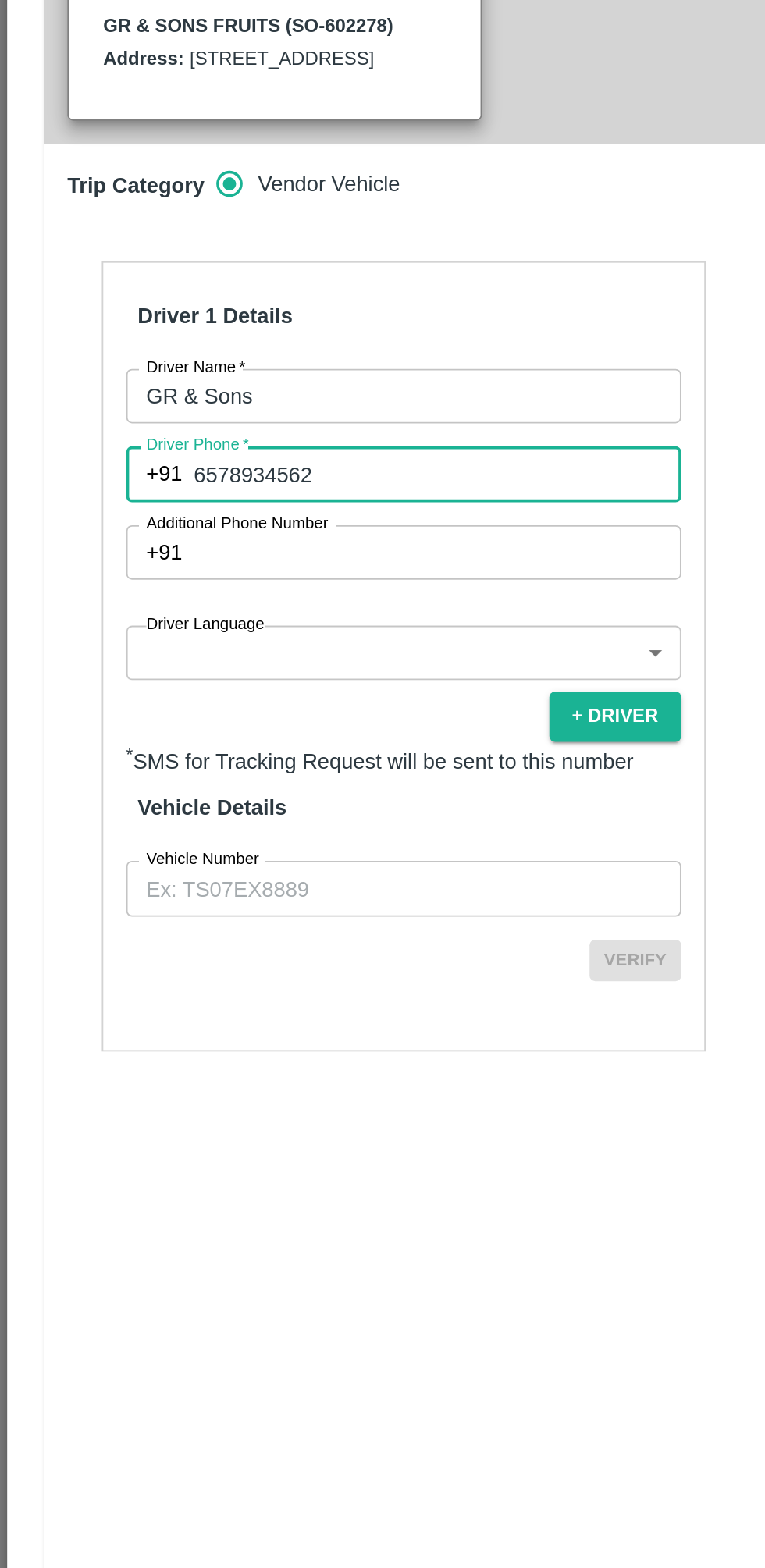
click at [238, 918] on body "Supply Chain Sales Orders FruitX [GEOGRAPHIC_DATA] Add SO ID SO ID Start Date S…" at bounding box center [382, 784] width 765 height 1568
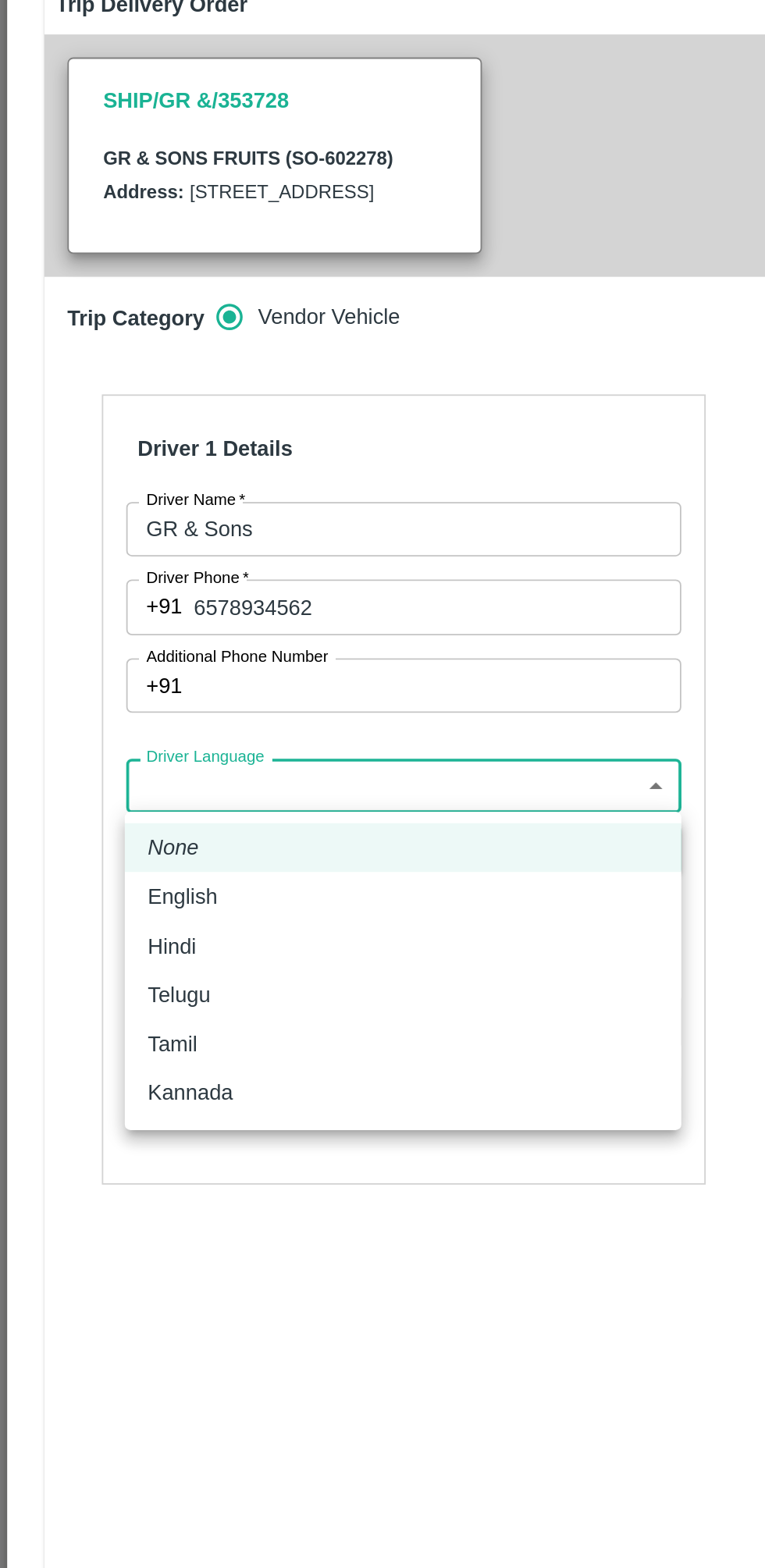
click at [181, 1038] on div "Tamil" at bounding box center [219, 1046] width 278 height 17
type input "ta"
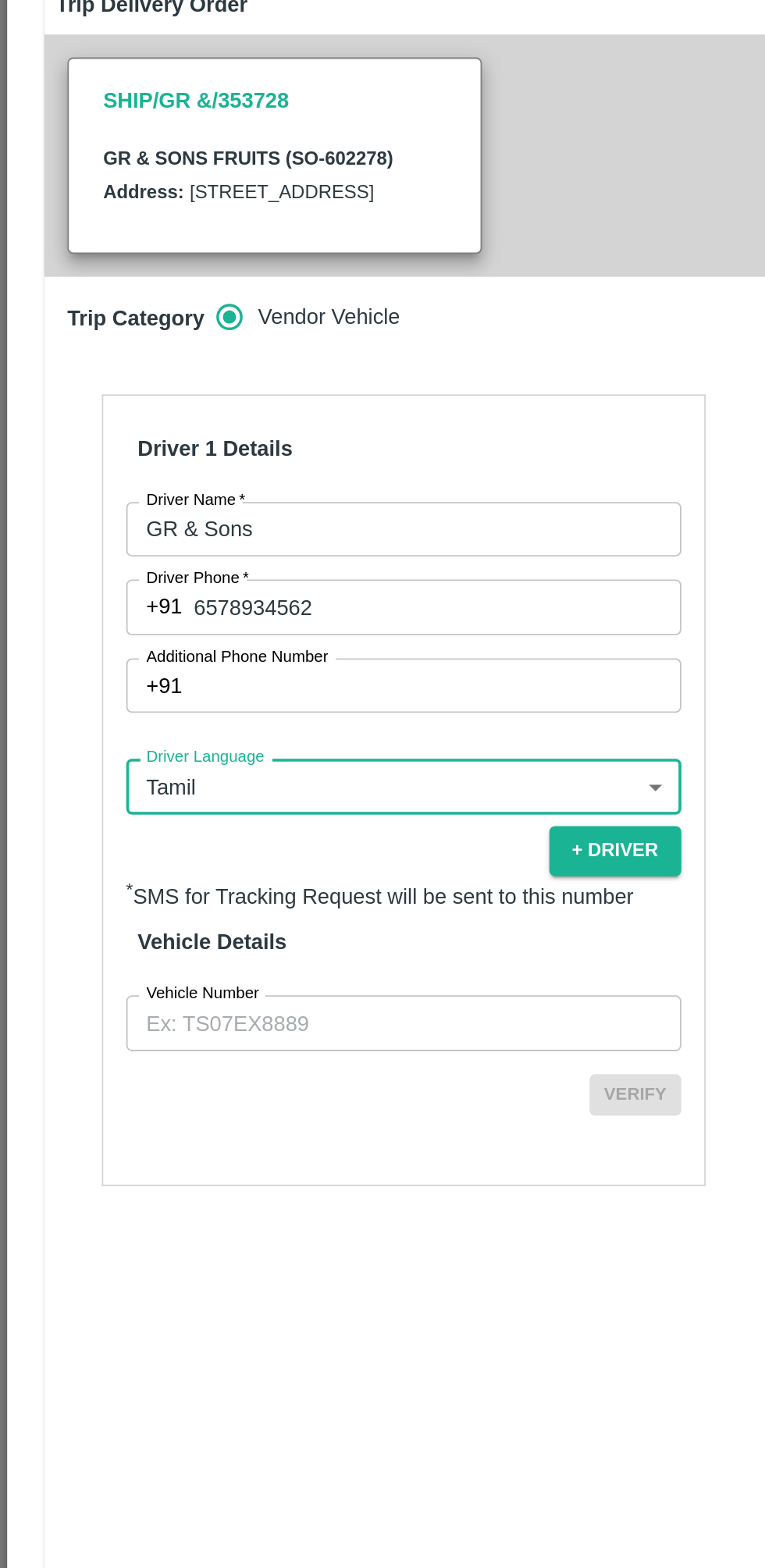
click at [241, 1033] on input "Vehicle Number" at bounding box center [219, 1035] width 302 height 30
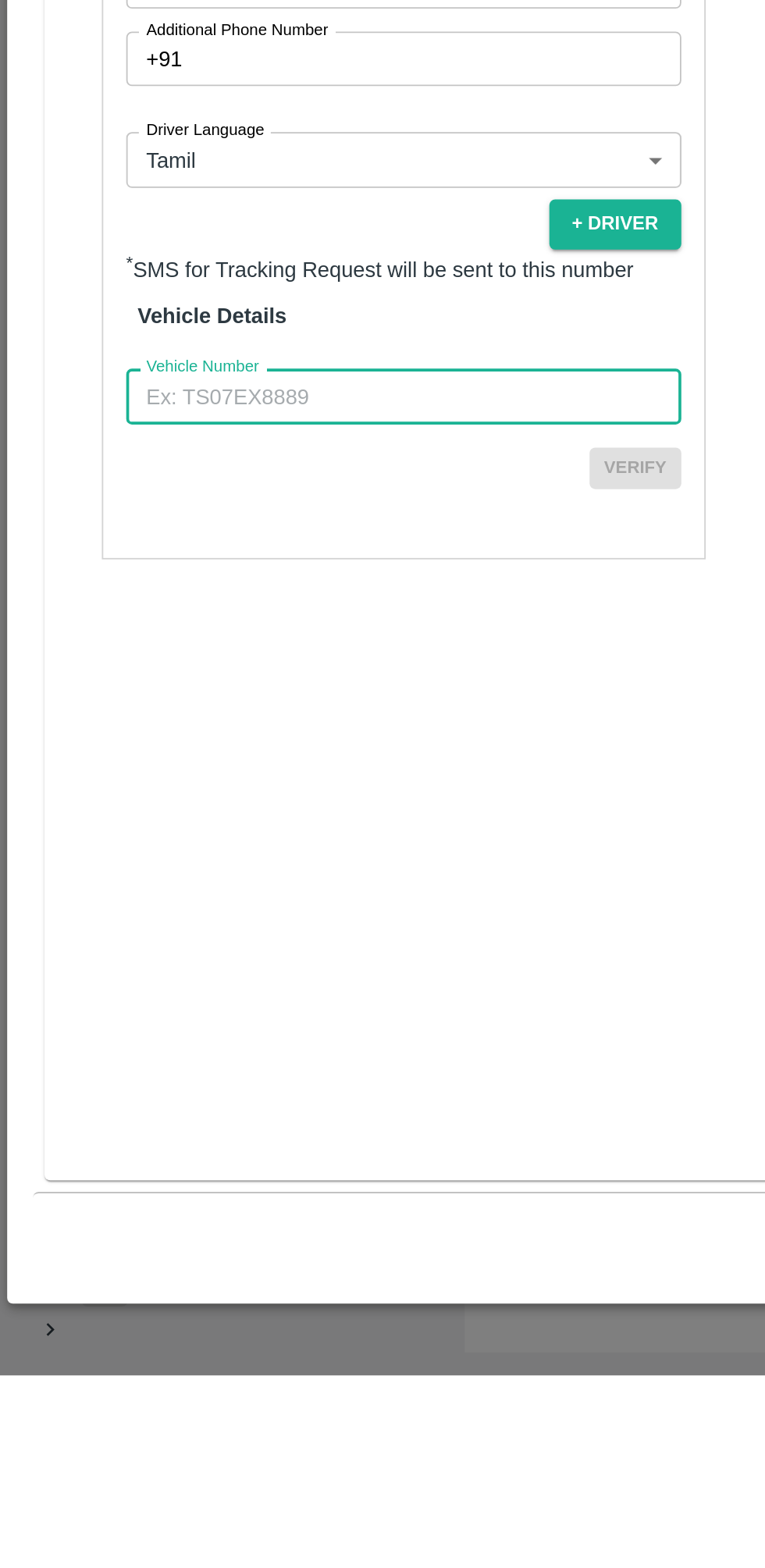
type input "TN06EY4587"
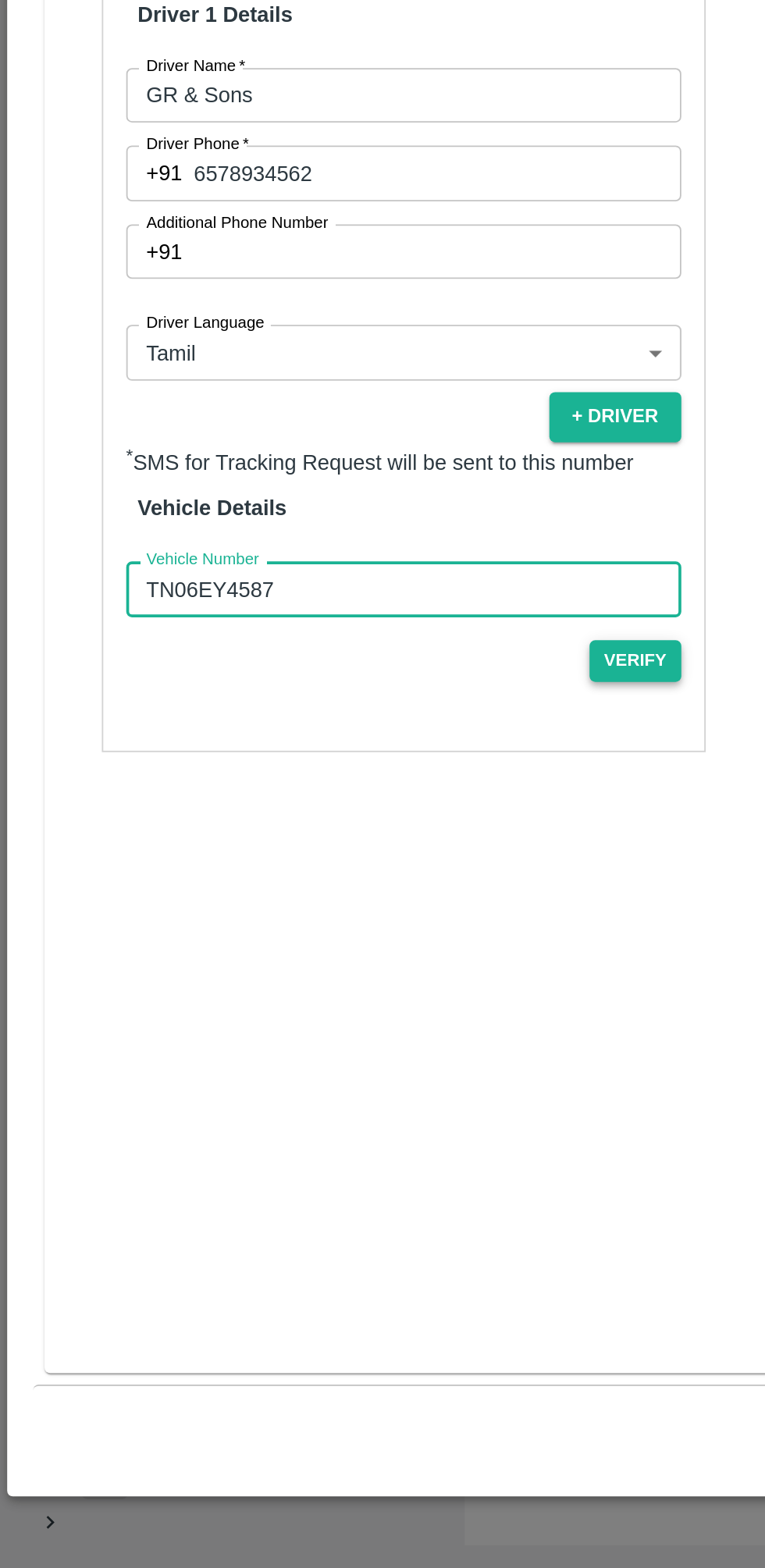
click at [351, 1079] on button "Verify" at bounding box center [346, 1074] width 50 height 23
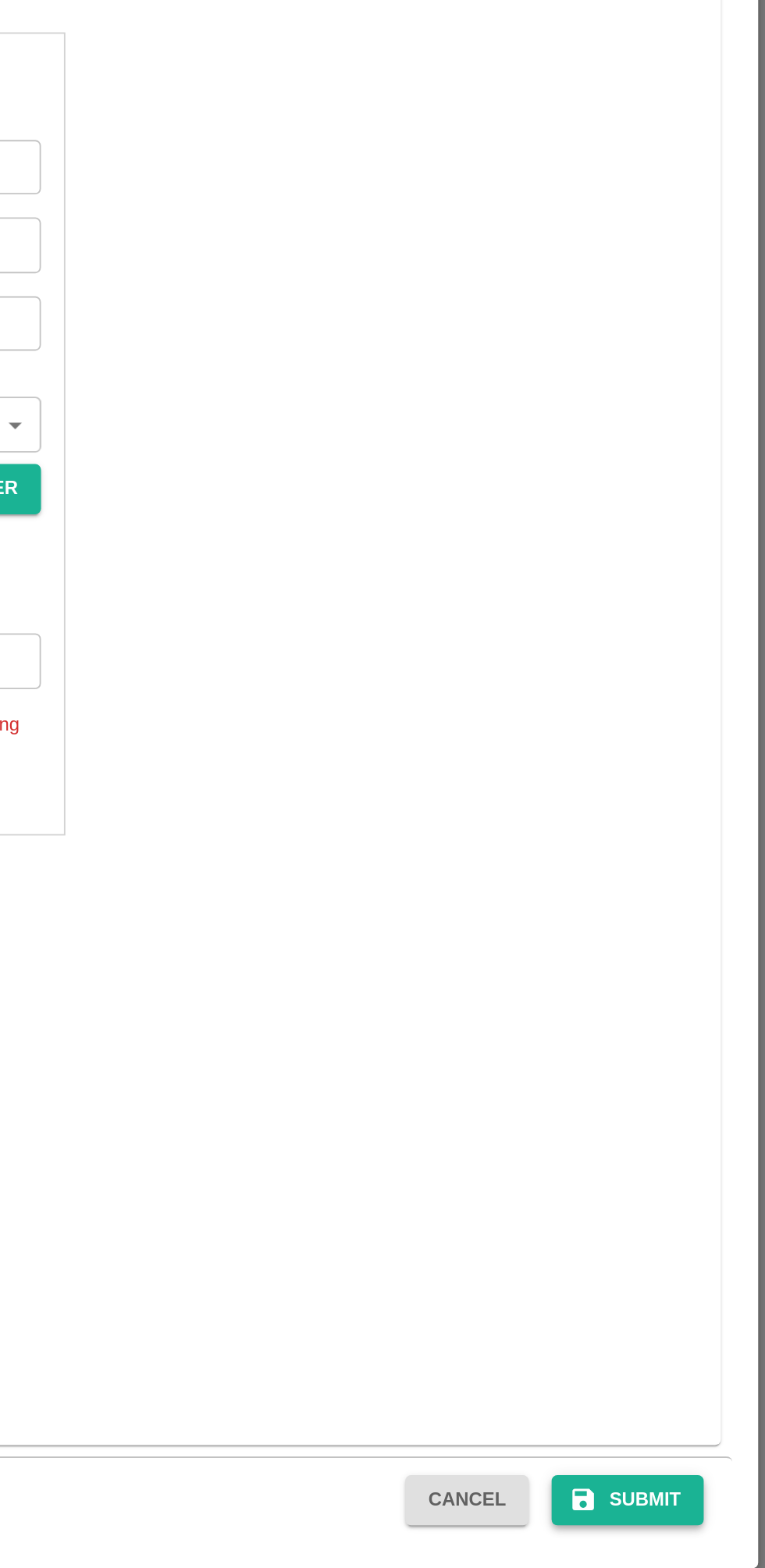
click at [704, 1492] on button "Submit" at bounding box center [689, 1491] width 83 height 27
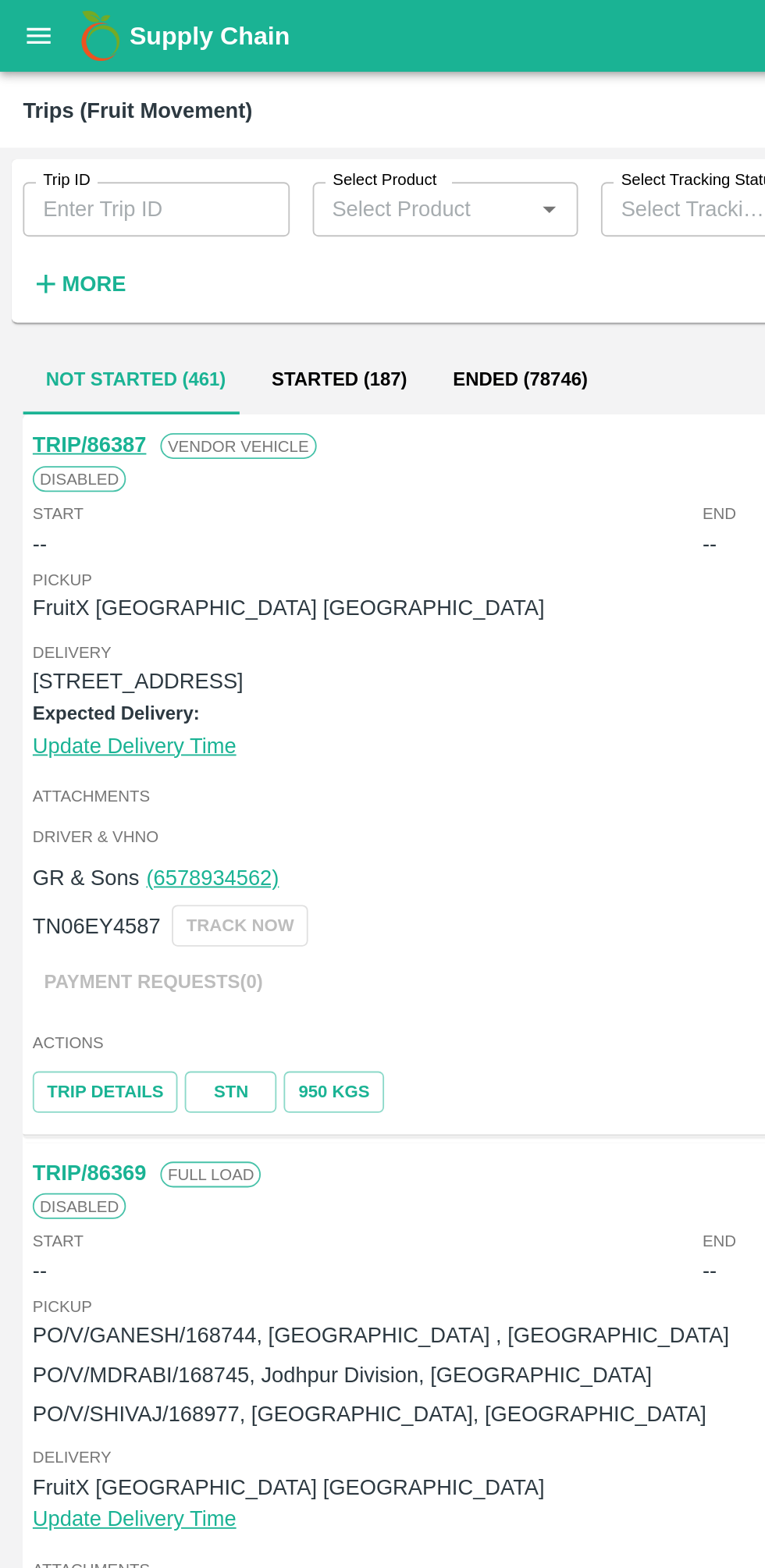
click at [26, 23] on icon "open drawer" at bounding box center [21, 19] width 13 height 9
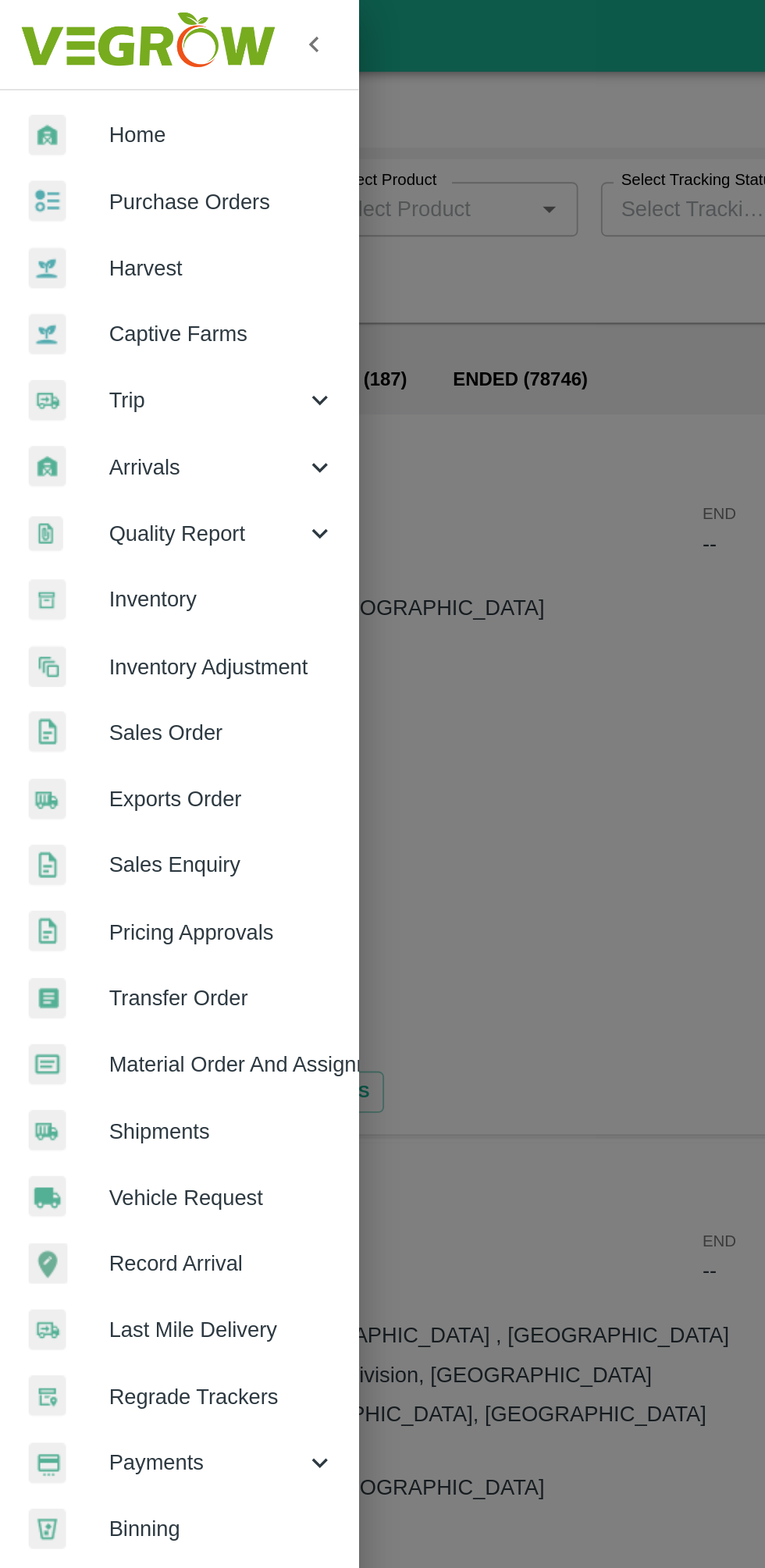
click at [142, 406] on span "Sales Order" at bounding box center [122, 398] width 124 height 17
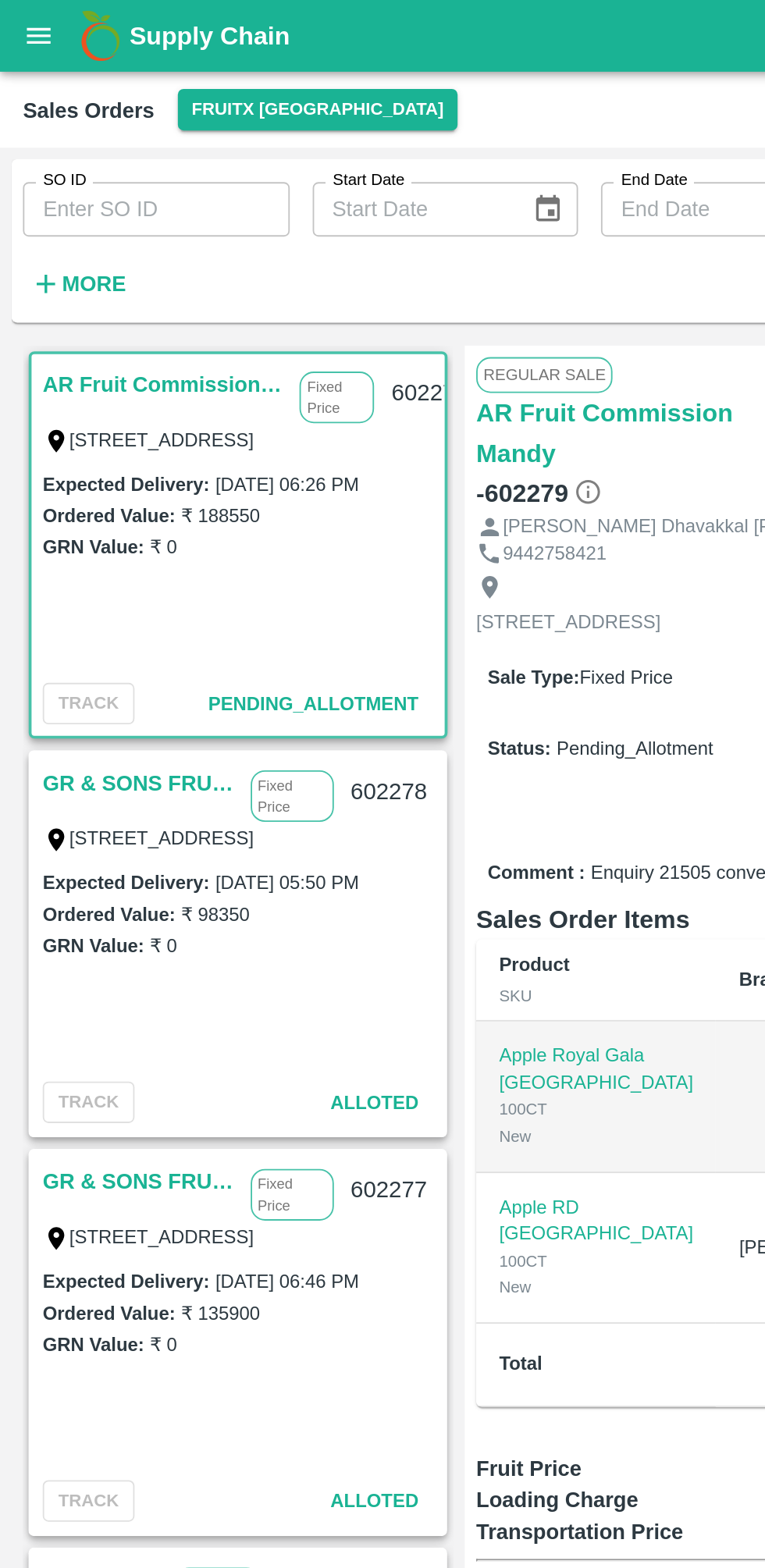
click at [94, 425] on link "GR & SONS FRUITS" at bounding box center [77, 426] width 106 height 20
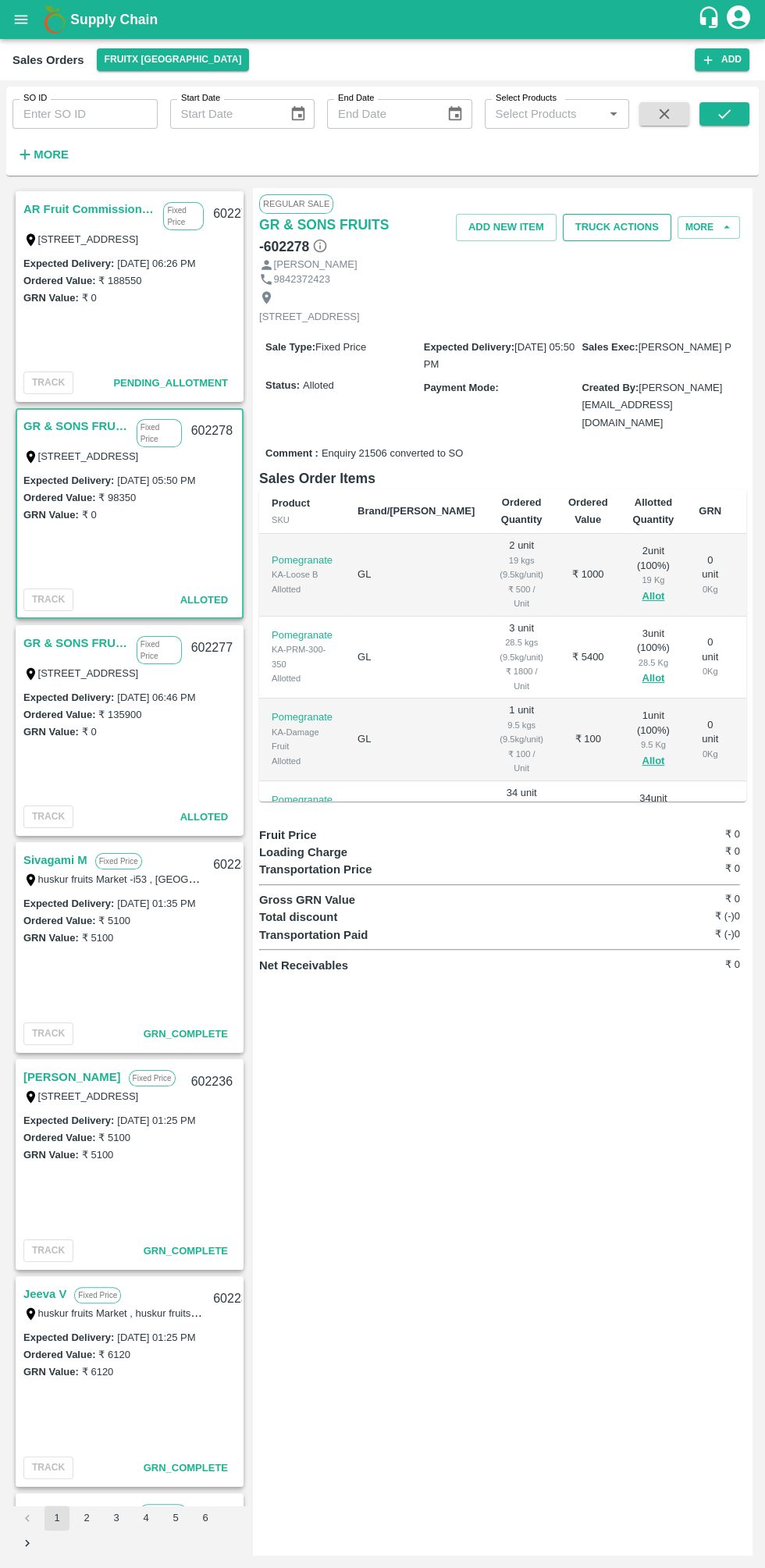
click at [618, 222] on button "Truck Actions" at bounding box center [617, 227] width 109 height 27
click at [664, 291] on li "Truck Arrival" at bounding box center [653, 286] width 164 height 27
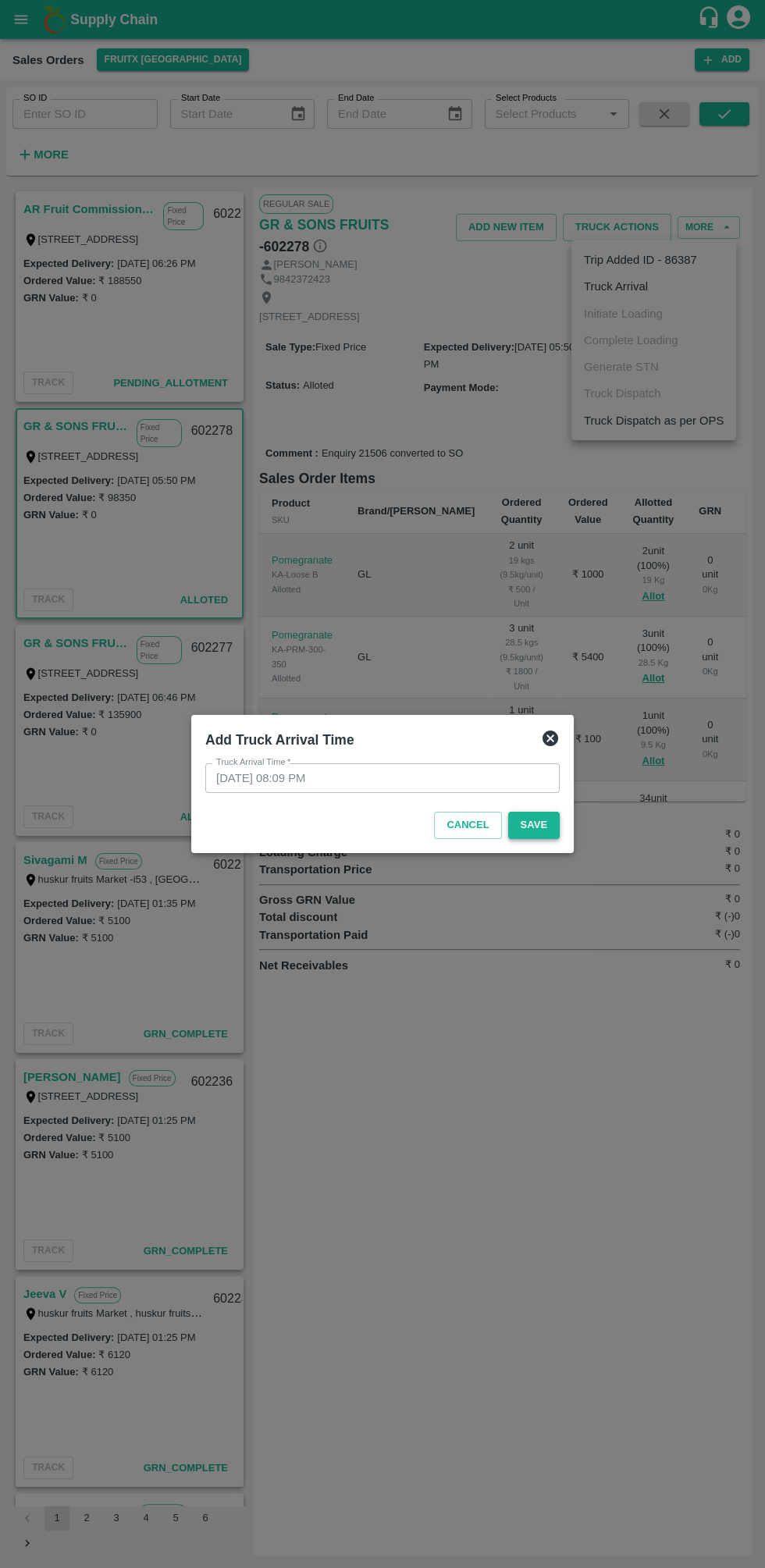
click at [552, 831] on button "Save" at bounding box center [534, 824] width 52 height 27
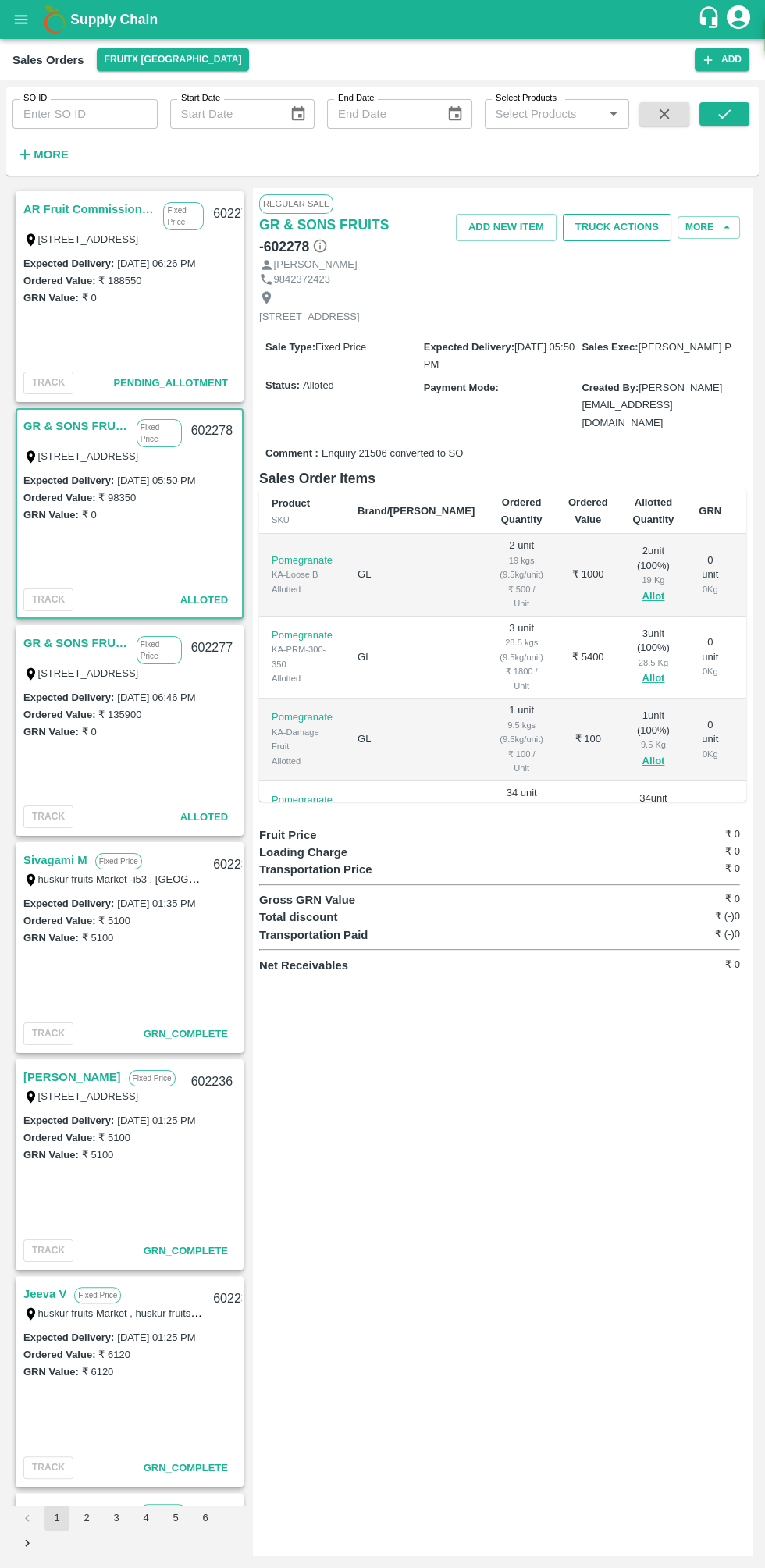
click at [635, 225] on button "Truck Actions" at bounding box center [617, 227] width 109 height 27
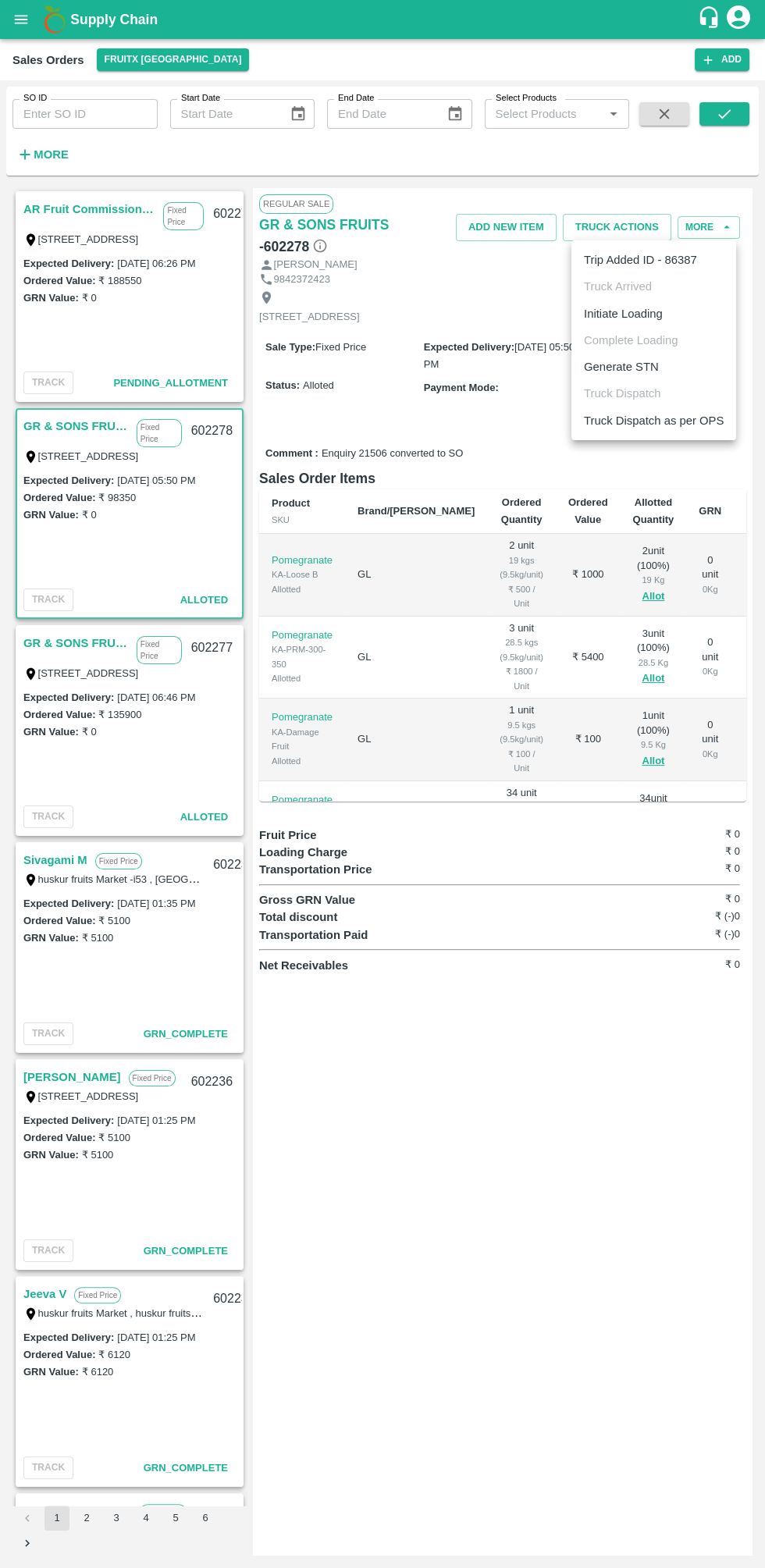
click at [669, 302] on li "Initiate Loading" at bounding box center [653, 314] width 164 height 27
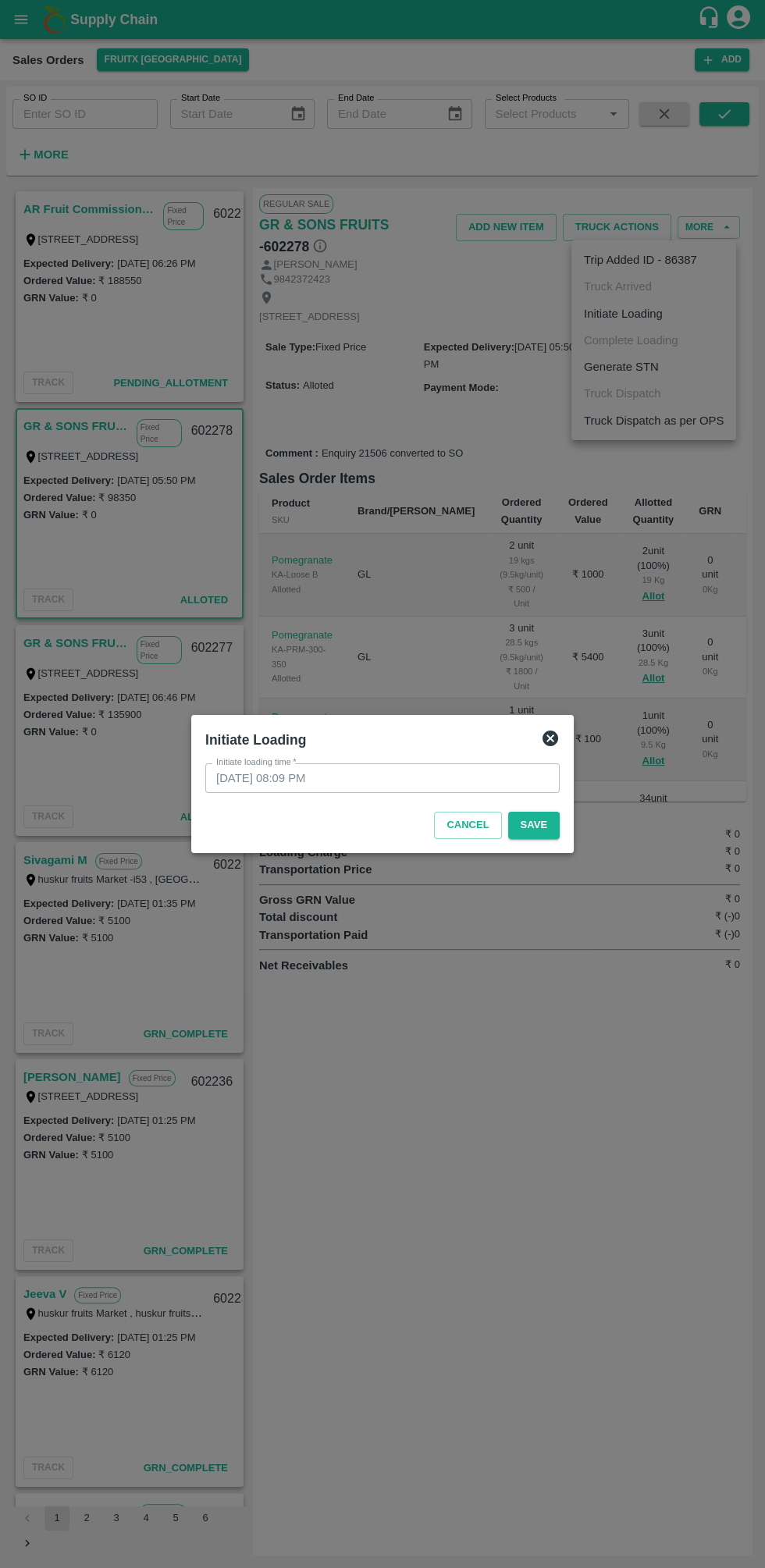
click at [544, 842] on div "Cancel Save" at bounding box center [382, 822] width 367 height 46
click at [547, 825] on button "Save" at bounding box center [534, 824] width 52 height 27
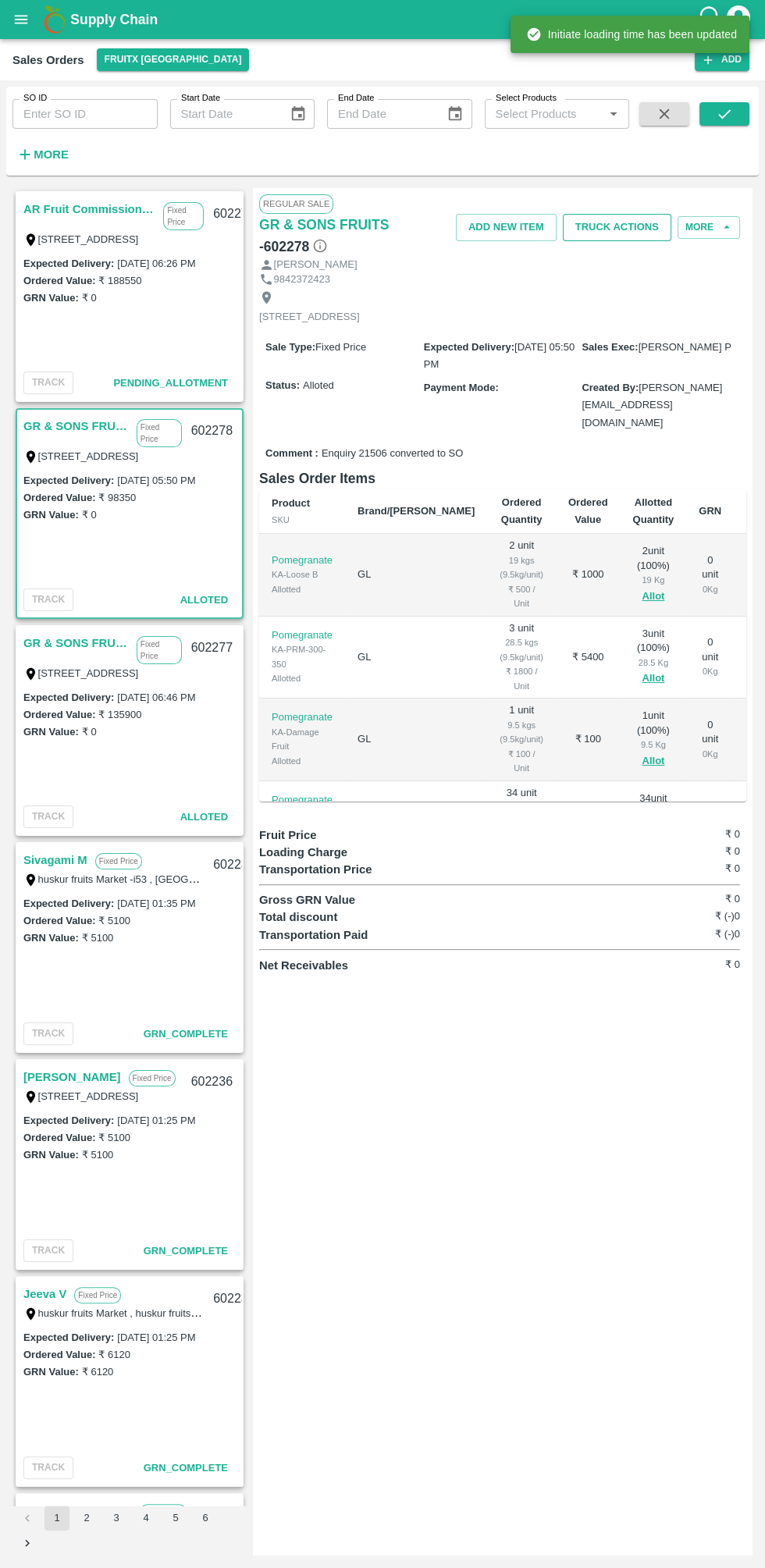
click at [627, 227] on button "Truck Actions" at bounding box center [617, 227] width 109 height 27
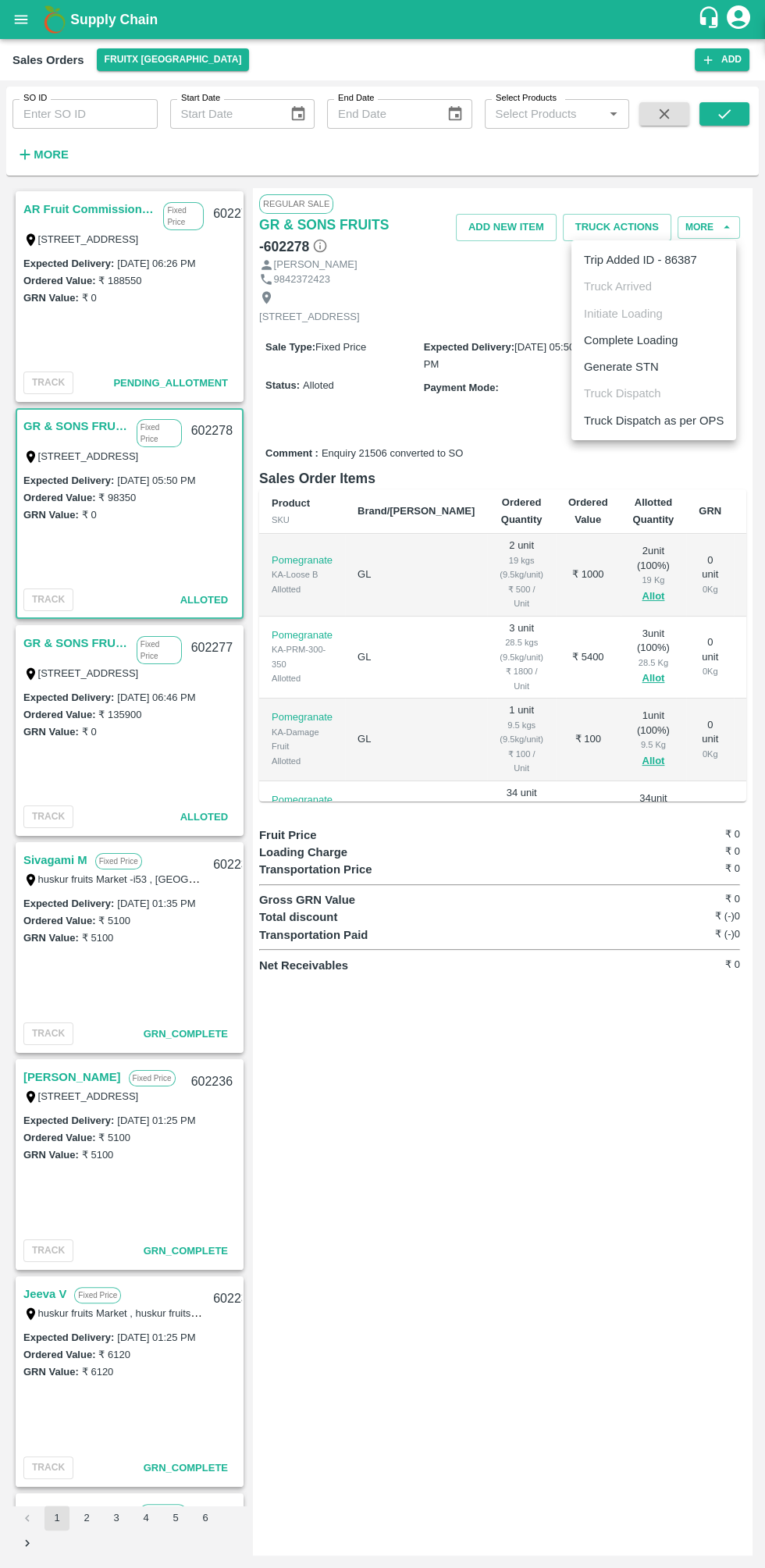
click at [680, 336] on li "Complete Loading" at bounding box center [653, 339] width 164 height 27
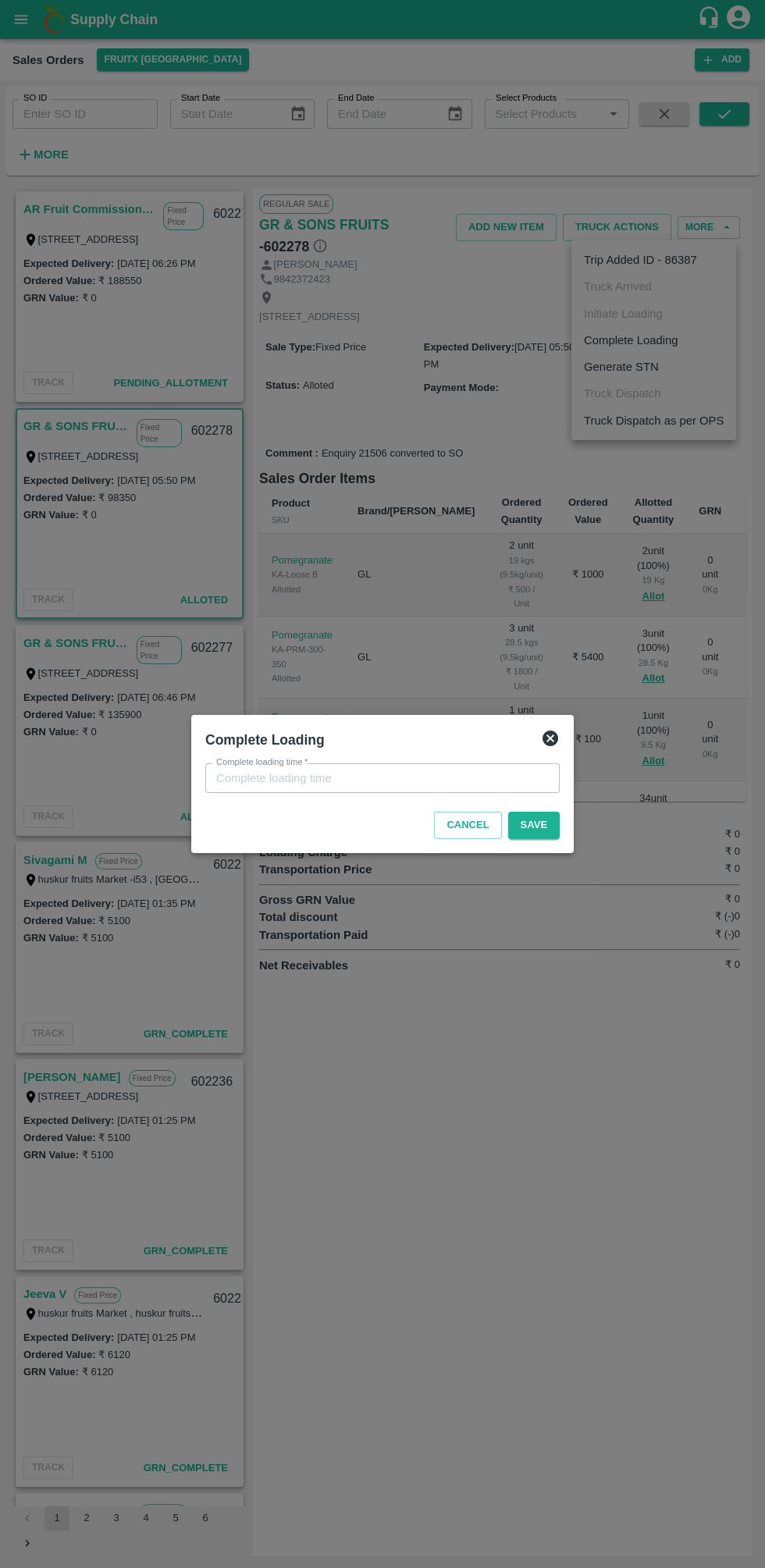
type input "[DATE] 08:09 PM"
click at [554, 833] on button "Save" at bounding box center [534, 824] width 52 height 27
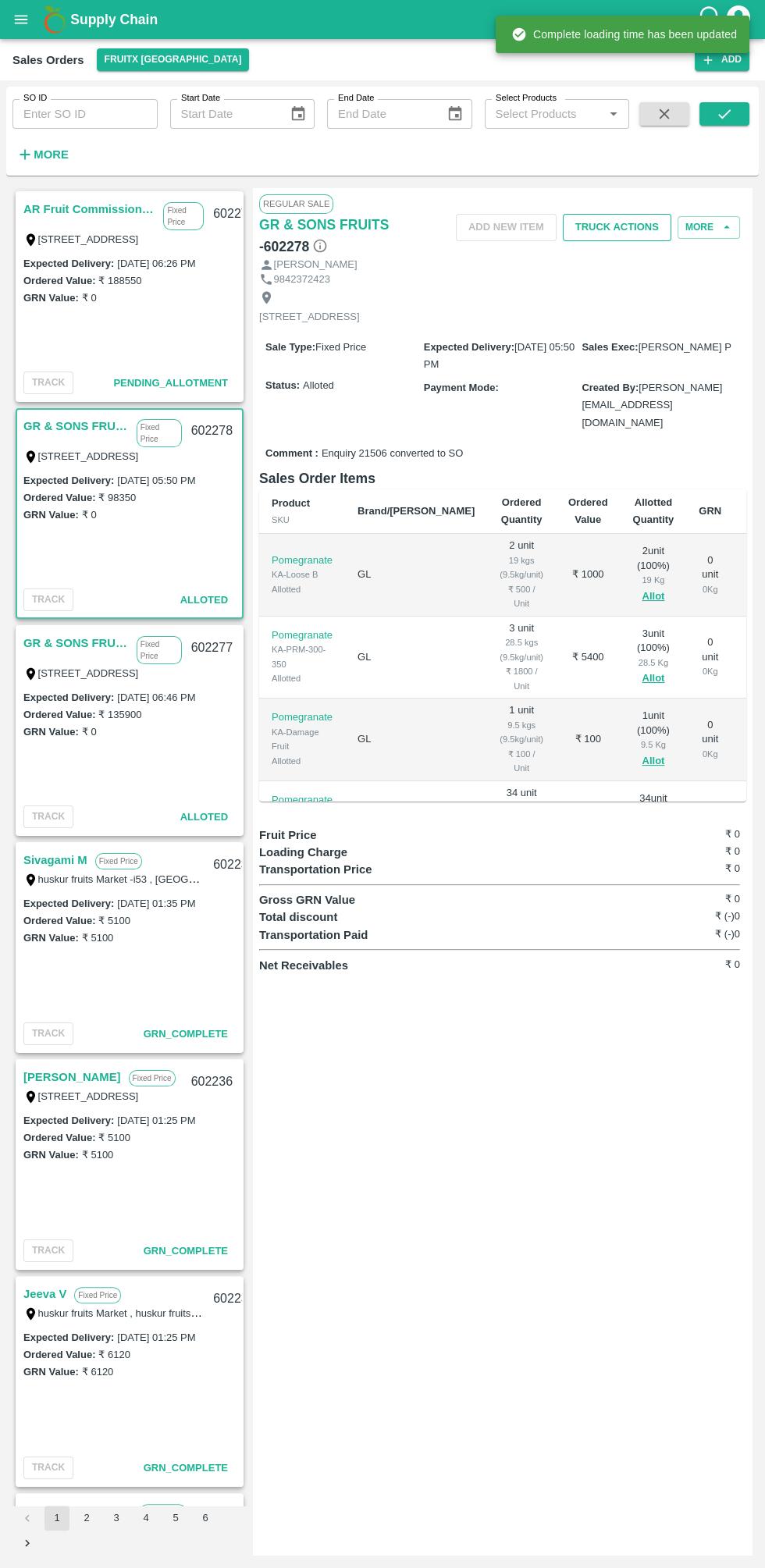
click at [629, 220] on button "Truck Actions" at bounding box center [617, 227] width 109 height 27
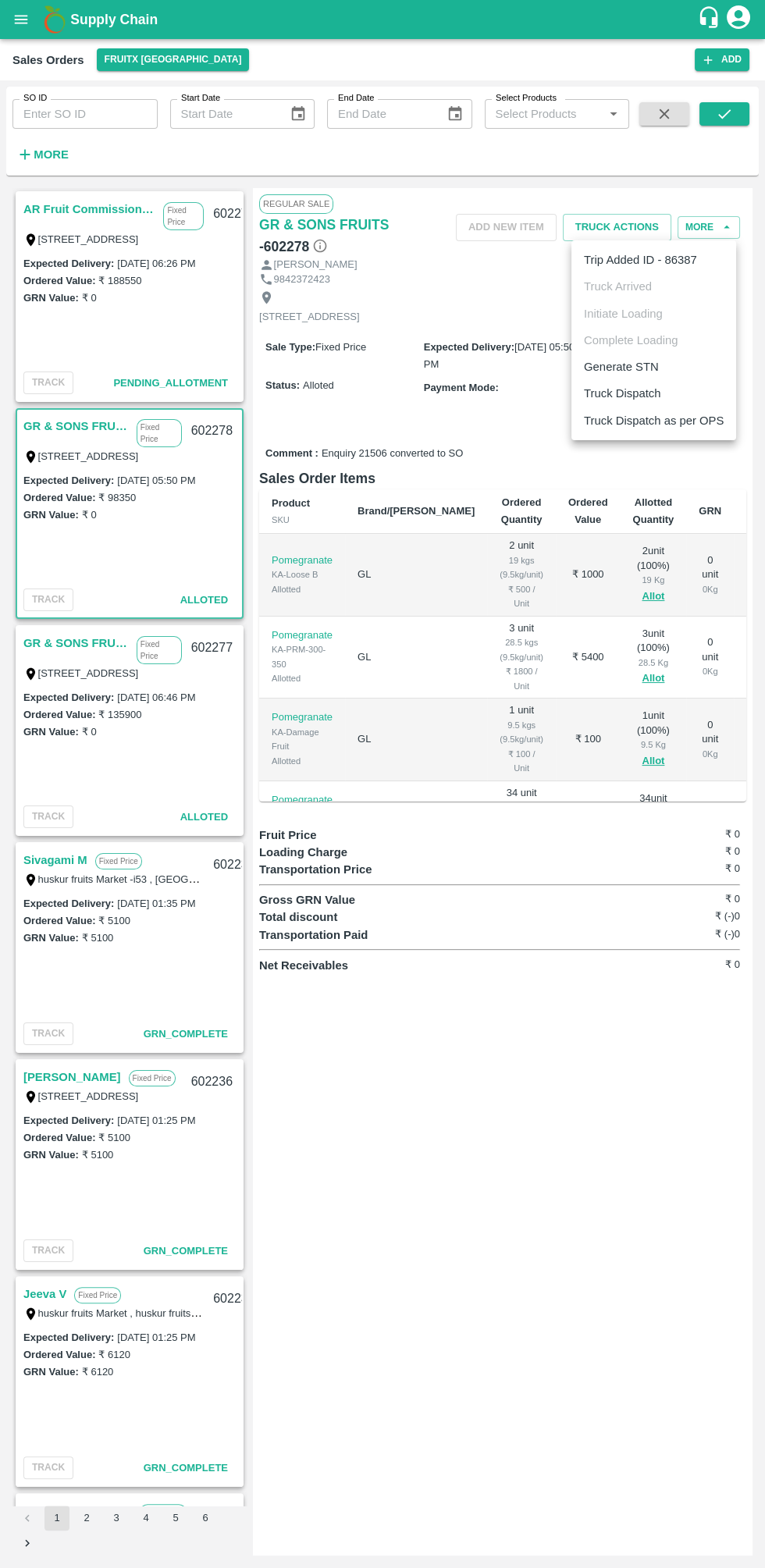
click at [665, 382] on li "Truck Dispatch" at bounding box center [653, 393] width 164 height 27
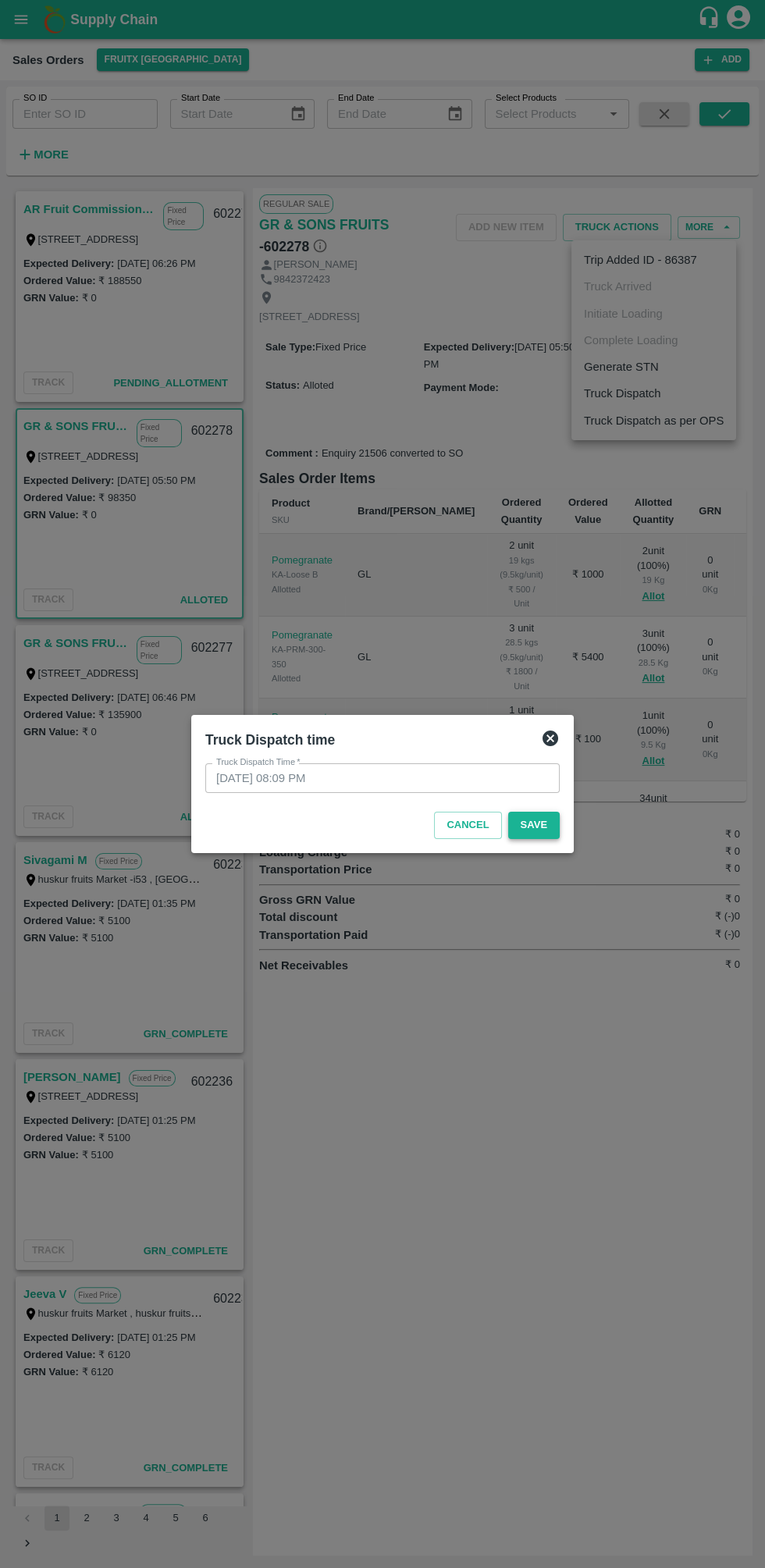
click at [549, 836] on button "Save" at bounding box center [534, 824] width 52 height 27
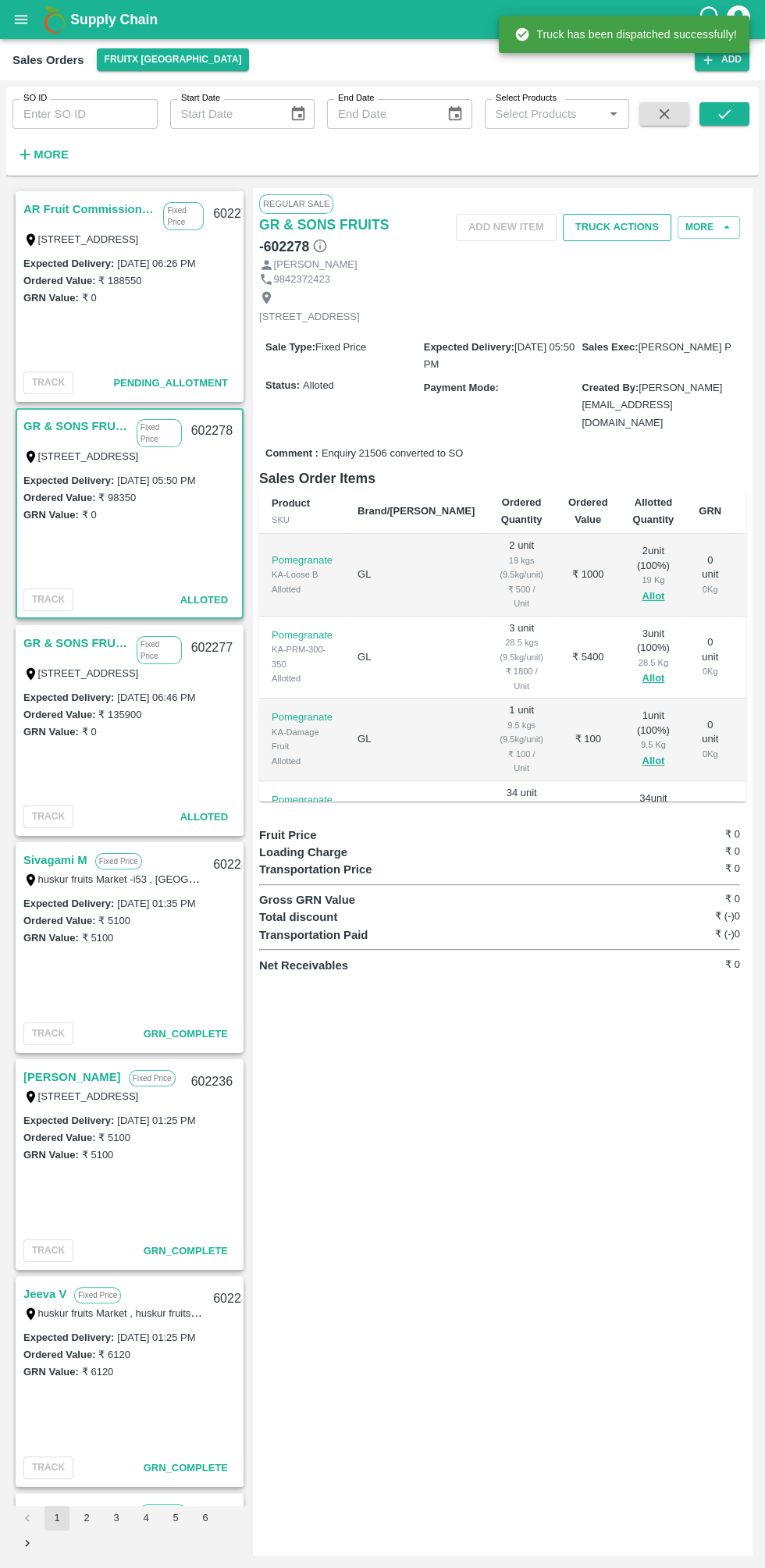
click at [631, 223] on button "Truck Actions" at bounding box center [617, 227] width 109 height 27
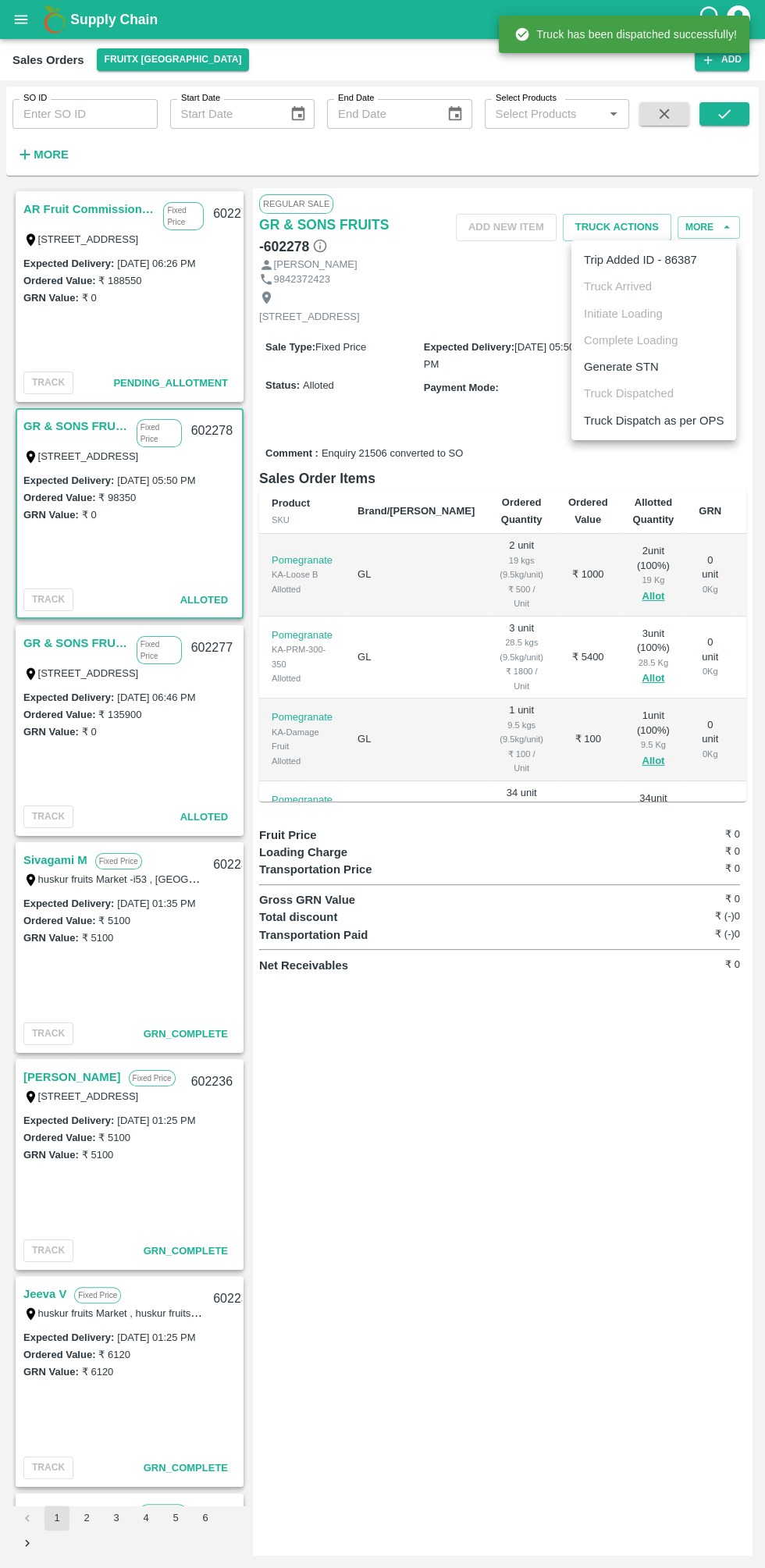
click at [673, 416] on li "Truck Dispatch as per OPS" at bounding box center [653, 420] width 164 height 27
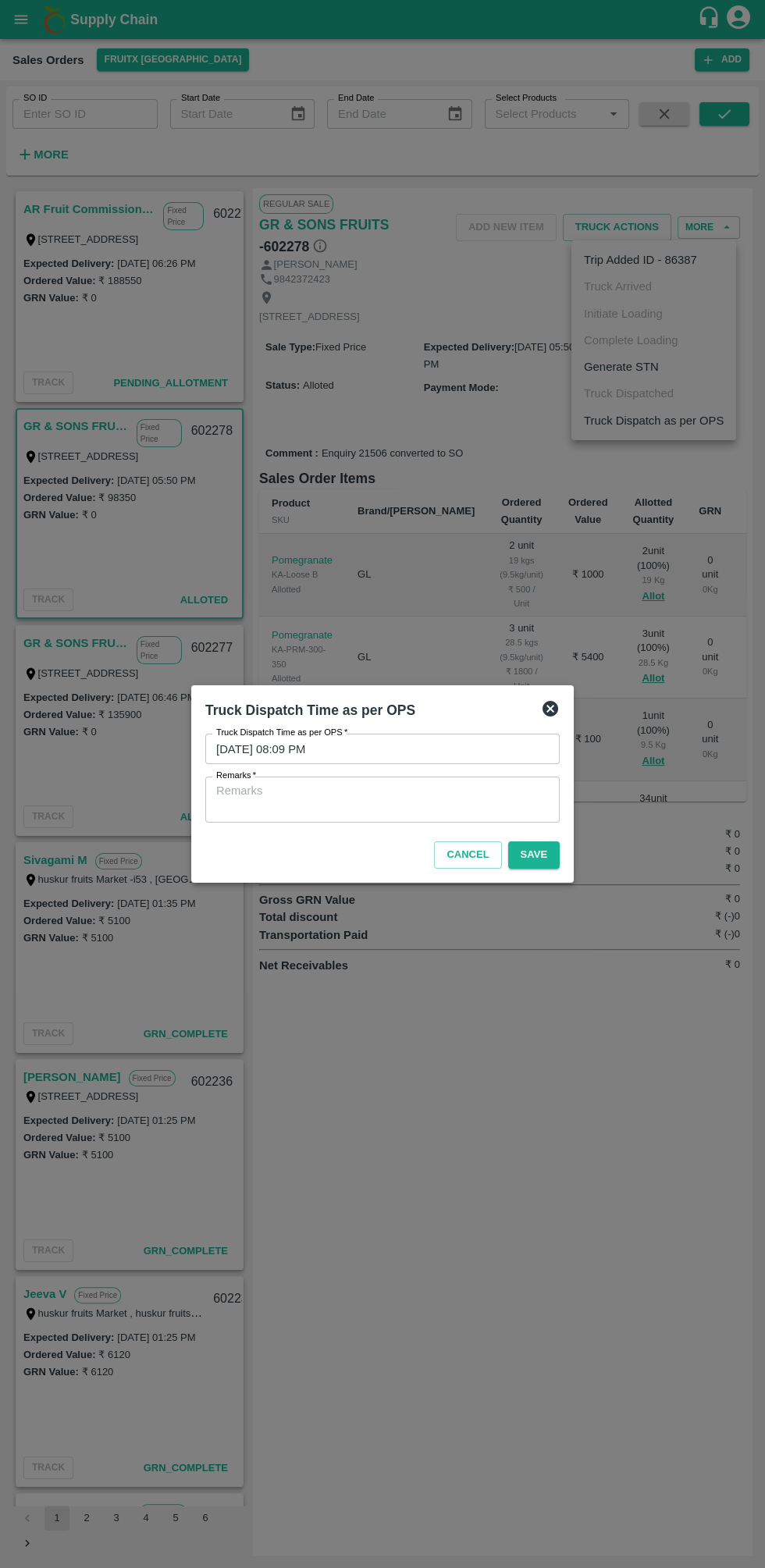
click at [463, 790] on textarea "Remarks   *" at bounding box center [382, 798] width 333 height 33
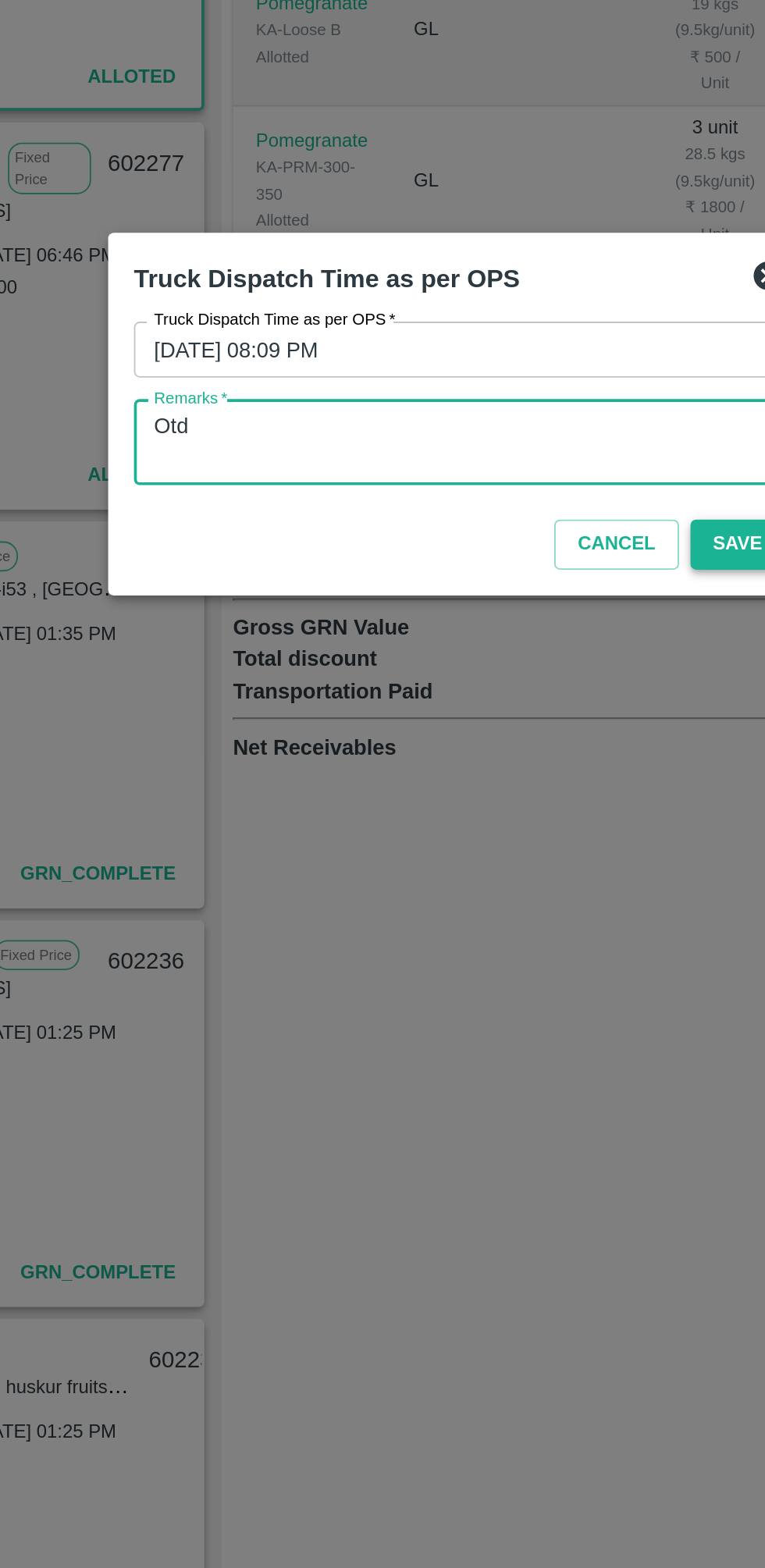
type textarea "Otd"
click at [529, 851] on button "Save" at bounding box center [534, 854] width 52 height 27
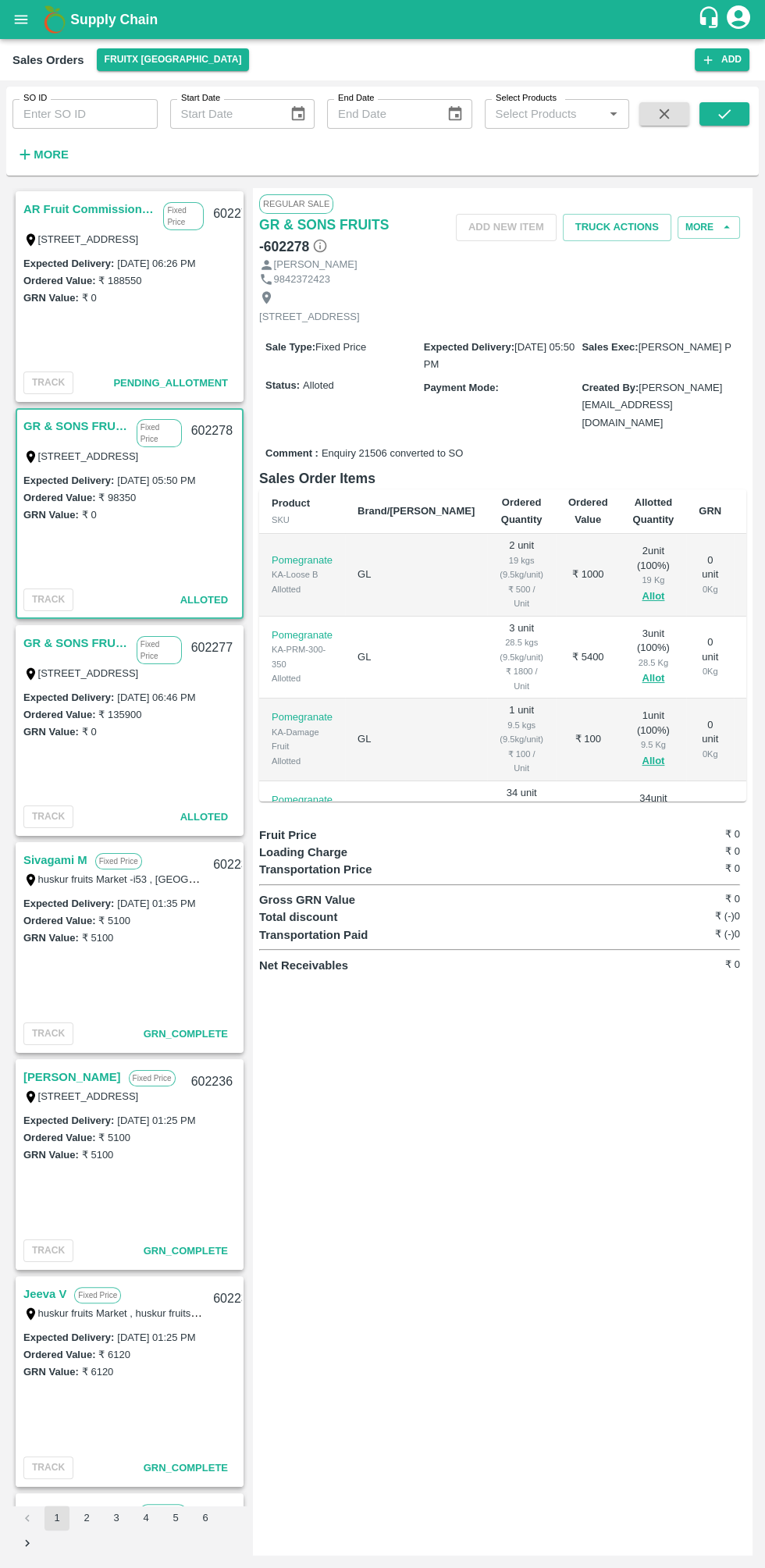
click at [85, 215] on link "AR Fruit Commission Mandy" at bounding box center [90, 209] width 131 height 20
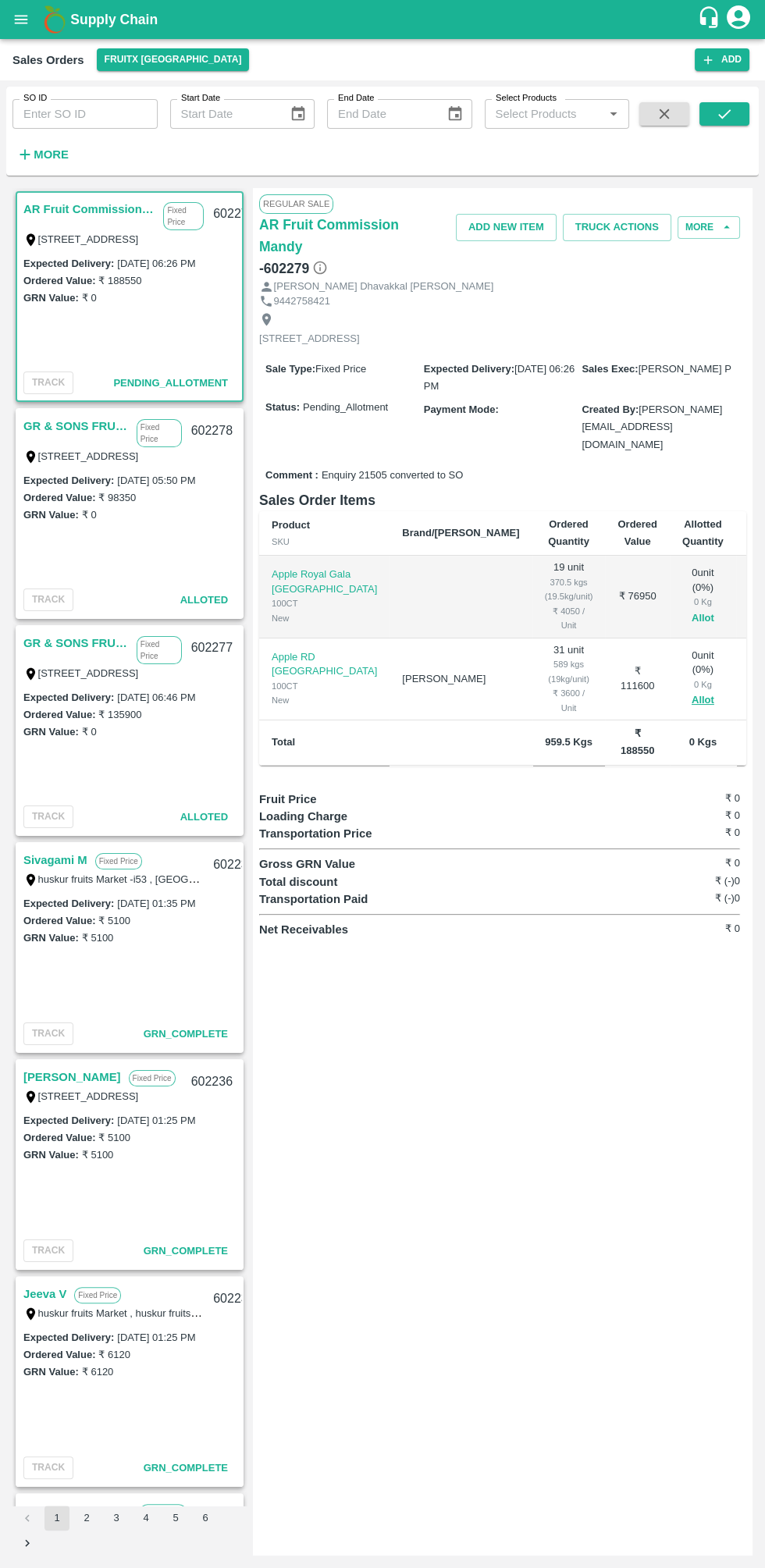
click at [692, 609] on button "Allot" at bounding box center [703, 618] width 23 height 18
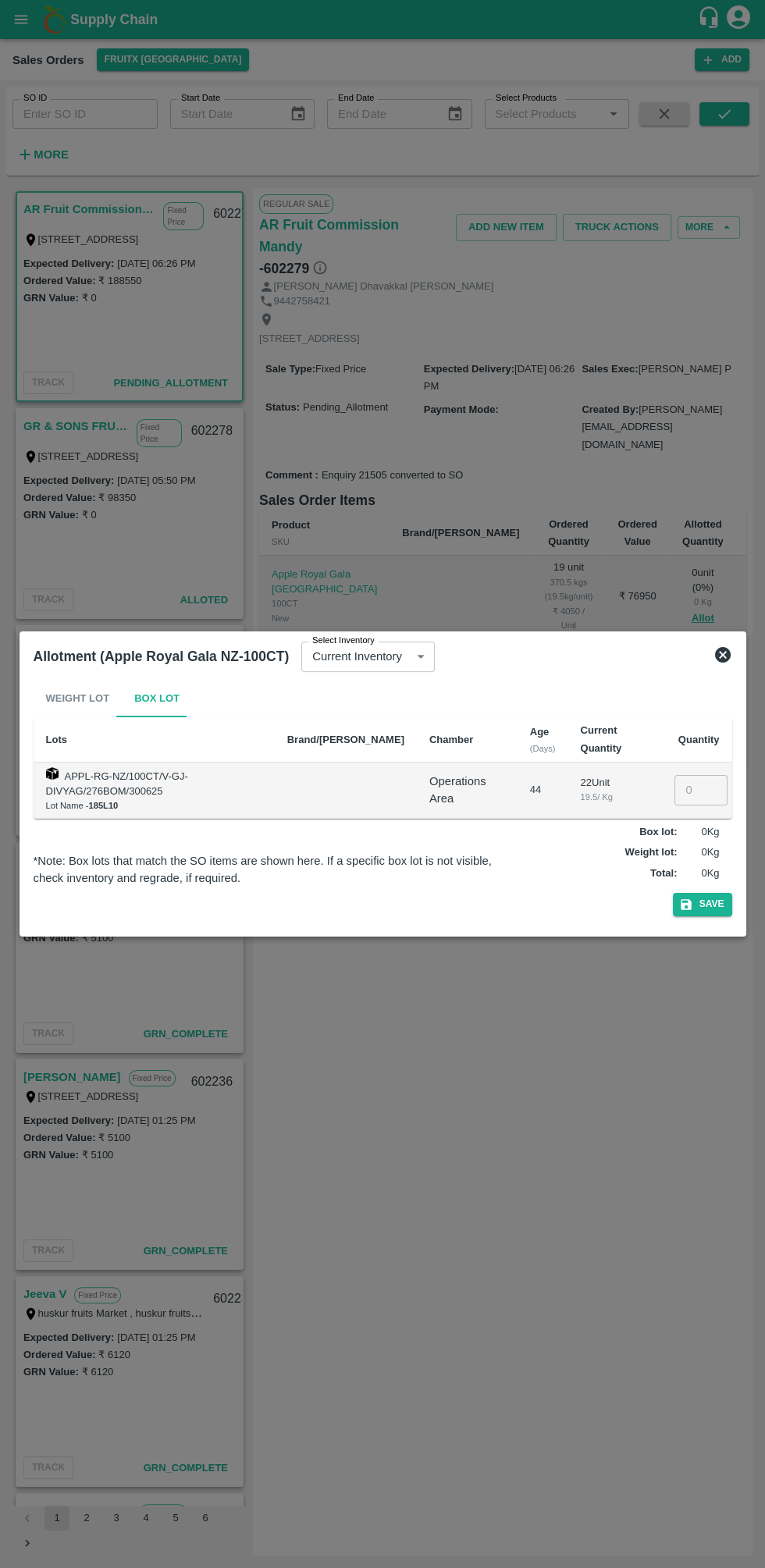
click at [688, 783] on input "number" at bounding box center [700, 789] width 53 height 30
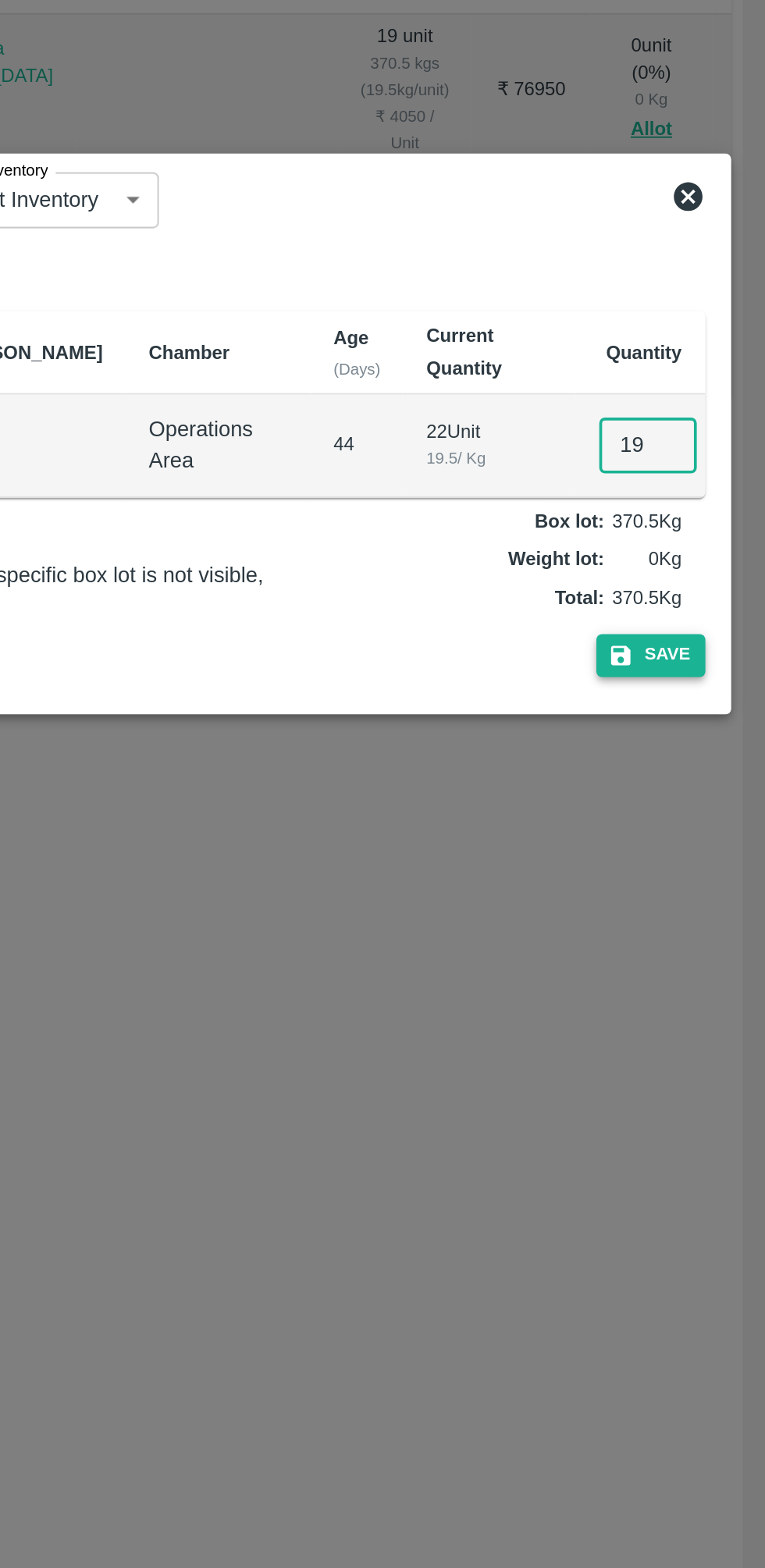
type input "19"
click at [713, 894] on button "Save" at bounding box center [703, 904] width 60 height 23
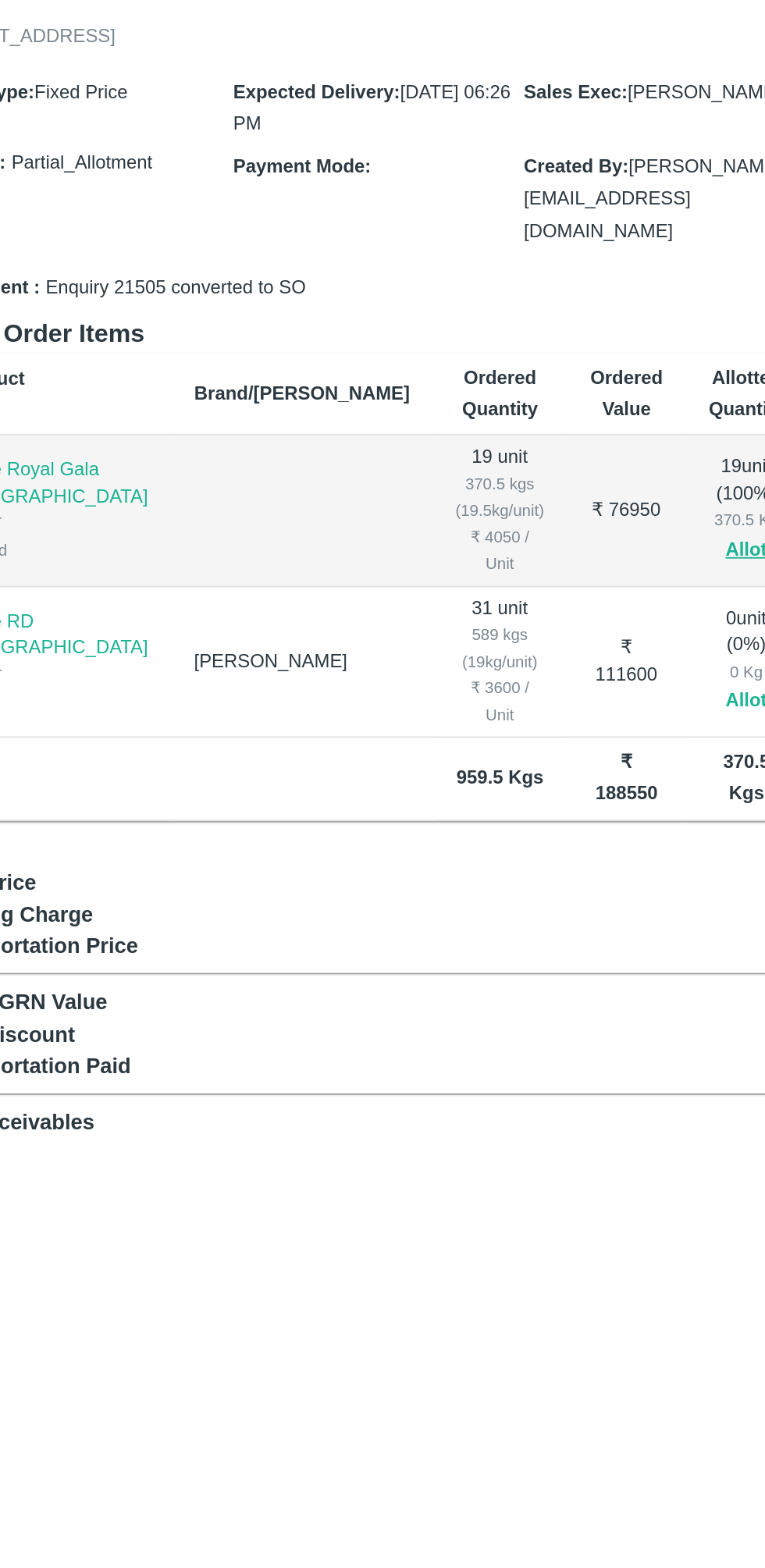
click at [692, 692] on button "Allot" at bounding box center [703, 701] width 23 height 18
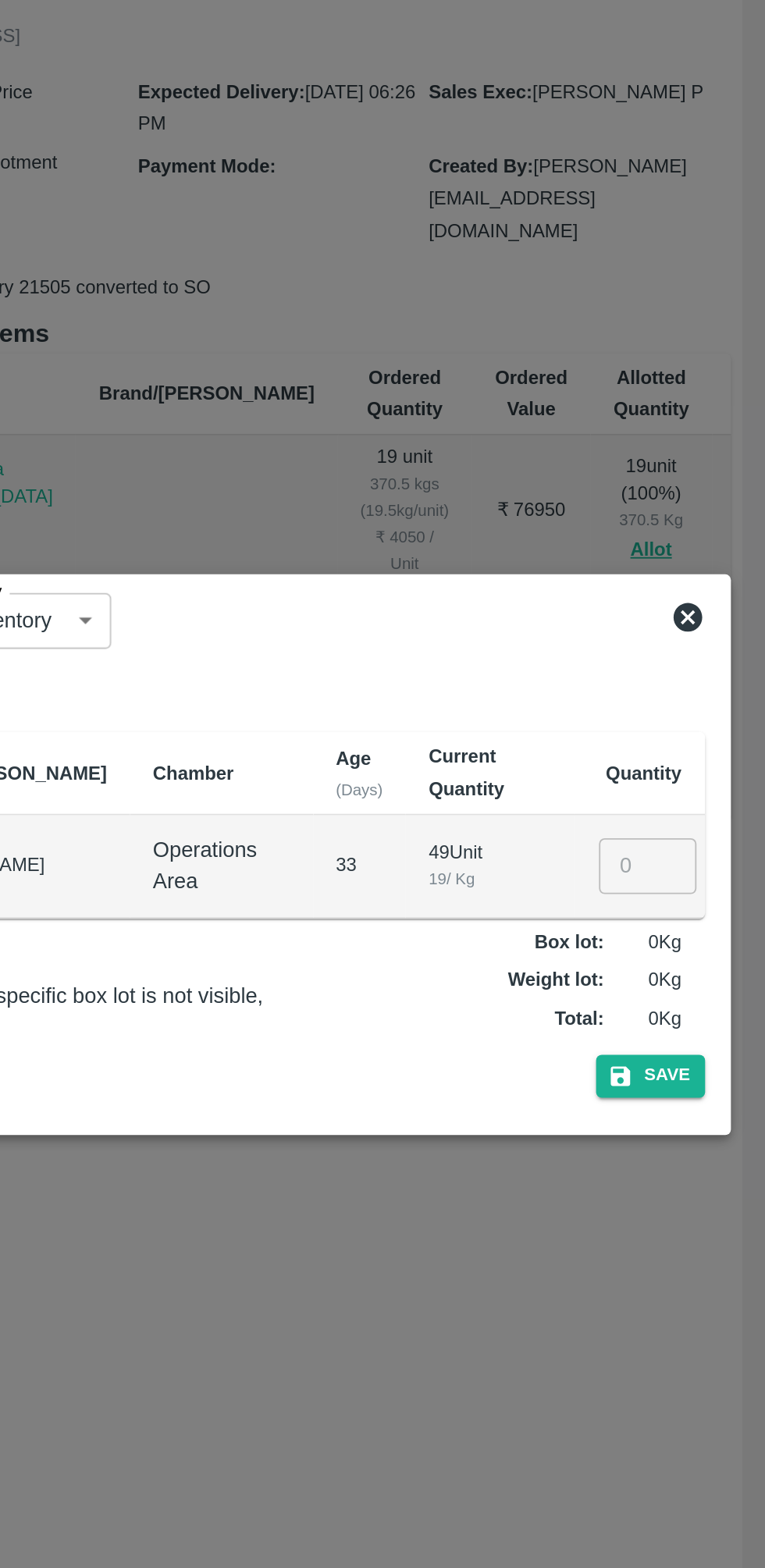
click at [698, 788] on input "number" at bounding box center [700, 789] width 53 height 30
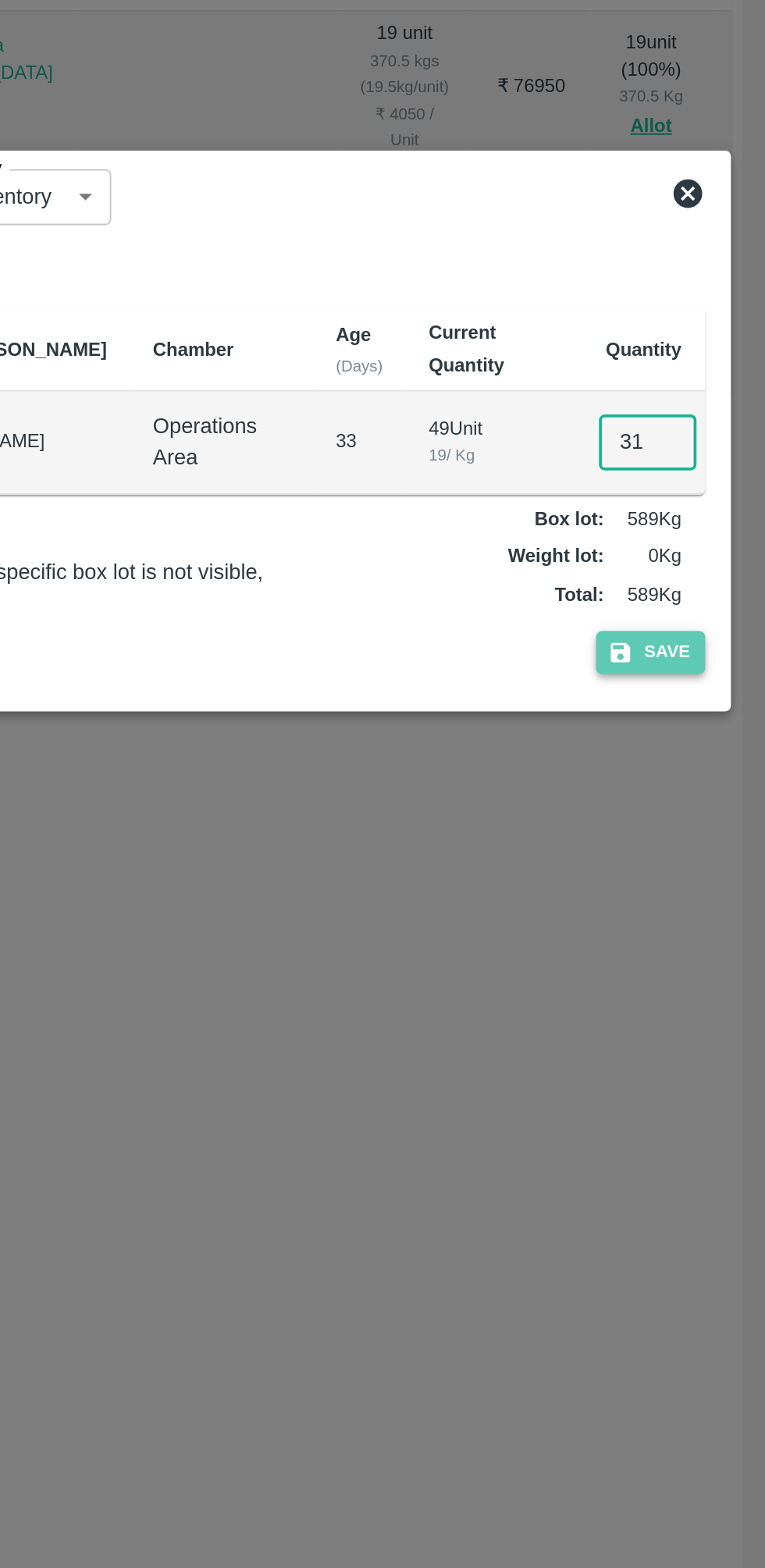
type input "31"
click at [715, 905] on button "Save" at bounding box center [703, 904] width 60 height 23
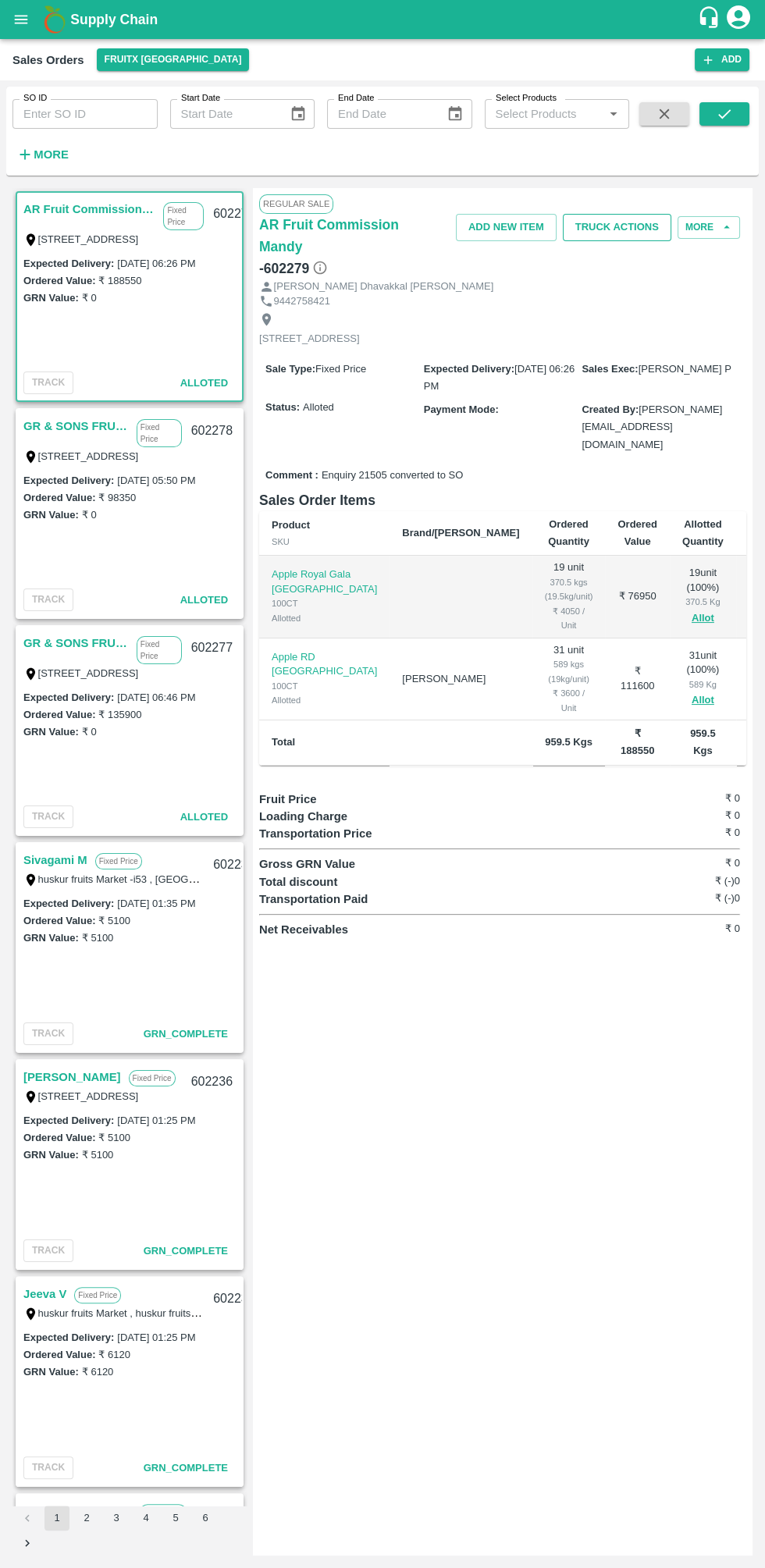
click at [642, 226] on button "Truck Actions" at bounding box center [617, 227] width 109 height 27
click at [669, 259] on li "Add Trip" at bounding box center [653, 260] width 164 height 27
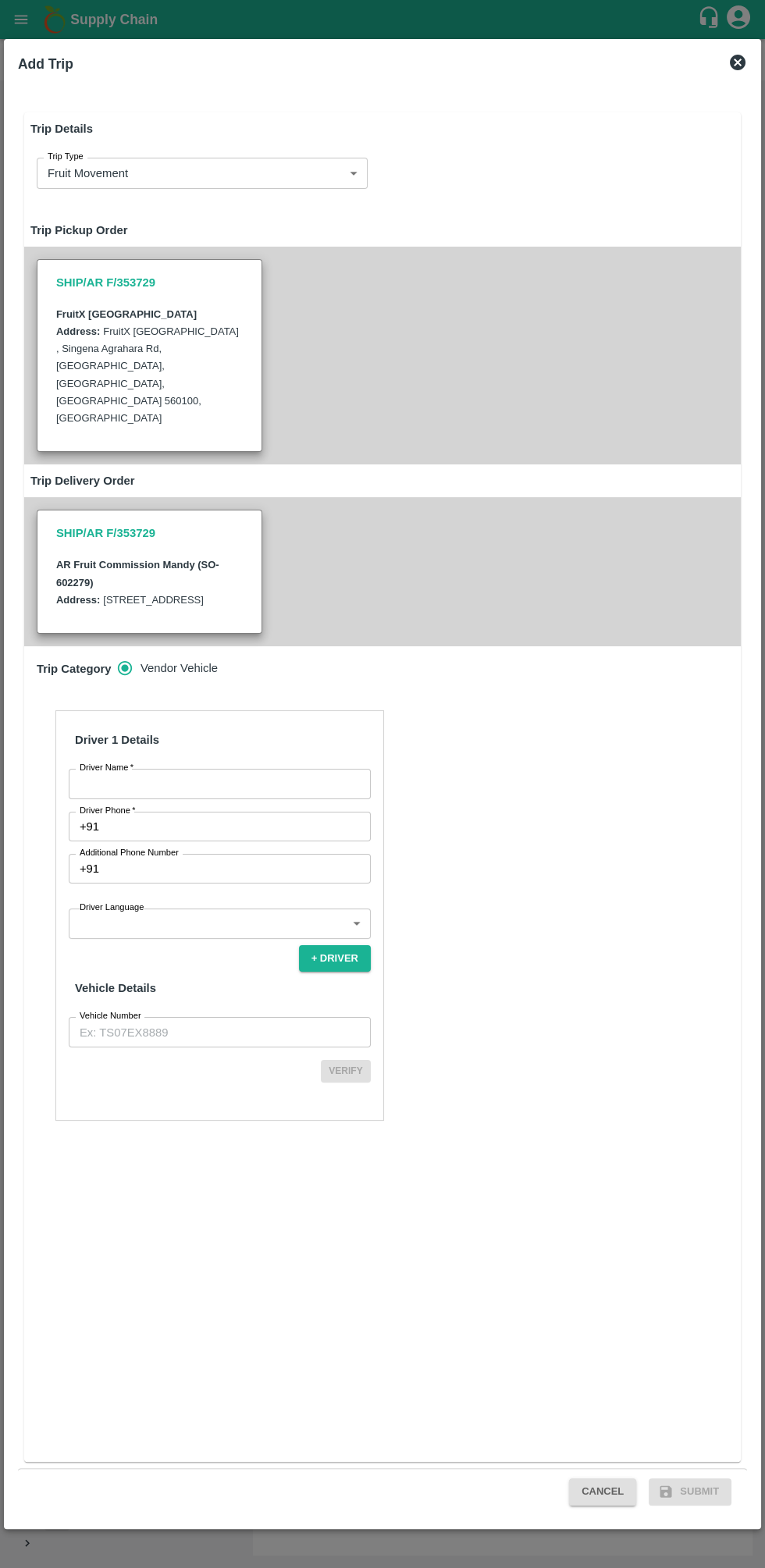
click at [304, 769] on input "Driver Name   *" at bounding box center [219, 784] width 302 height 30
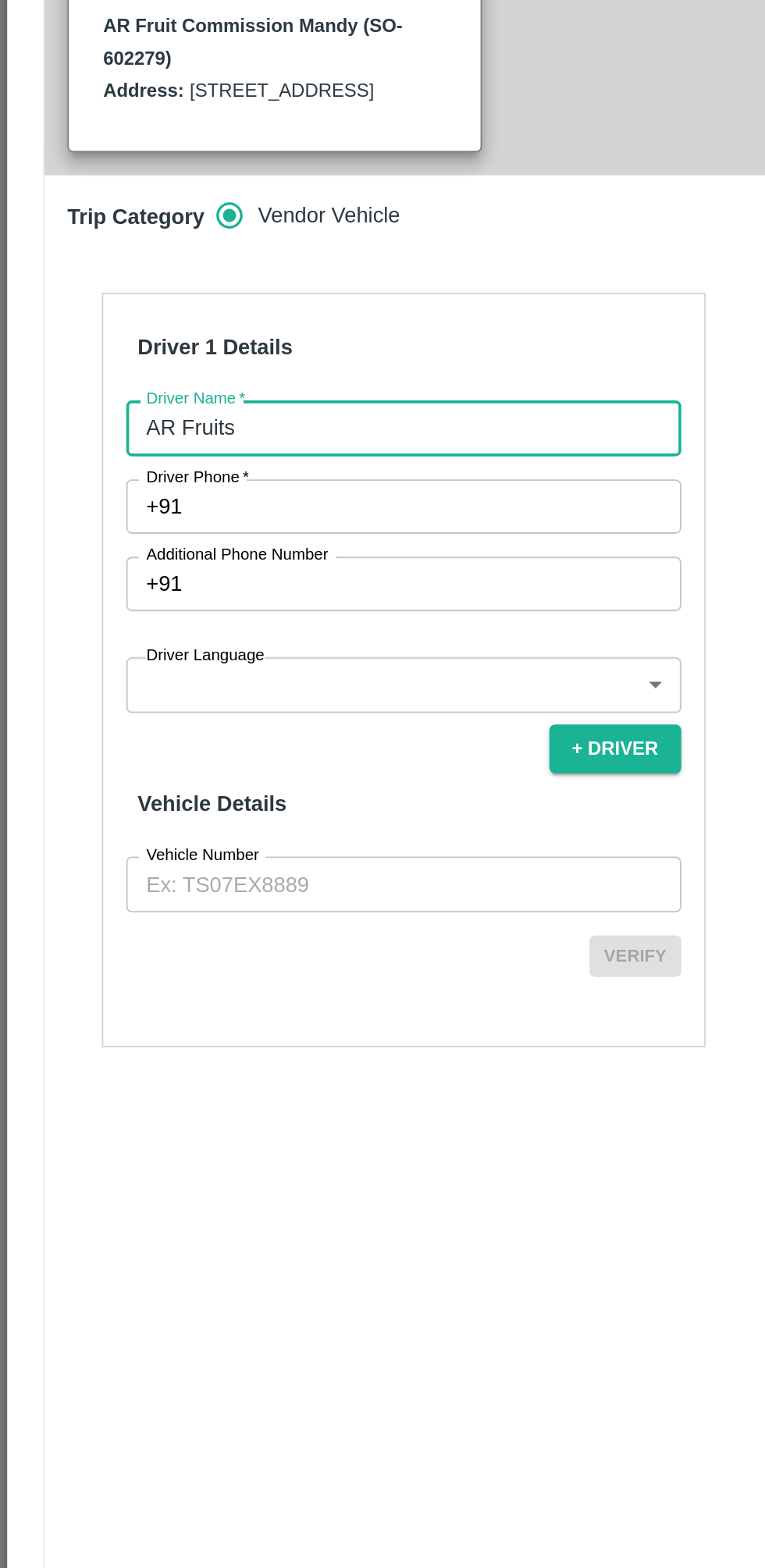
type input "AR Fruits"
click at [266, 811] on input "Driver Phone   *" at bounding box center [238, 826] width 266 height 30
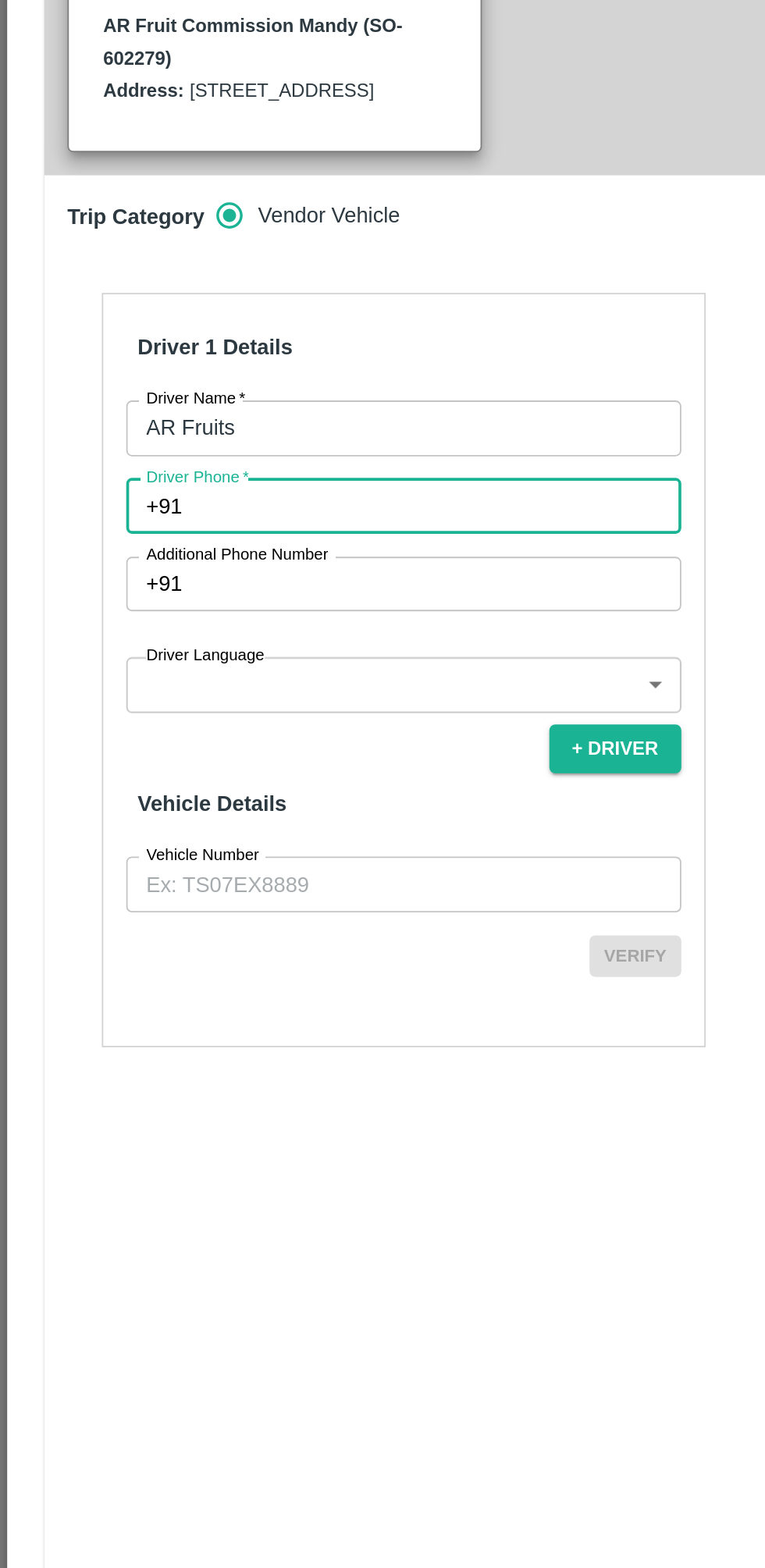
type input "6578934562"
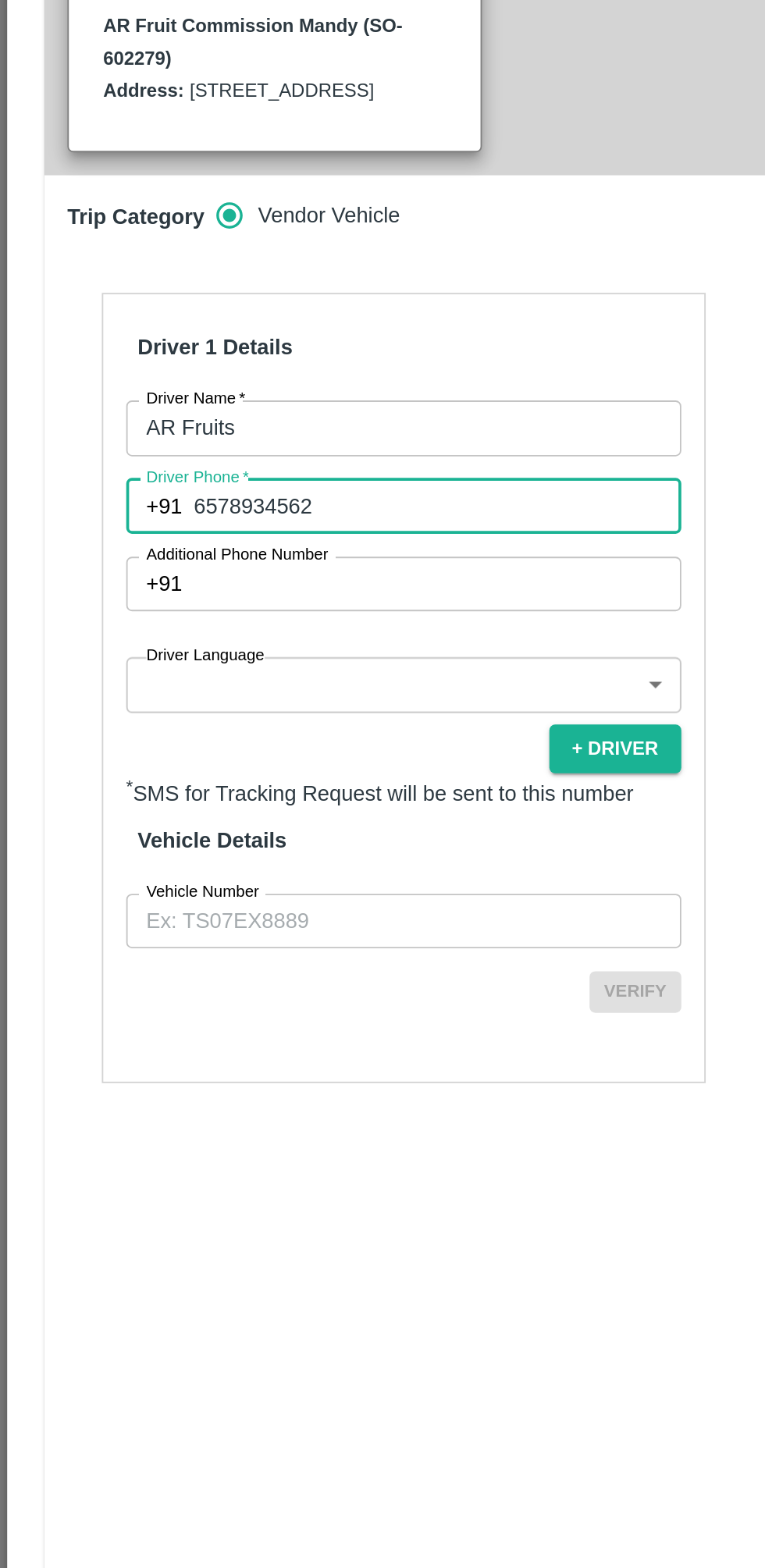
click at [272, 912] on body "Supply Chain Sales Orders FruitX [GEOGRAPHIC_DATA] Add SO ID SO ID Start Date S…" at bounding box center [382, 784] width 765 height 1568
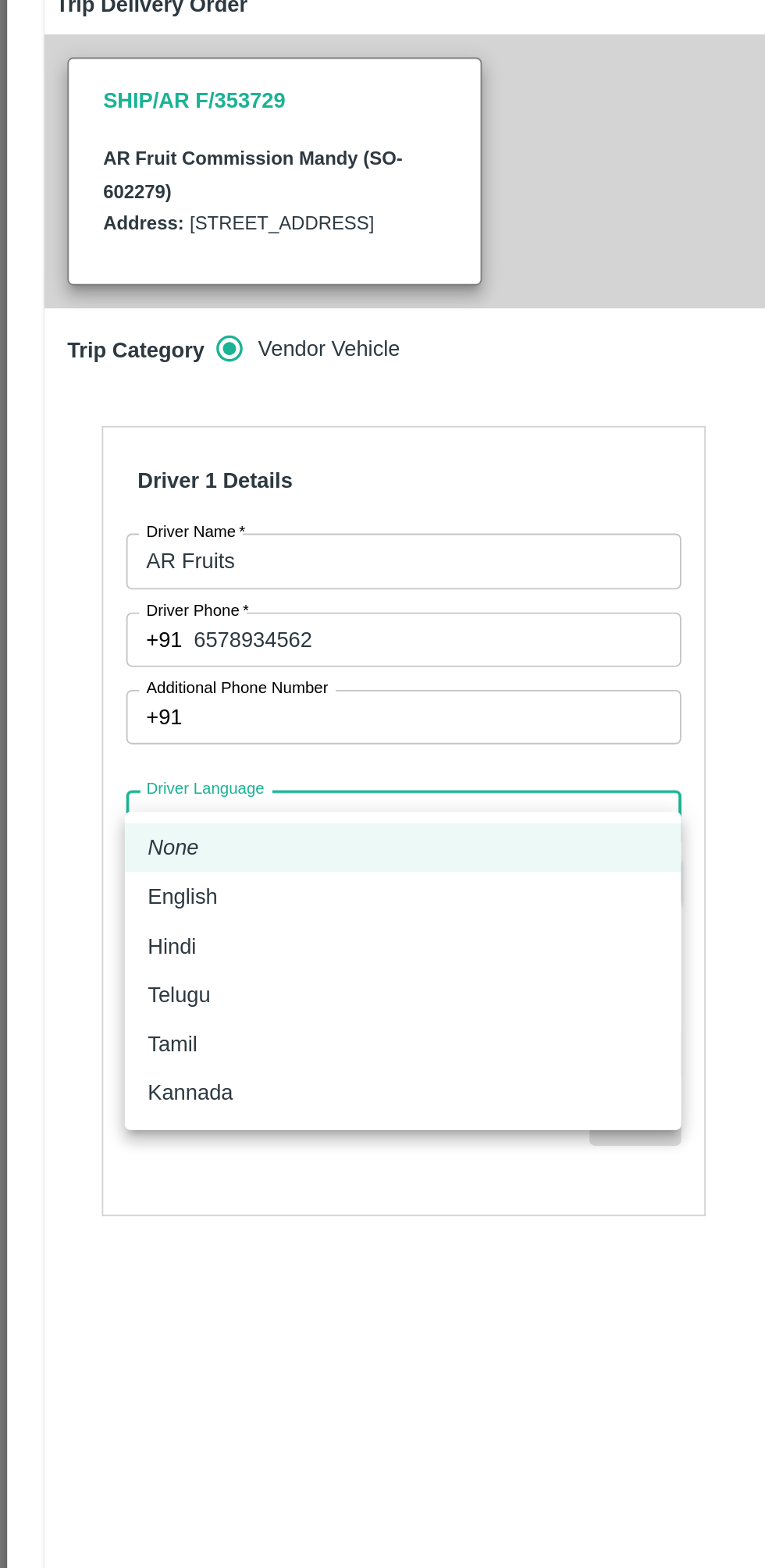
click at [182, 1042] on div "Tamil" at bounding box center [219, 1046] width 278 height 17
type input "ta"
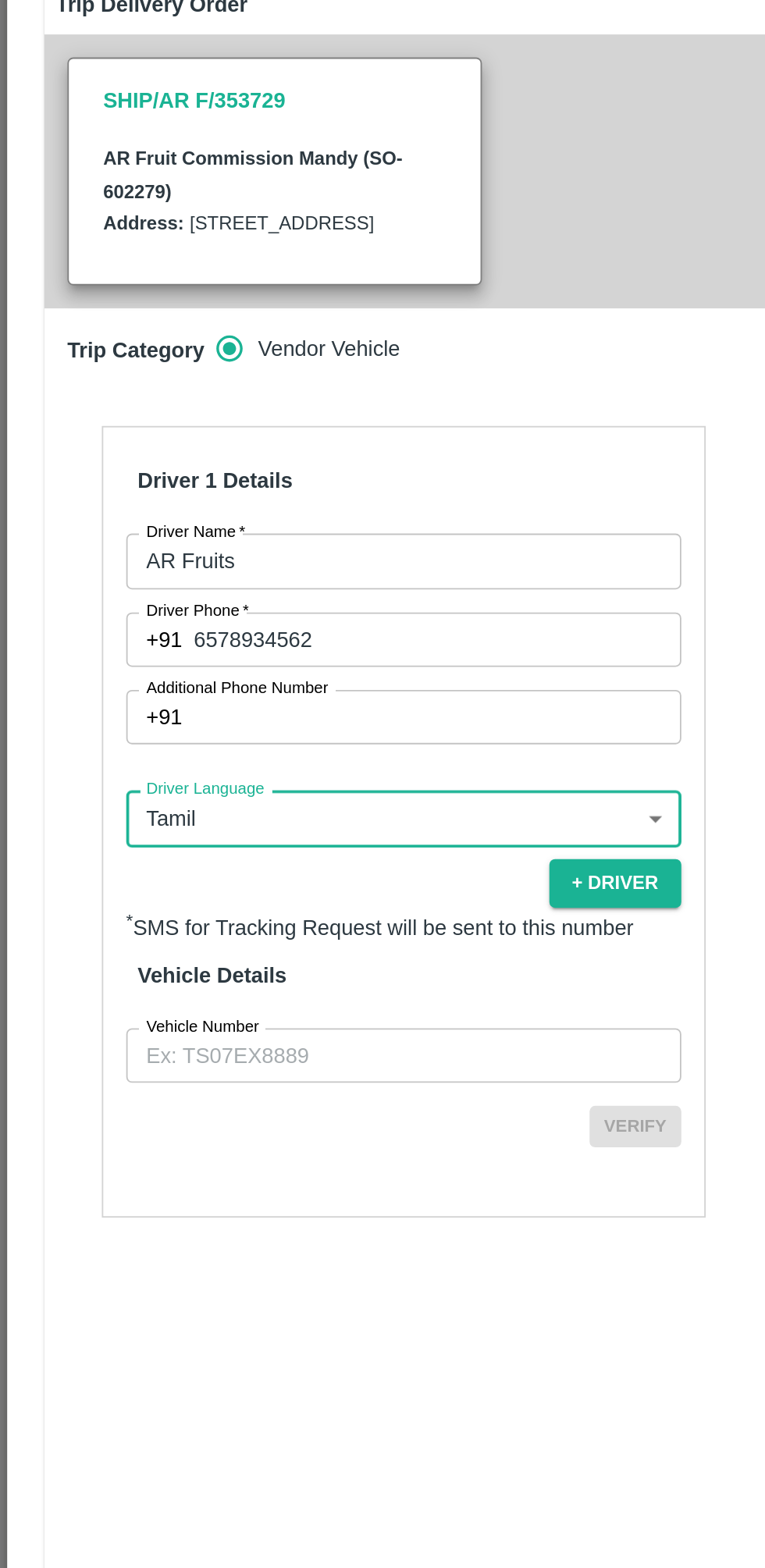
click at [238, 1038] on input "Vehicle Number" at bounding box center [219, 1053] width 302 height 30
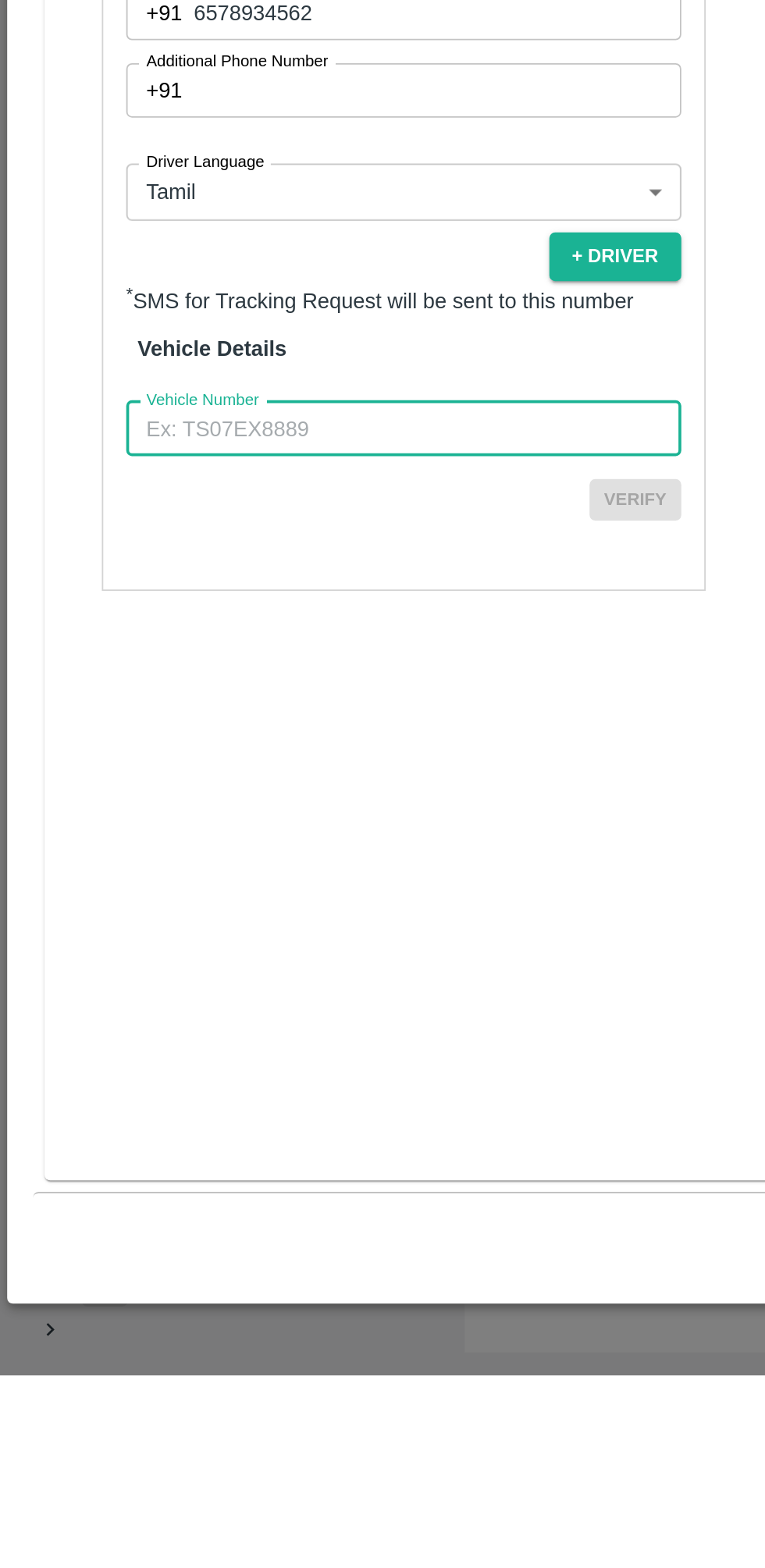
type input "TN02ER5401"
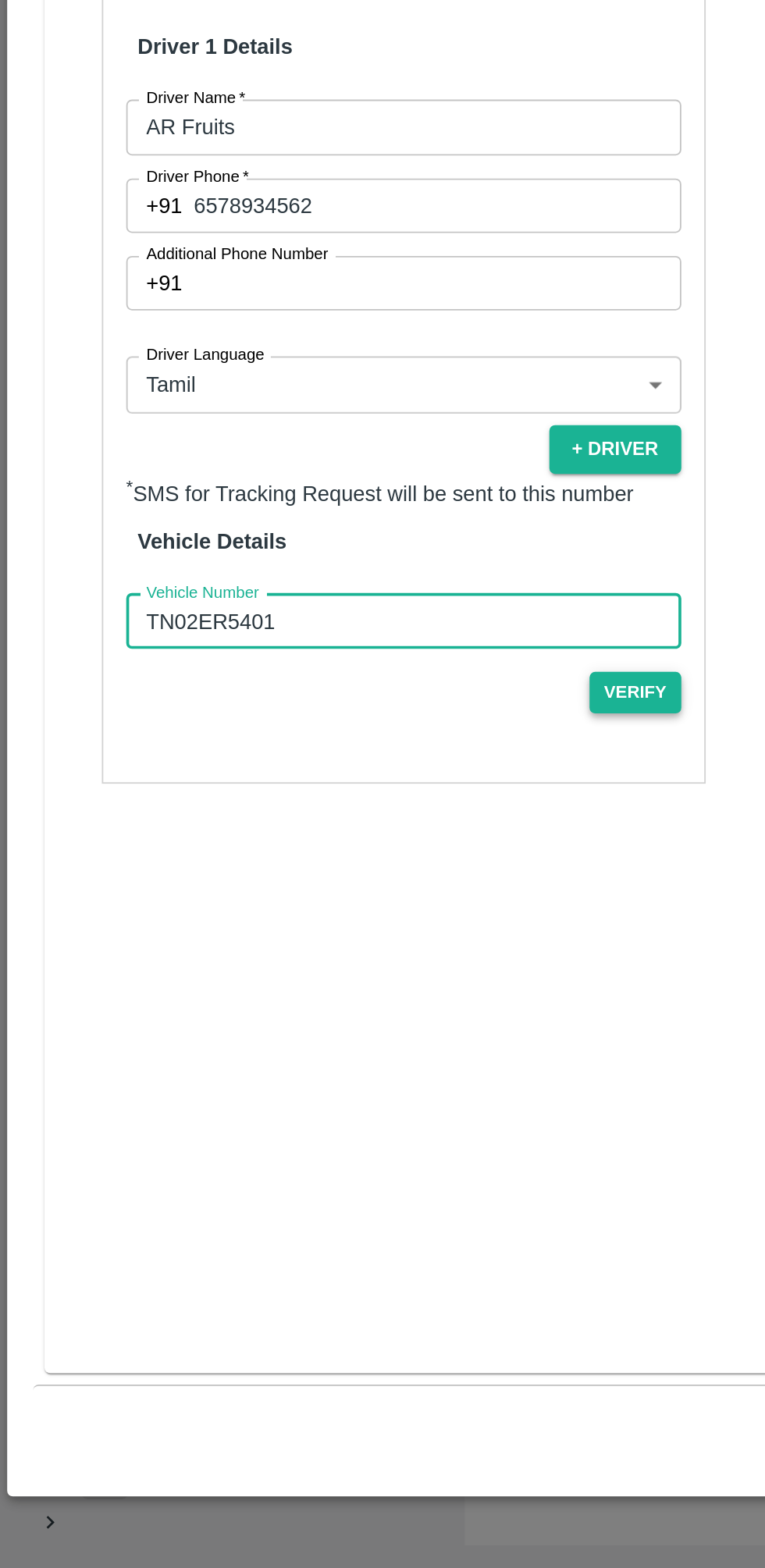
click at [345, 1080] on button "Verify" at bounding box center [346, 1091] width 50 height 23
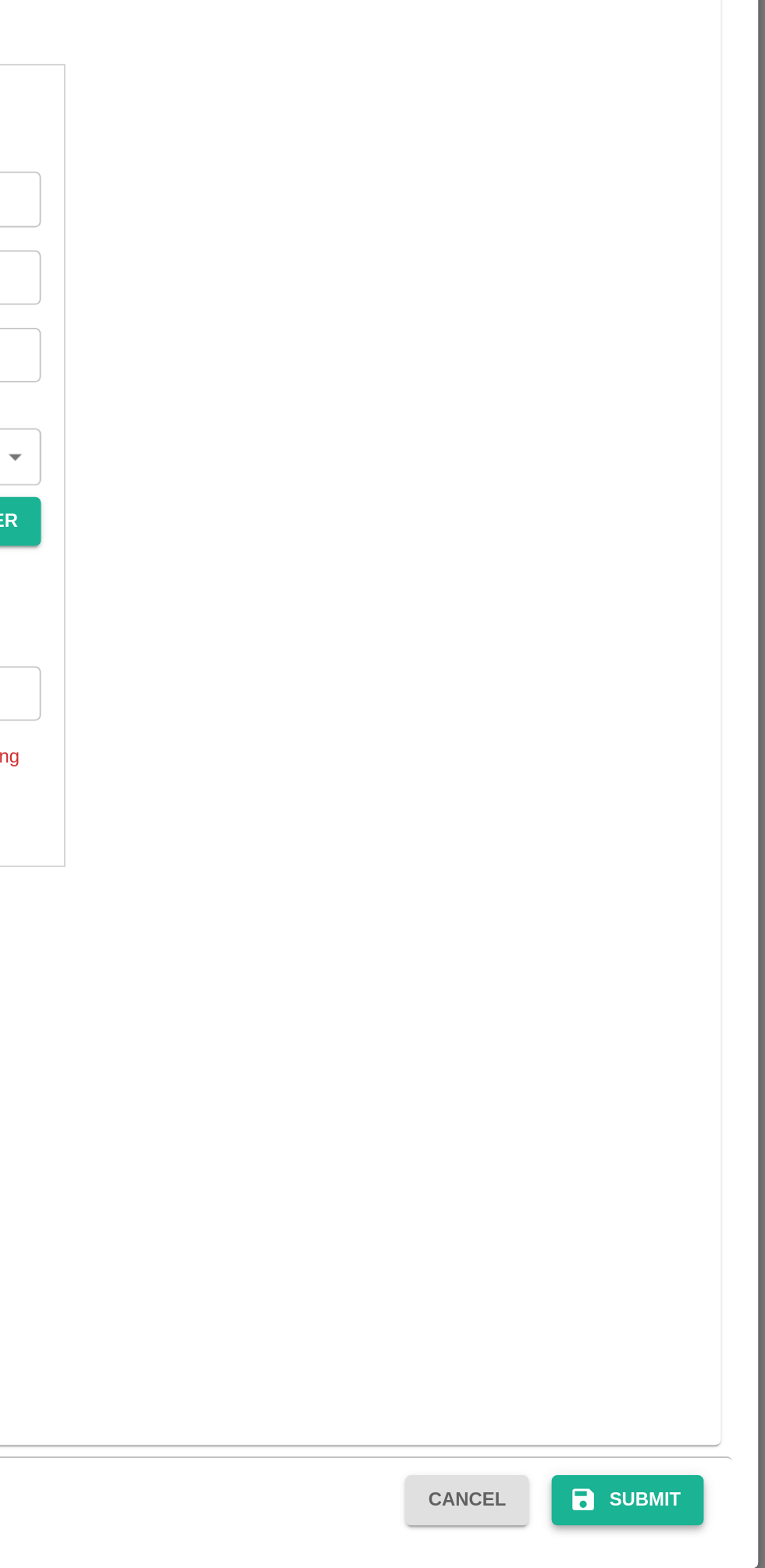
click at [706, 1498] on button "Submit" at bounding box center [689, 1491] width 83 height 27
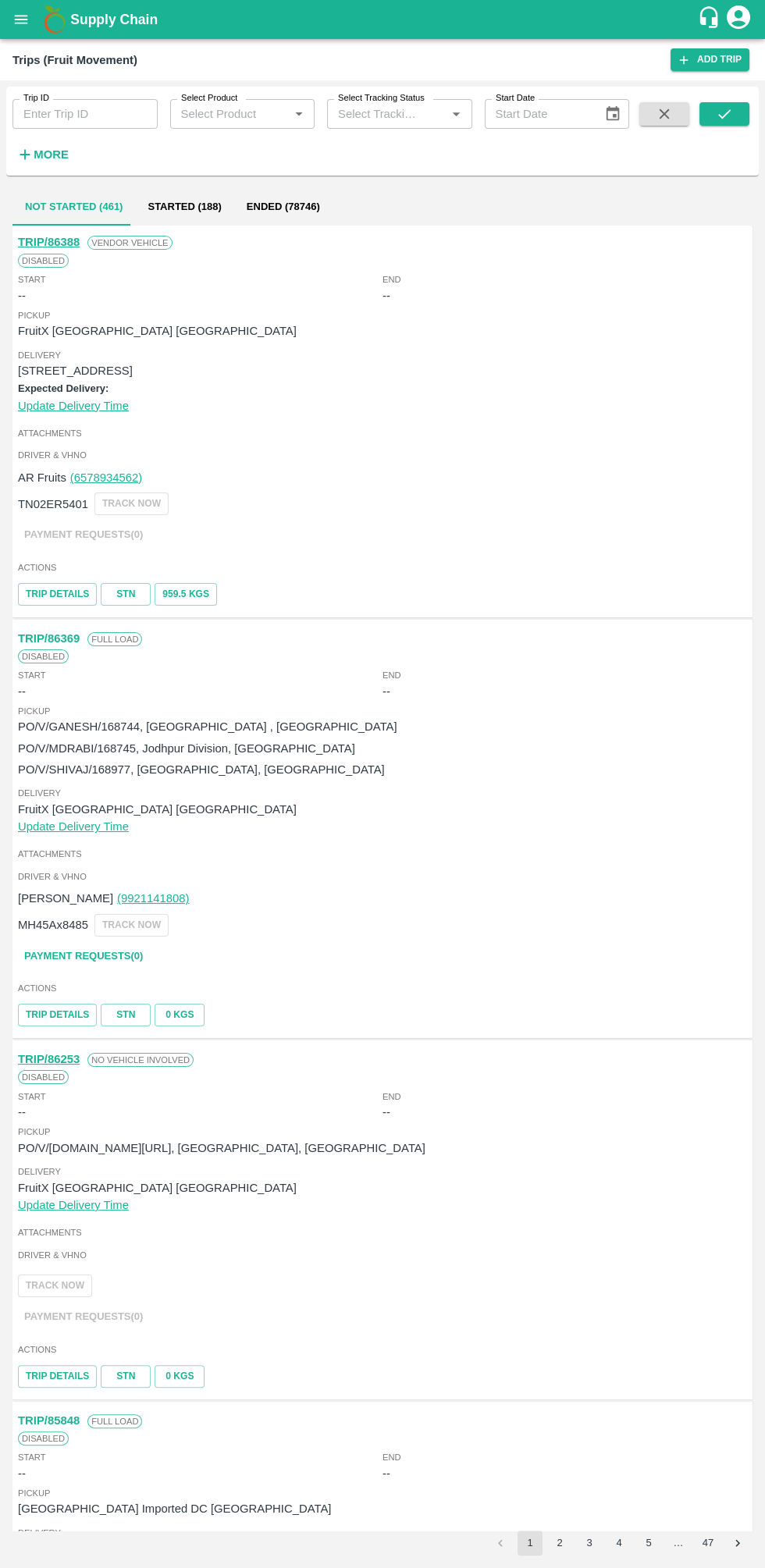
click at [21, 19] on icon "open drawer" at bounding box center [21, 19] width 13 height 9
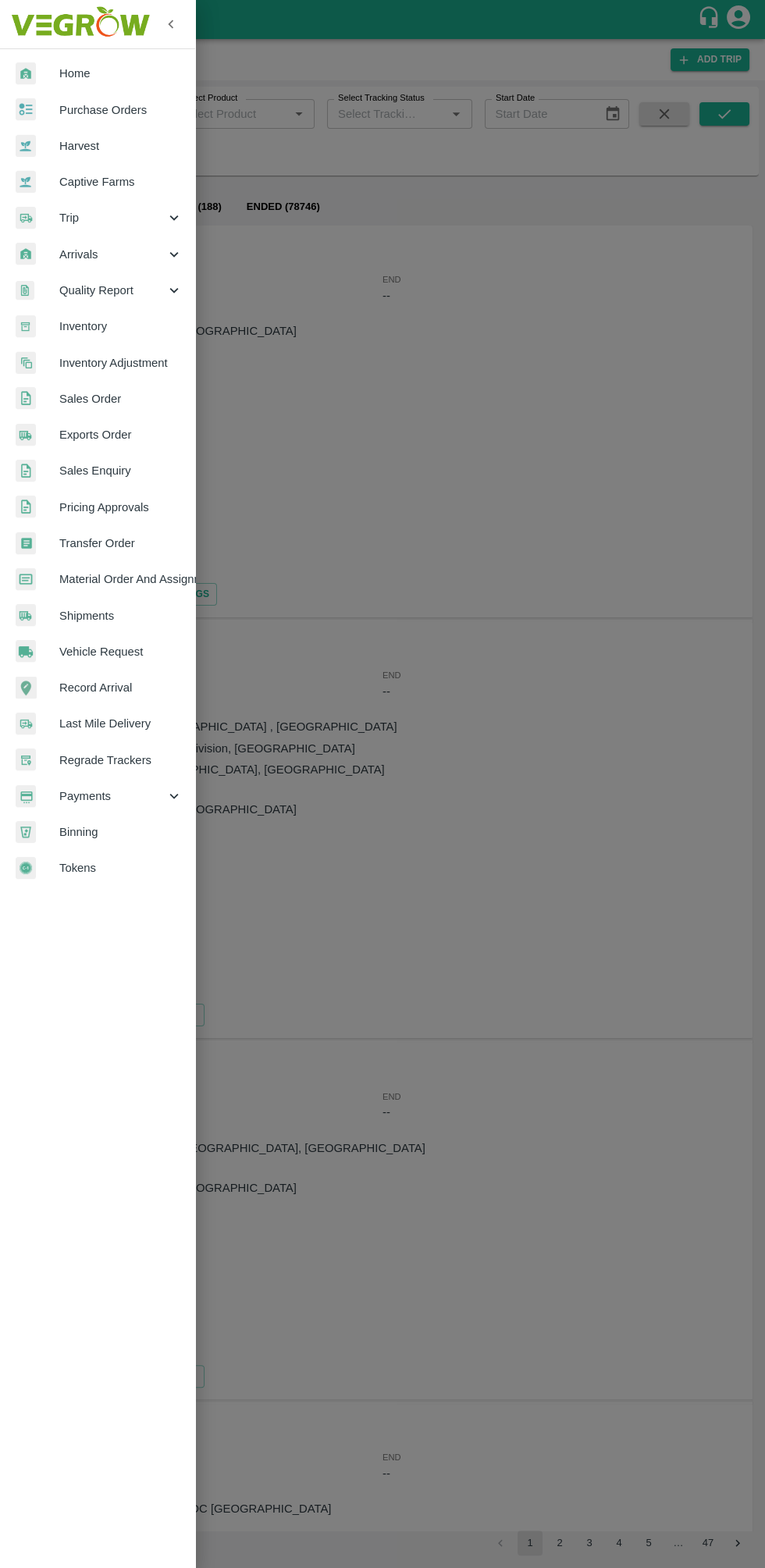
click at [131, 398] on span "Sales Order" at bounding box center [122, 398] width 124 height 17
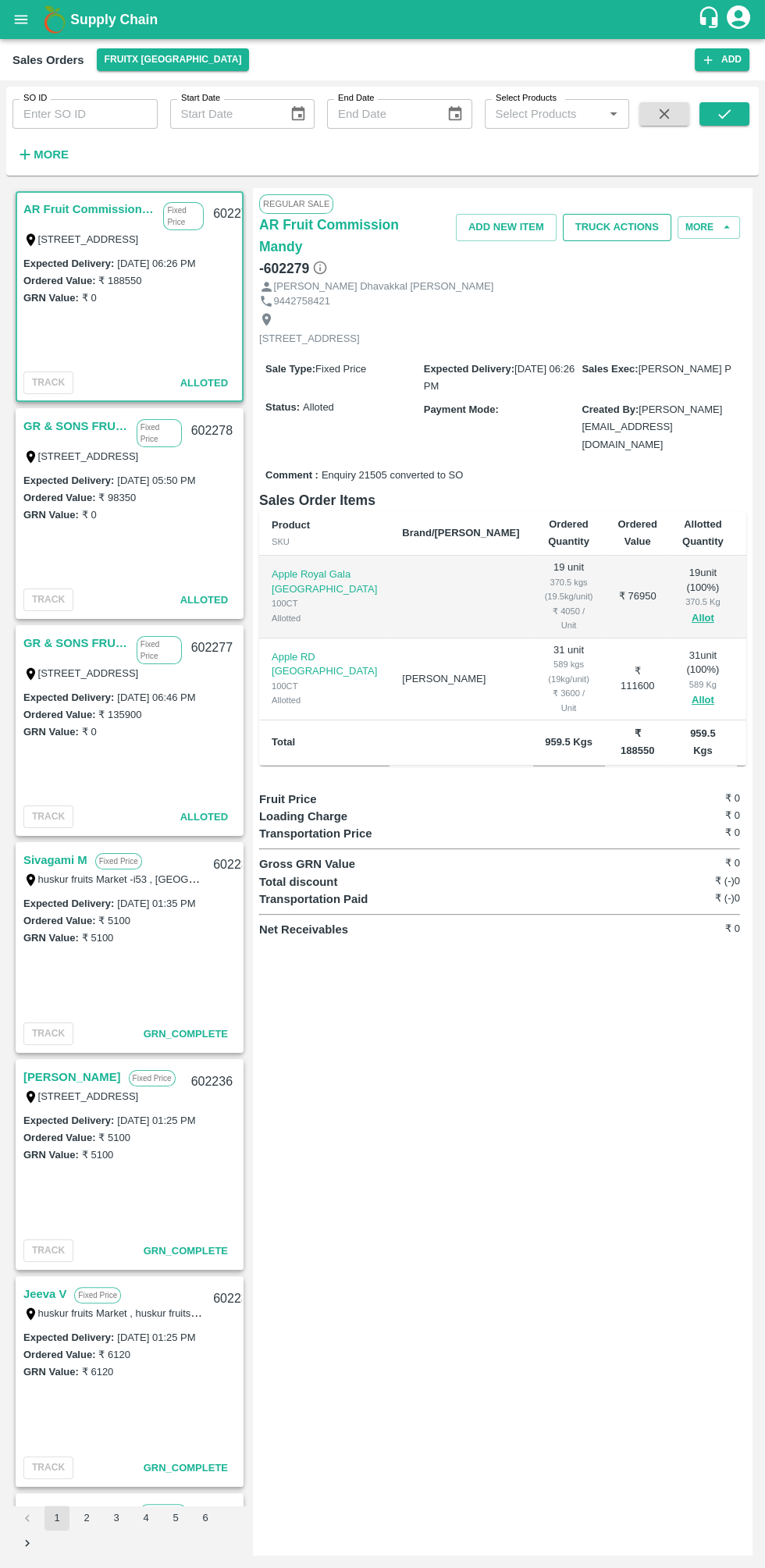
click at [616, 226] on button "Truck Actions" at bounding box center [617, 227] width 109 height 27
click at [671, 297] on li "Truck Arrival" at bounding box center [653, 286] width 164 height 27
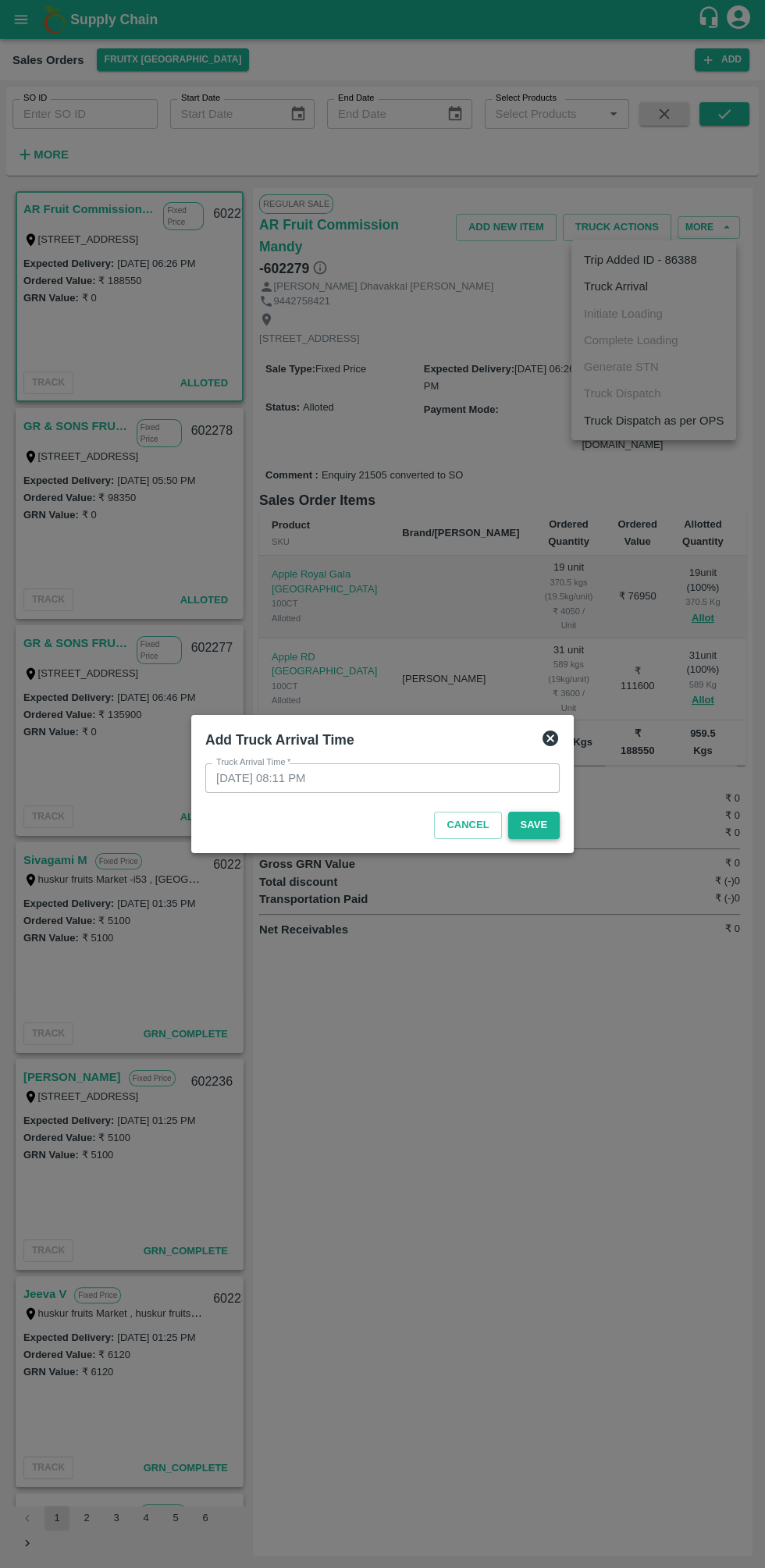
click at [558, 821] on button "Save" at bounding box center [534, 824] width 52 height 27
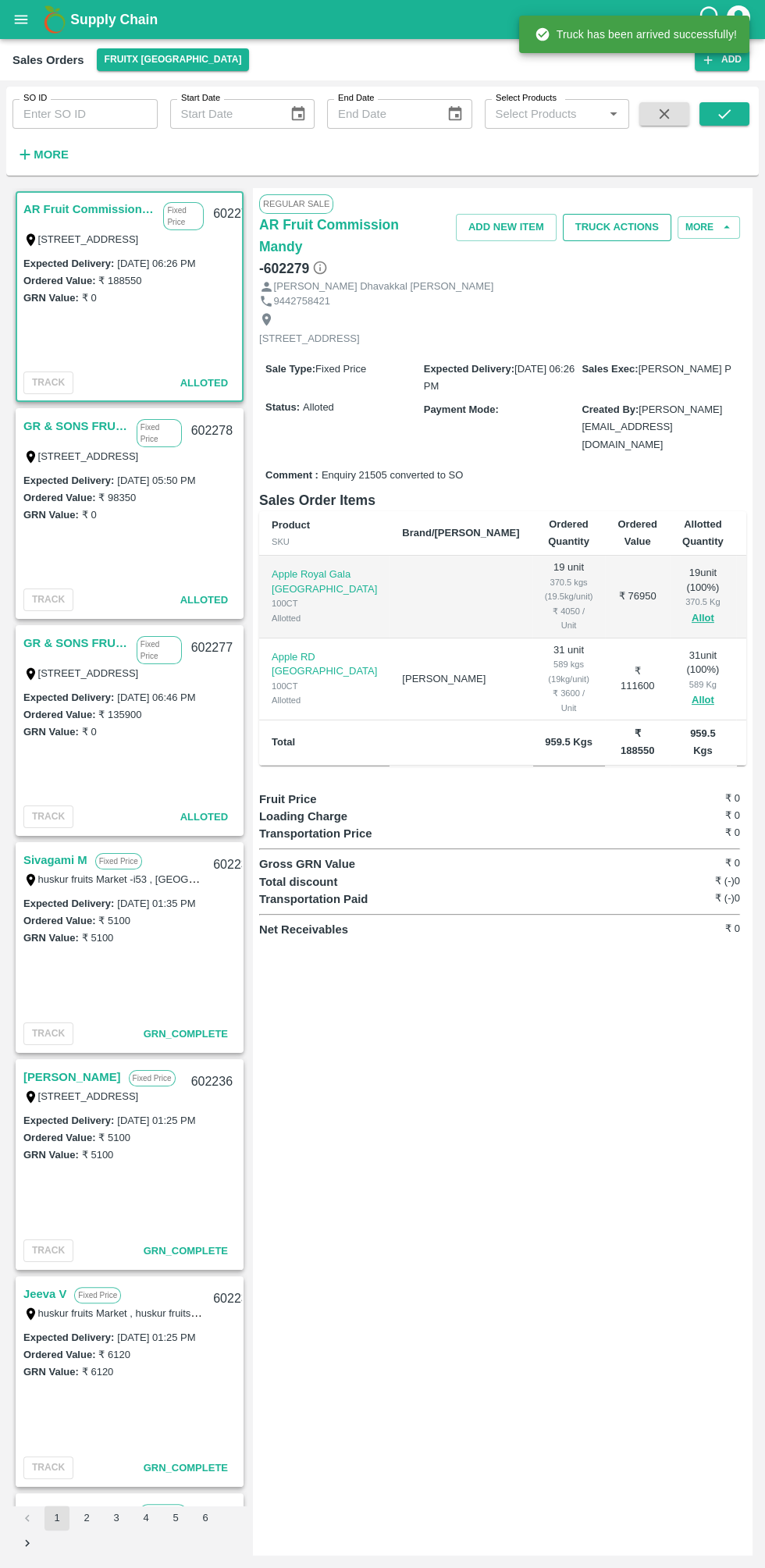
click at [635, 226] on button "Truck Actions" at bounding box center [617, 227] width 109 height 27
click at [672, 315] on li "Initiate Loading" at bounding box center [653, 314] width 164 height 27
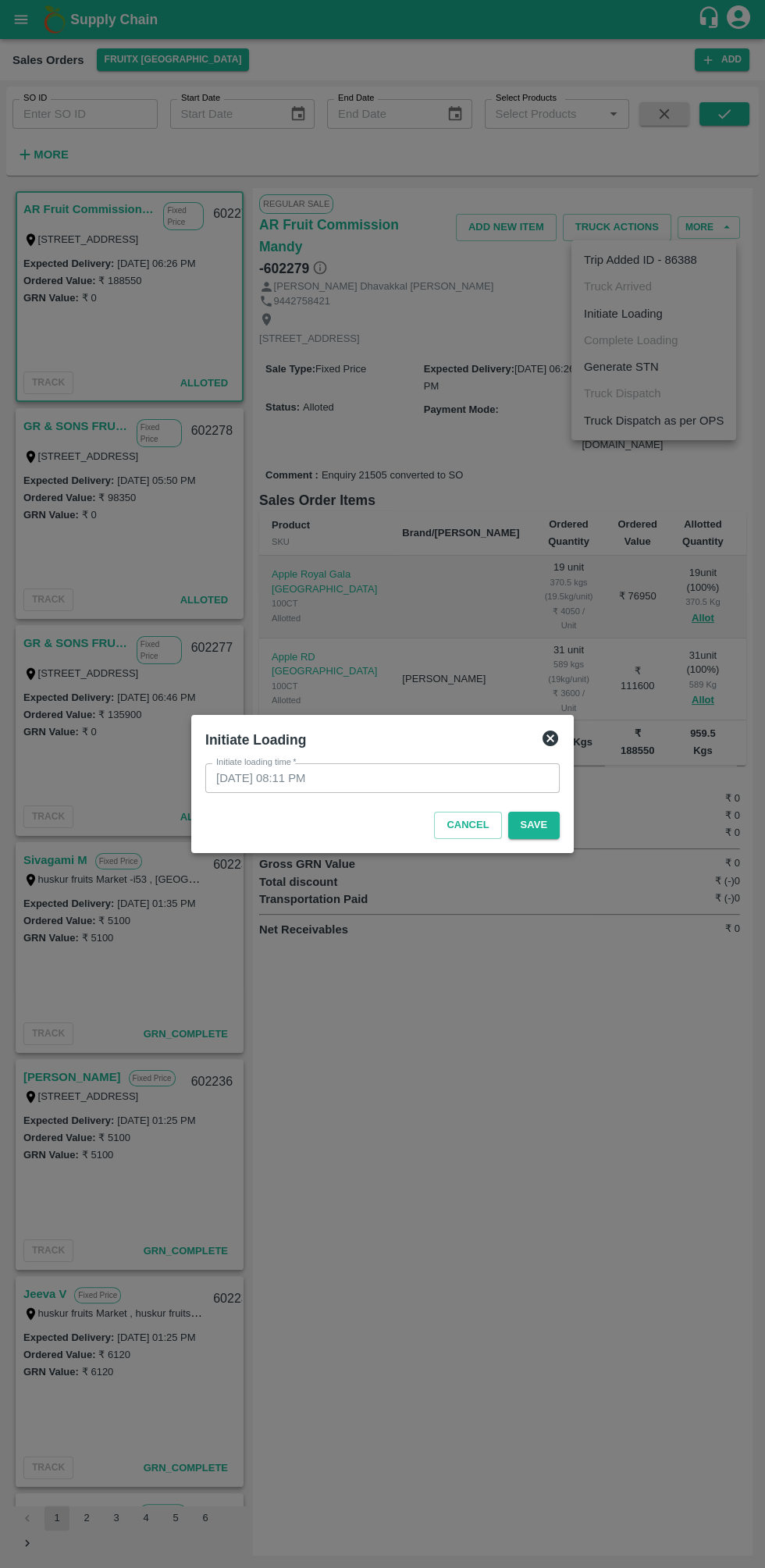
click at [555, 808] on div "Cancel Save" at bounding box center [382, 822] width 367 height 46
click at [544, 829] on button "Save" at bounding box center [534, 824] width 52 height 27
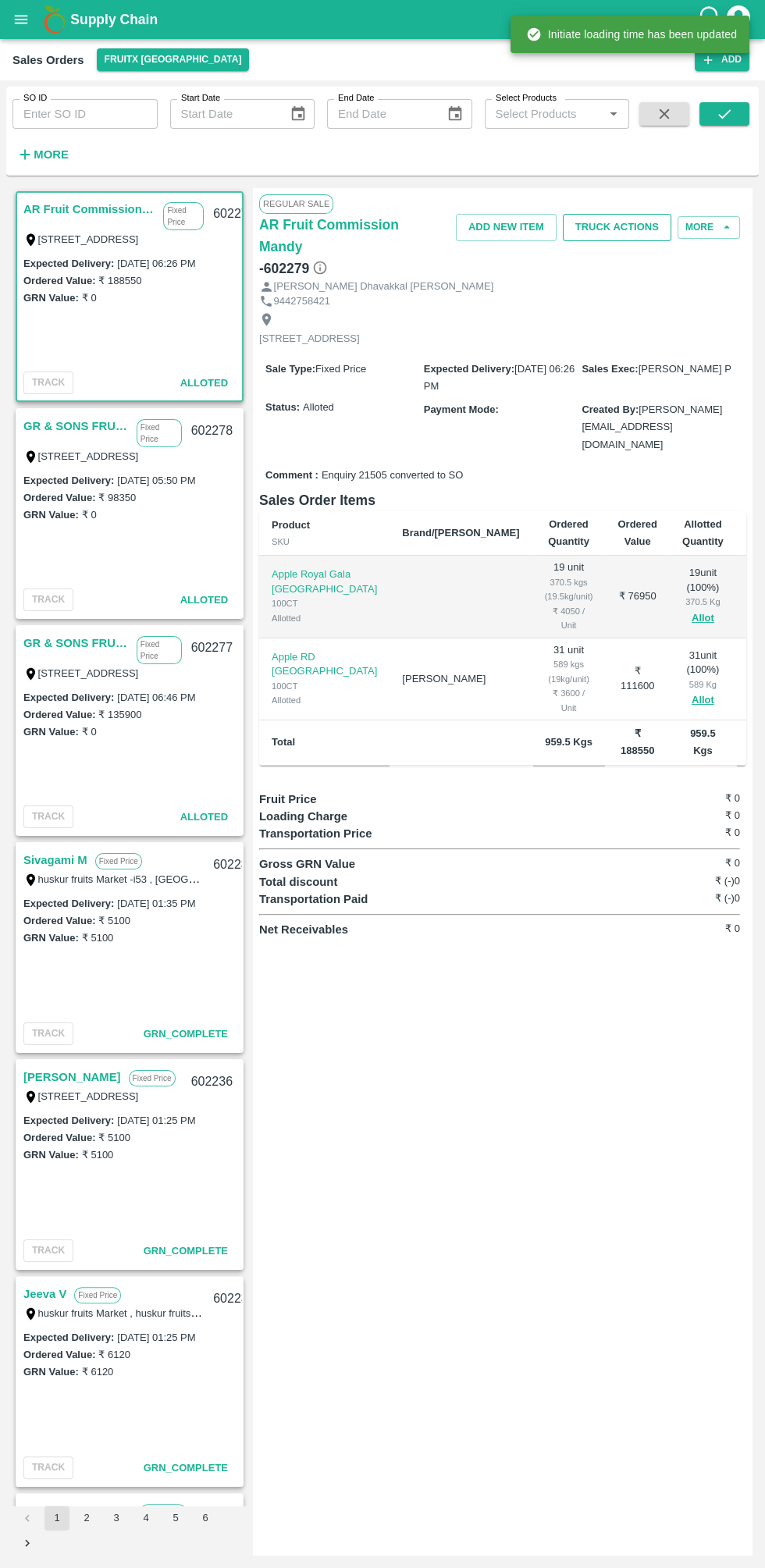
click at [638, 218] on button "Truck Actions" at bounding box center [617, 227] width 109 height 27
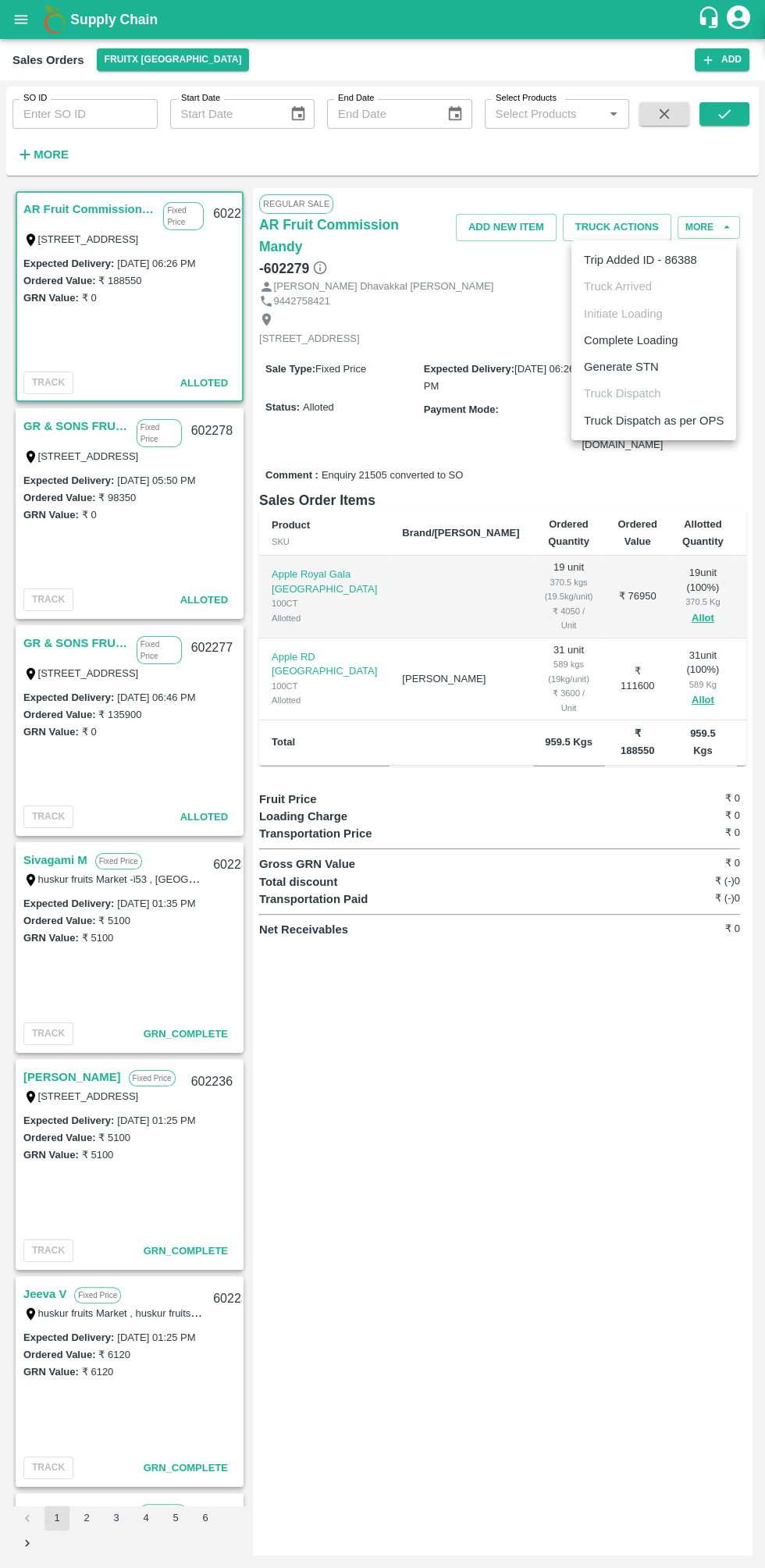
click at [691, 346] on li "Complete Loading" at bounding box center [653, 339] width 164 height 27
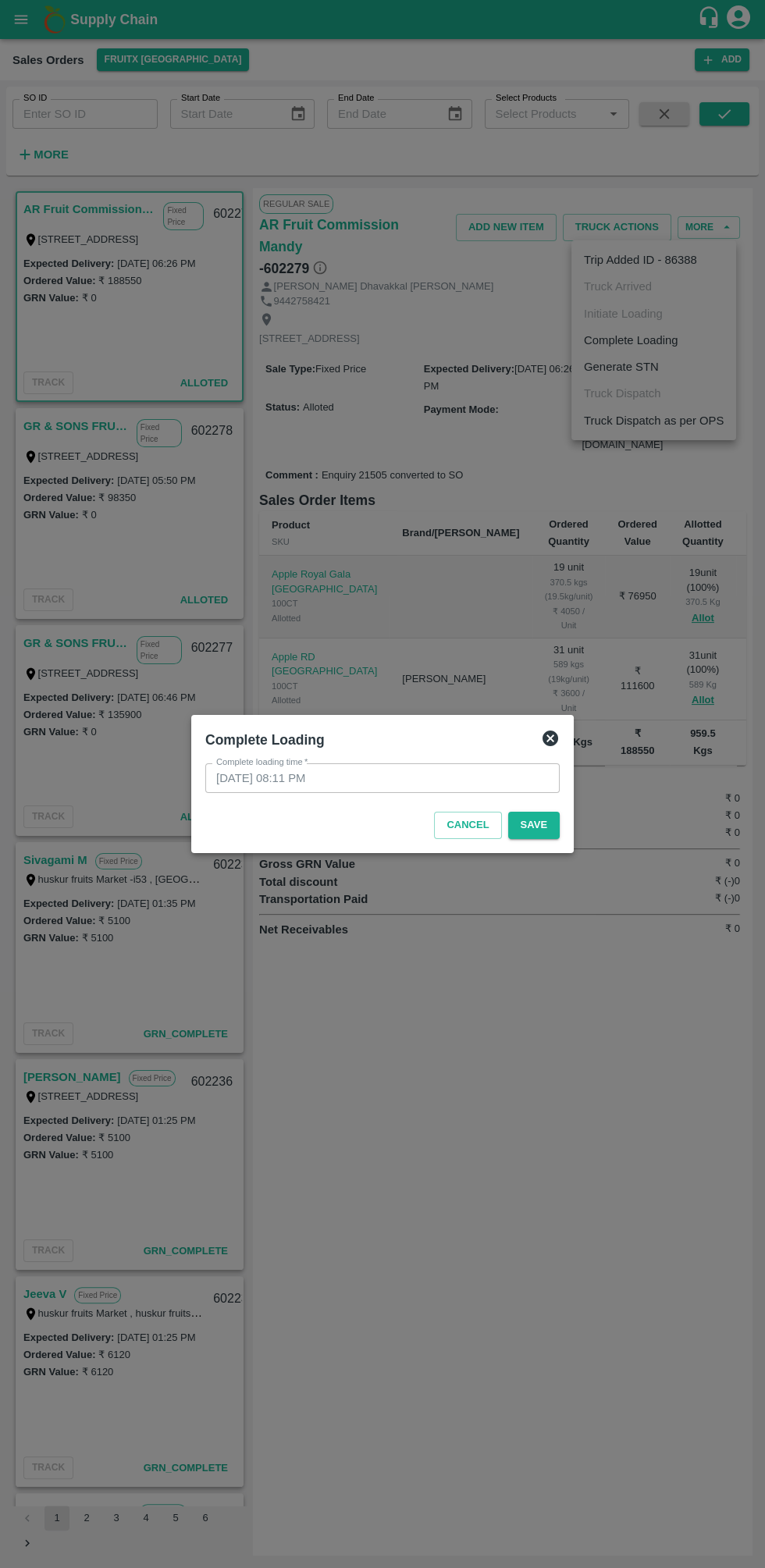
click at [555, 810] on div "Cancel Save" at bounding box center [382, 822] width 367 height 46
click at [540, 821] on button "Save" at bounding box center [534, 824] width 52 height 27
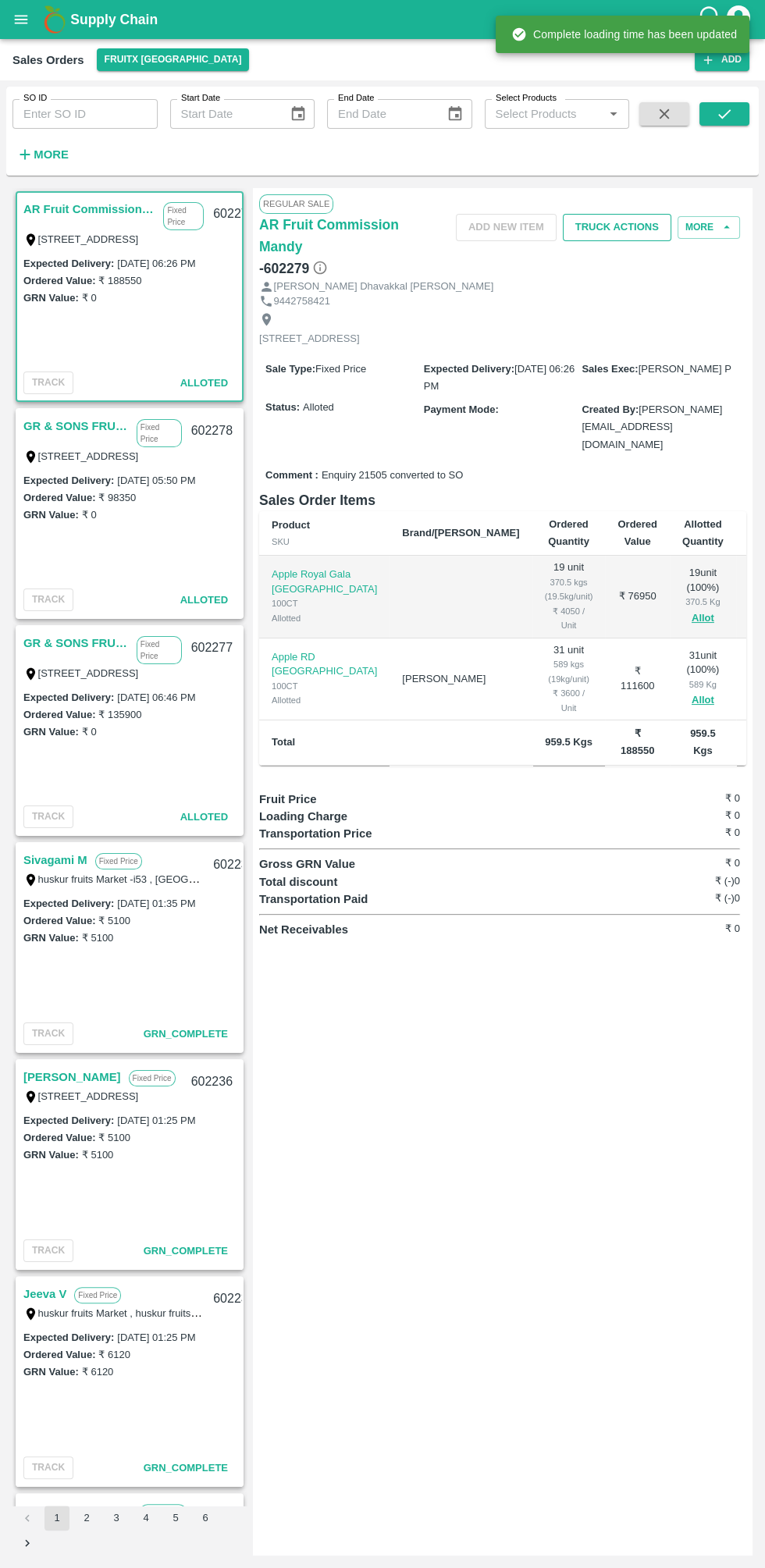
click at [627, 227] on button "Truck Actions" at bounding box center [617, 227] width 109 height 27
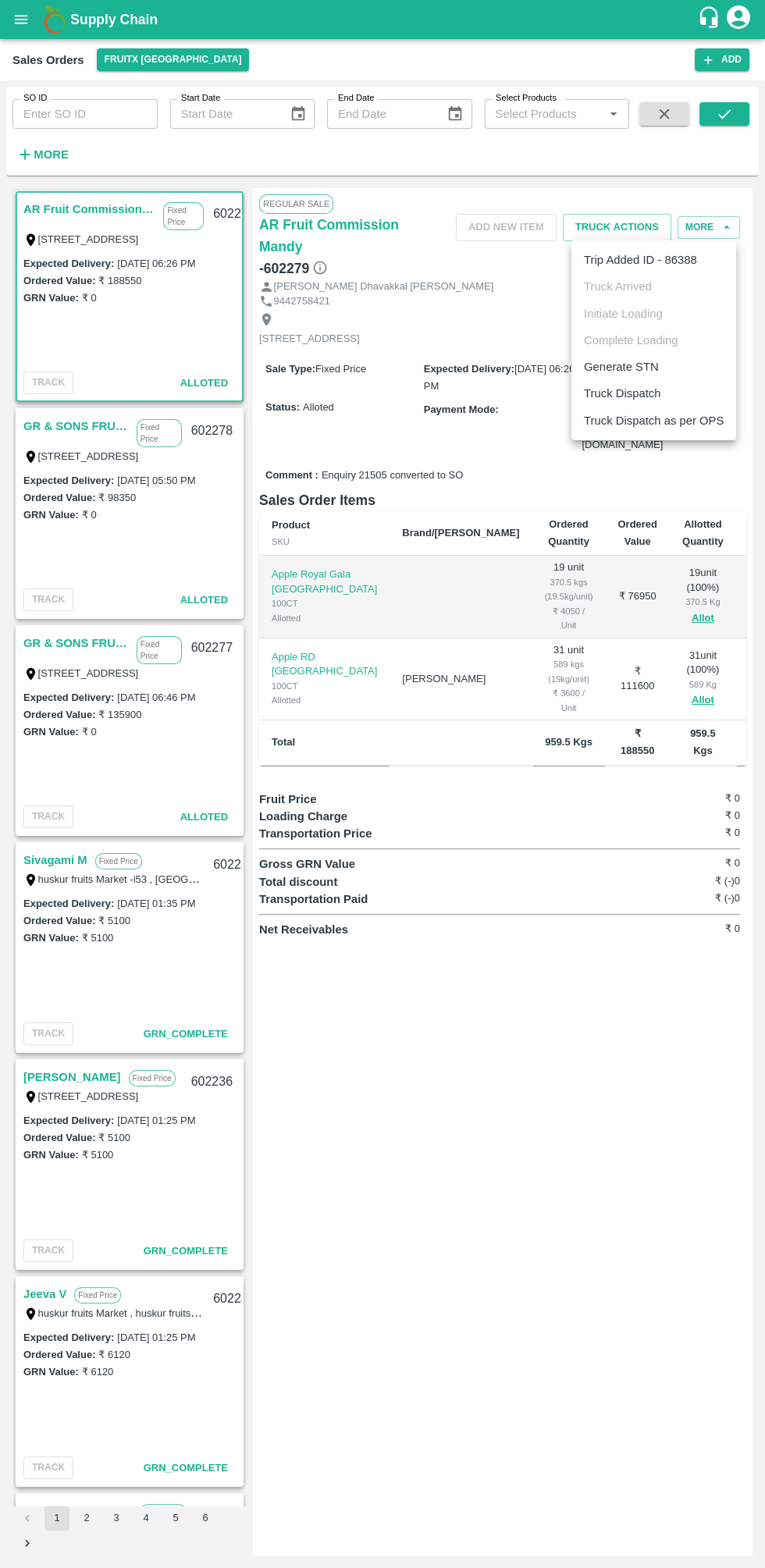
click at [677, 394] on li "Truck Dispatch" at bounding box center [653, 393] width 164 height 27
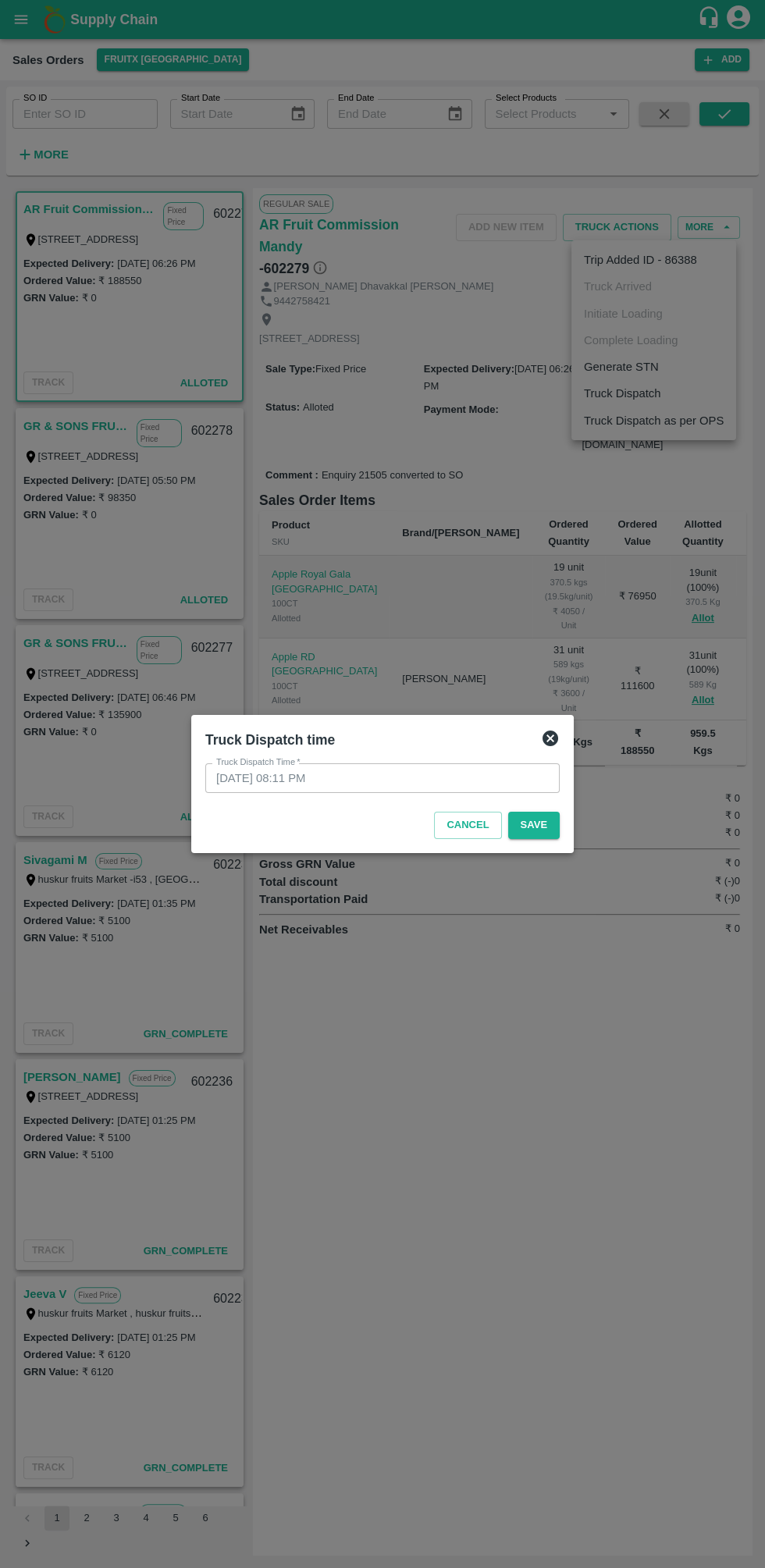
click at [579, 820] on div at bounding box center [382, 784] width 765 height 1568
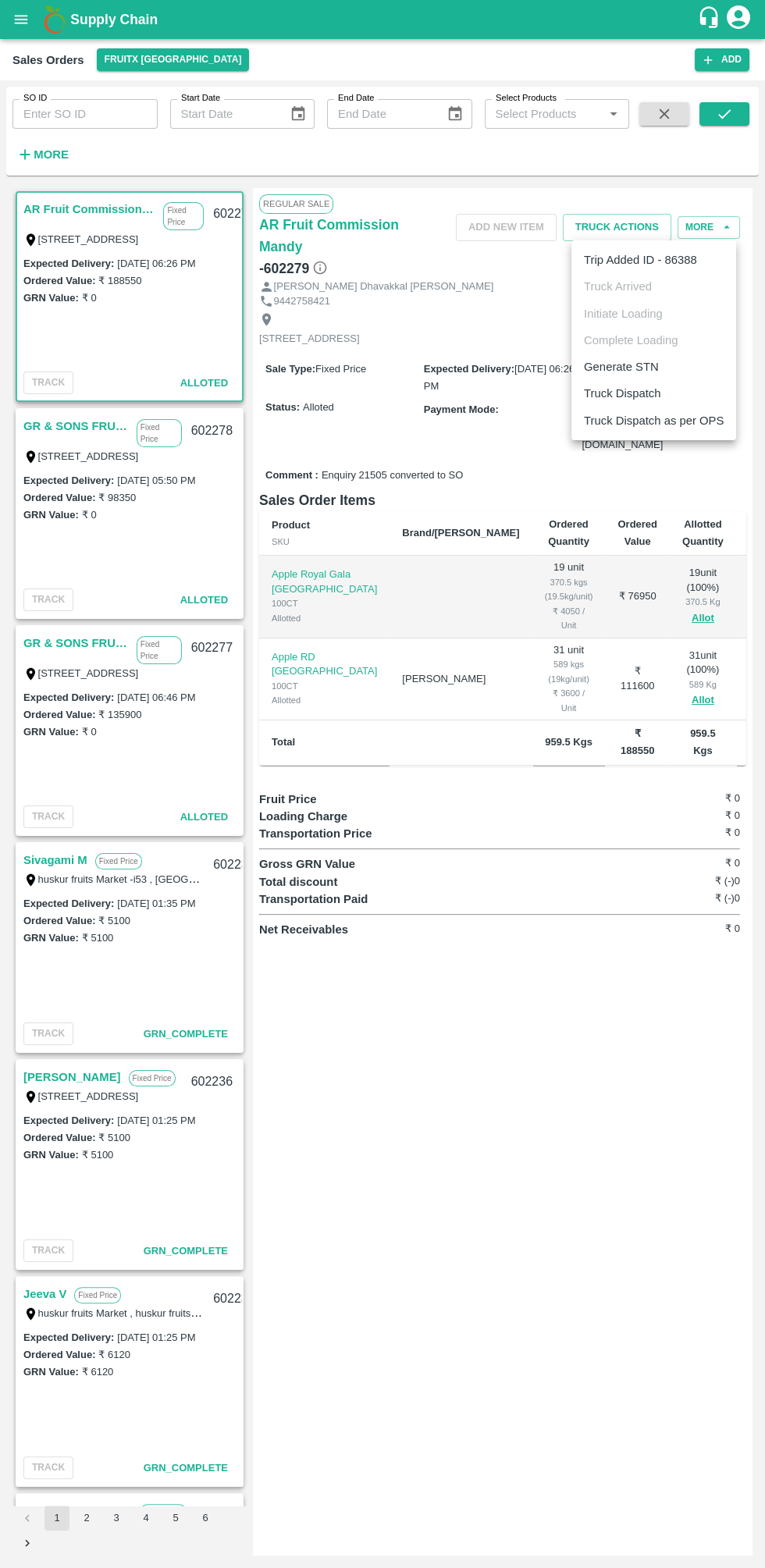
click at [665, 388] on li "Truck Dispatch" at bounding box center [653, 393] width 164 height 27
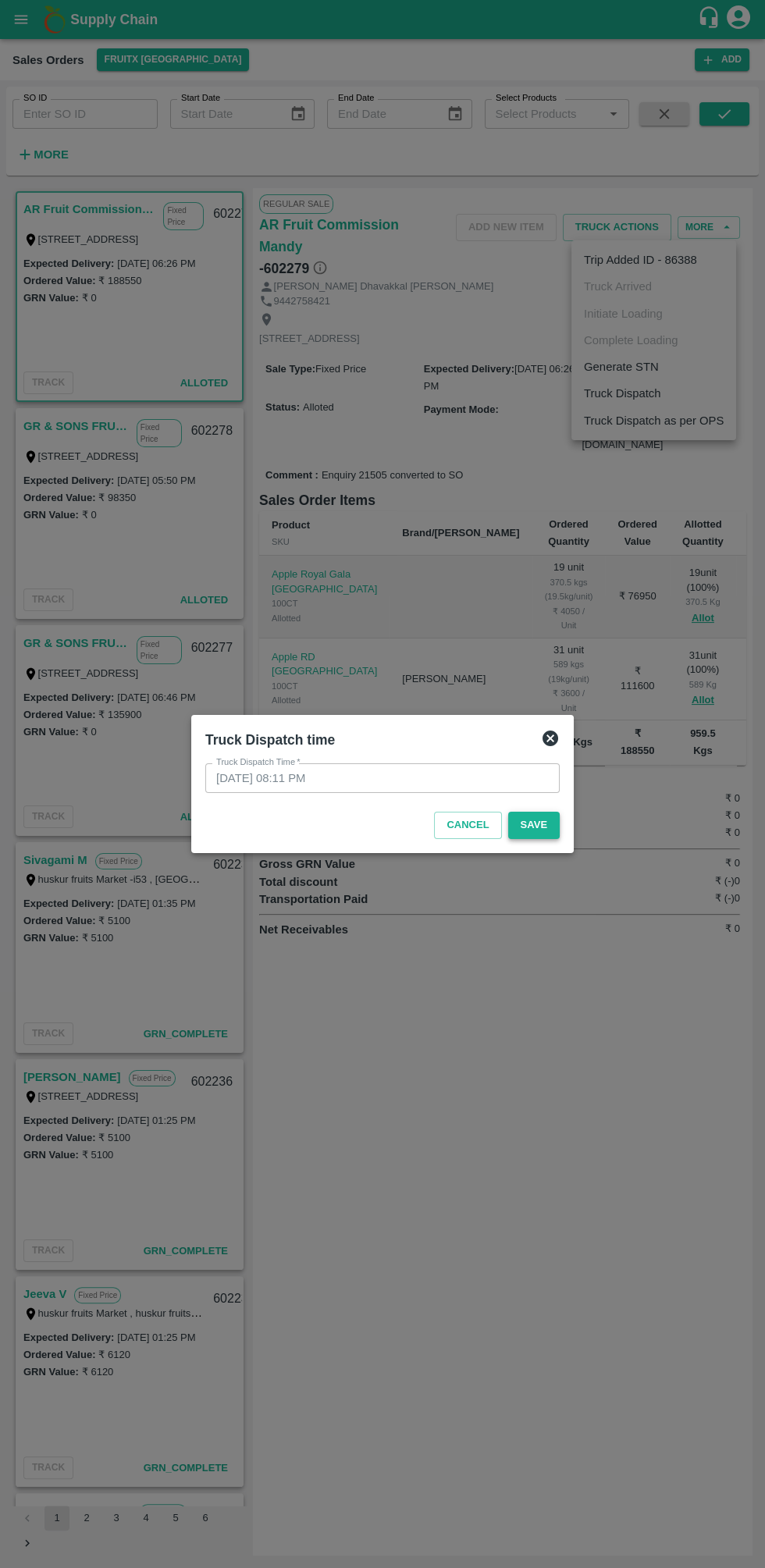
click at [547, 821] on button "Save" at bounding box center [534, 824] width 52 height 27
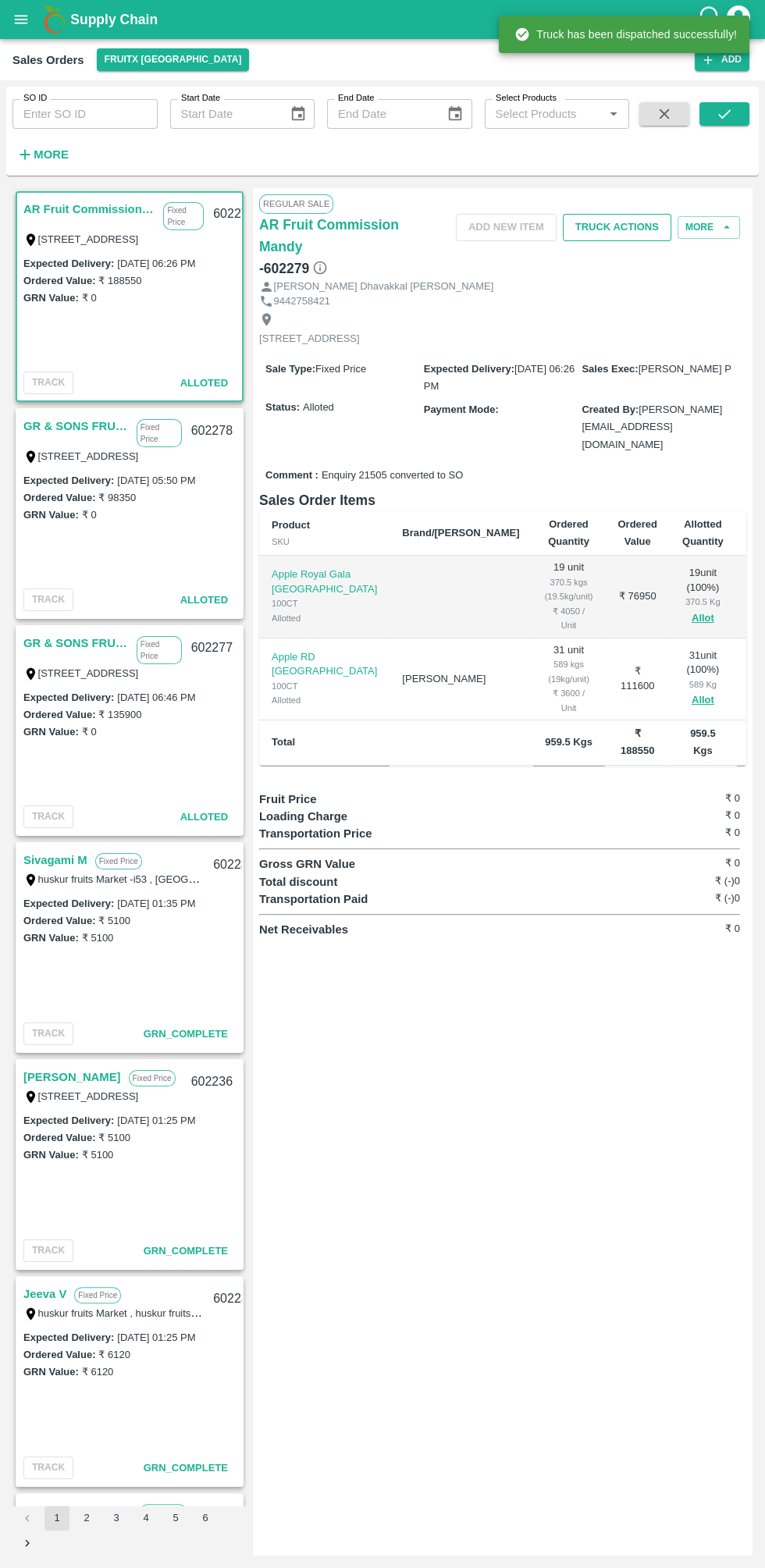
click at [635, 226] on button "Truck Actions" at bounding box center [617, 227] width 109 height 27
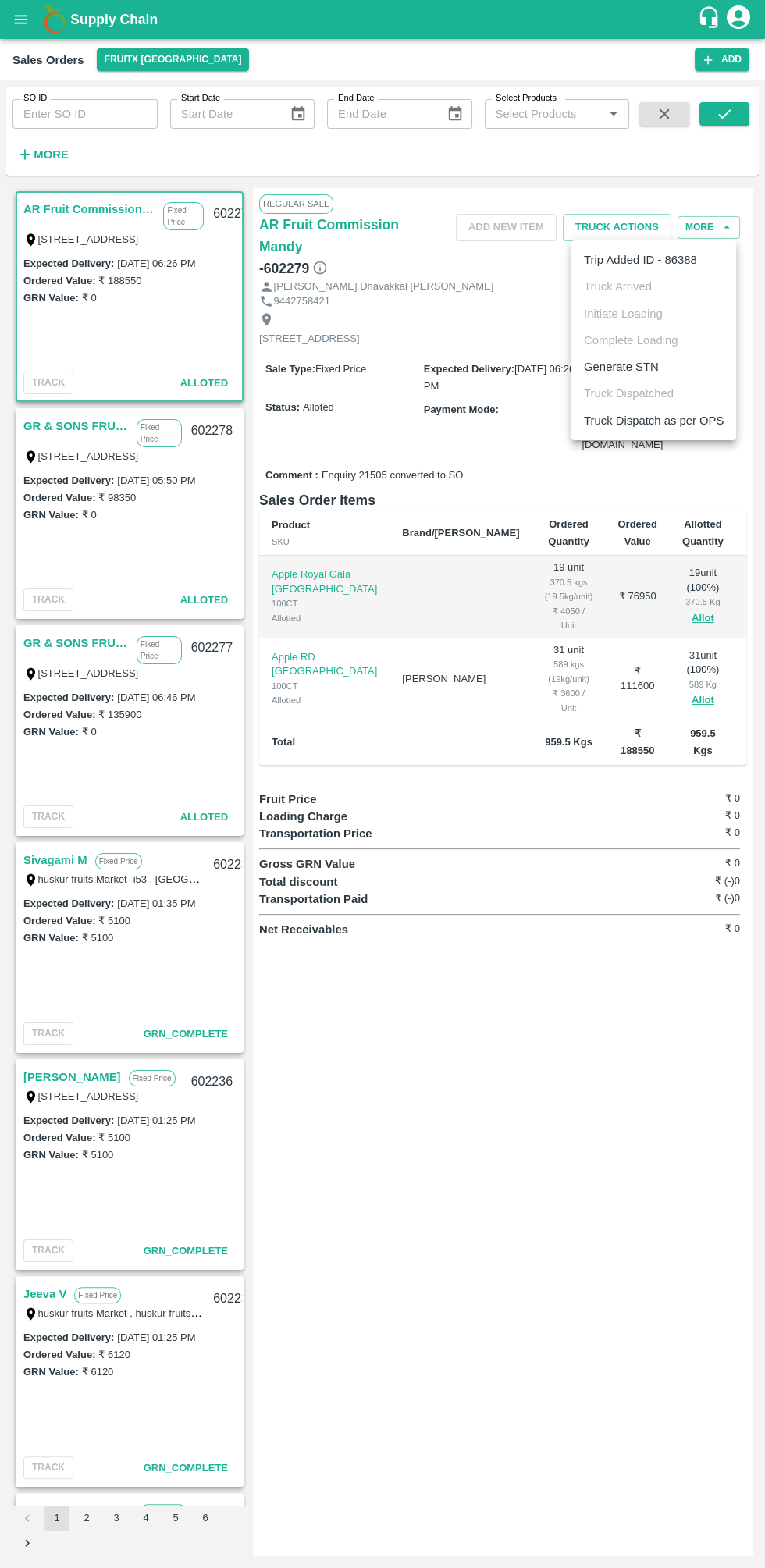
click at [678, 428] on li "Truck Dispatch as per OPS" at bounding box center [653, 420] width 164 height 27
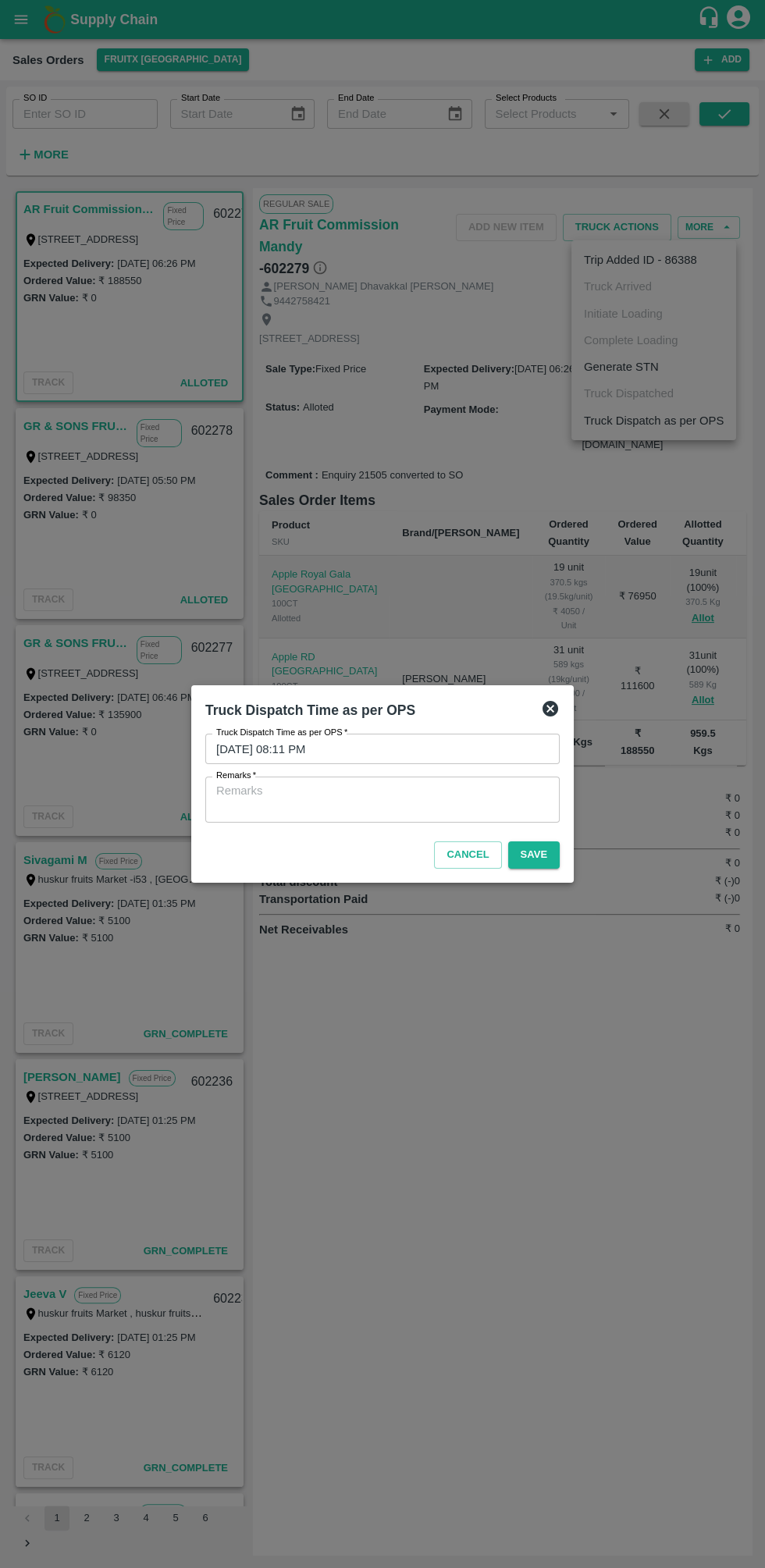
click at [510, 792] on textarea "Remarks   *" at bounding box center [382, 798] width 333 height 33
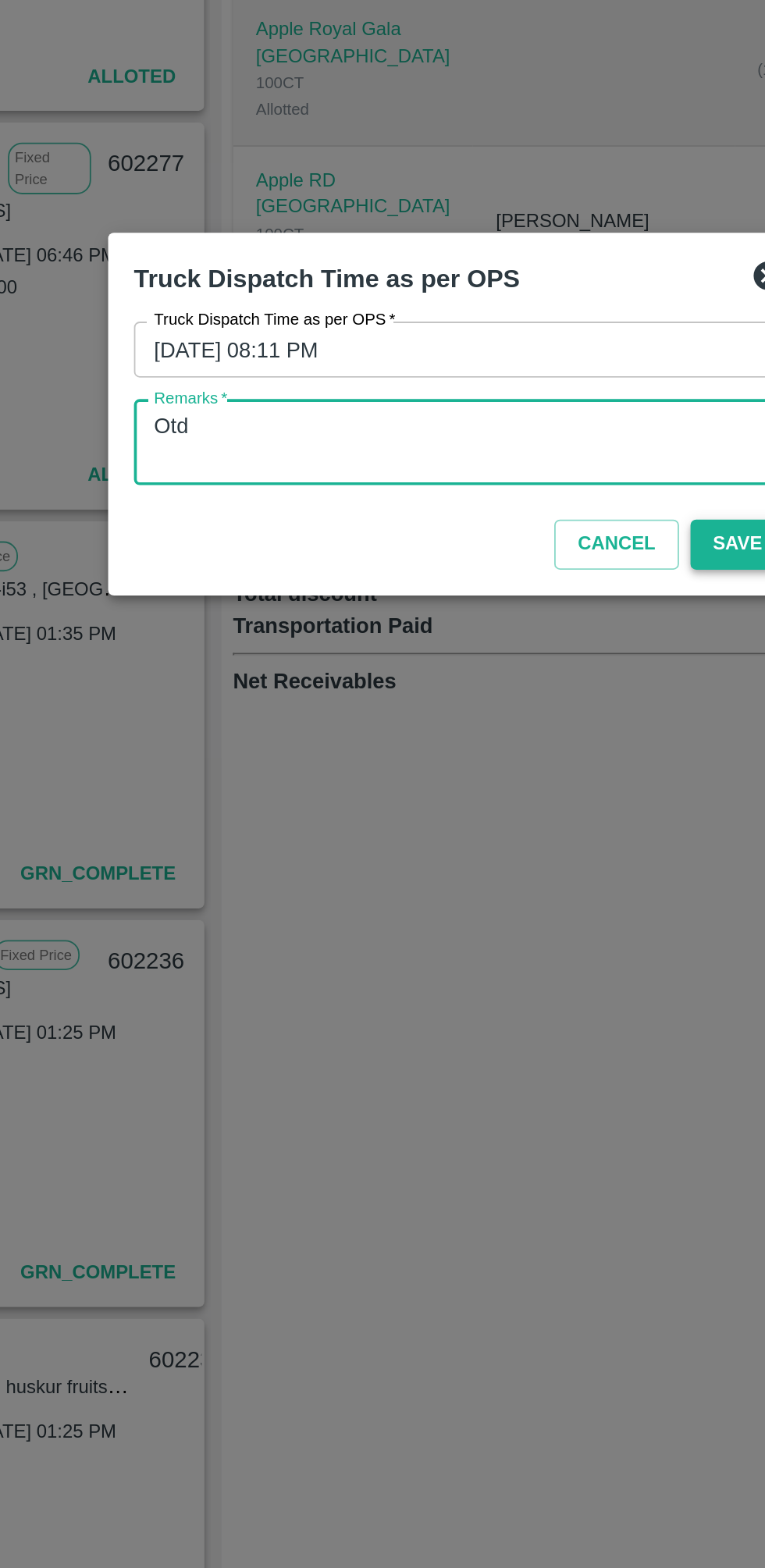
type textarea "Otd"
click at [531, 854] on button "Save" at bounding box center [534, 854] width 52 height 27
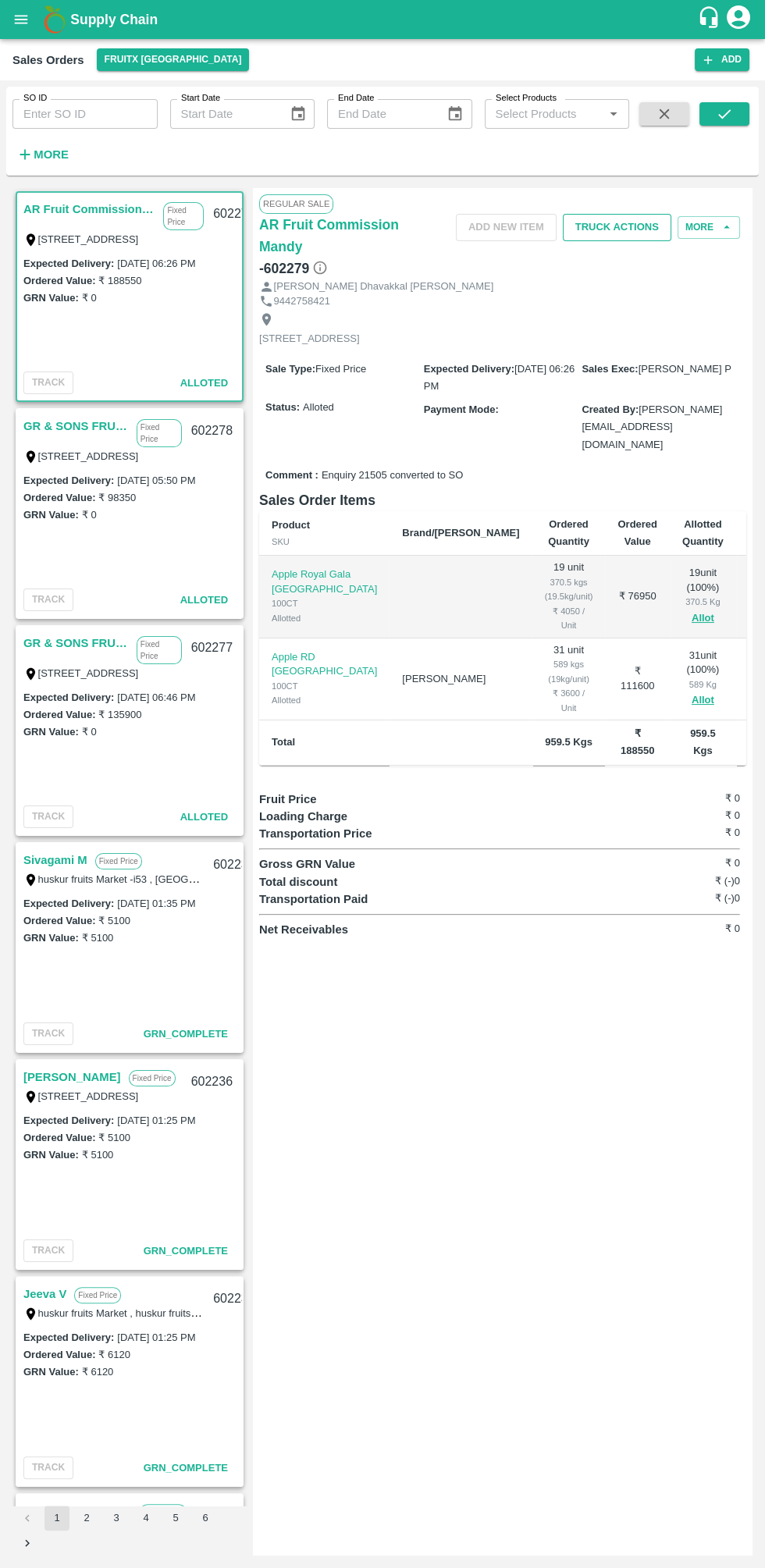
click at [617, 236] on button "Truck Actions" at bounding box center [617, 227] width 109 height 27
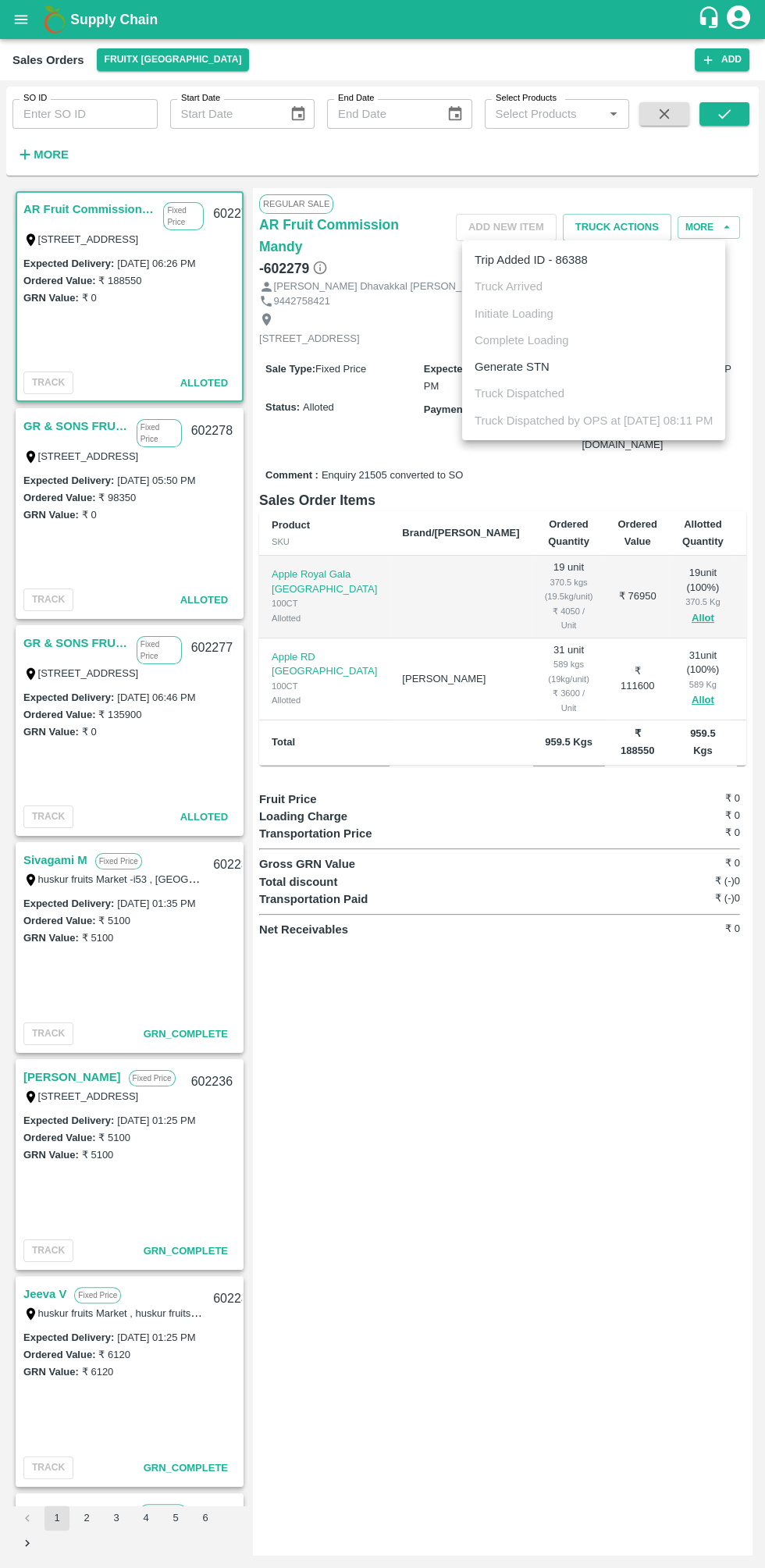
click at [540, 937] on div at bounding box center [382, 784] width 765 height 1568
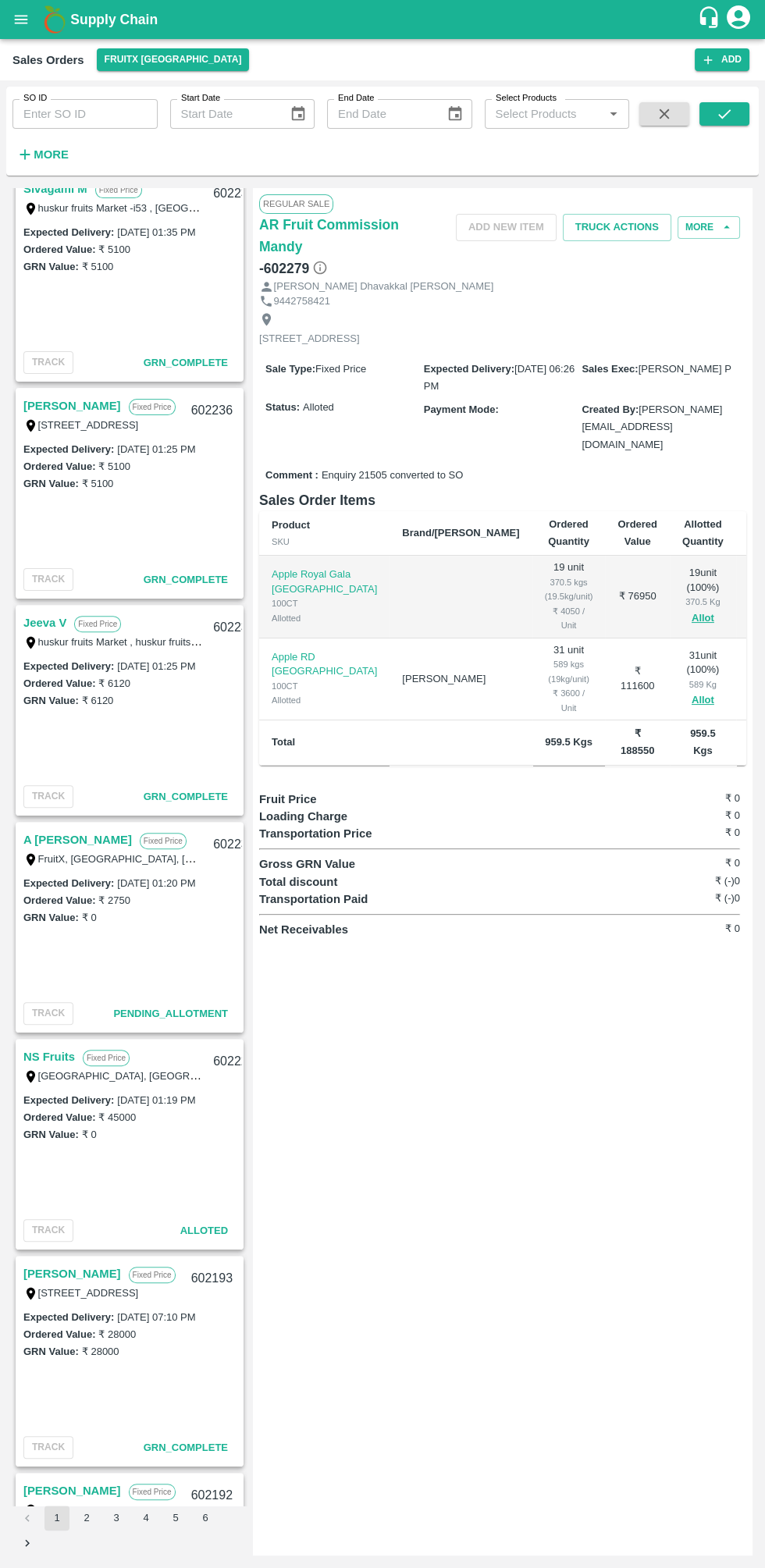
scroll to position [671, 0]
click at [69, 843] on link "A [PERSON_NAME]" at bounding box center [78, 839] width 109 height 20
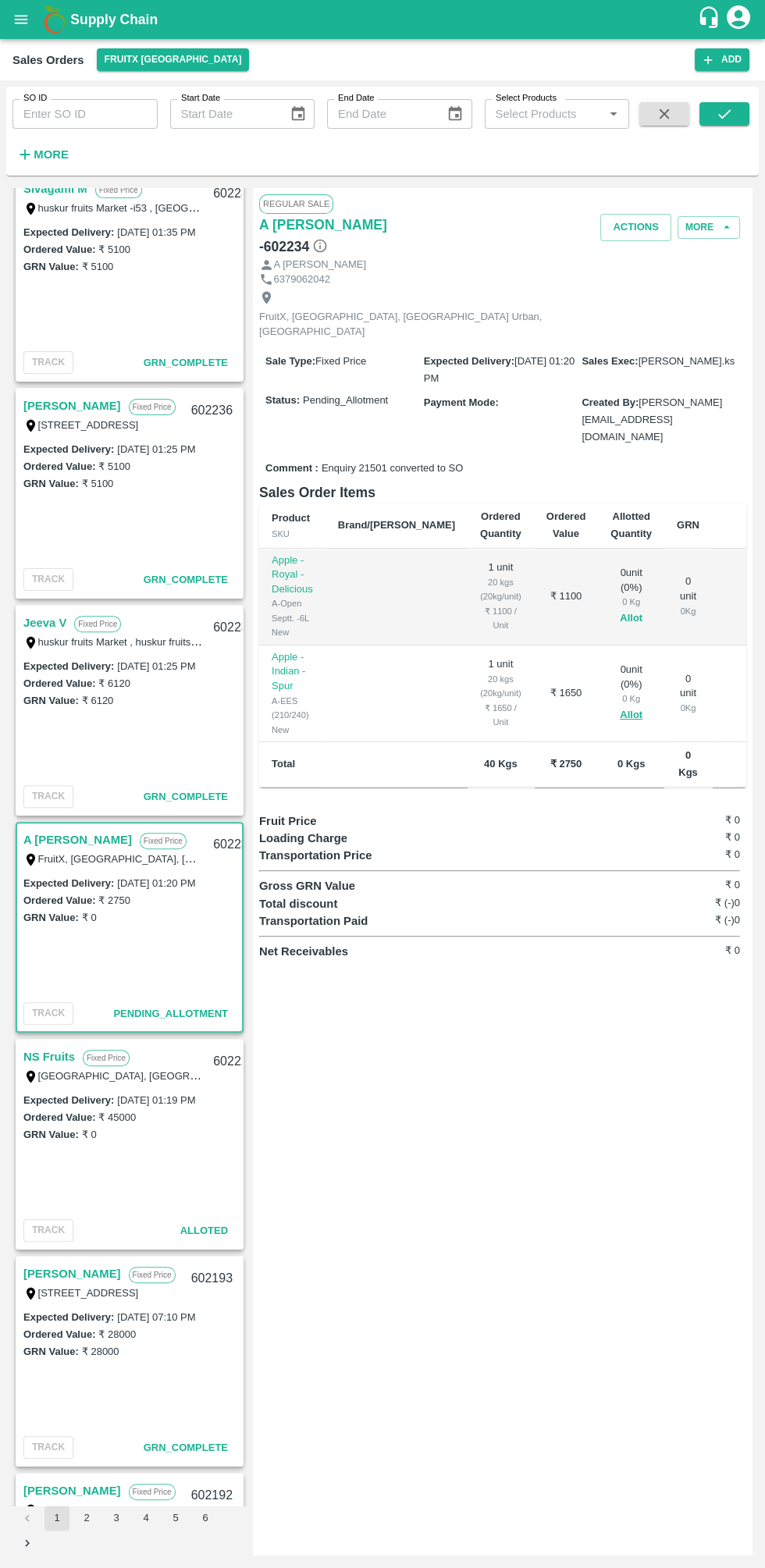
click at [620, 609] on button "Allot" at bounding box center [631, 618] width 23 height 18
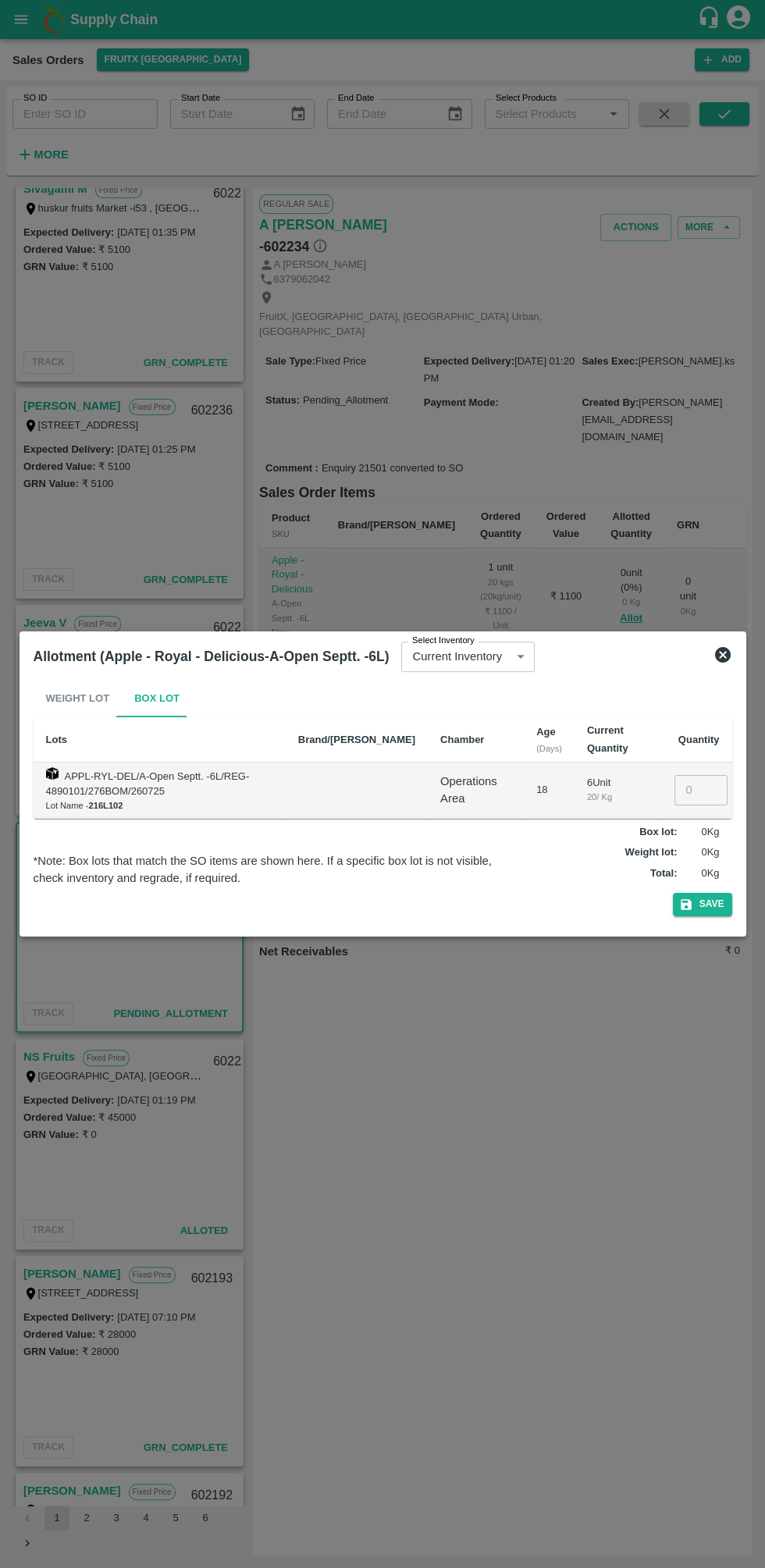
click at [691, 791] on input "number" at bounding box center [700, 789] width 53 height 30
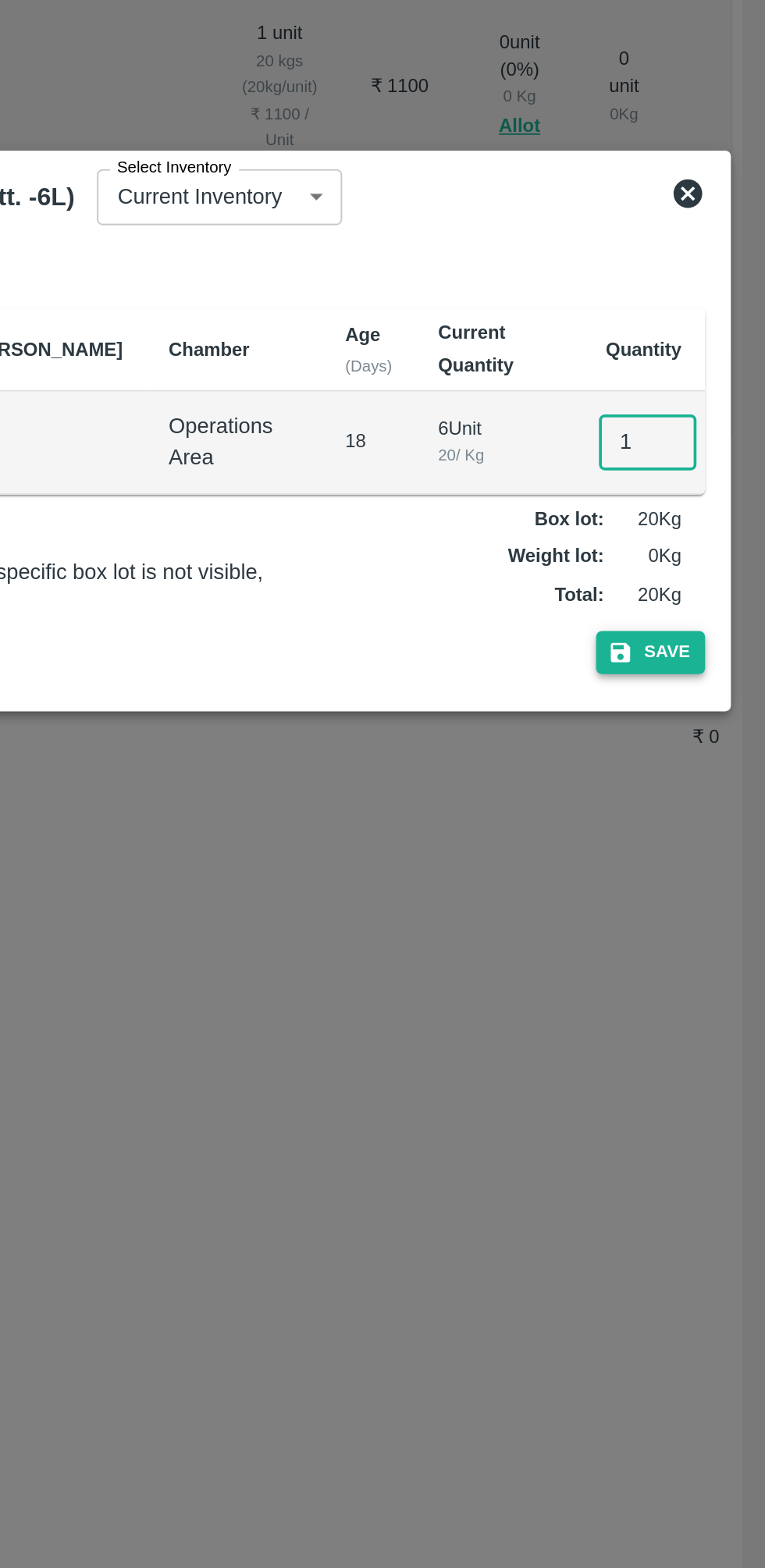
type input "1"
click at [713, 913] on button "Save" at bounding box center [703, 904] width 60 height 23
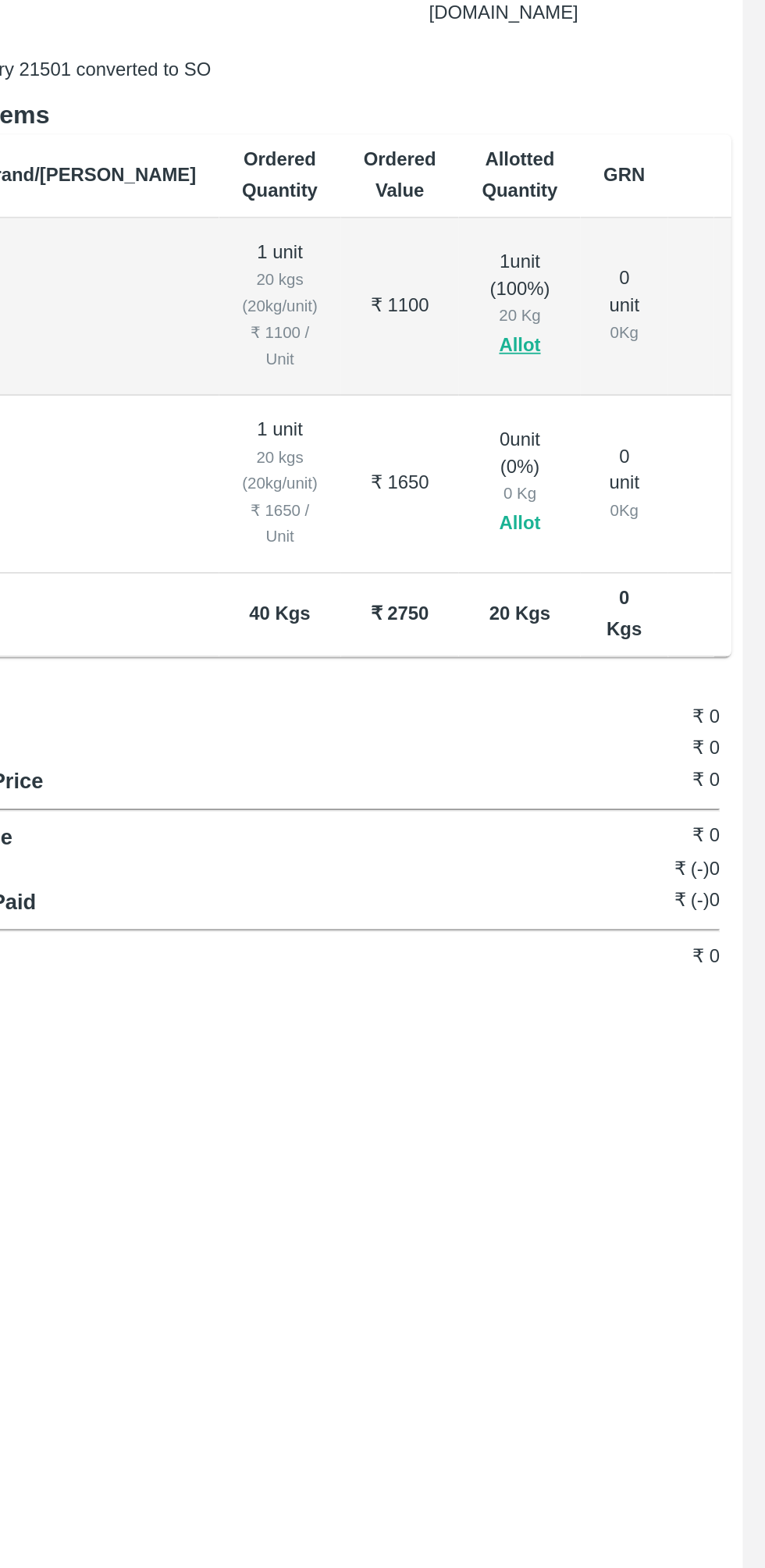
click at [620, 706] on button "Allot" at bounding box center [631, 715] width 23 height 18
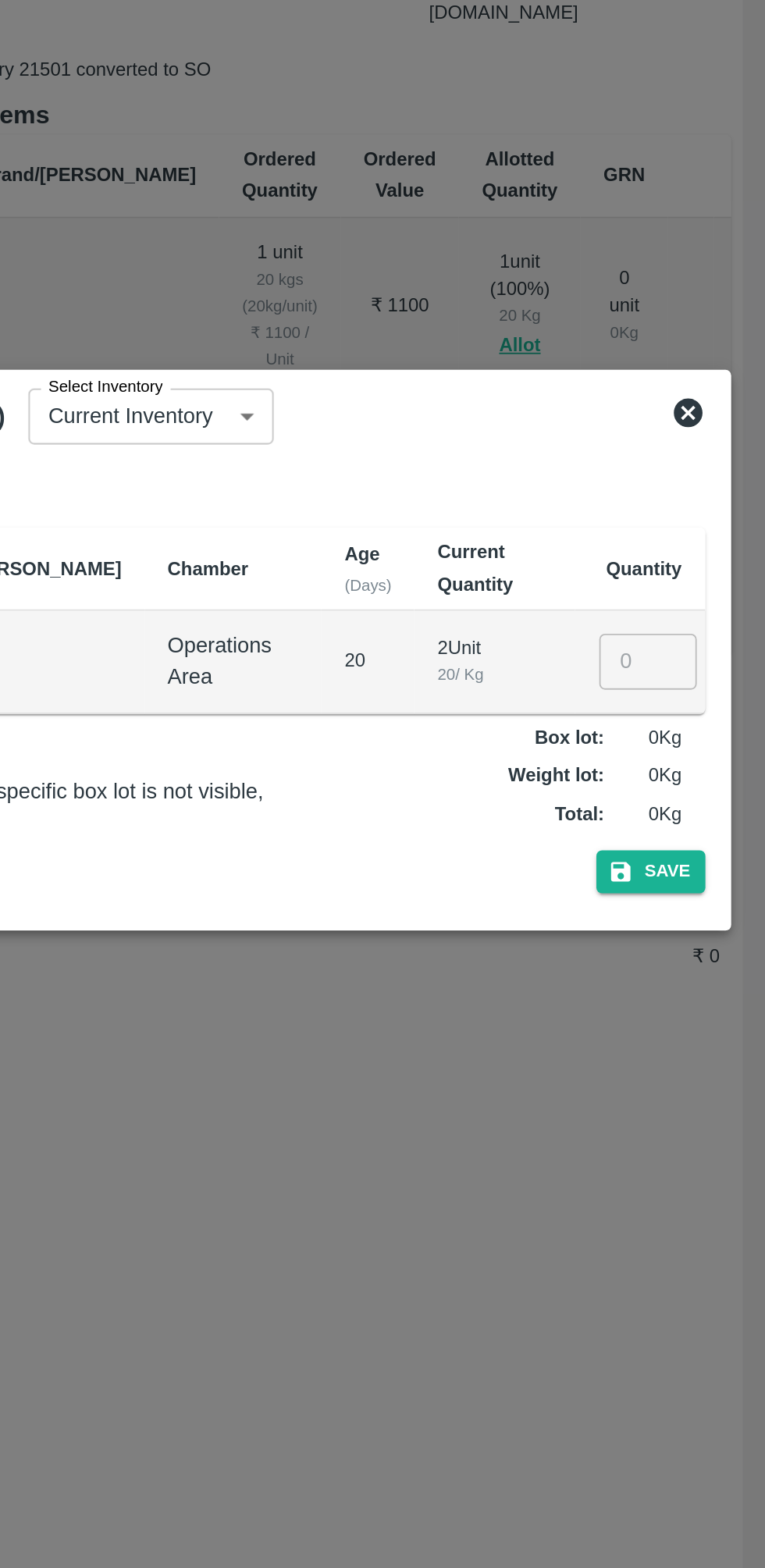
click at [695, 792] on input "number" at bounding box center [700, 789] width 53 height 30
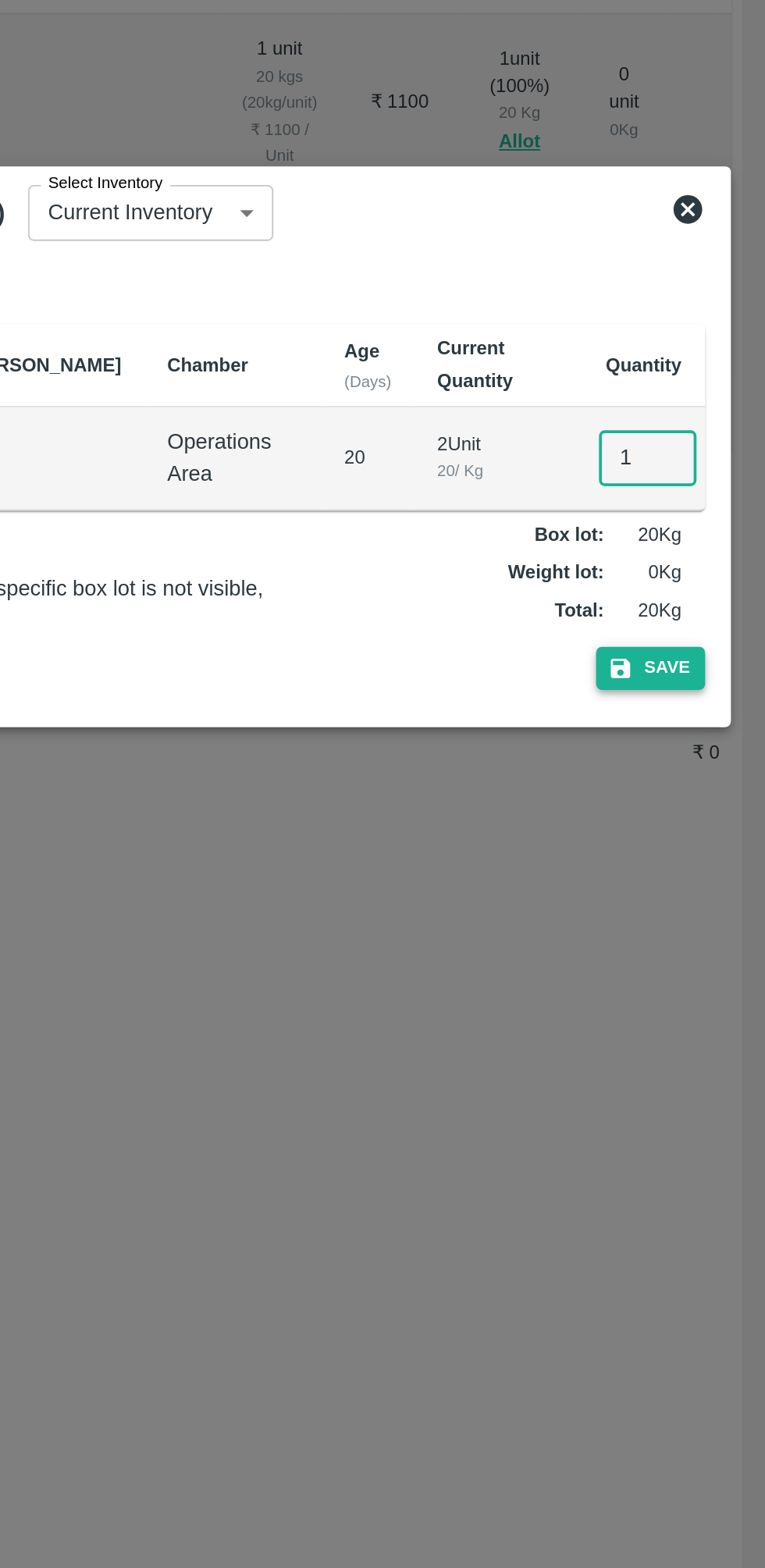
type input "1"
click at [702, 906] on button "Save" at bounding box center [703, 904] width 60 height 23
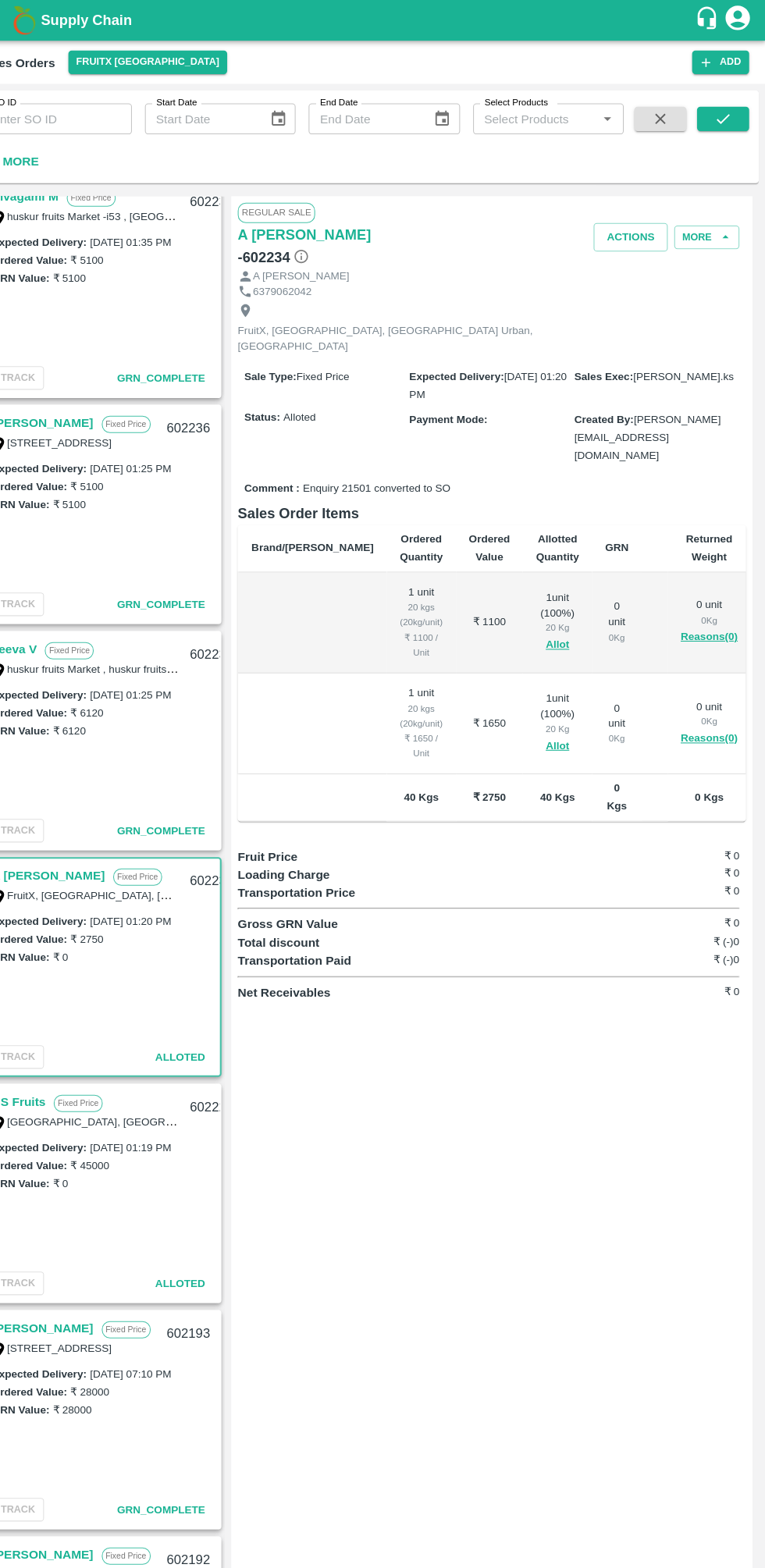
scroll to position [0, 76]
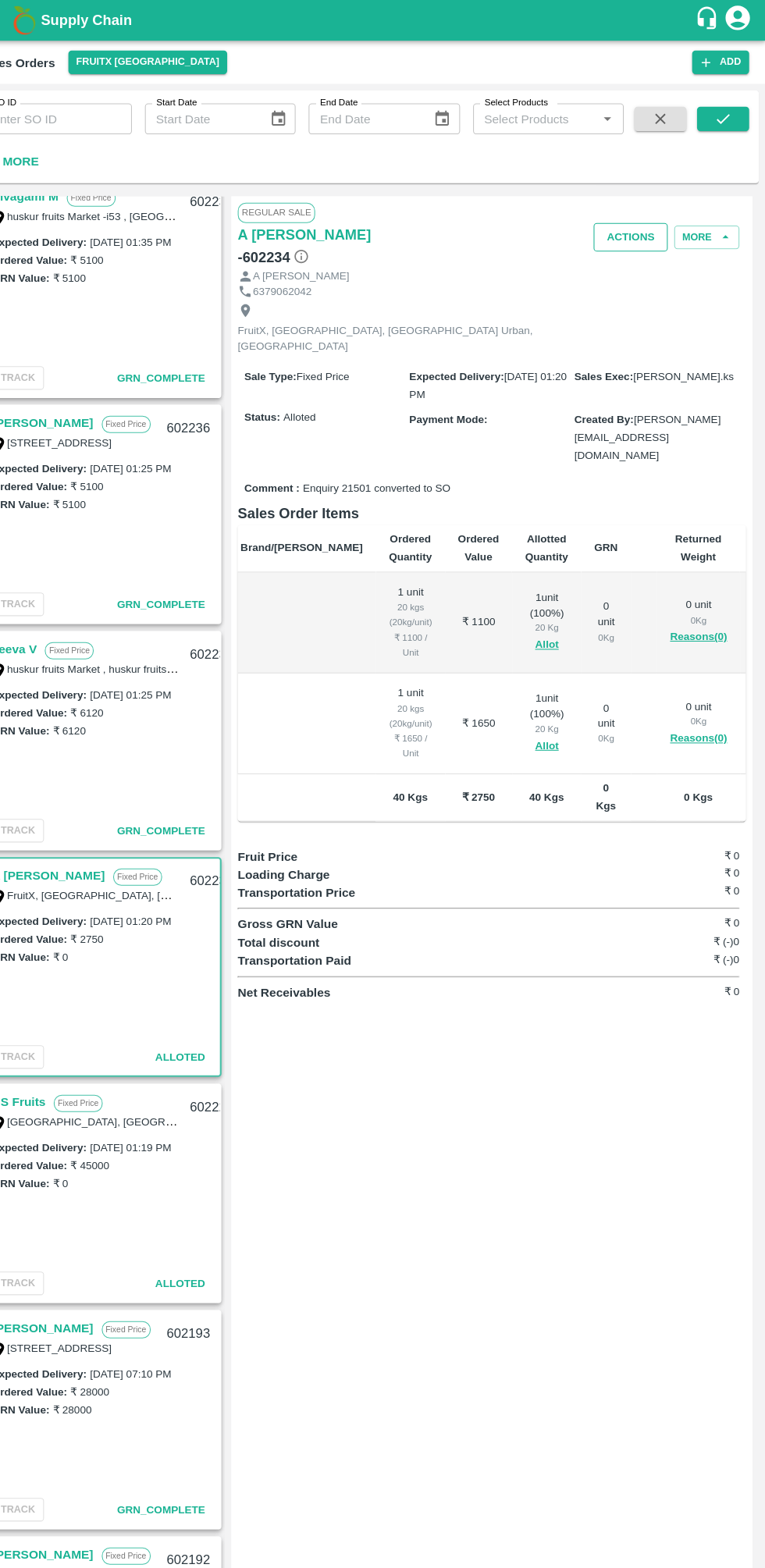
click at [637, 226] on button "Actions" at bounding box center [636, 227] width 71 height 27
click at [664, 295] on li "Deliver" at bounding box center [672, 286] width 164 height 27
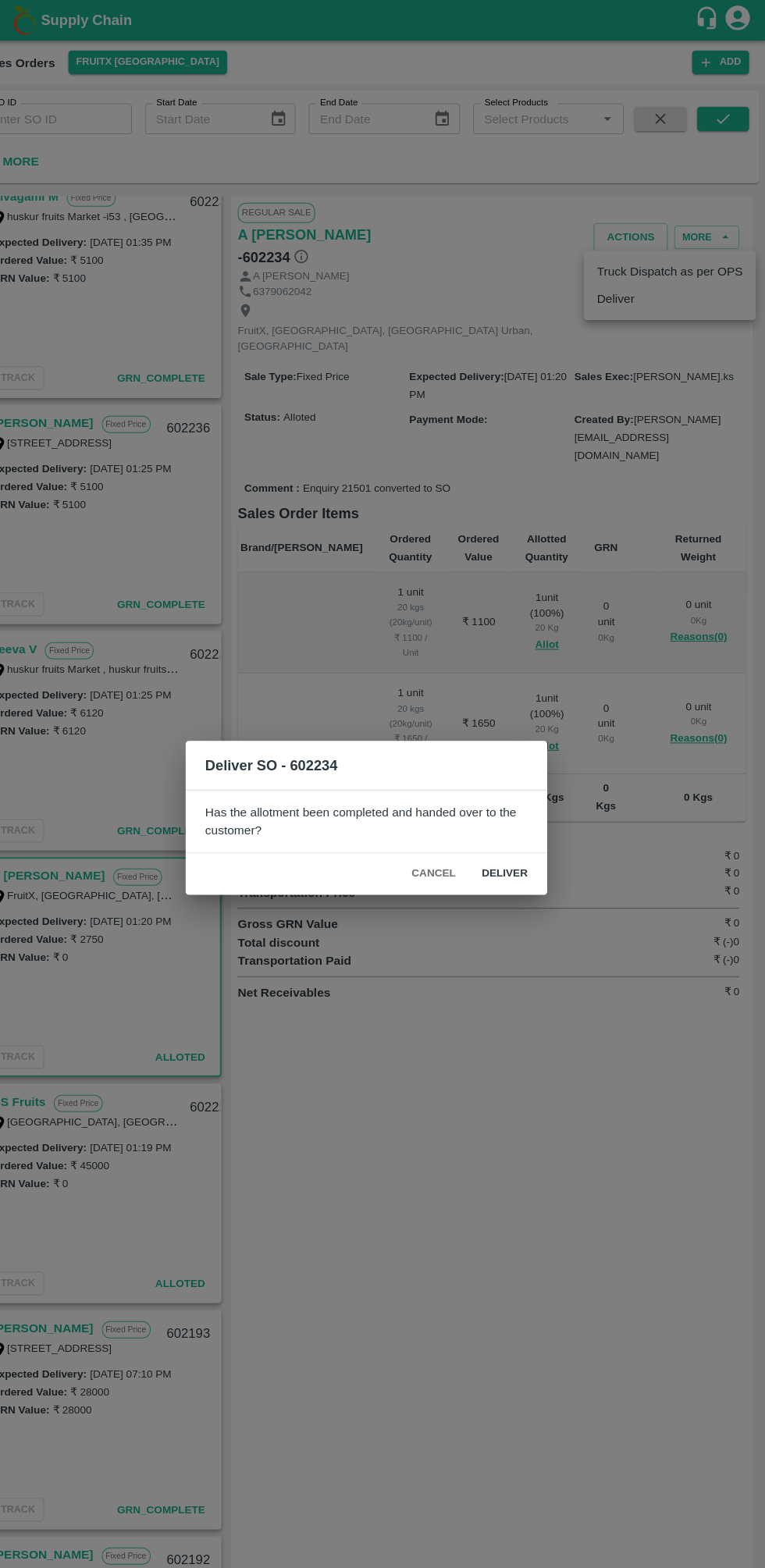
click at [531, 841] on button "Deliver" at bounding box center [515, 837] width 69 height 27
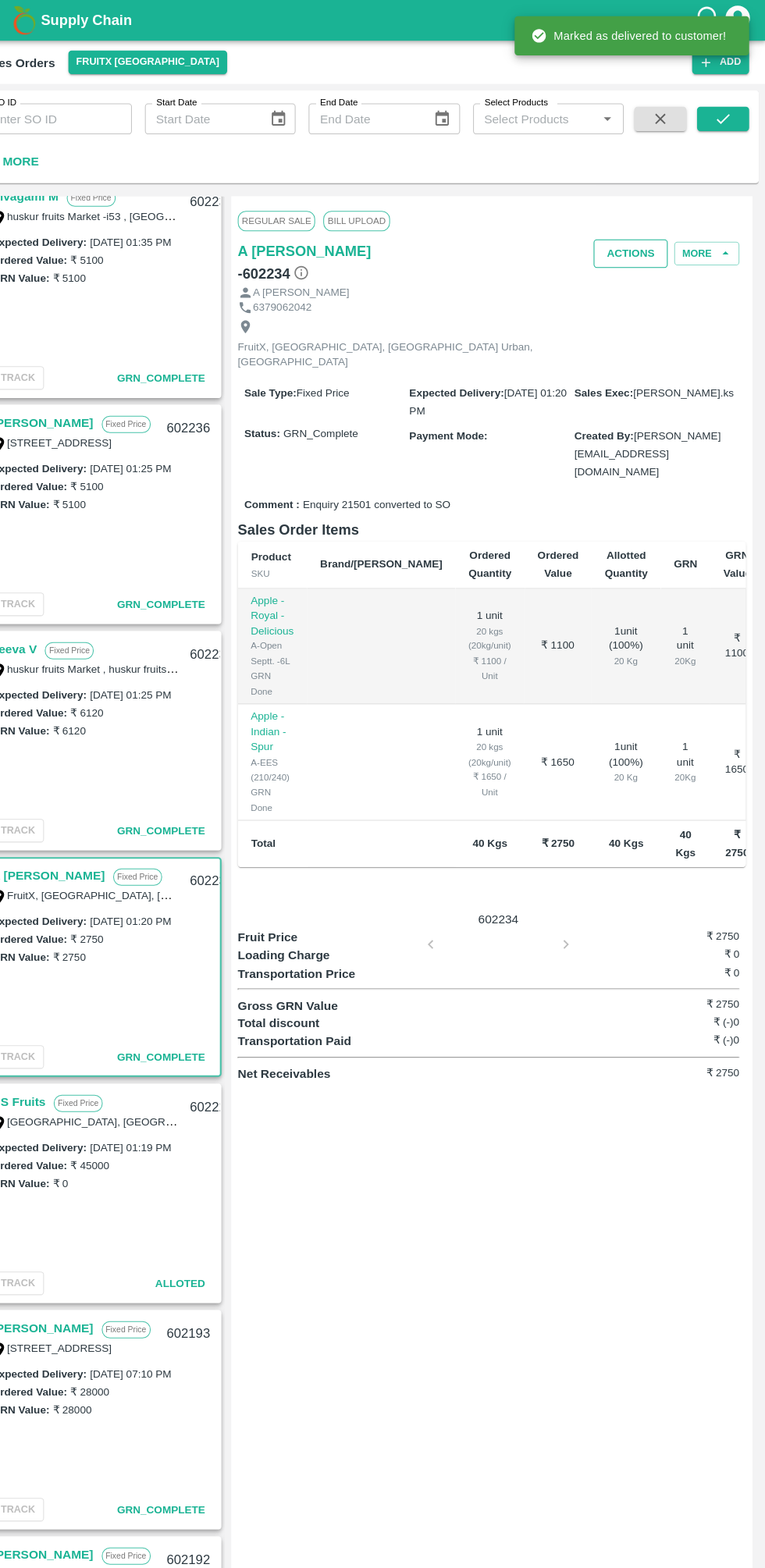
click at [661, 249] on button "Actions" at bounding box center [636, 242] width 71 height 27
click at [686, 280] on li "Truck Dispatch as per OPS" at bounding box center [672, 275] width 164 height 27
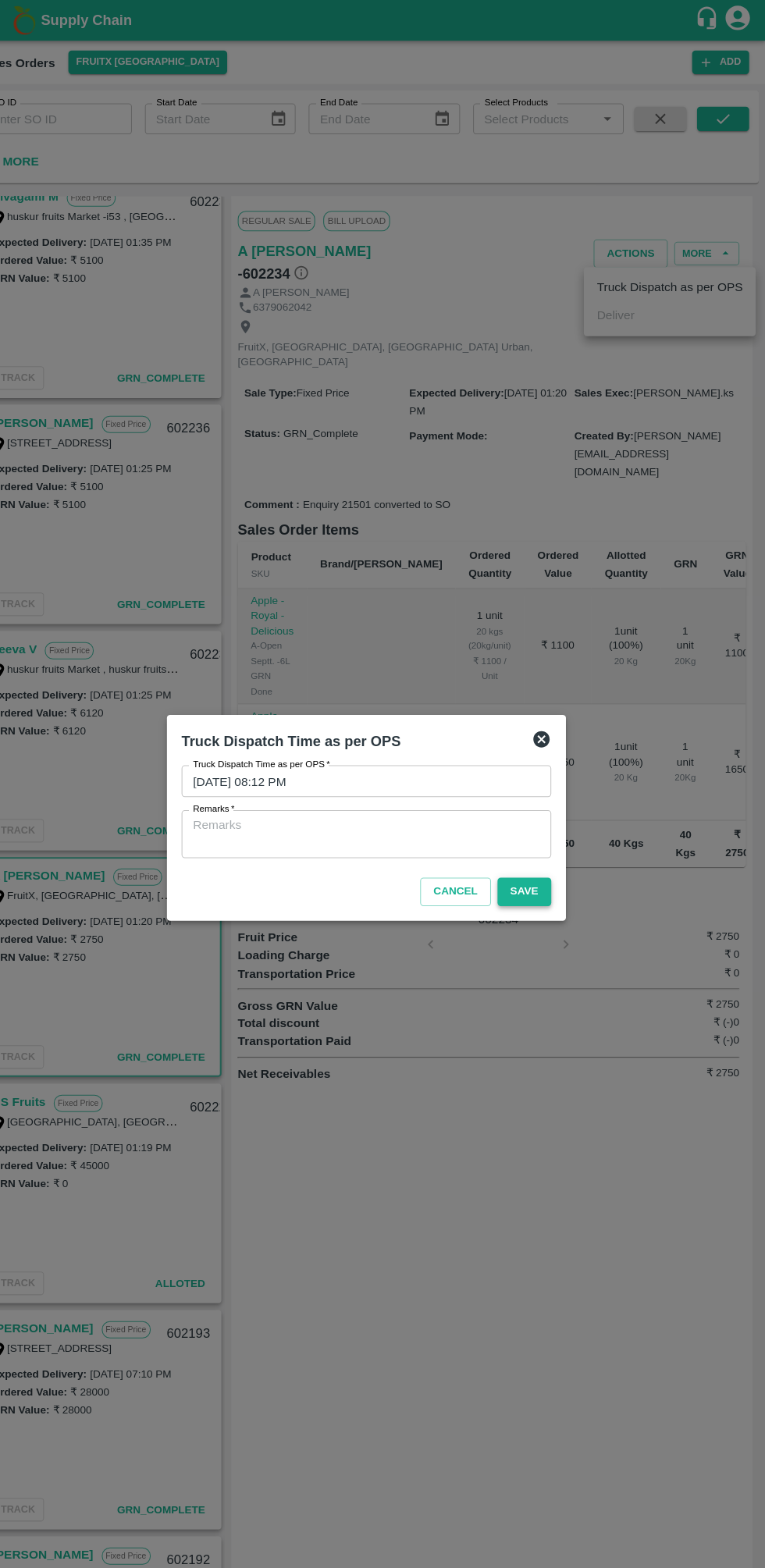
click at [542, 853] on button "Save" at bounding box center [534, 854] width 52 height 27
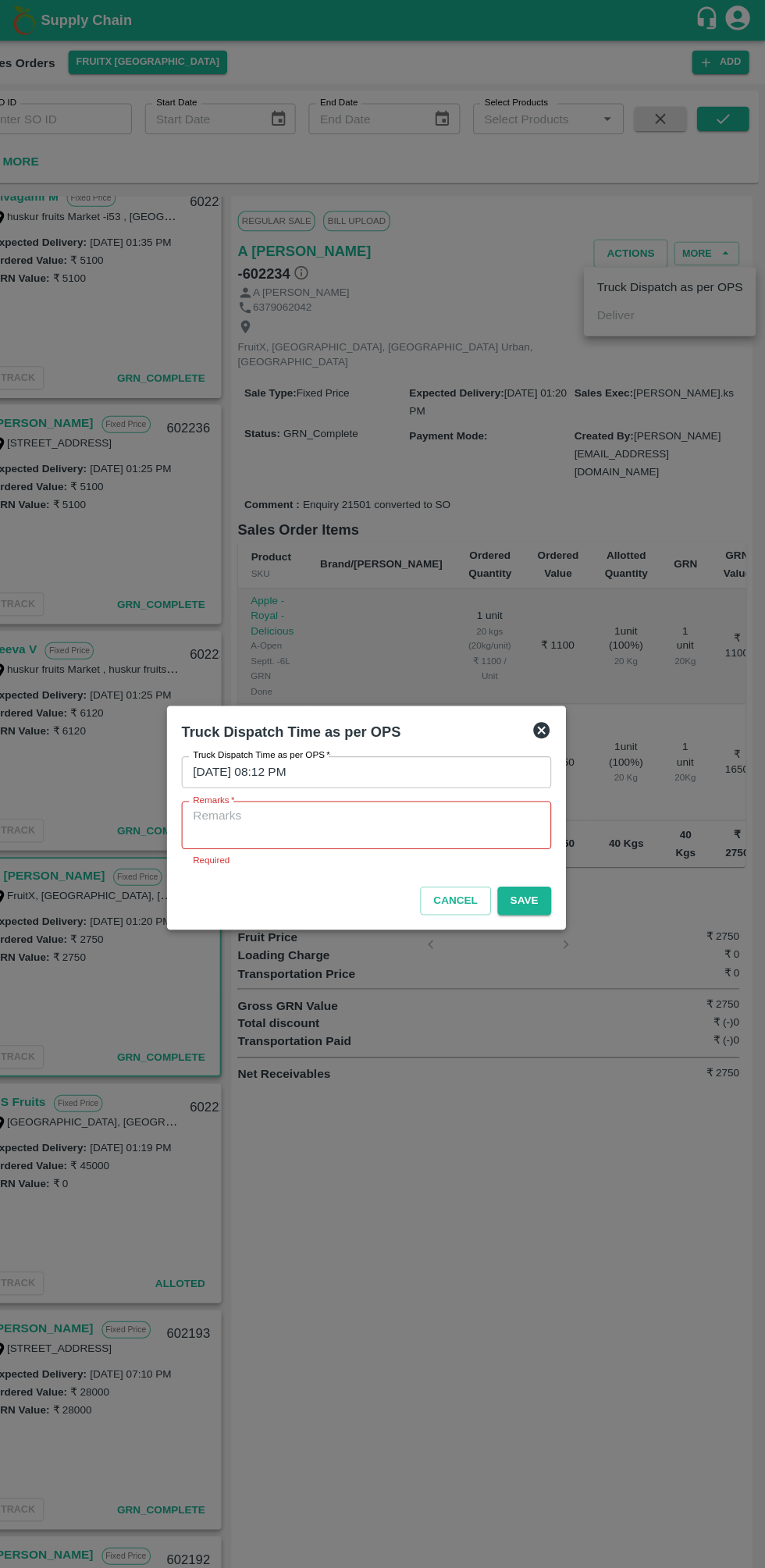
click at [435, 788] on textarea "Remarks   *" at bounding box center [382, 790] width 333 height 33
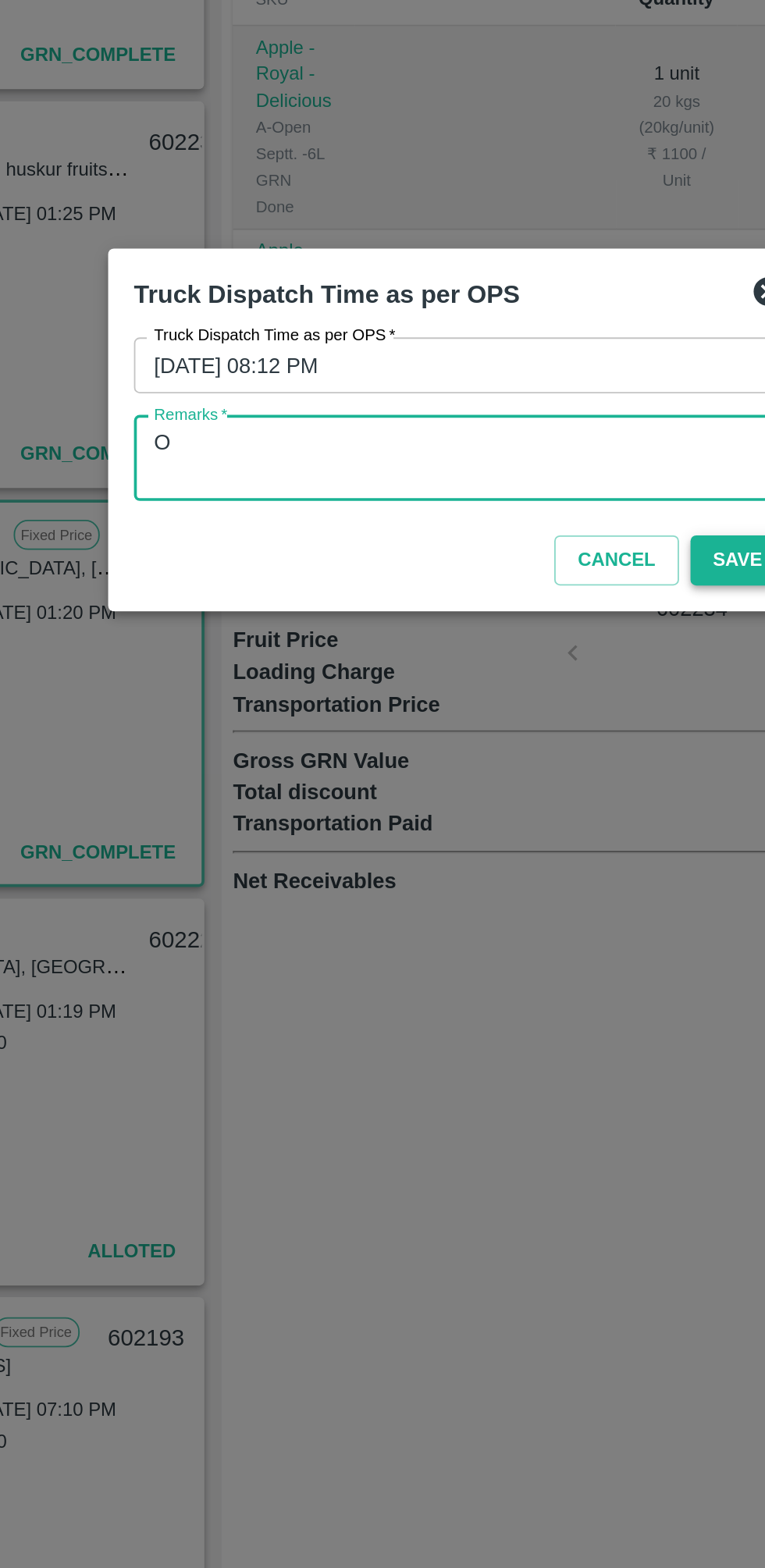
type textarea "O"
click at [539, 845] on button "Save" at bounding box center [534, 854] width 52 height 27
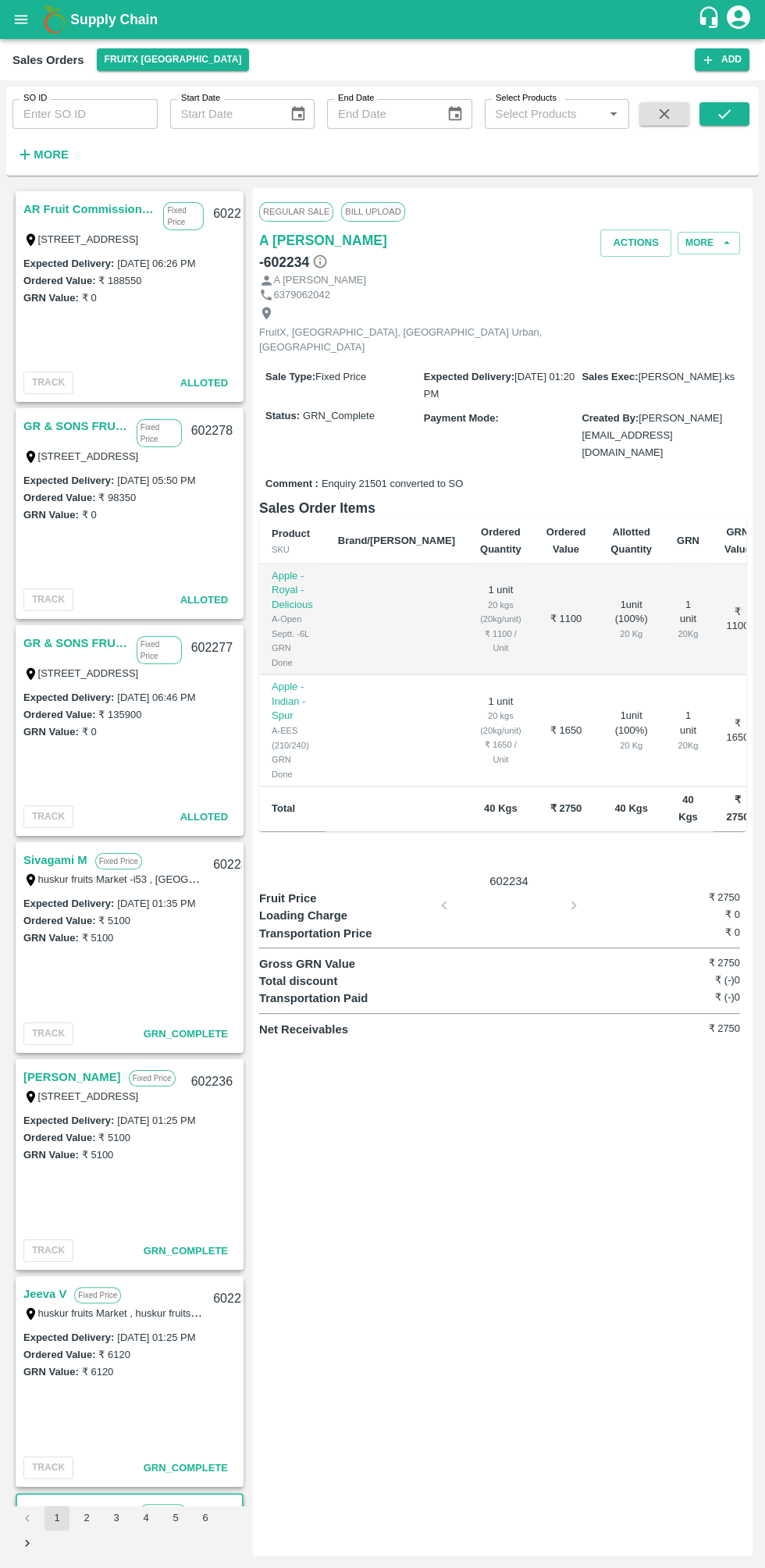
click at [30, 20] on icon "open drawer" at bounding box center [21, 19] width 17 height 17
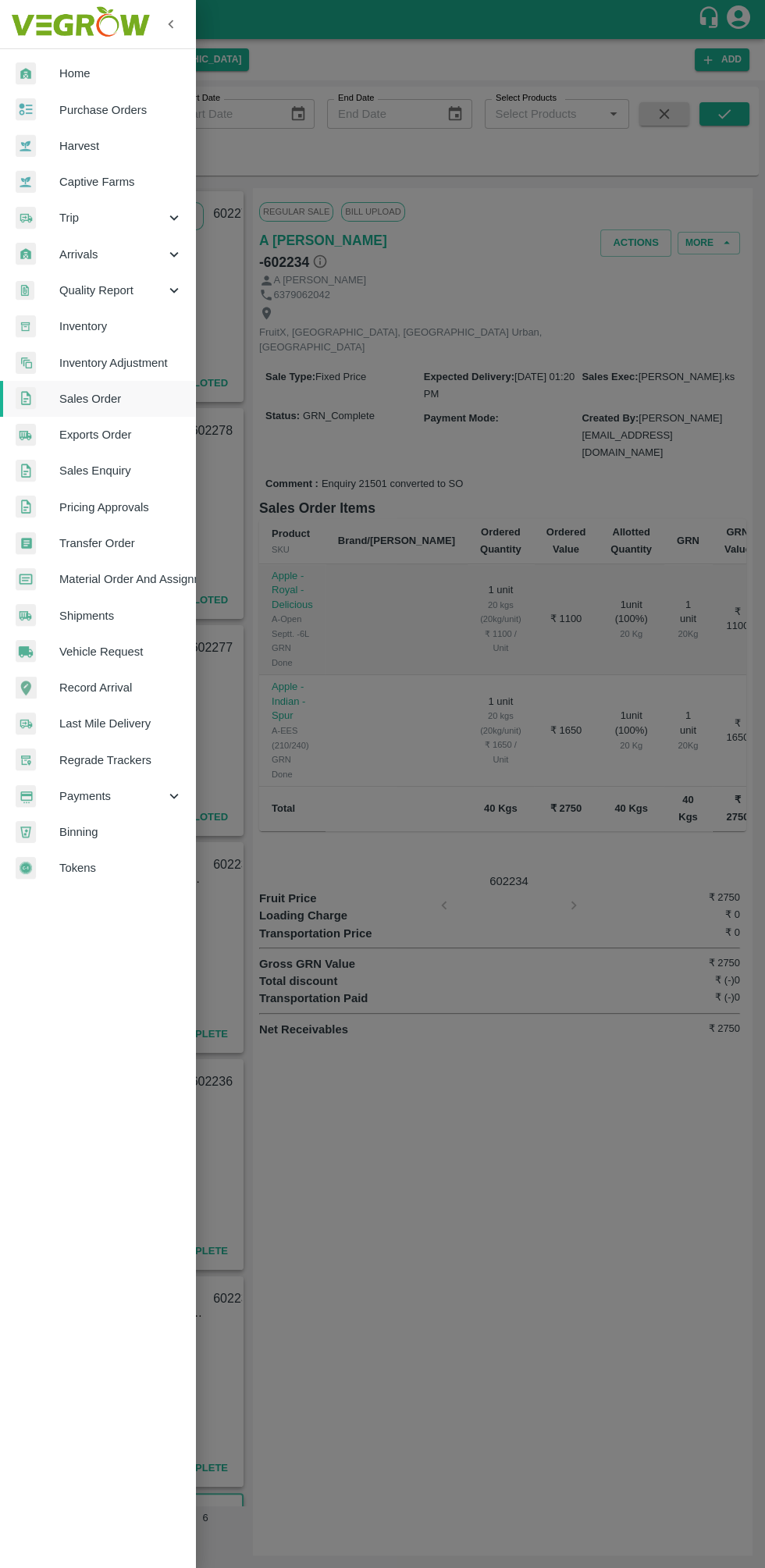
click at [145, 464] on span "Sales Enquiry" at bounding box center [122, 470] width 124 height 17
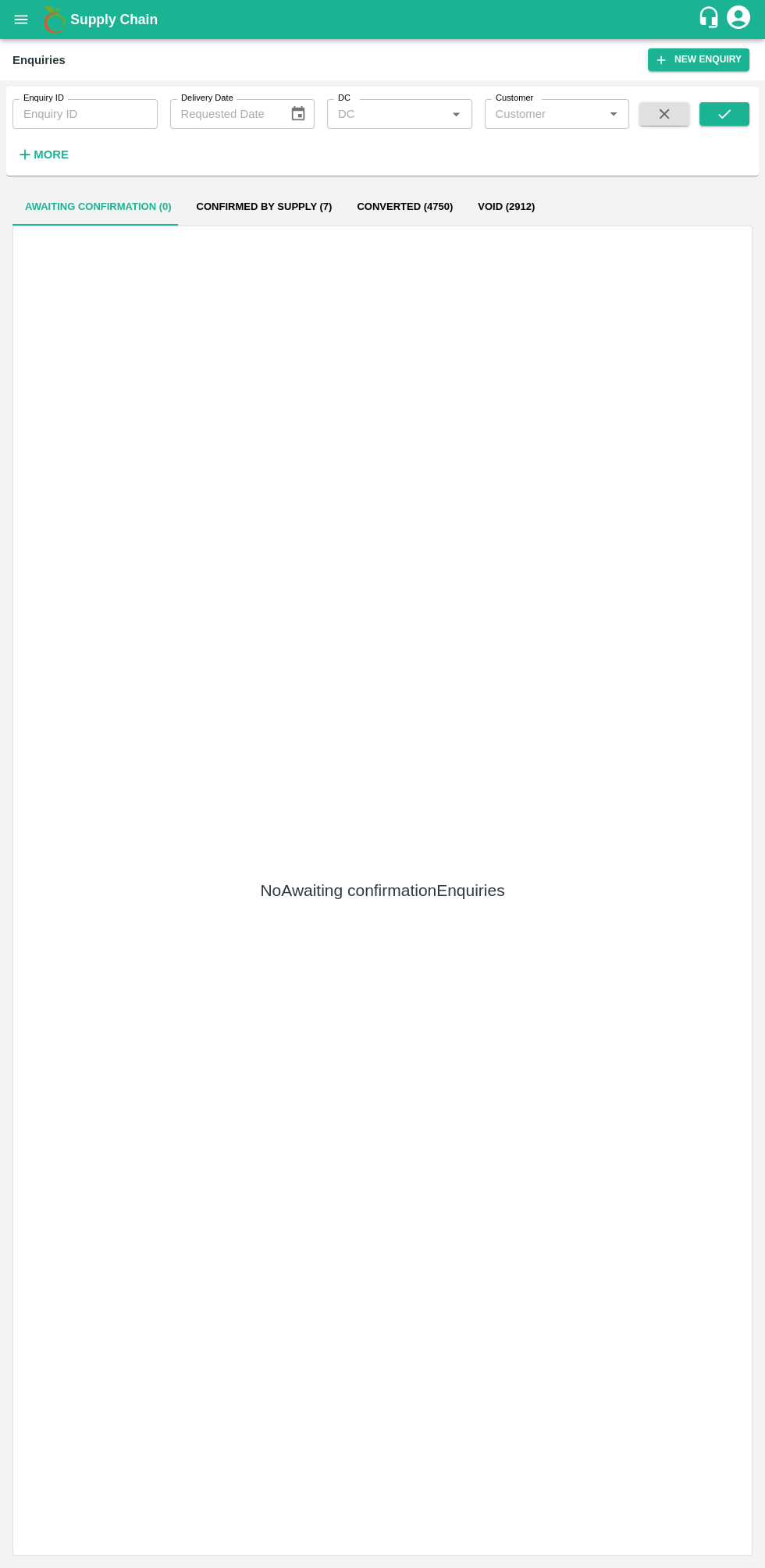
click at [31, 23] on button "open drawer" at bounding box center [21, 20] width 36 height 36
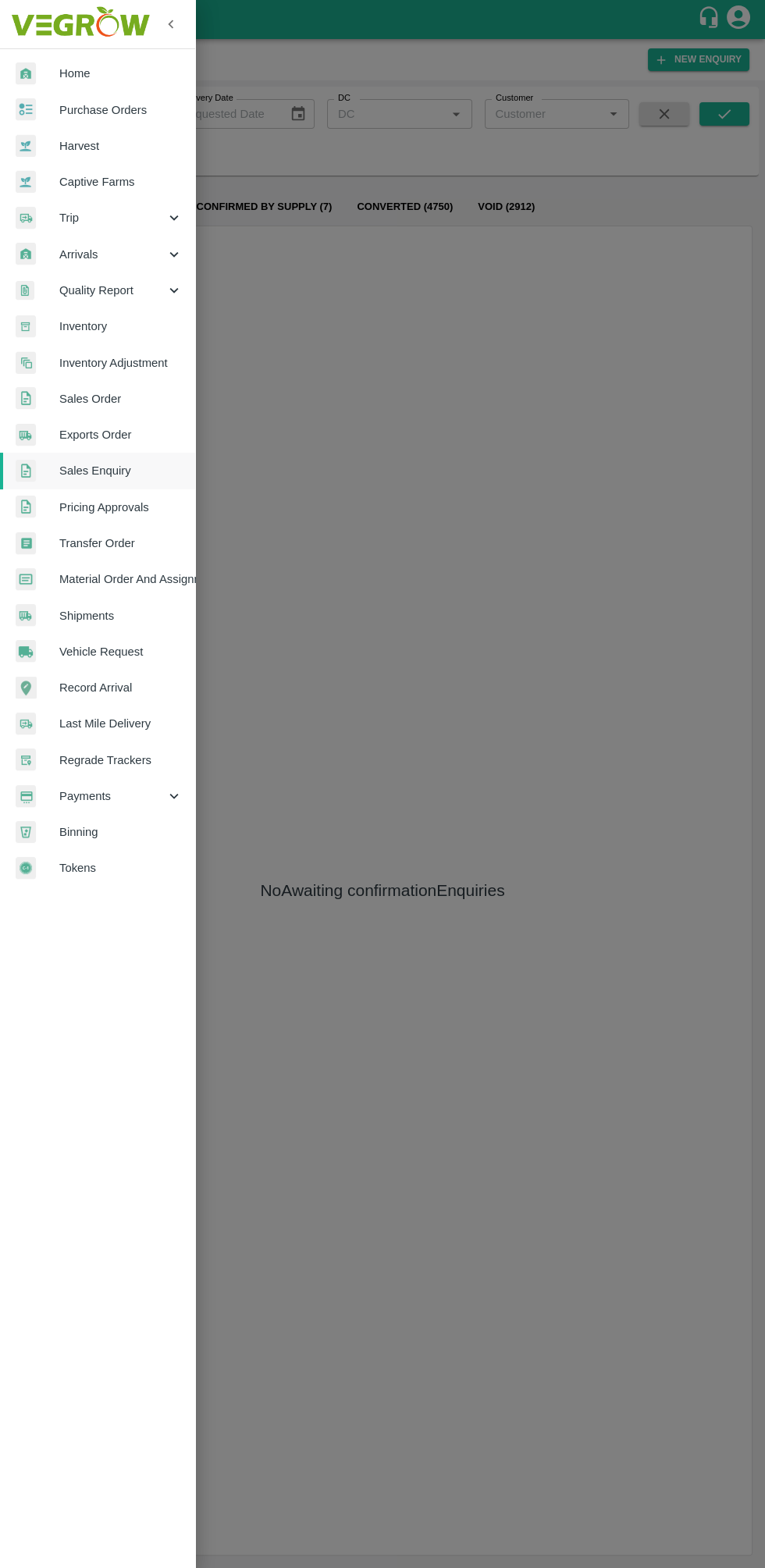
click at [151, 396] on span "Sales Order" at bounding box center [122, 398] width 124 height 17
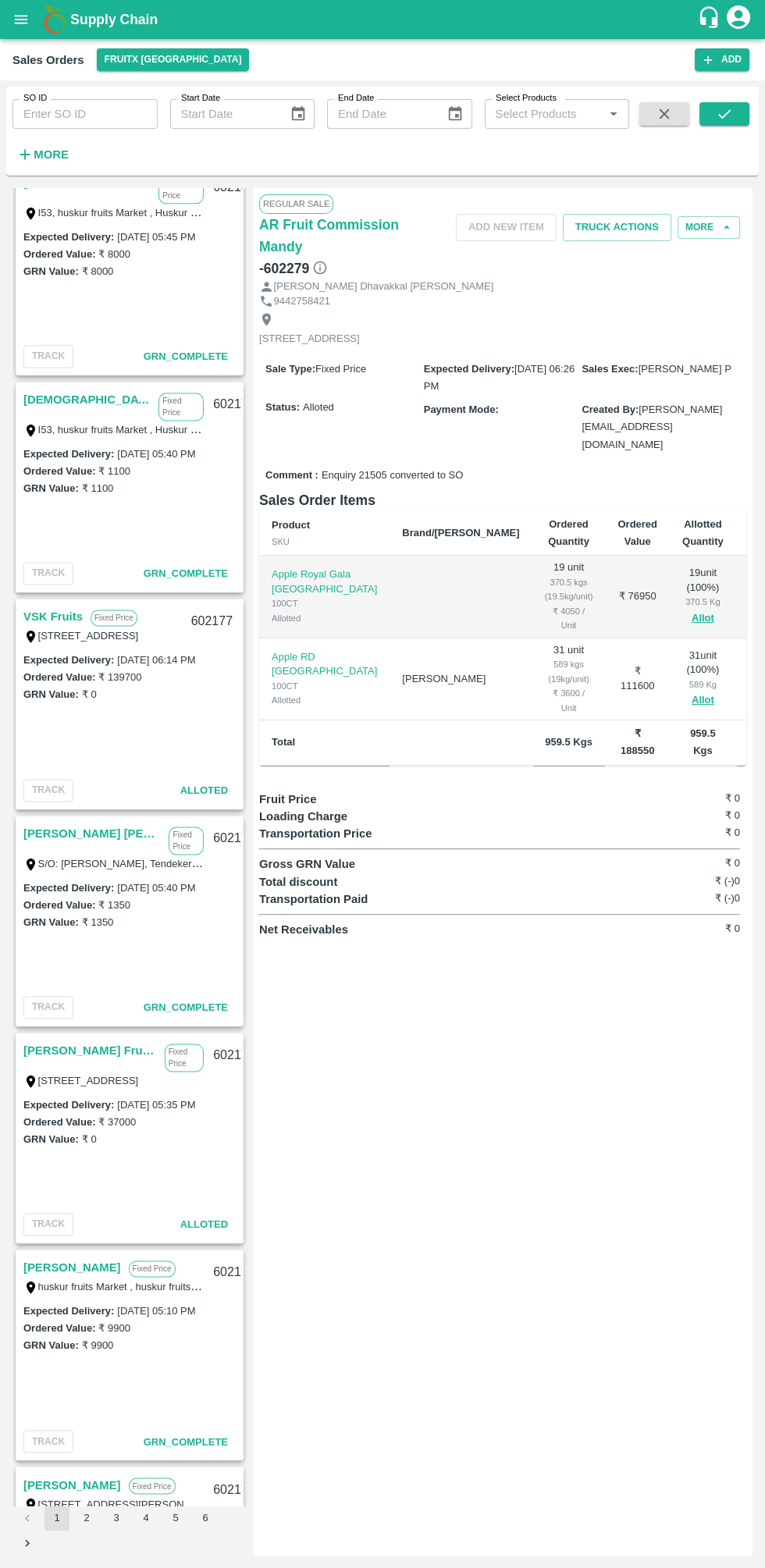
scroll to position [3078, 0]
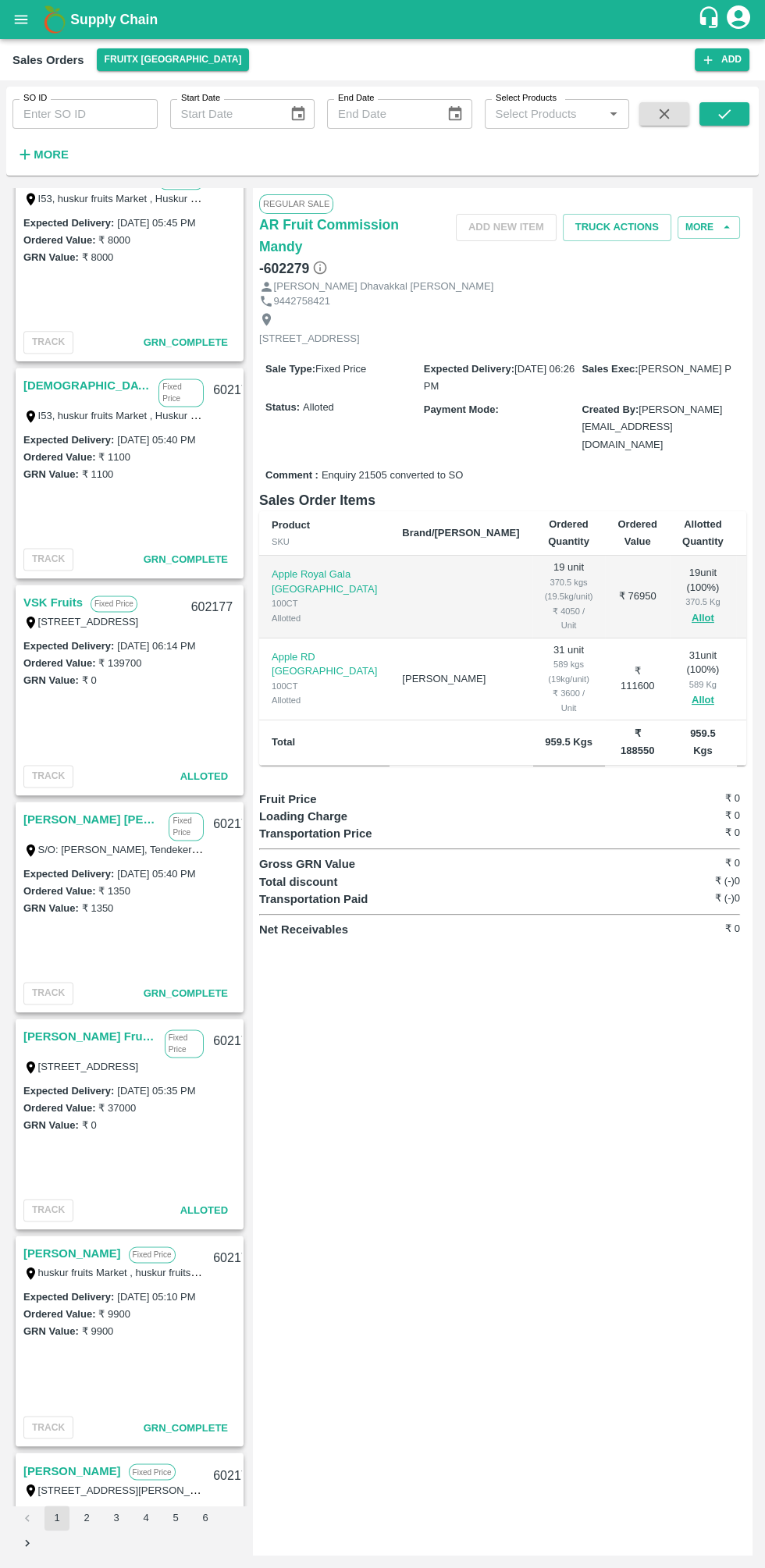
click at [61, 601] on link "VSK Fruits" at bounding box center [54, 602] width 60 height 20
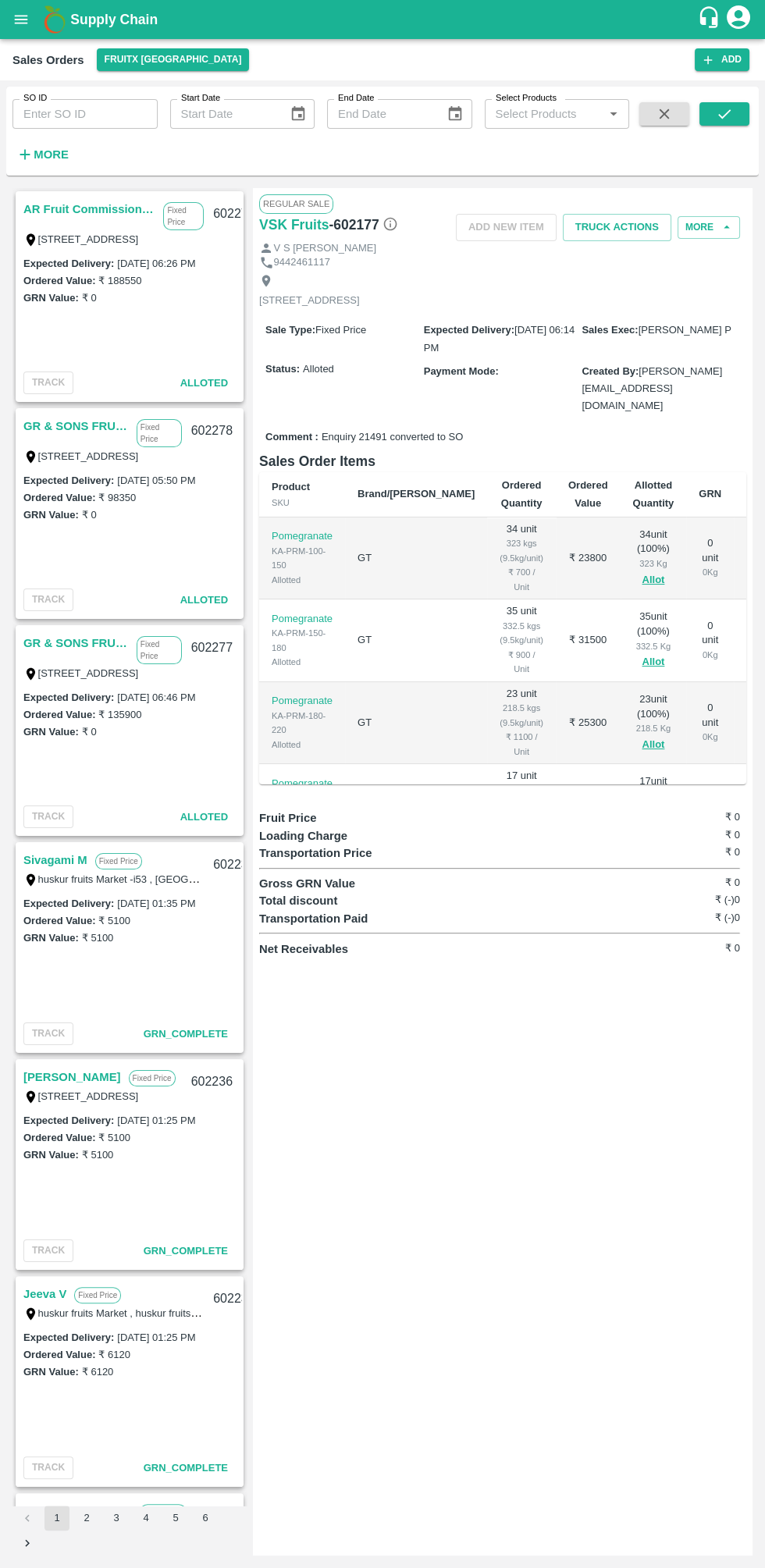
click at [100, 426] on link "GR & SONS FRUITS" at bounding box center [77, 426] width 106 height 20
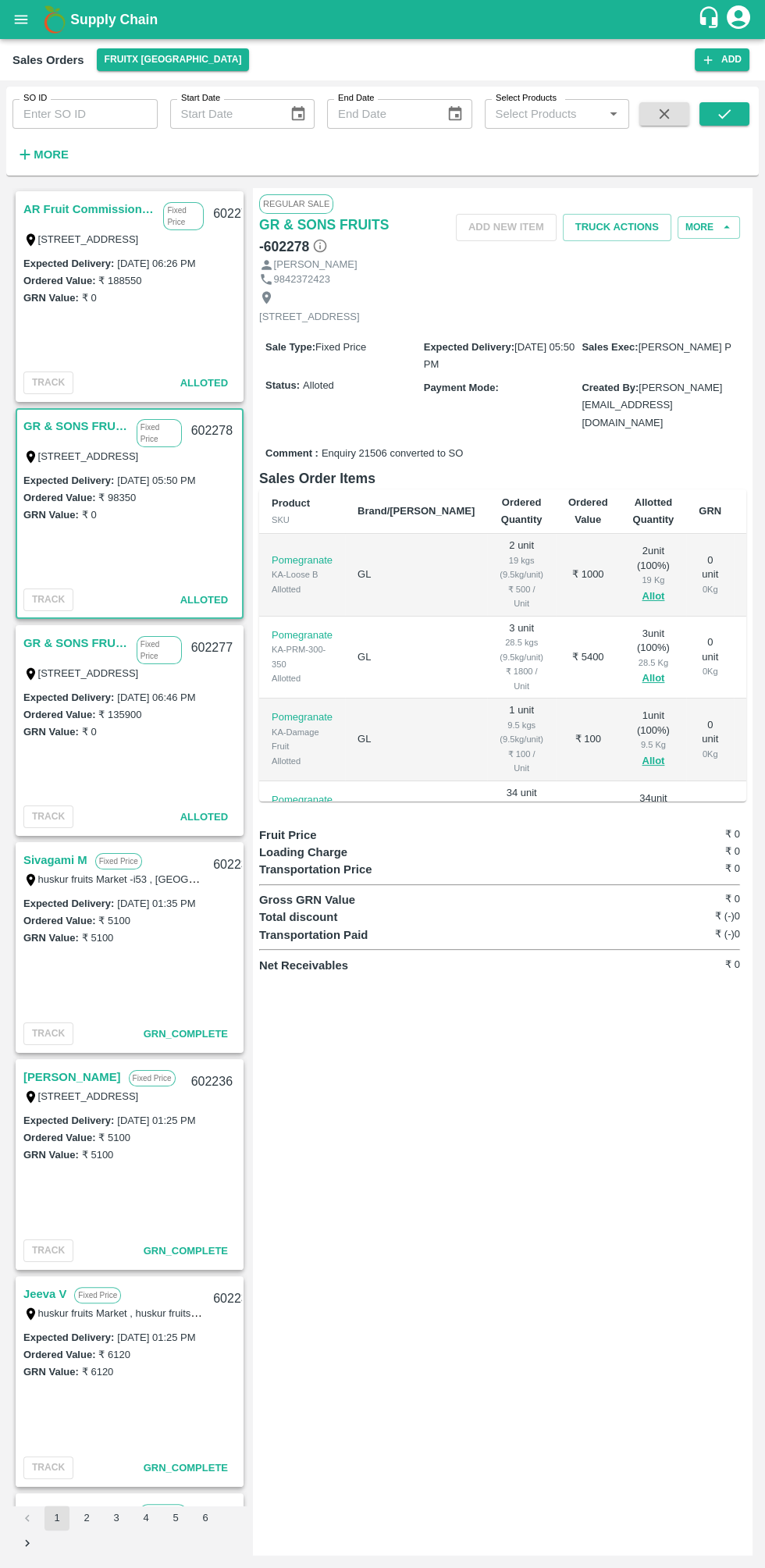
click at [102, 208] on link "AR Fruit Commission Mandy" at bounding box center [90, 209] width 131 height 20
